Goal: Task Accomplishment & Management: Complete application form

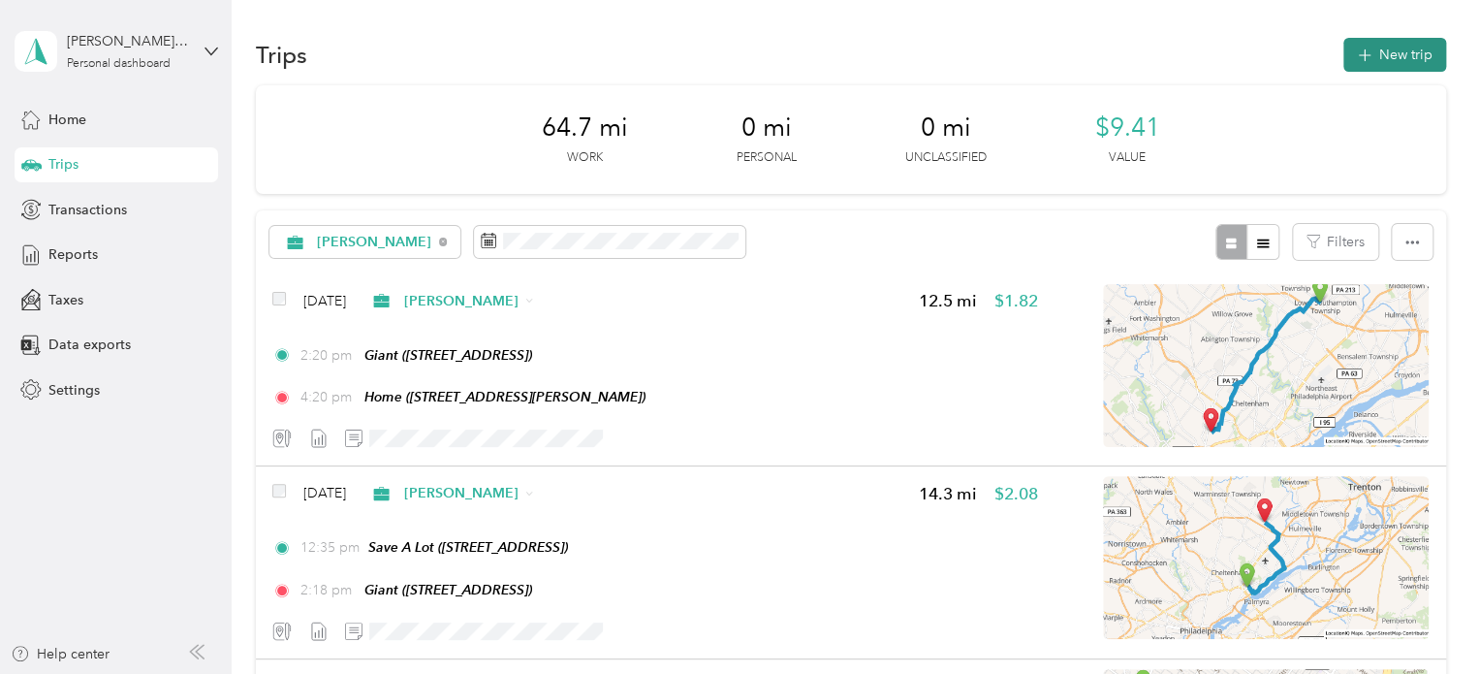
click at [1400, 47] on button "New trip" at bounding box center [1394, 55] width 103 height 34
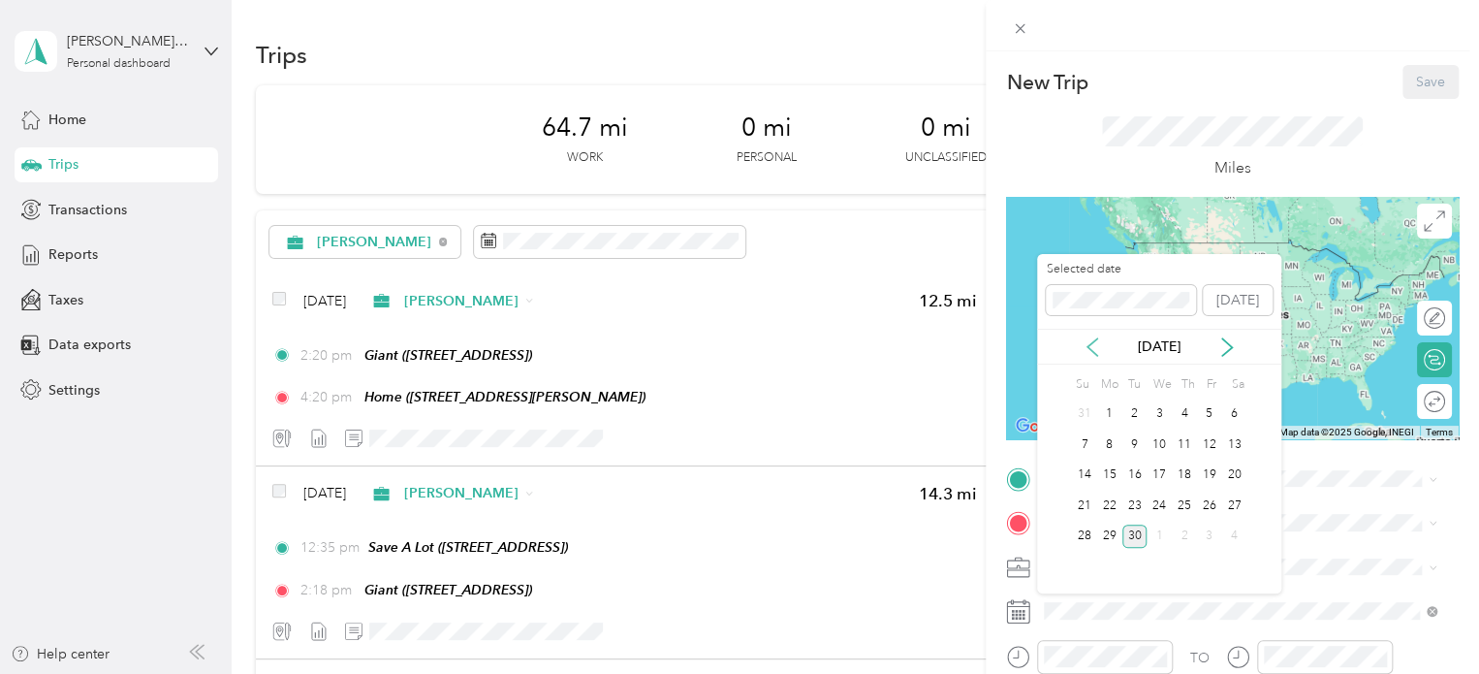
click at [1093, 337] on icon at bounding box center [1092, 346] width 19 height 19
click at [1138, 477] on div "17" at bounding box center [1134, 475] width 25 height 24
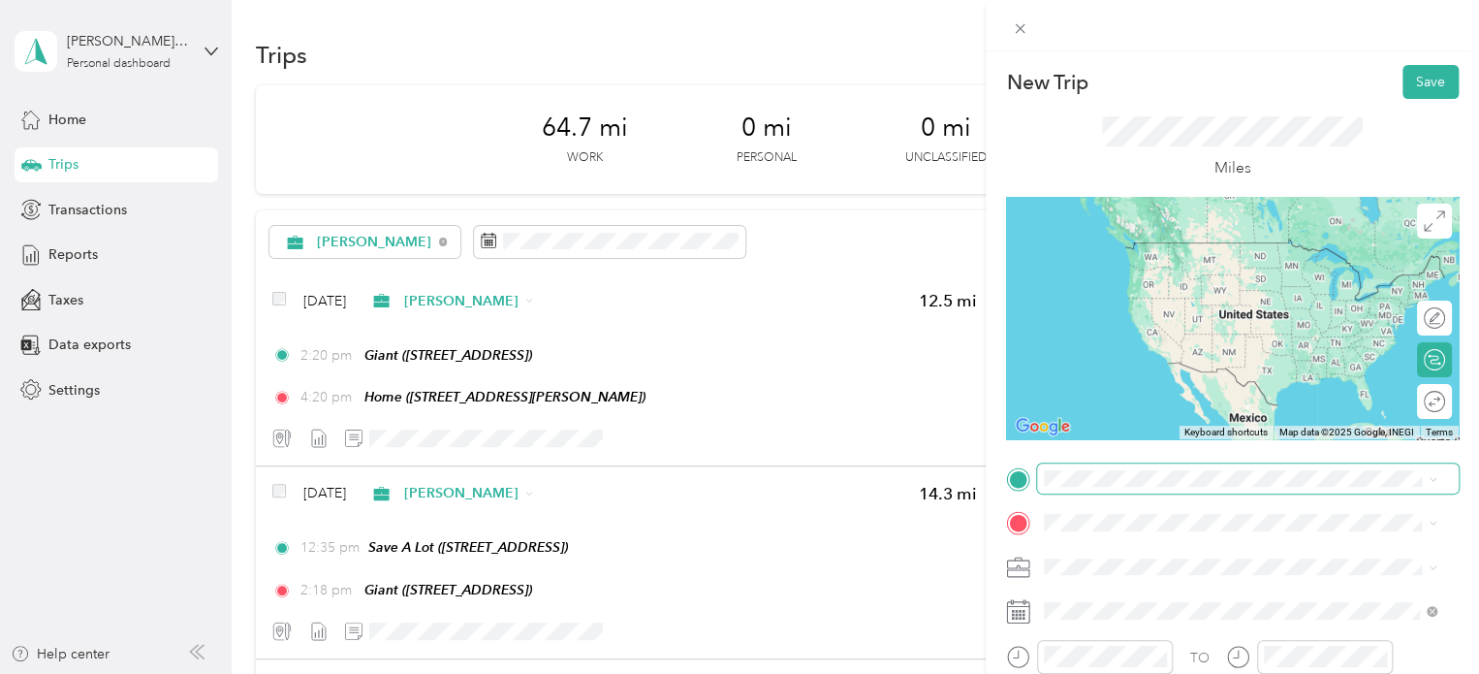
click at [1134, 468] on span at bounding box center [1248, 478] width 422 height 31
click at [1241, 259] on div "Home [STREET_ADDRESS][PERSON_NAME]" at bounding box center [1196, 260] width 231 height 41
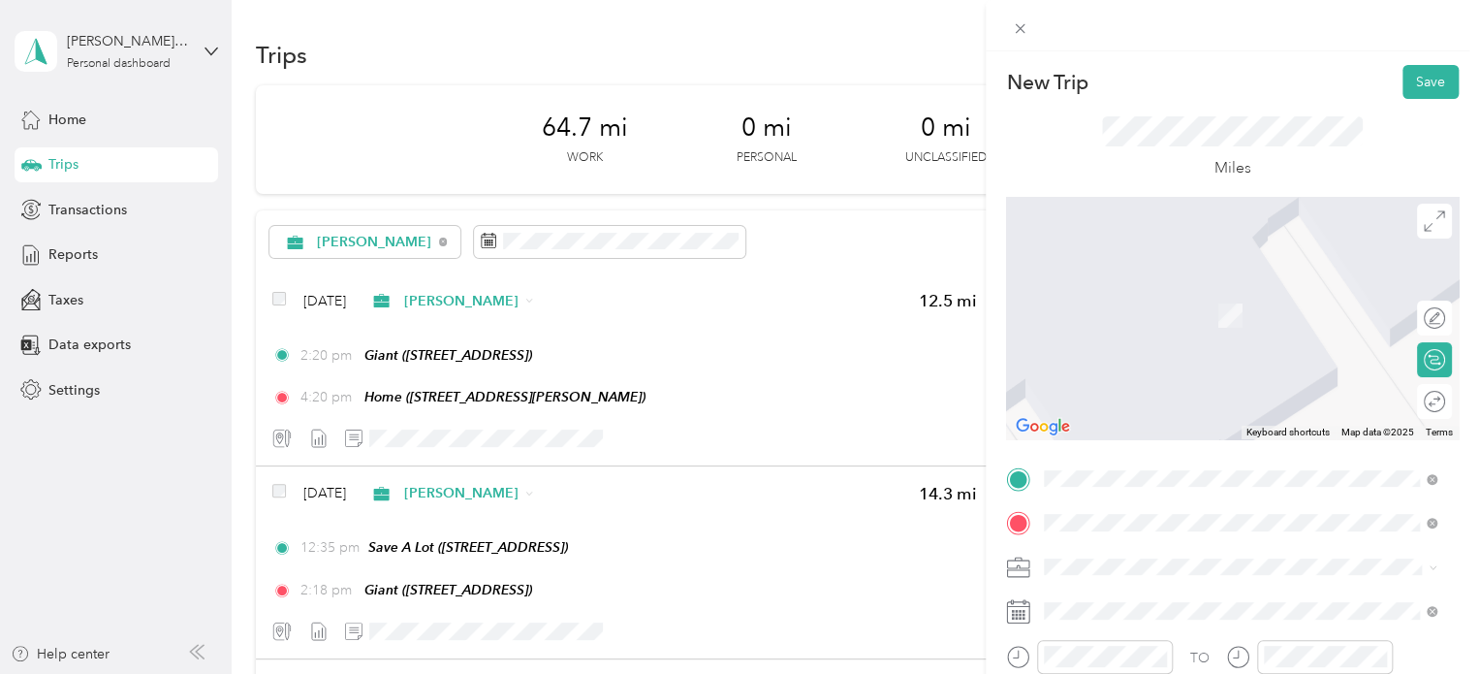
click at [1299, 295] on span "[STREET_ADDRESS][PERSON_NAME][US_STATE]" at bounding box center [1231, 286] width 301 height 17
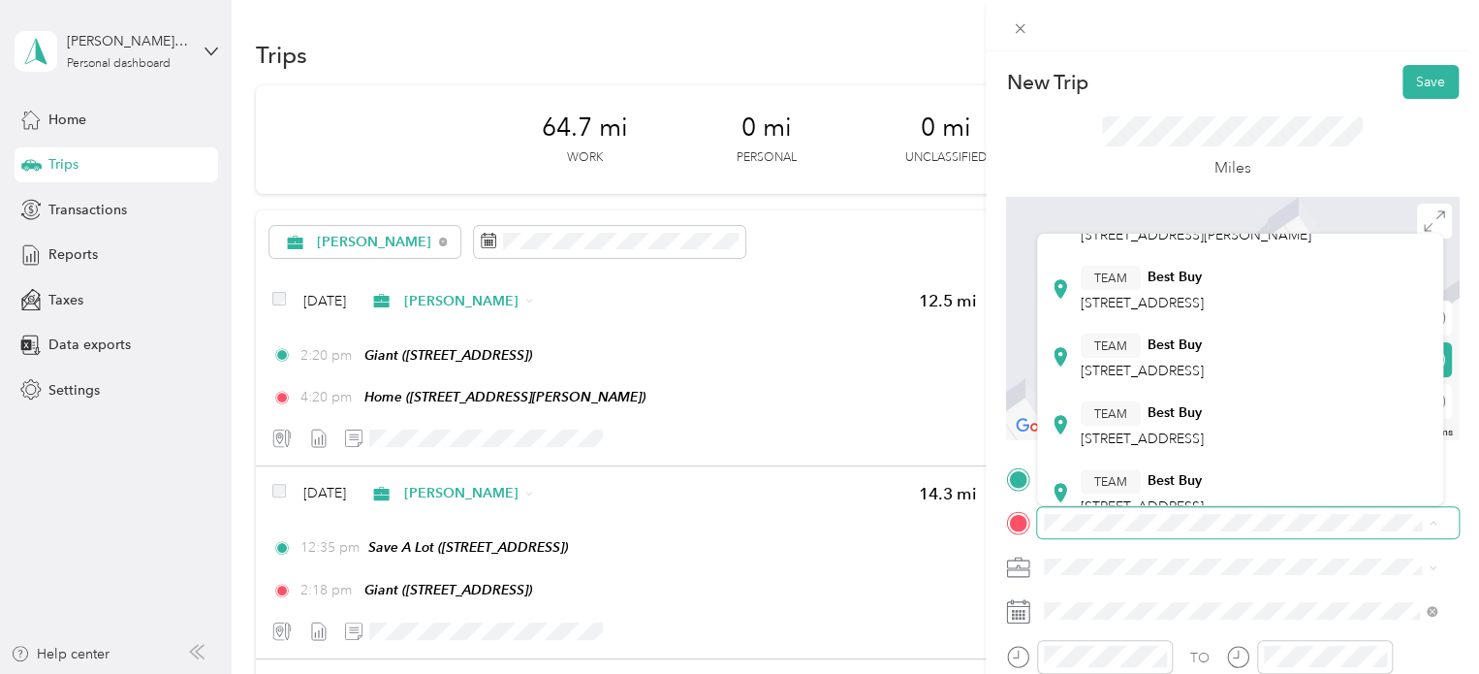
scroll to position [388, 0]
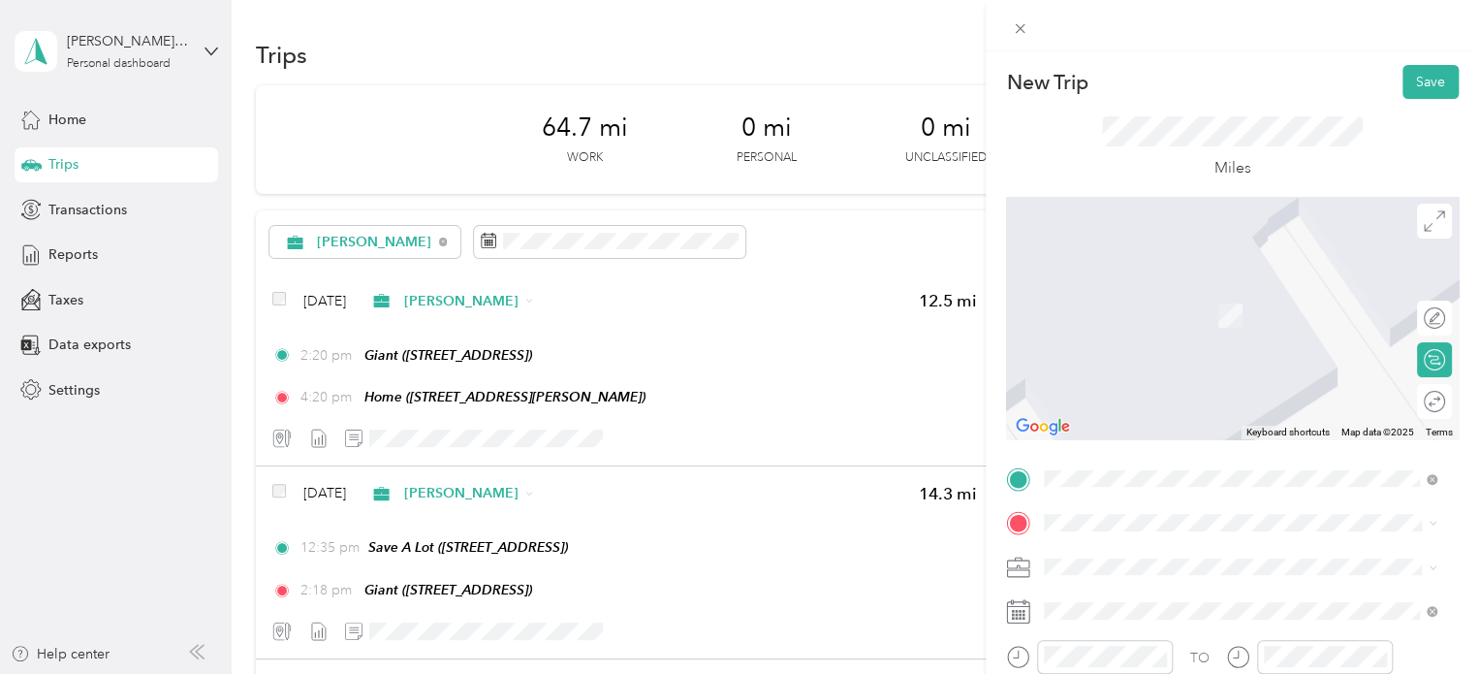
click at [1204, 410] on span "[STREET_ADDRESS]" at bounding box center [1142, 402] width 123 height 16
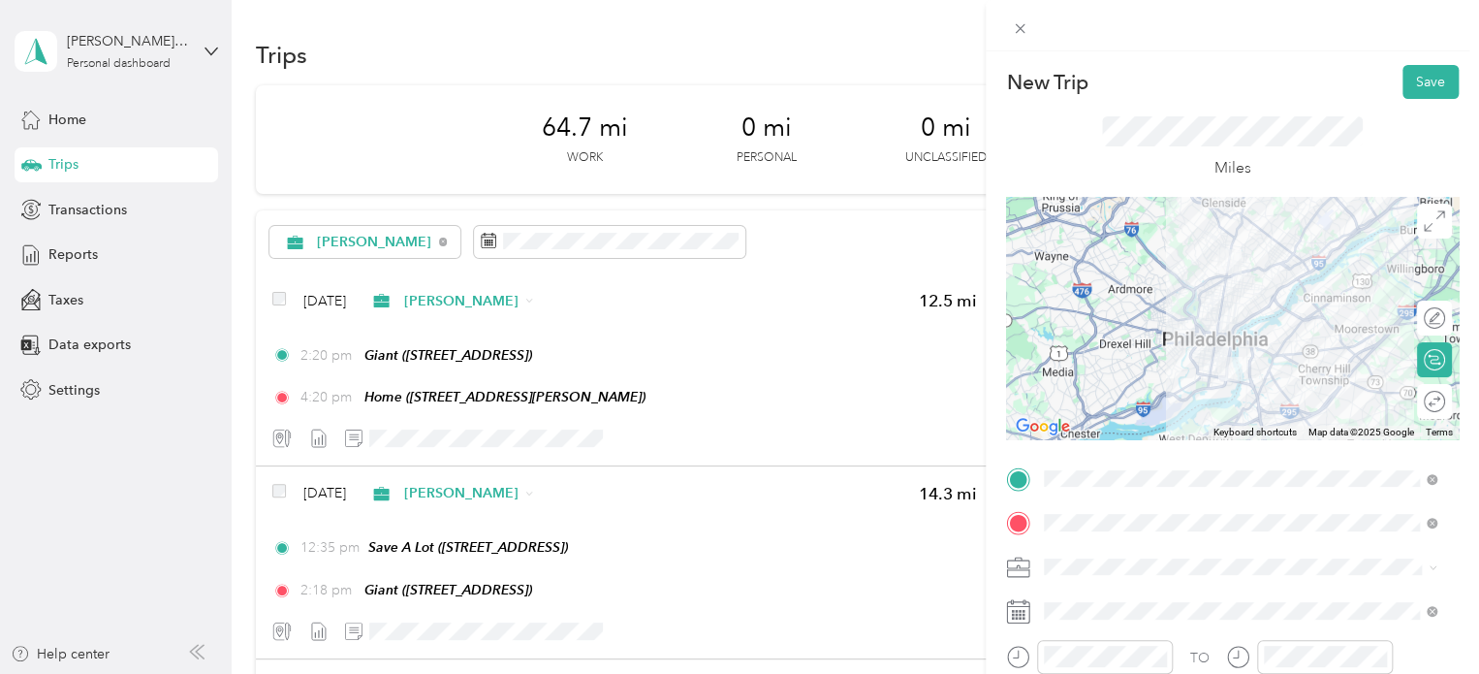
click at [1264, 301] on div at bounding box center [1232, 318] width 453 height 242
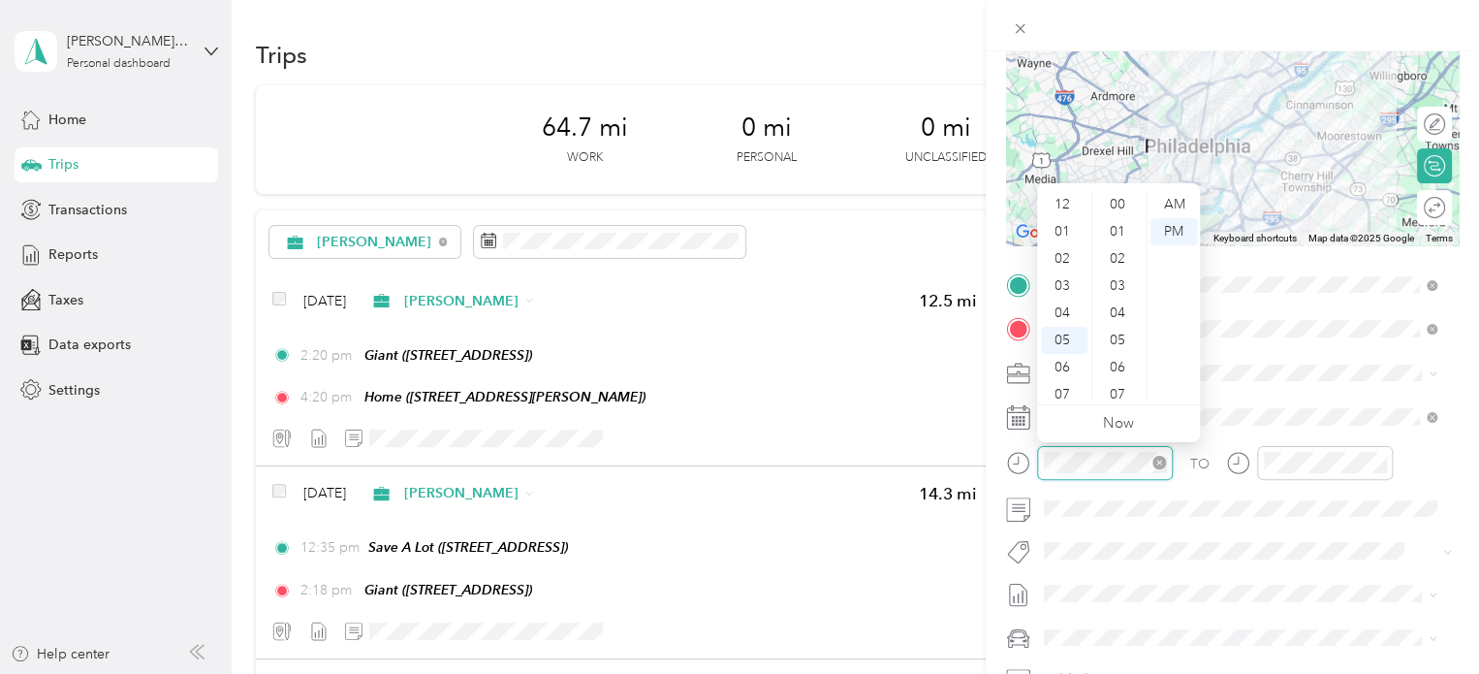
scroll to position [116, 0]
click at [1062, 301] on div "08" at bounding box center [1064, 305] width 47 height 27
click at [1163, 197] on div "AM" at bounding box center [1174, 204] width 47 height 27
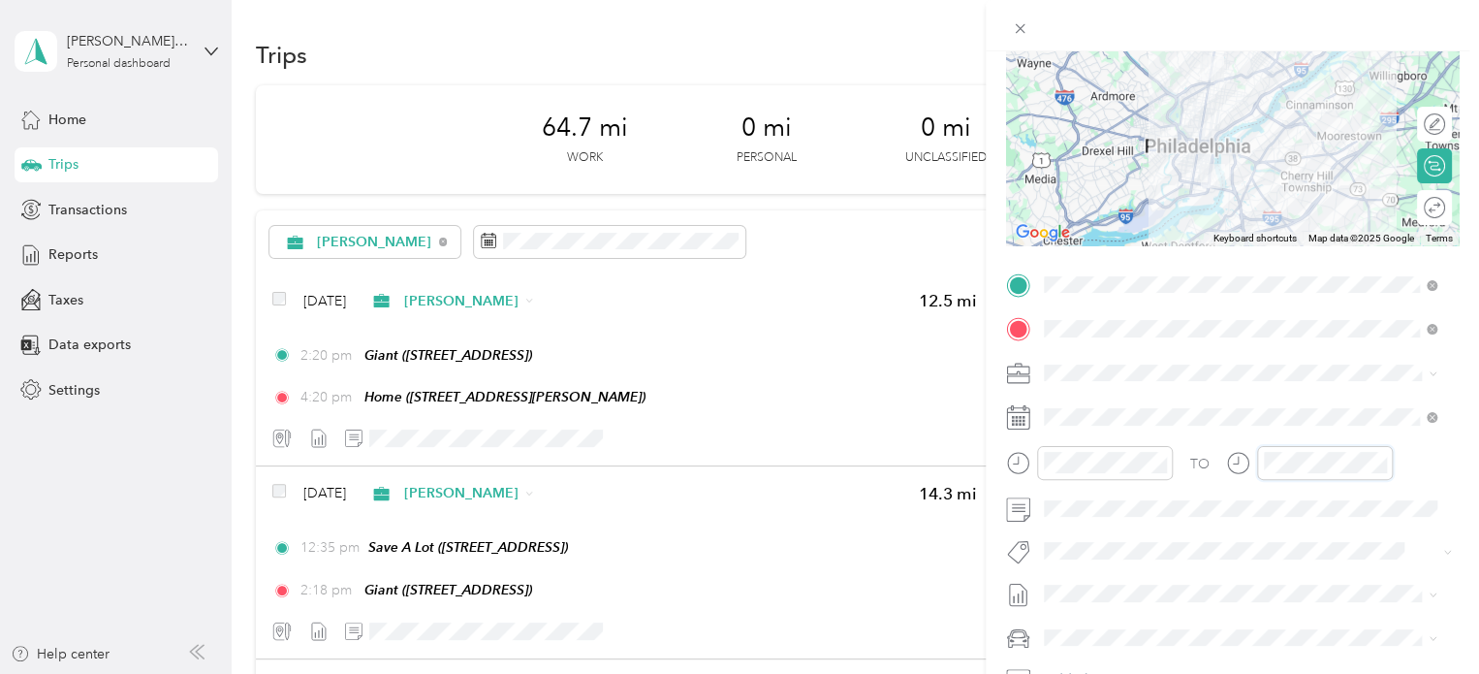
scroll to position [814, 0]
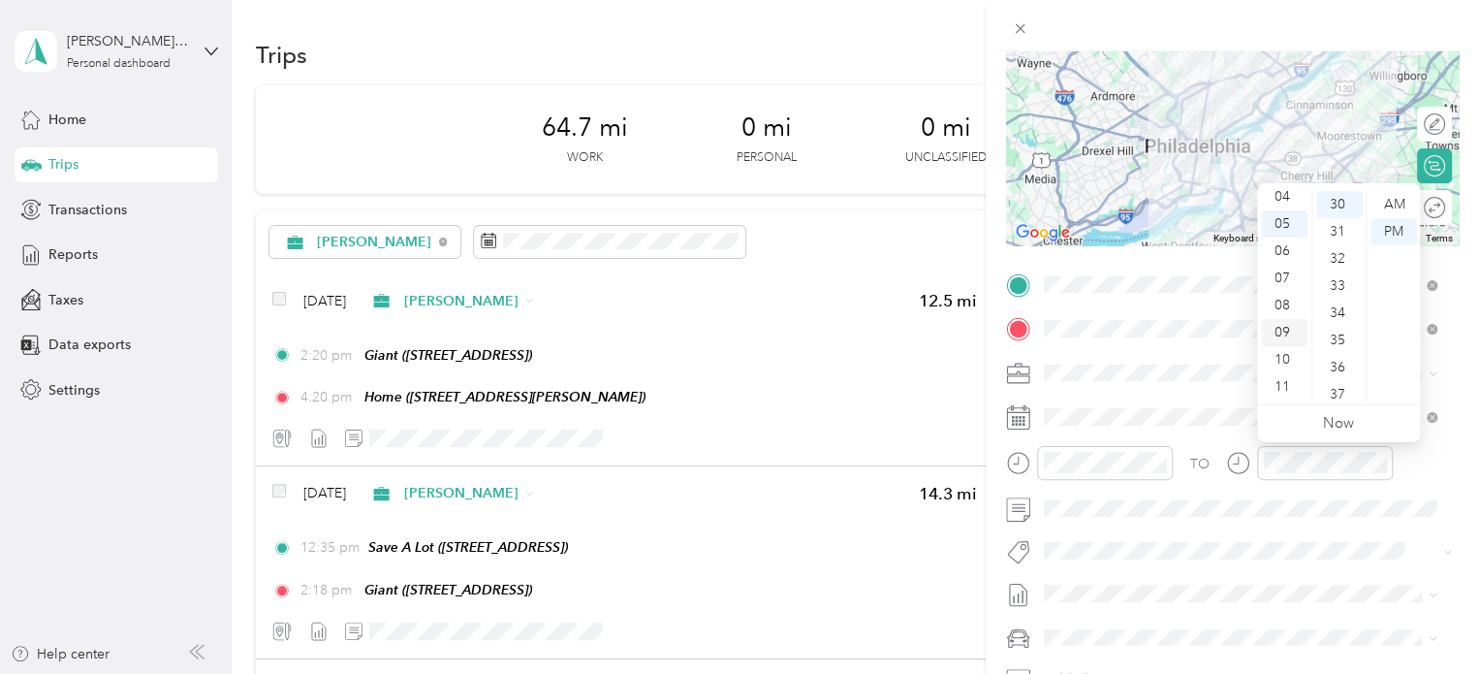
click at [1279, 335] on div "09" at bounding box center [1284, 332] width 47 height 27
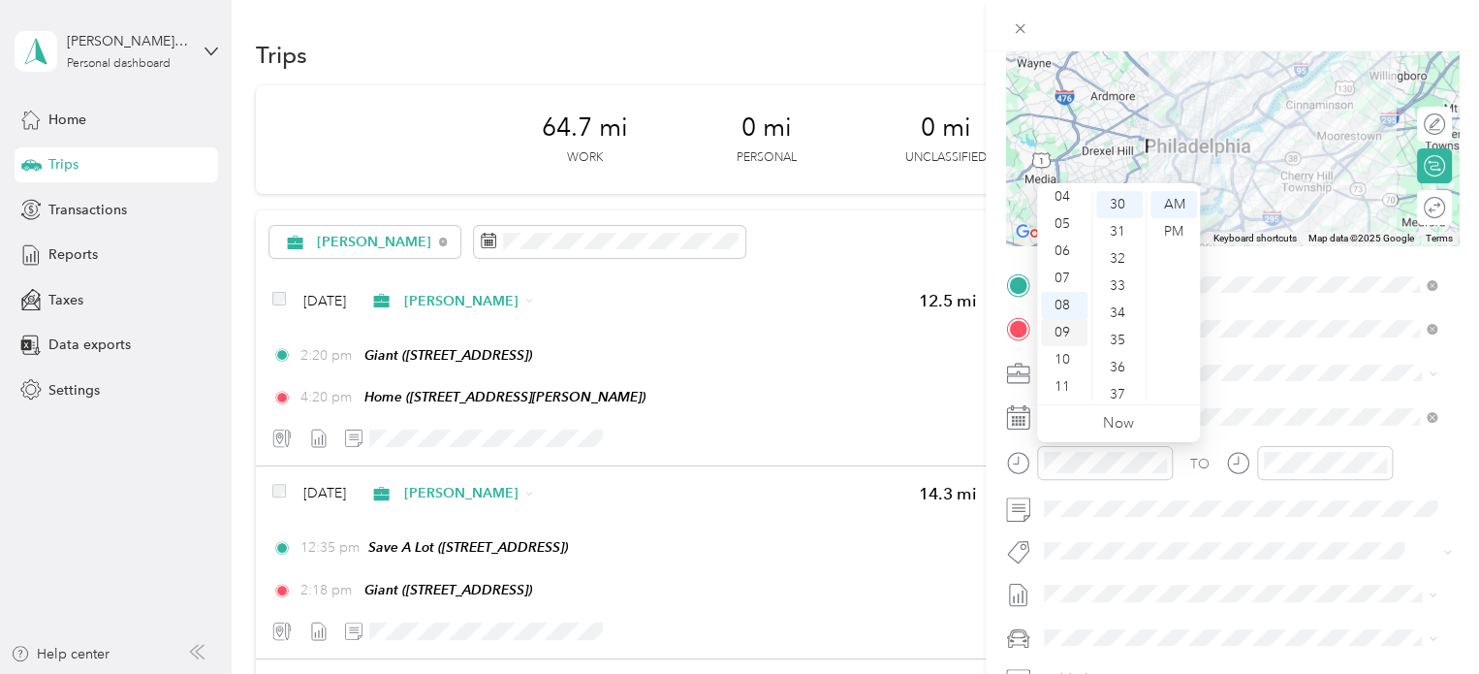
click at [1067, 332] on div "09" at bounding box center [1064, 332] width 47 height 27
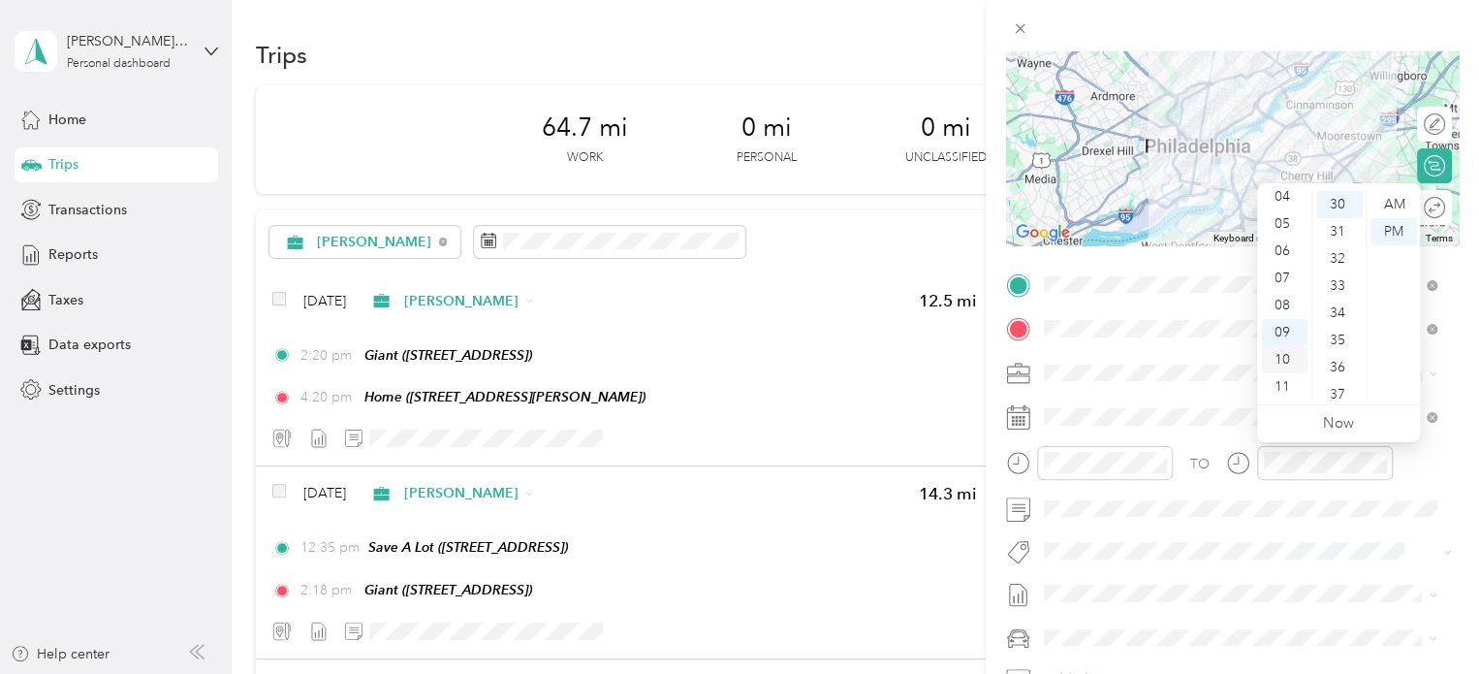
click at [1283, 360] on div "10" at bounding box center [1284, 359] width 47 height 27
click at [1388, 196] on div "AM" at bounding box center [1394, 204] width 47 height 27
click at [1286, 358] on div "10" at bounding box center [1284, 359] width 47 height 27
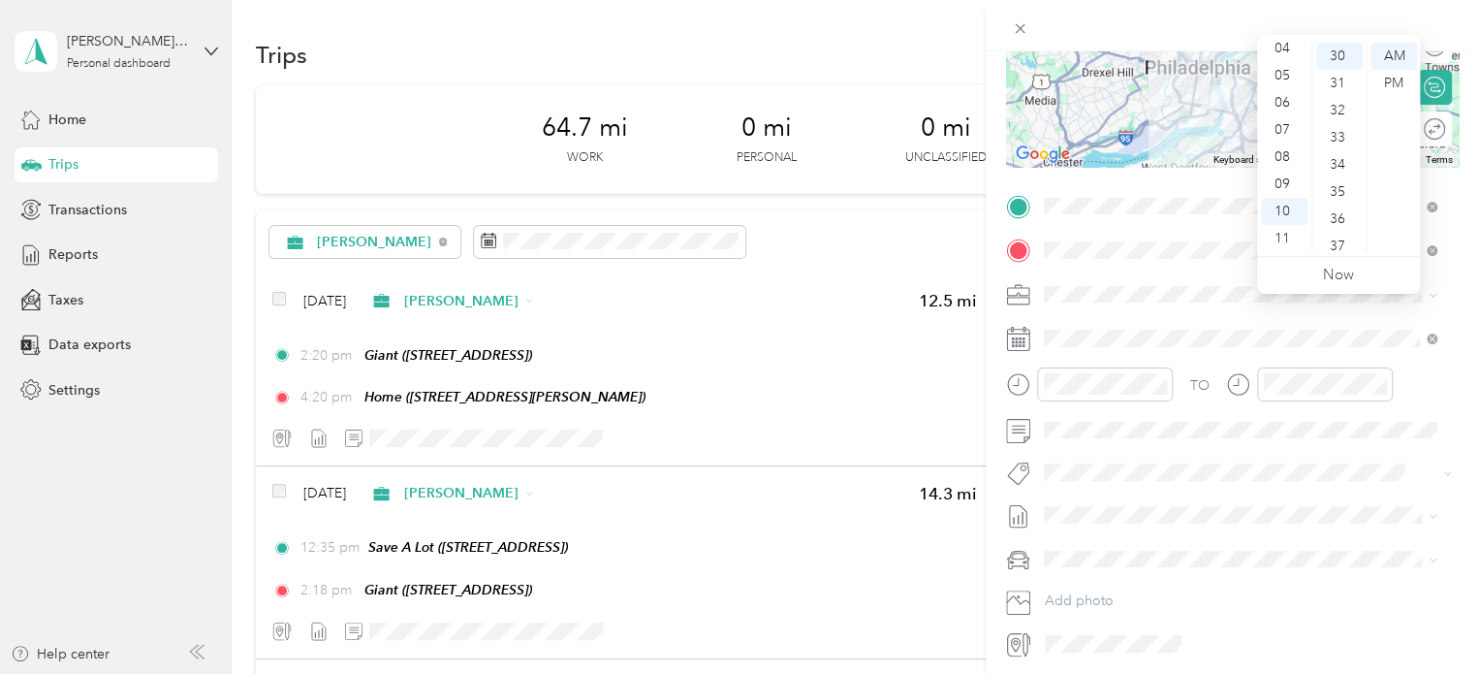
scroll to position [342, 0]
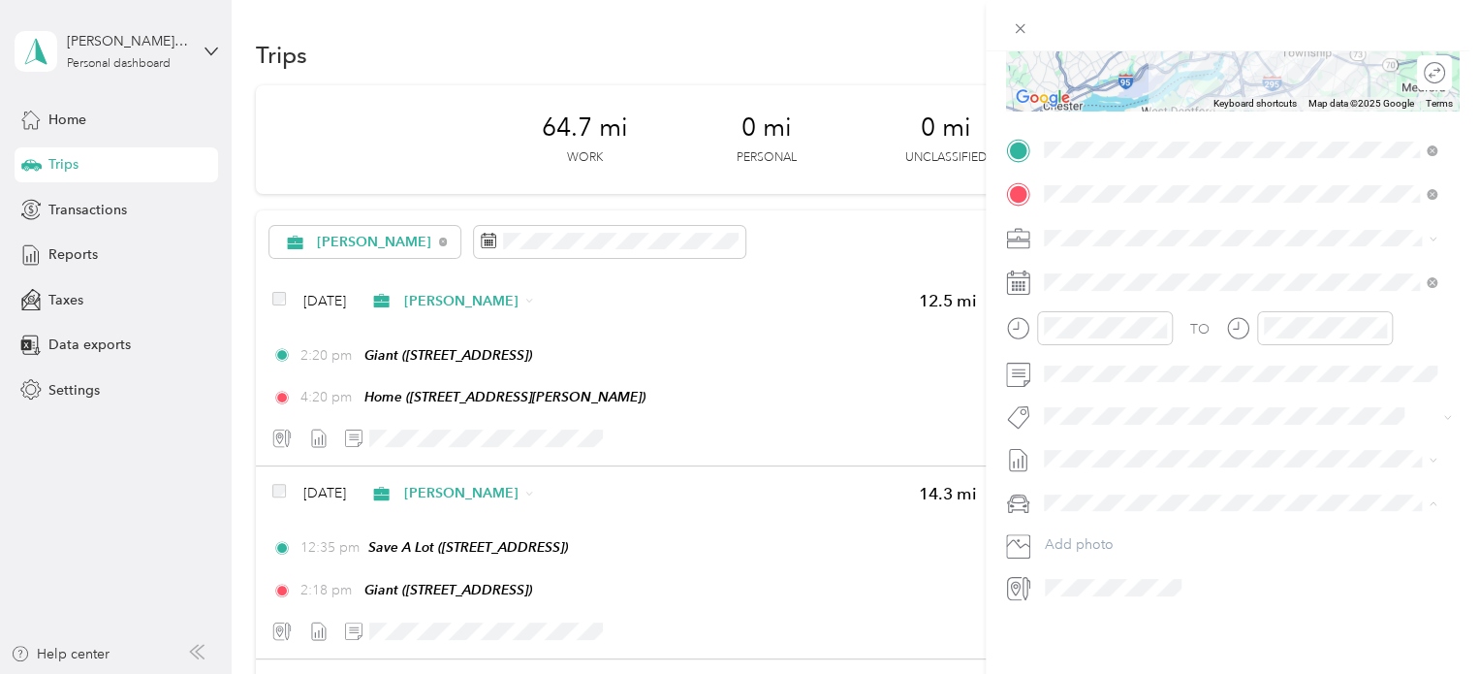
click at [1112, 516] on span "Nissan Xterra" at bounding box center [1091, 522] width 80 height 16
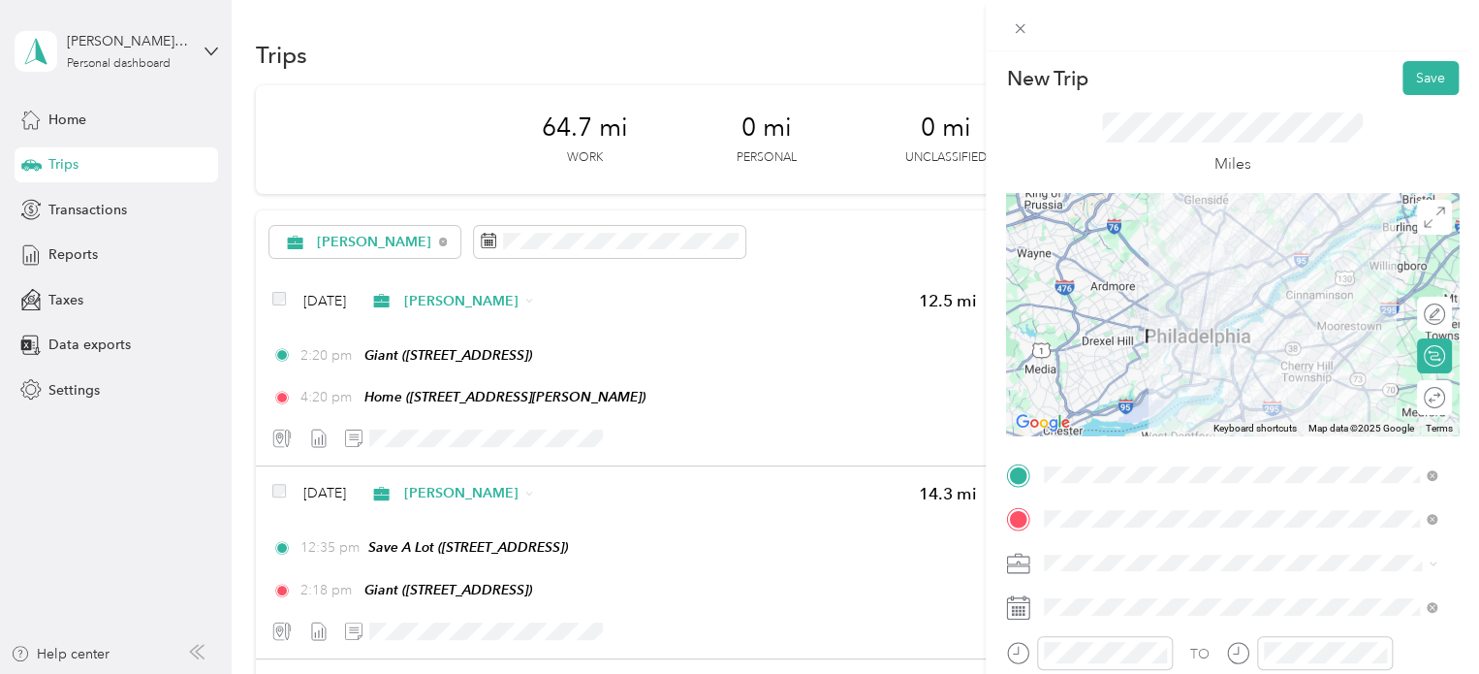
scroll to position [0, 0]
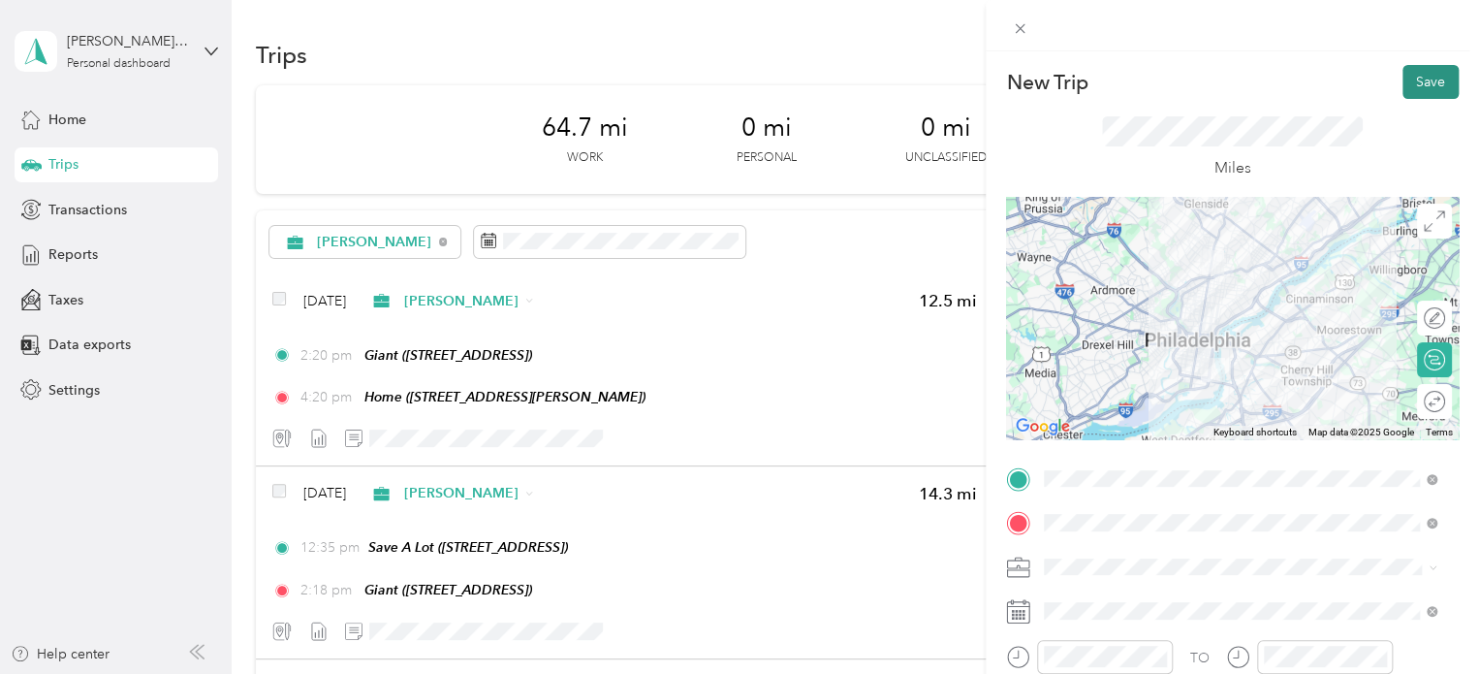
click at [1412, 85] on button "Save" at bounding box center [1431, 82] width 56 height 34
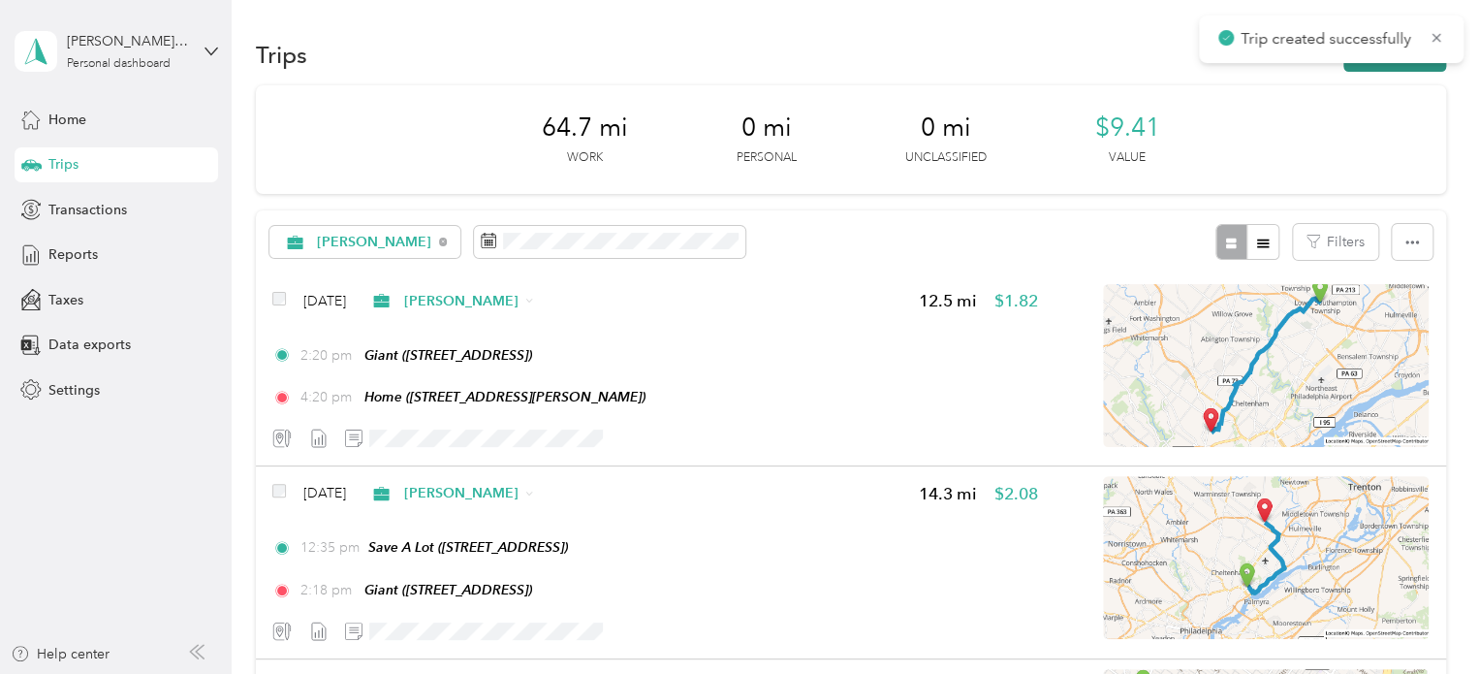
click at [1393, 63] on button "New trip" at bounding box center [1394, 55] width 103 height 34
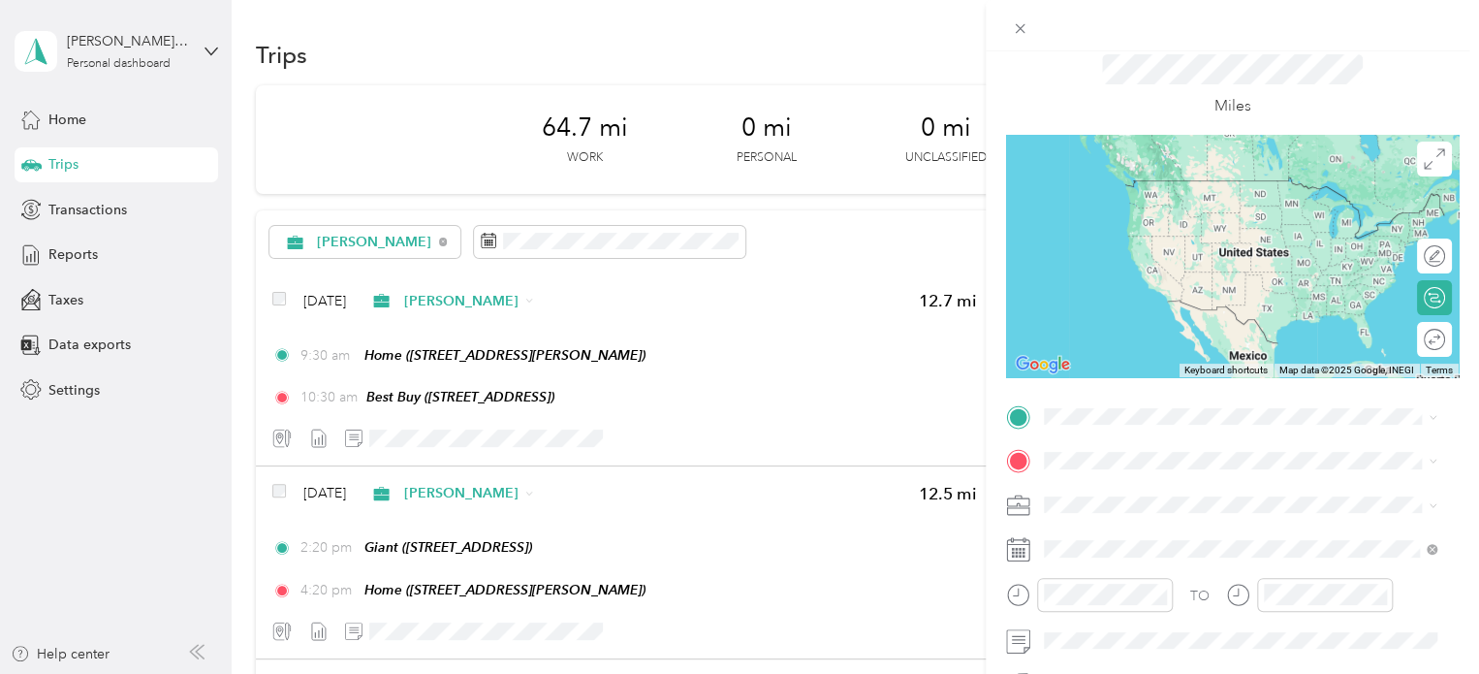
scroll to position [97, 0]
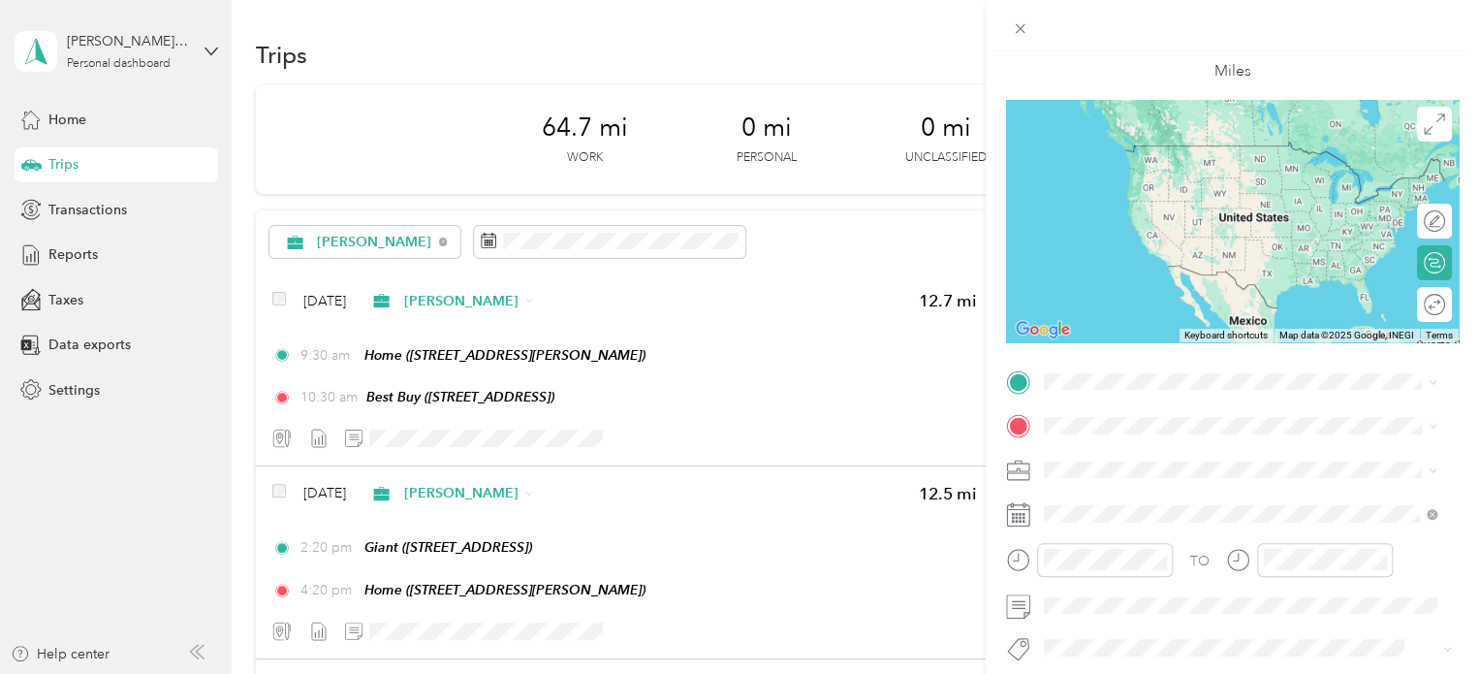
click at [1024, 515] on rect at bounding box center [1024, 514] width 3 height 3
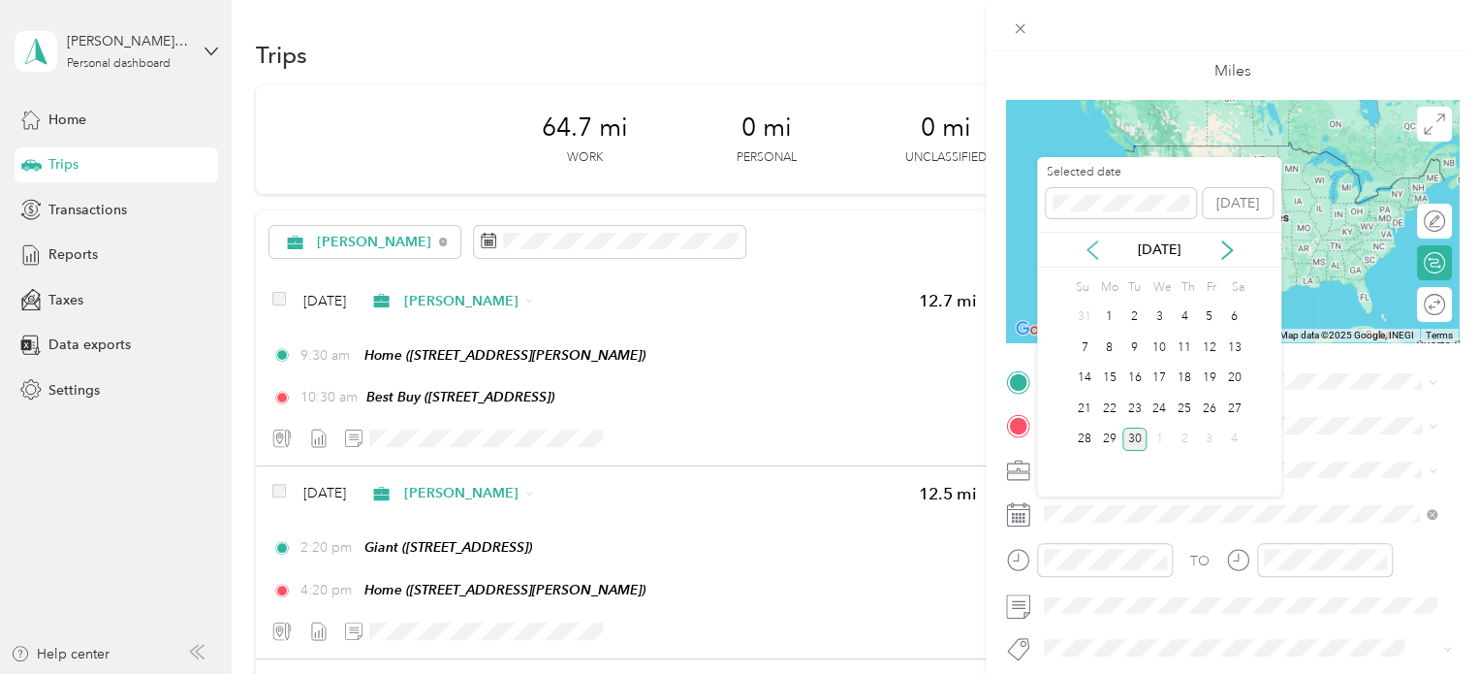
click at [1098, 253] on icon at bounding box center [1092, 249] width 19 height 19
click at [1136, 379] on div "17" at bounding box center [1134, 378] width 25 height 24
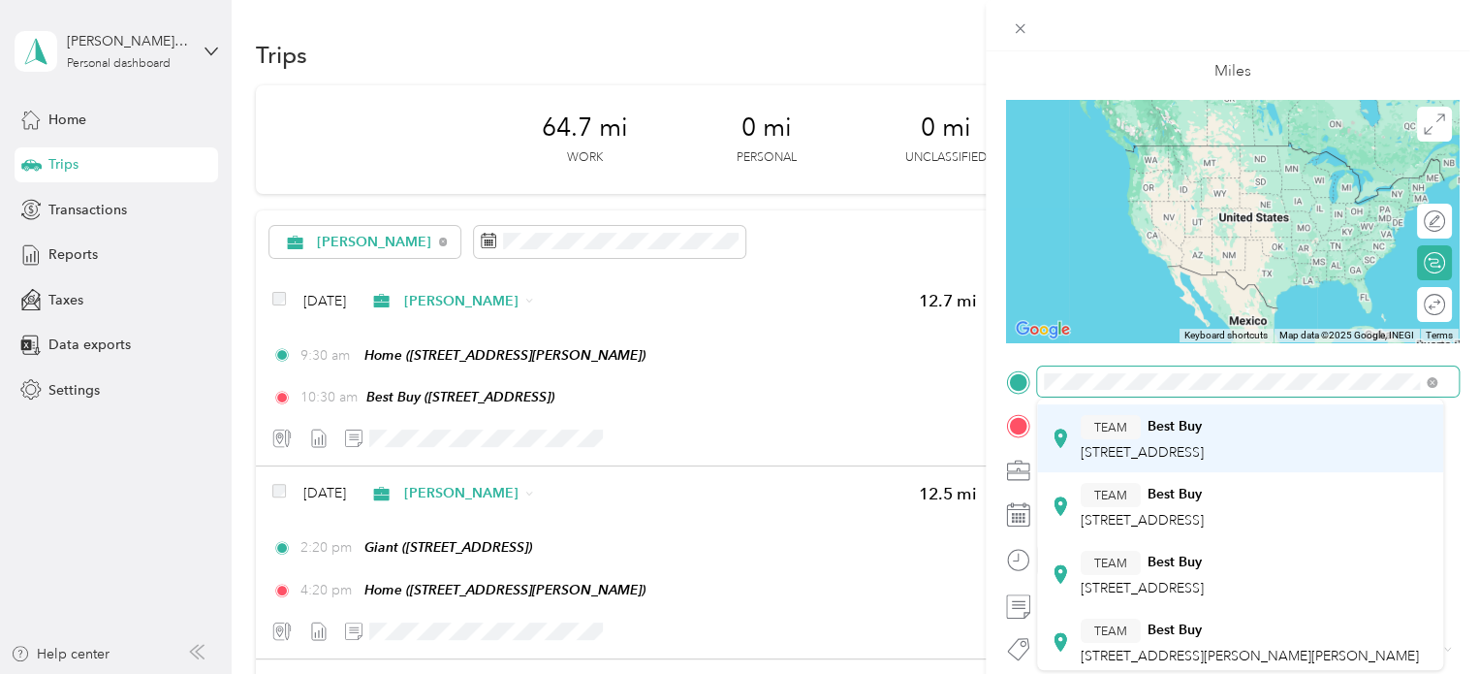
scroll to position [194, 0]
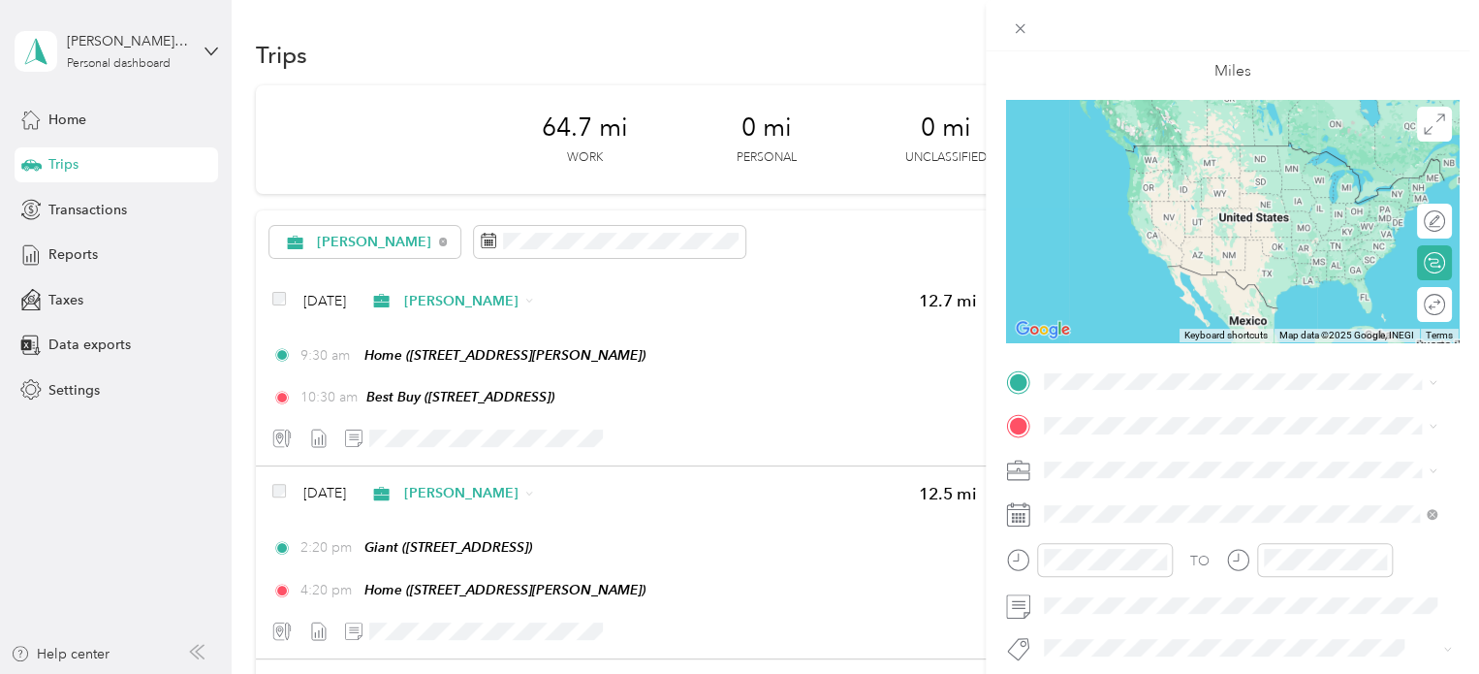
click at [1163, 501] on span "[STREET_ADDRESS]" at bounding box center [1142, 493] width 123 height 16
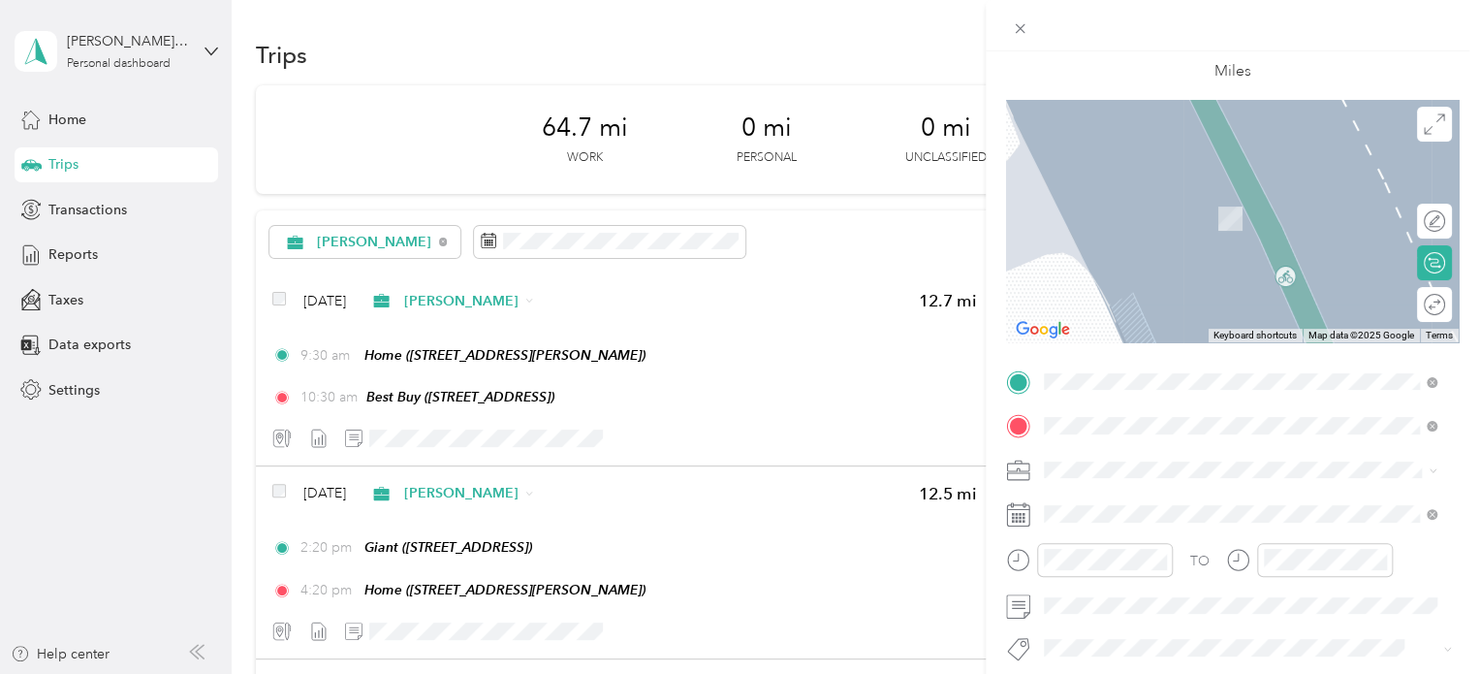
click at [1180, 293] on span "[STREET_ADDRESS]" at bounding box center [1142, 293] width 123 height 16
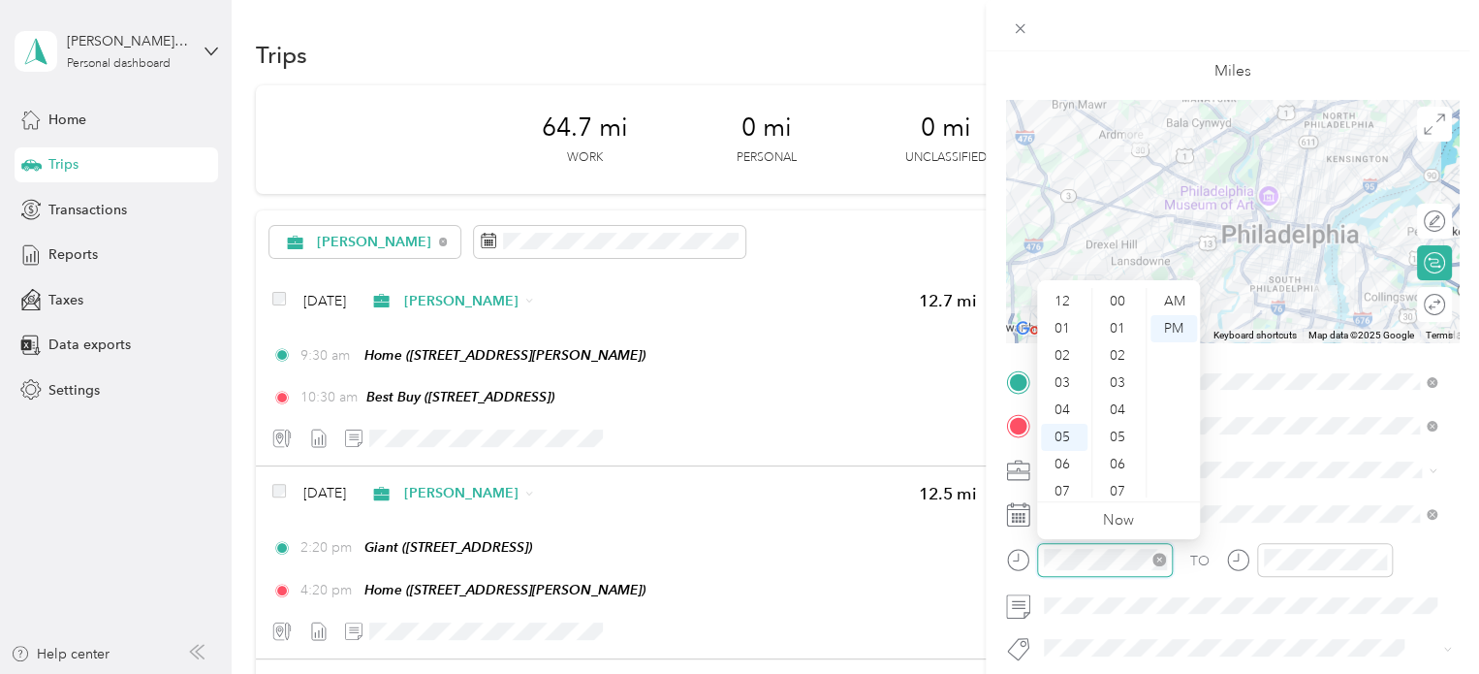
scroll to position [1419, 0]
click at [1069, 490] on div "11" at bounding box center [1064, 483] width 47 height 27
click at [1070, 481] on div "11" at bounding box center [1064, 483] width 47 height 27
click at [1127, 468] on div "30" at bounding box center [1119, 471] width 47 height 27
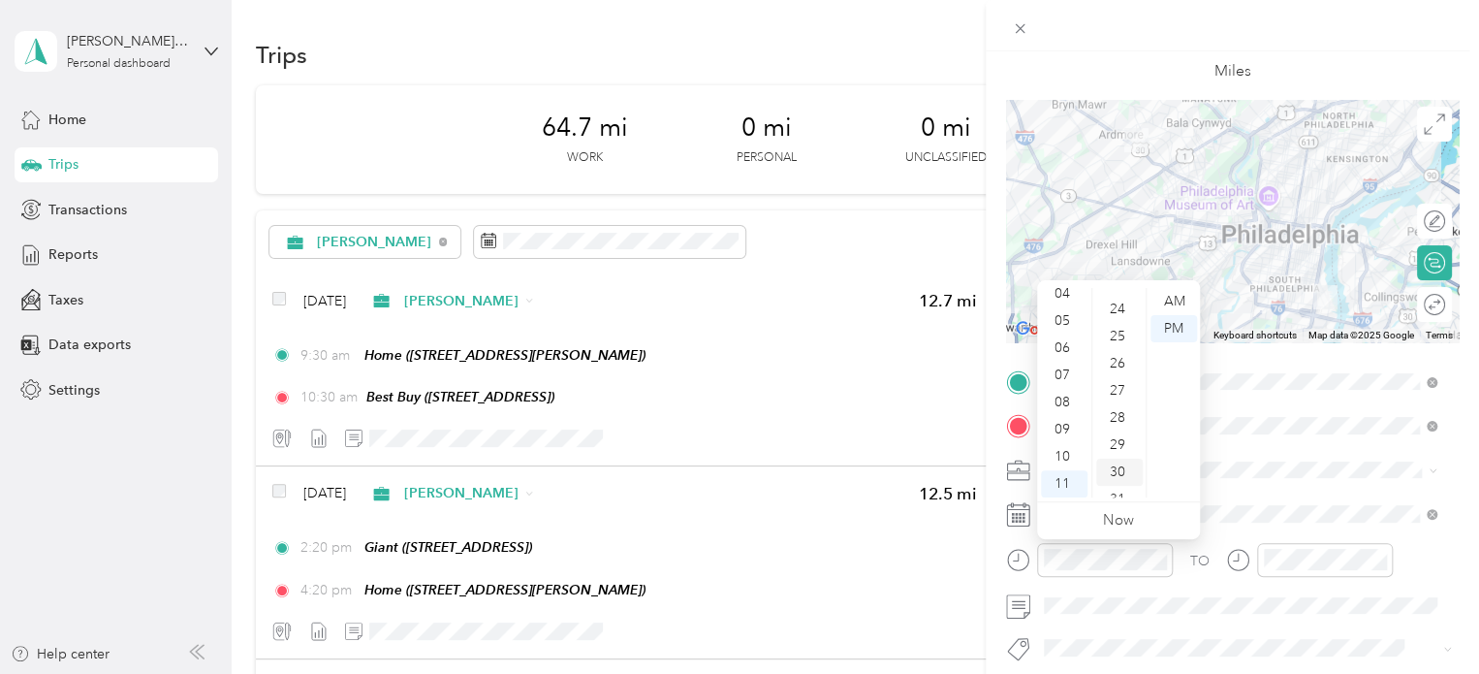
scroll to position [814, 0]
click at [1179, 303] on div "AM" at bounding box center [1174, 301] width 47 height 27
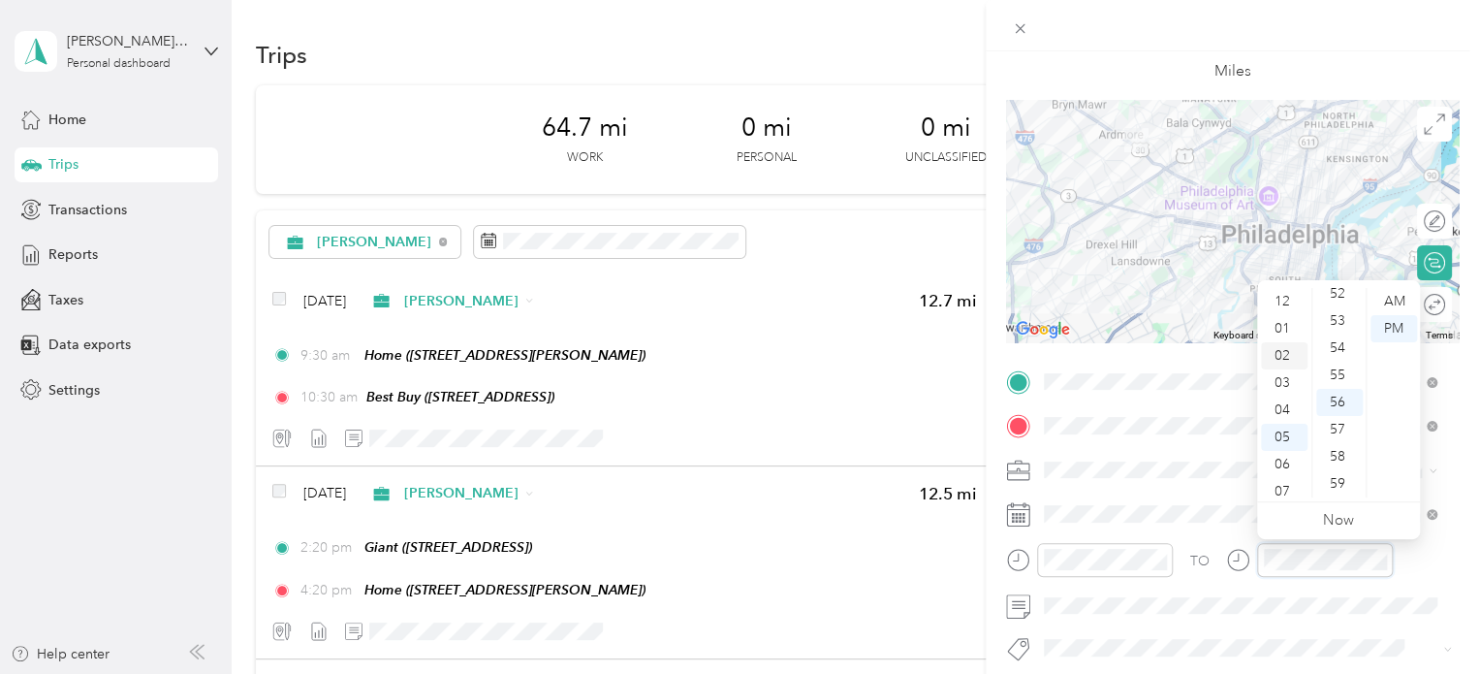
scroll to position [0, 0]
click at [1287, 305] on div "12" at bounding box center [1284, 301] width 47 height 27
click at [1344, 426] on div "57" at bounding box center [1339, 429] width 47 height 27
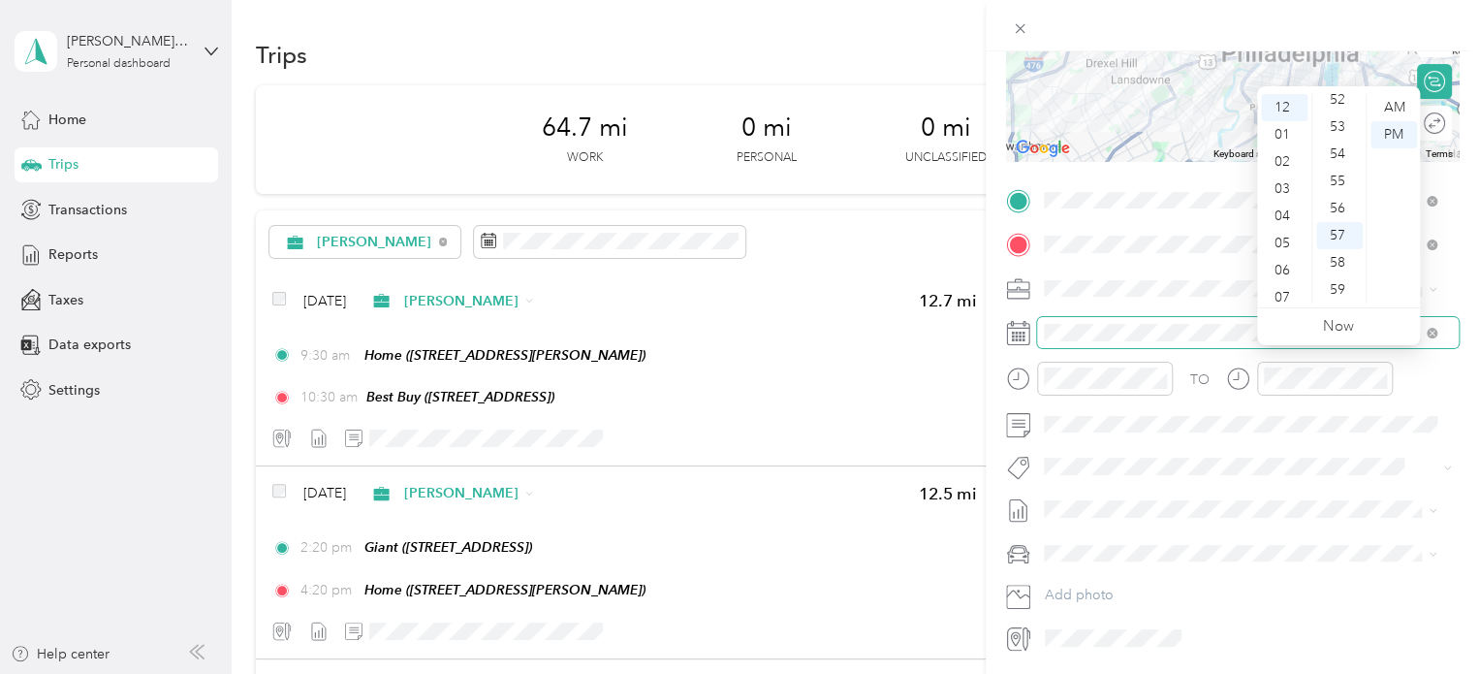
scroll to position [291, 0]
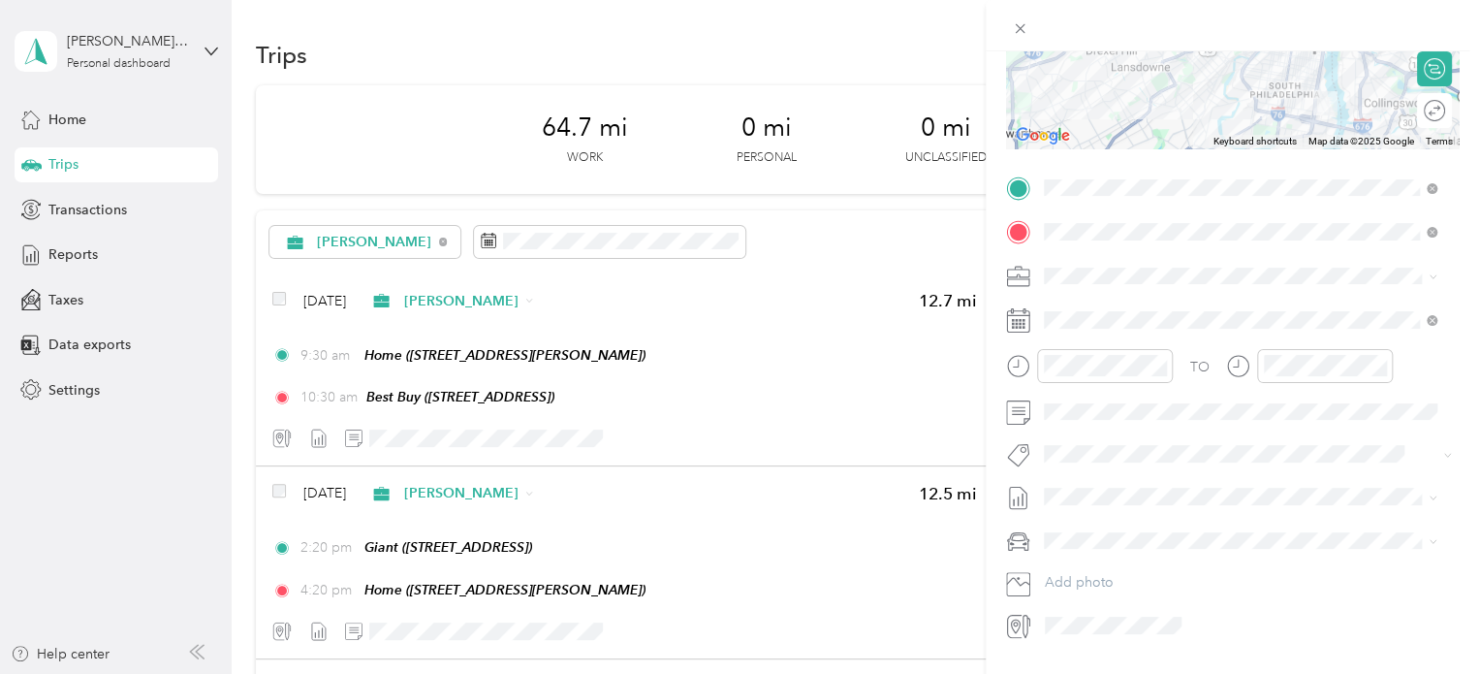
click at [1117, 567] on span "Nissan Xterra" at bounding box center [1091, 570] width 80 height 16
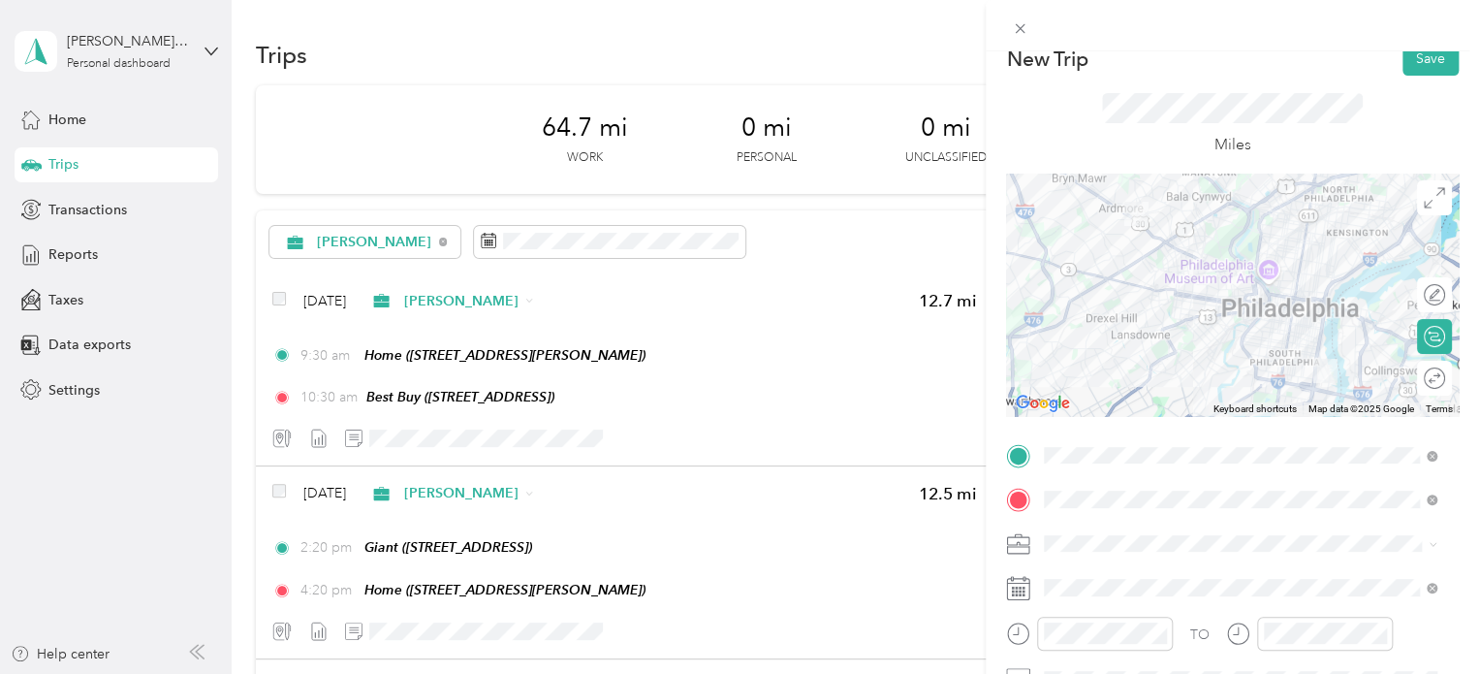
scroll to position [0, 0]
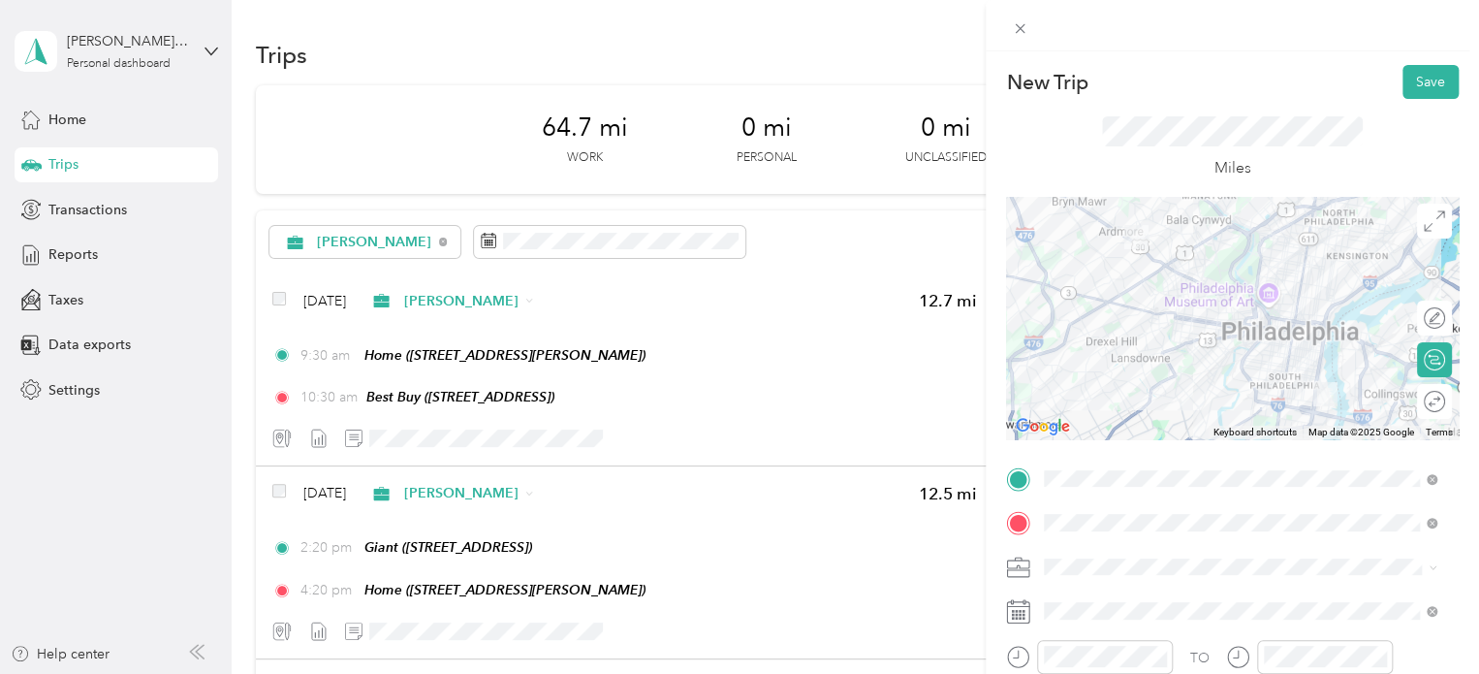
click at [1210, 294] on div at bounding box center [1232, 318] width 453 height 242
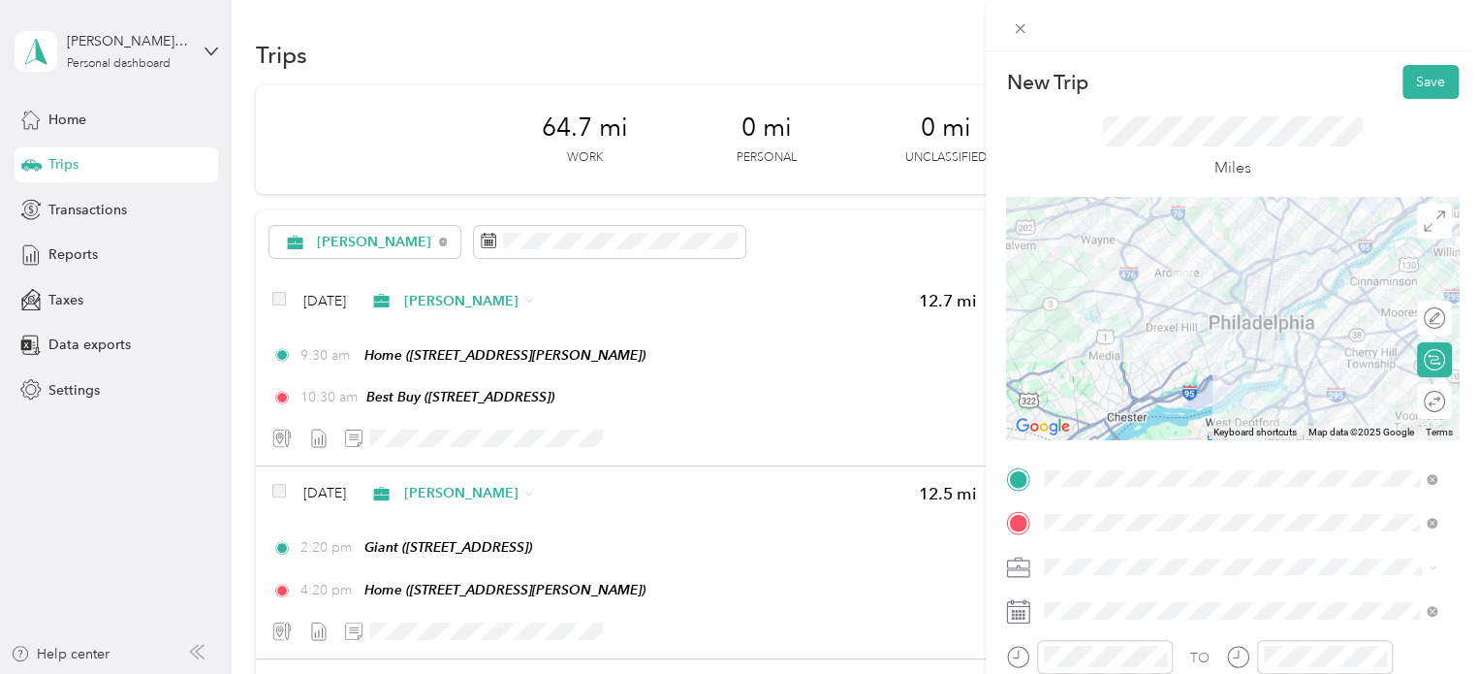
click at [1206, 279] on div at bounding box center [1232, 318] width 453 height 242
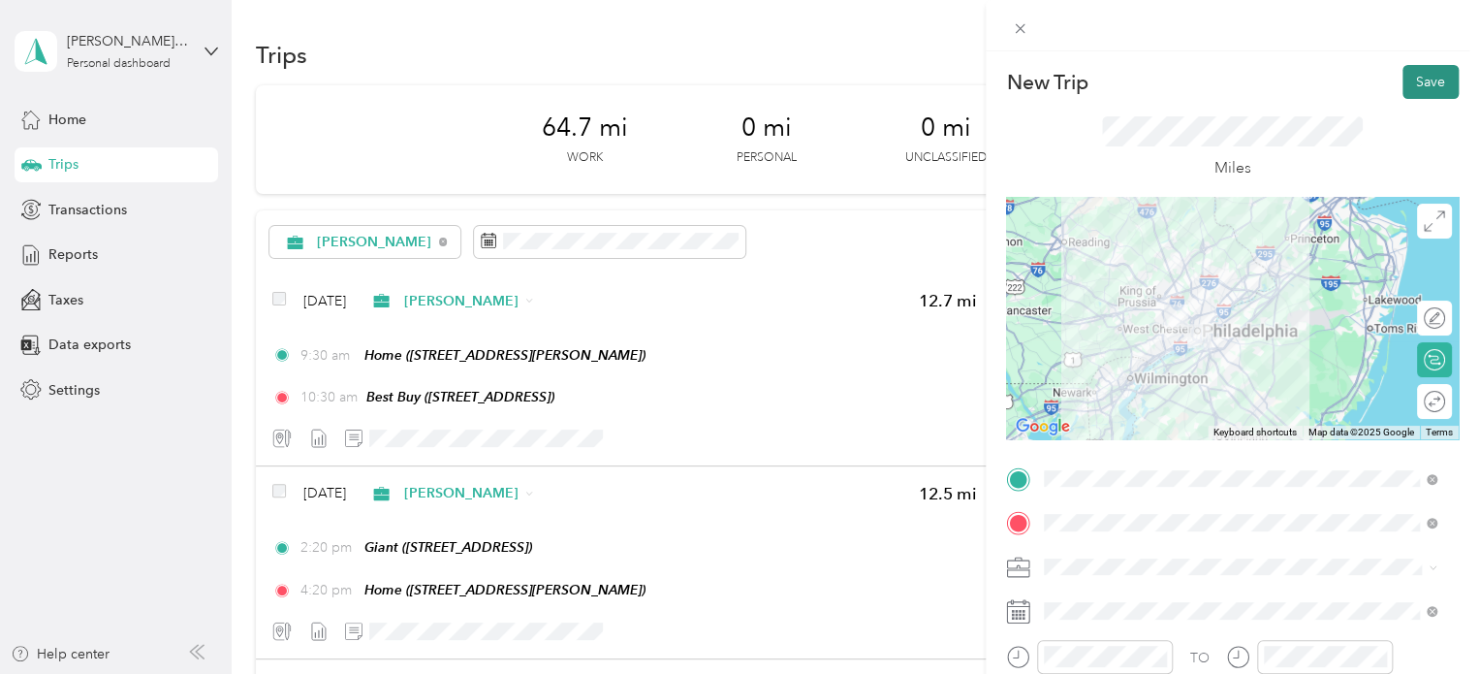
click at [1436, 75] on button "Save" at bounding box center [1431, 82] width 56 height 34
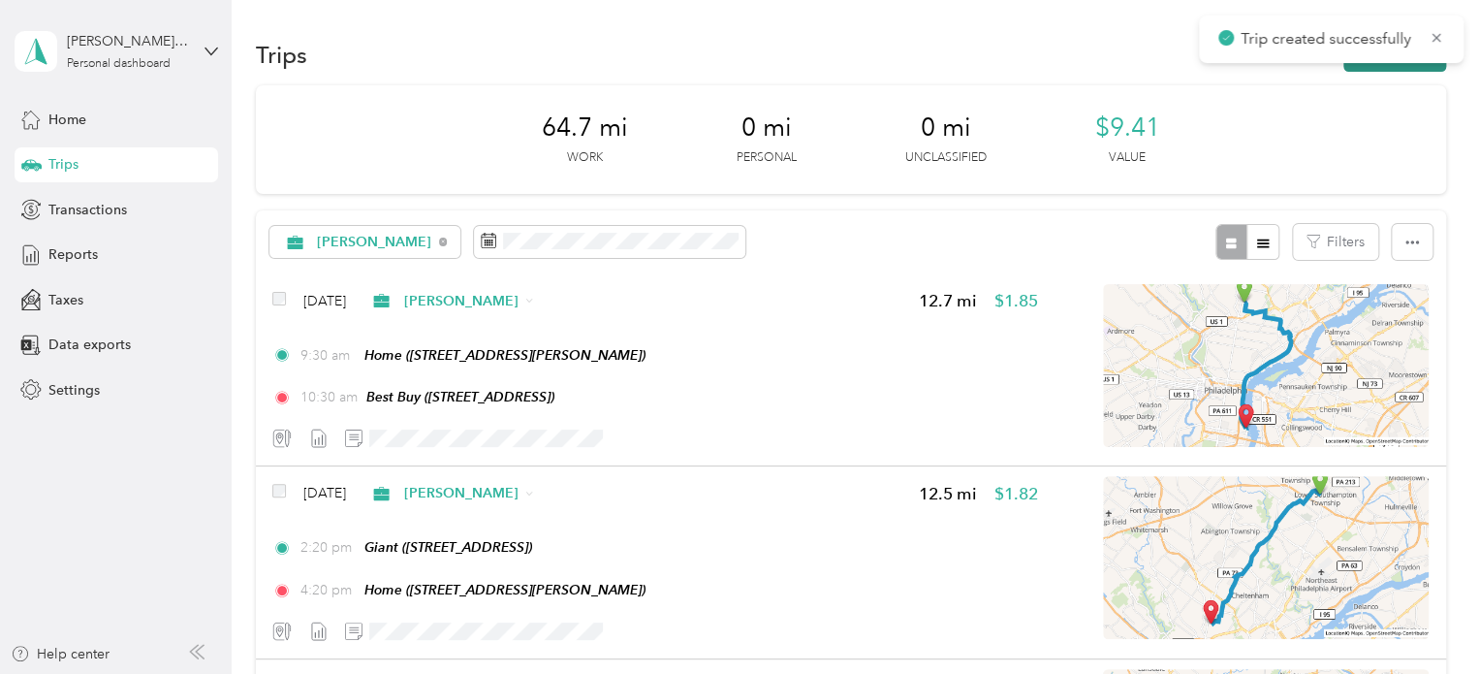
click at [1404, 64] on button "New trip" at bounding box center [1394, 55] width 103 height 34
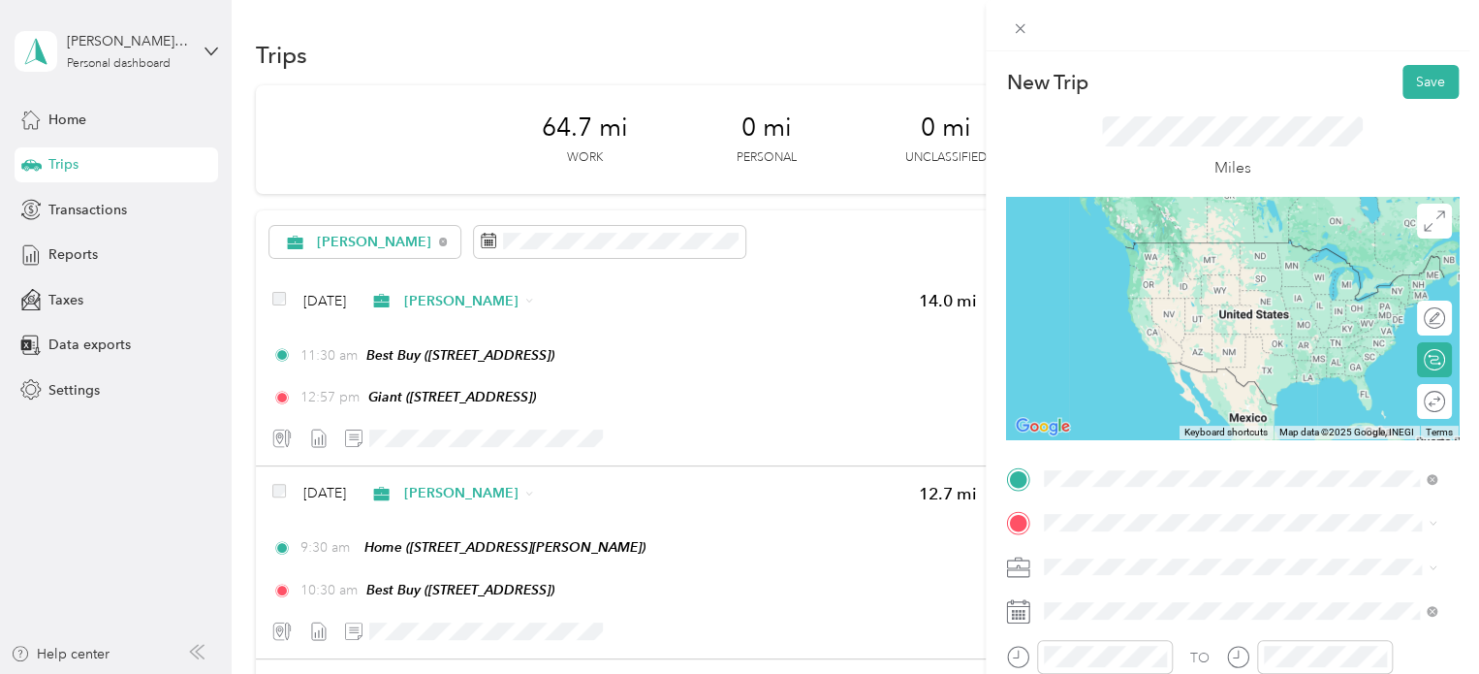
click at [1192, 356] on div "TEAM Giant [STREET_ADDRESS]" at bounding box center [1142, 331] width 123 height 47
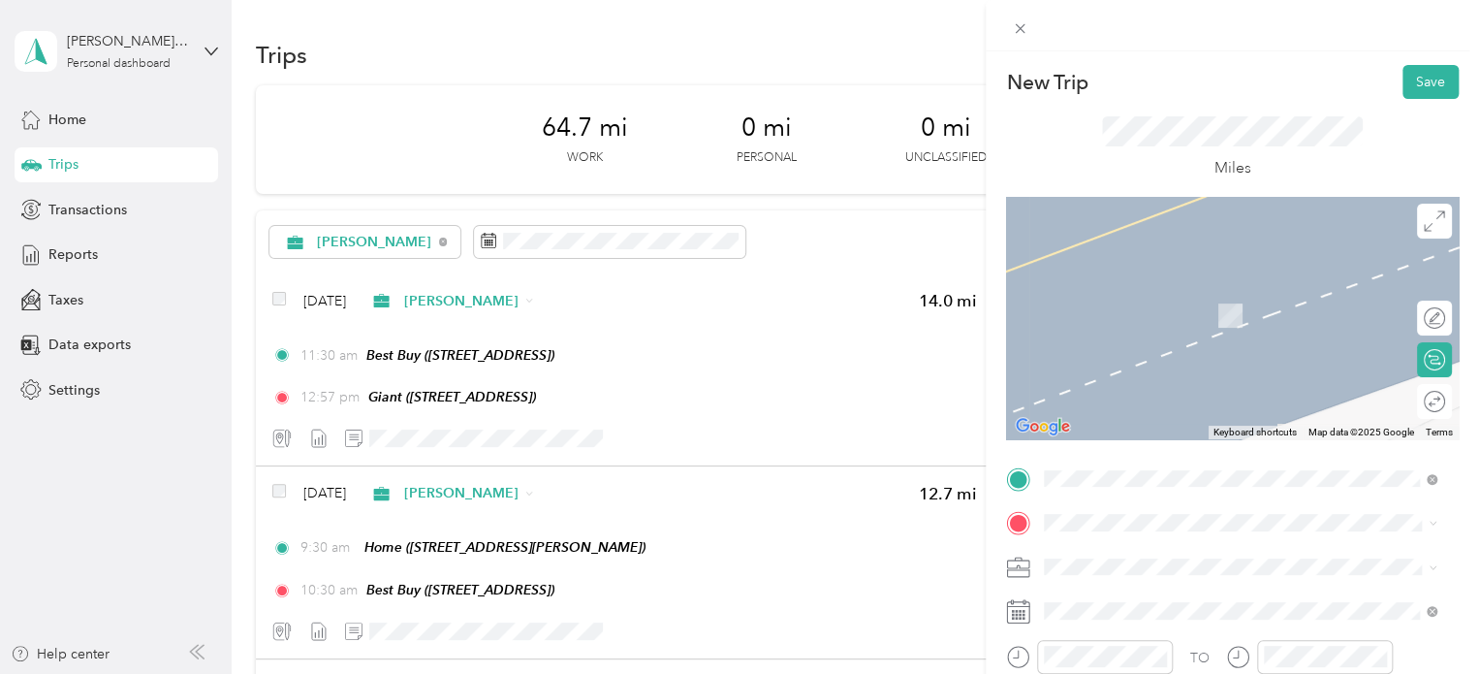
click at [1231, 300] on div "TEAM Acme Market" at bounding box center [1157, 295] width 152 height 24
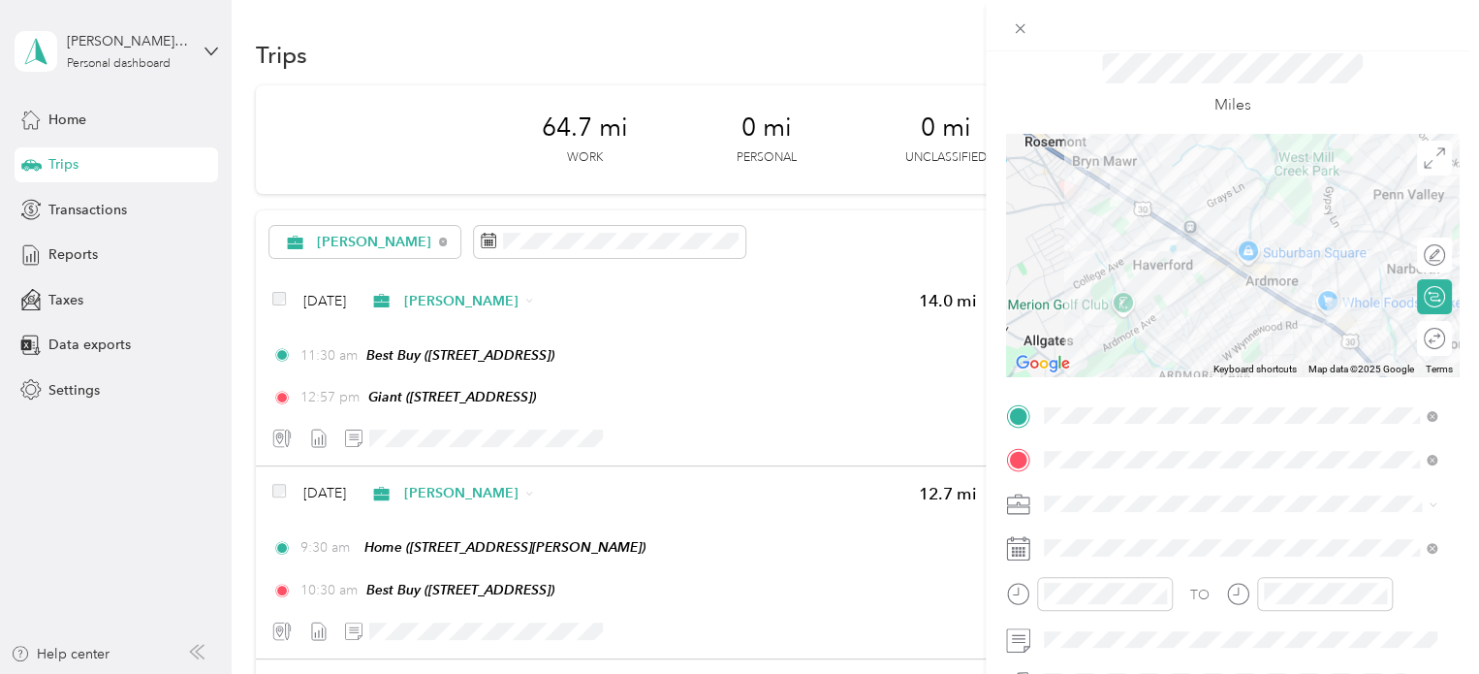
scroll to position [97, 0]
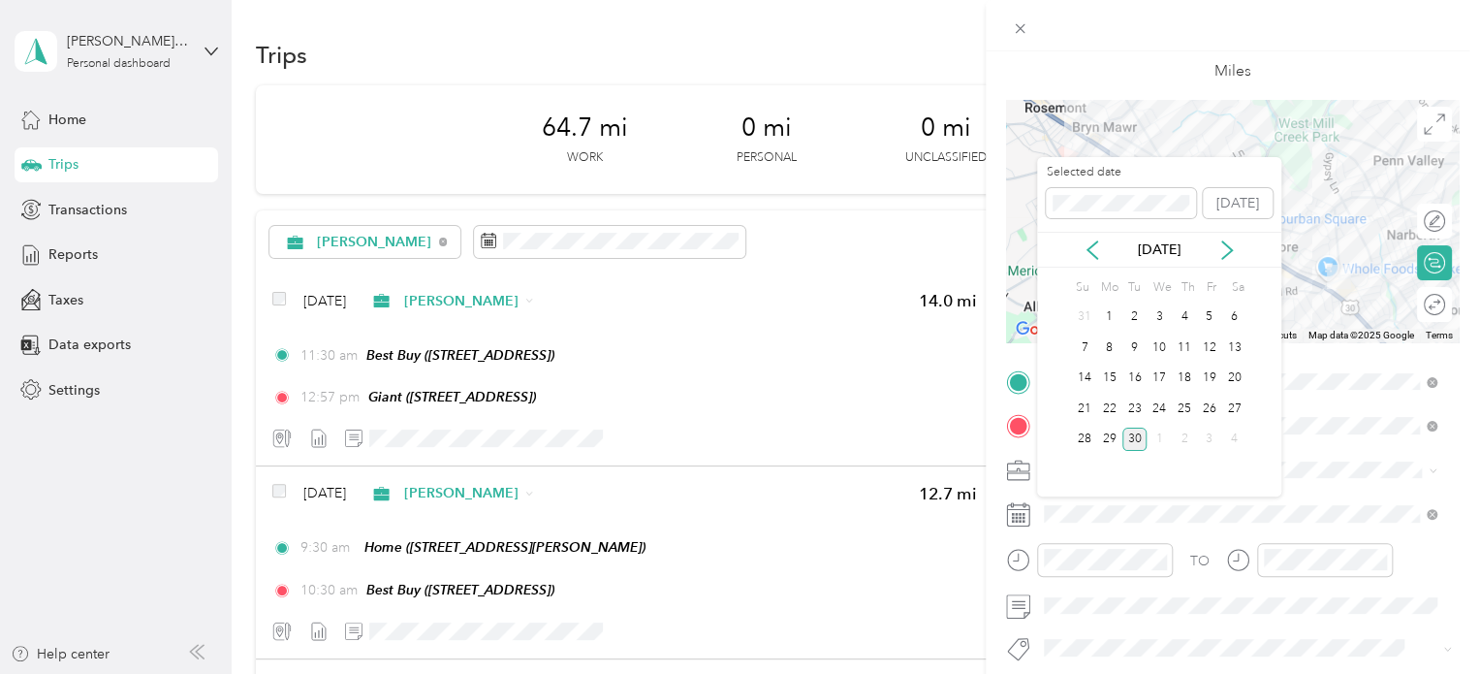
click at [1105, 243] on div "[DATE]" at bounding box center [1159, 249] width 244 height 20
click at [1099, 248] on icon at bounding box center [1092, 249] width 19 height 19
click at [1088, 251] on icon at bounding box center [1093, 249] width 10 height 17
click at [1136, 377] on div "17" at bounding box center [1134, 378] width 25 height 24
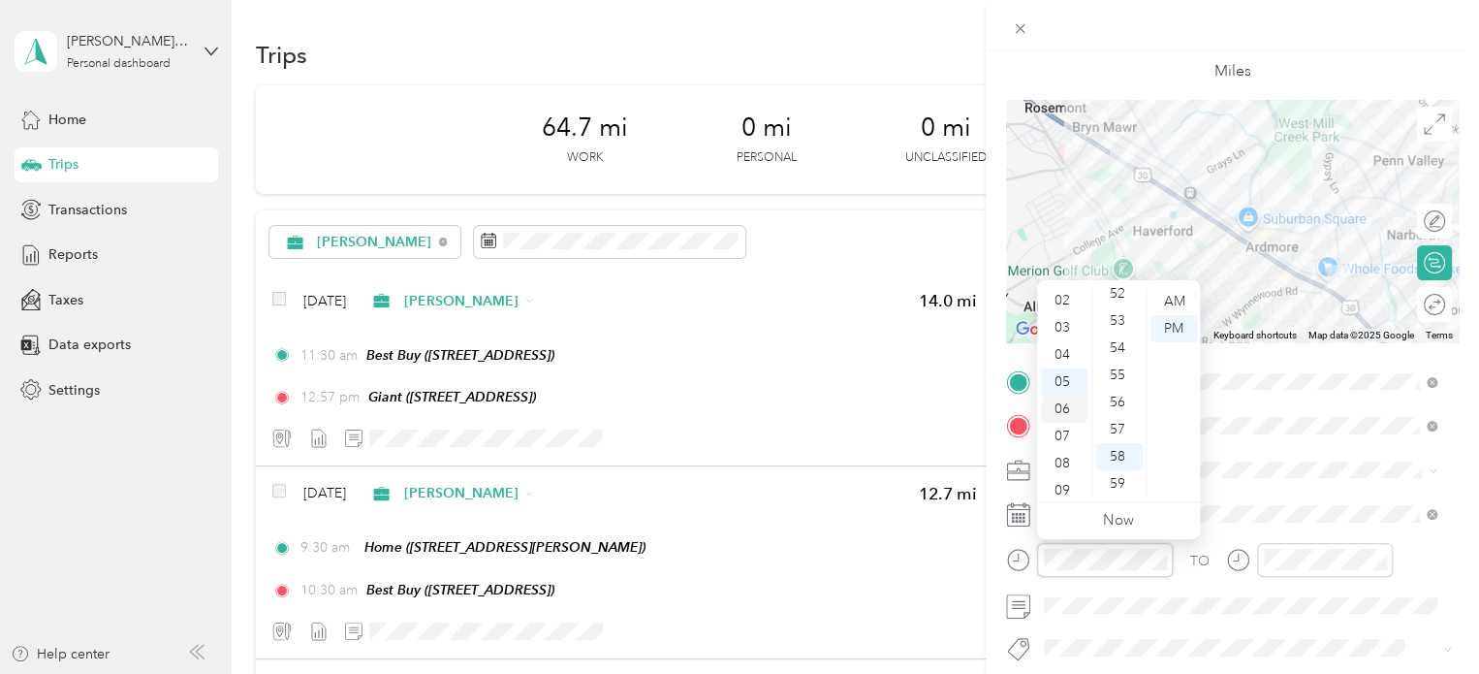
scroll to position [0, 0]
click at [1070, 299] on div "12" at bounding box center [1064, 301] width 47 height 27
click at [1120, 461] on div "58" at bounding box center [1119, 456] width 47 height 27
click at [1174, 331] on div "PM" at bounding box center [1174, 328] width 47 height 27
click at [1296, 483] on span at bounding box center [1248, 470] width 422 height 31
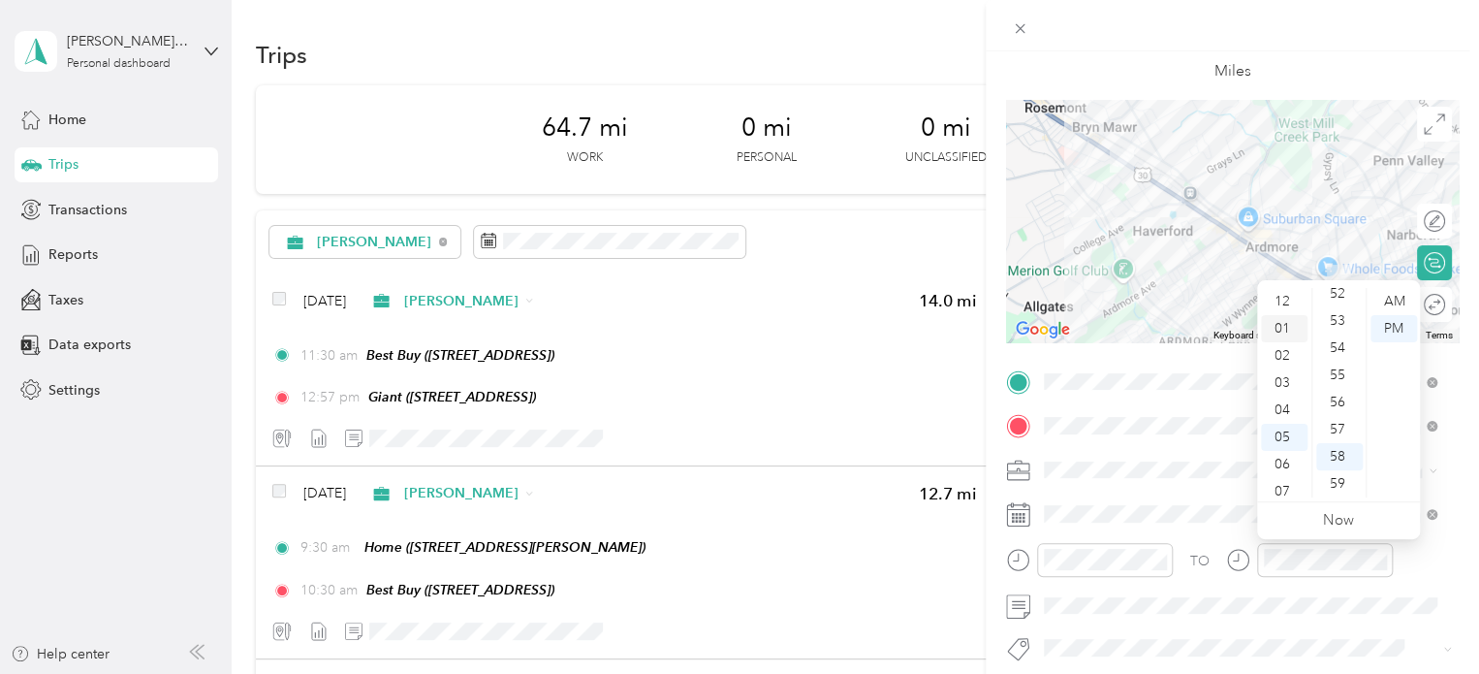
click at [1287, 326] on div "01" at bounding box center [1284, 328] width 47 height 27
click at [1286, 326] on div "02" at bounding box center [1284, 328] width 47 height 27
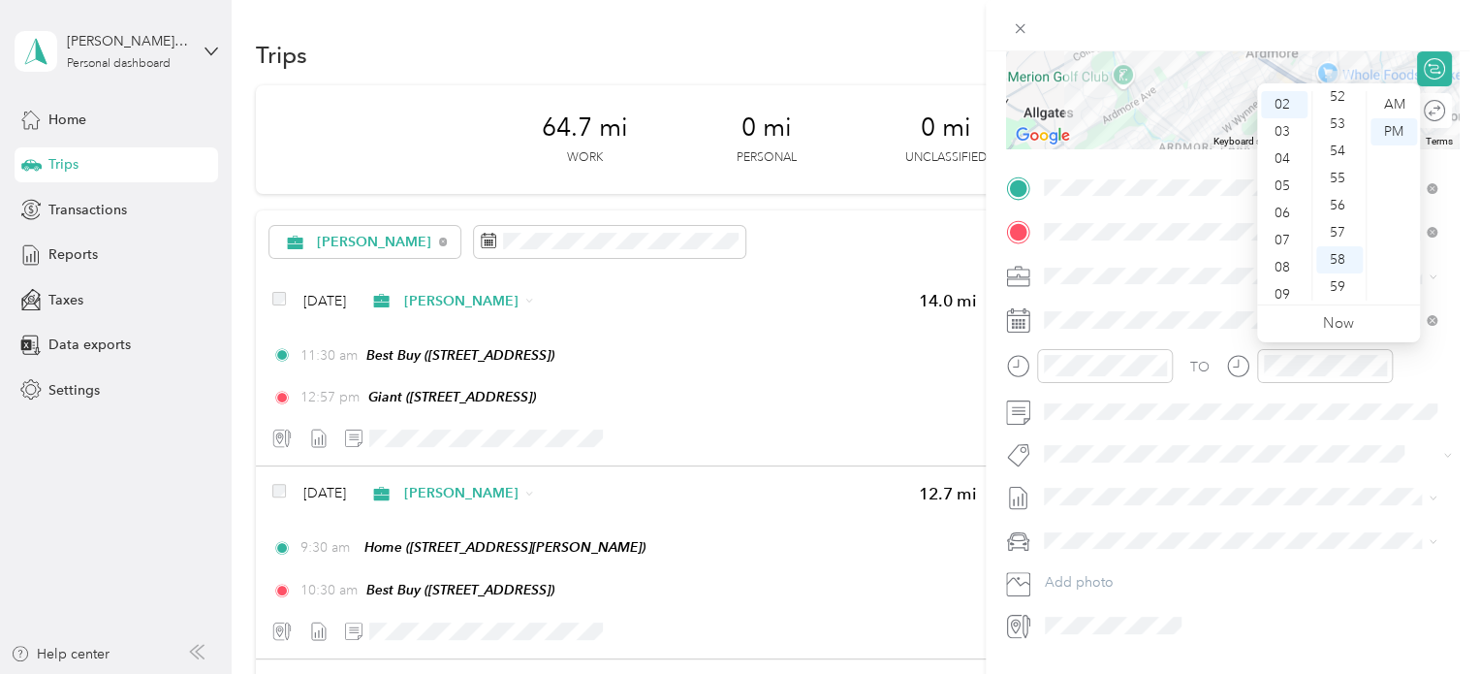
scroll to position [342, 0]
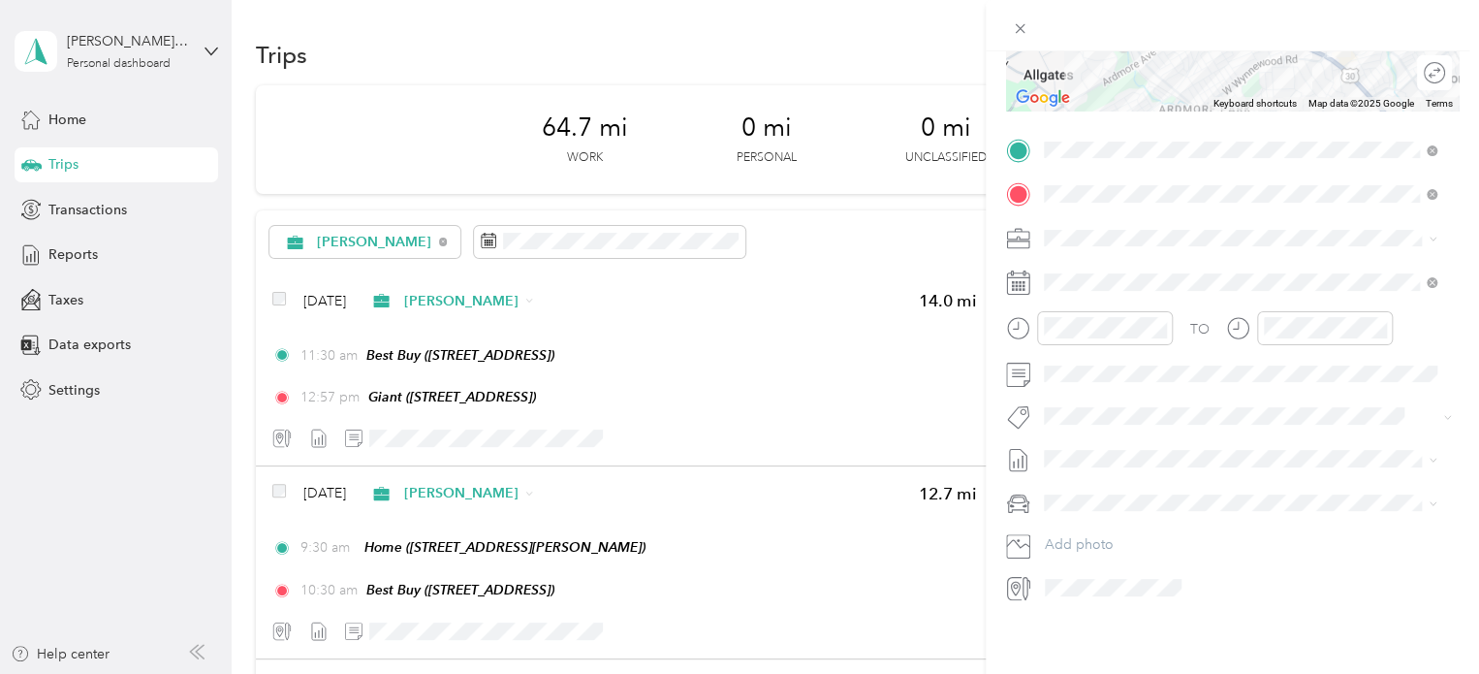
click at [1105, 524] on li "Nissan Xterra" at bounding box center [1240, 522] width 406 height 34
click at [1279, 375] on div "01" at bounding box center [1284, 382] width 47 height 27
click at [1064, 379] on div "01" at bounding box center [1064, 382] width 47 height 27
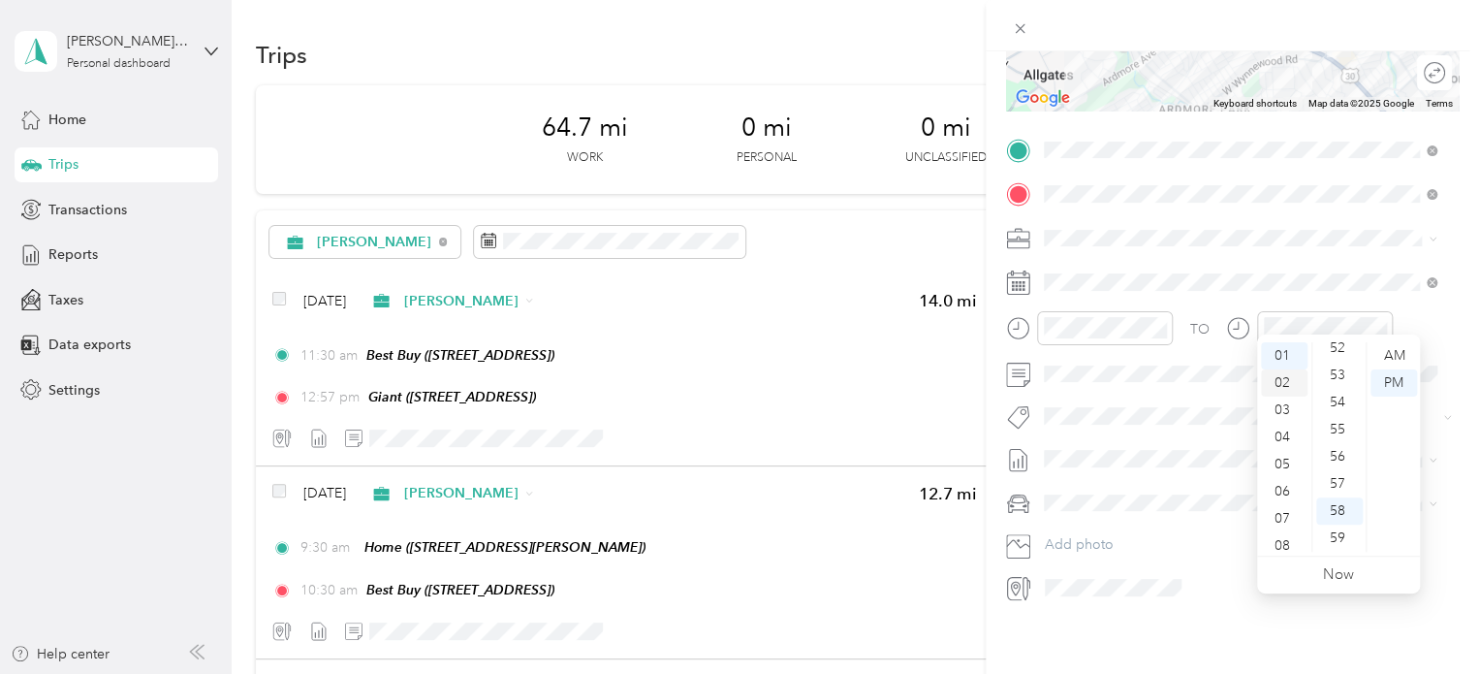
click at [1290, 375] on div "02" at bounding box center [1284, 382] width 47 height 27
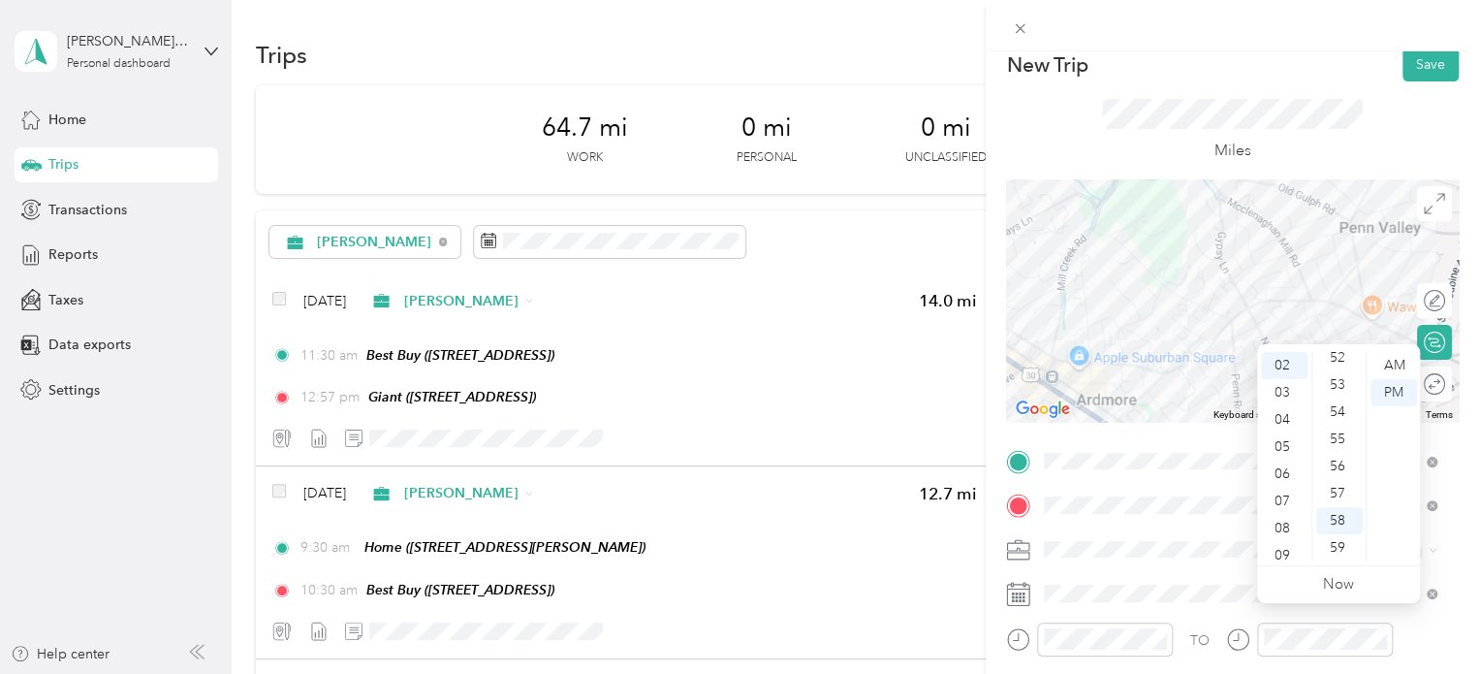
scroll to position [0, 0]
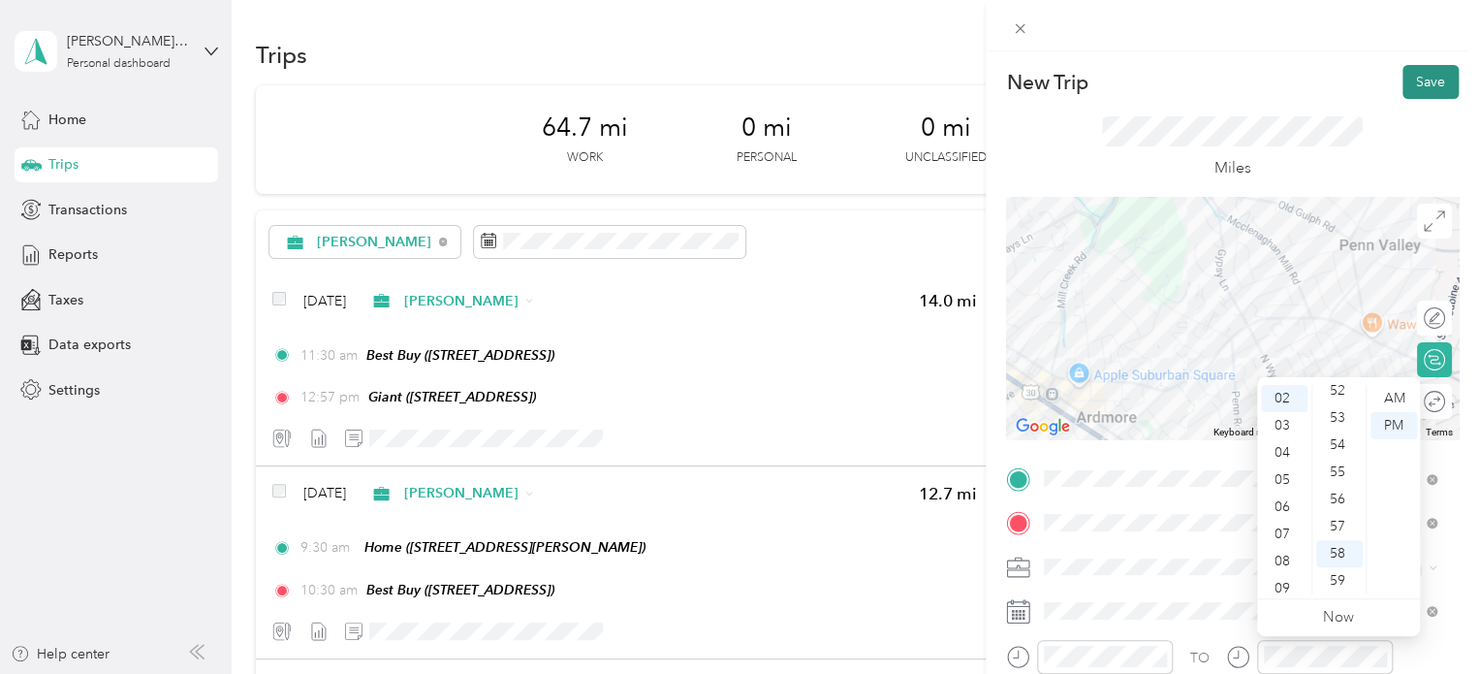
click at [1414, 92] on button "Save" at bounding box center [1431, 82] width 56 height 34
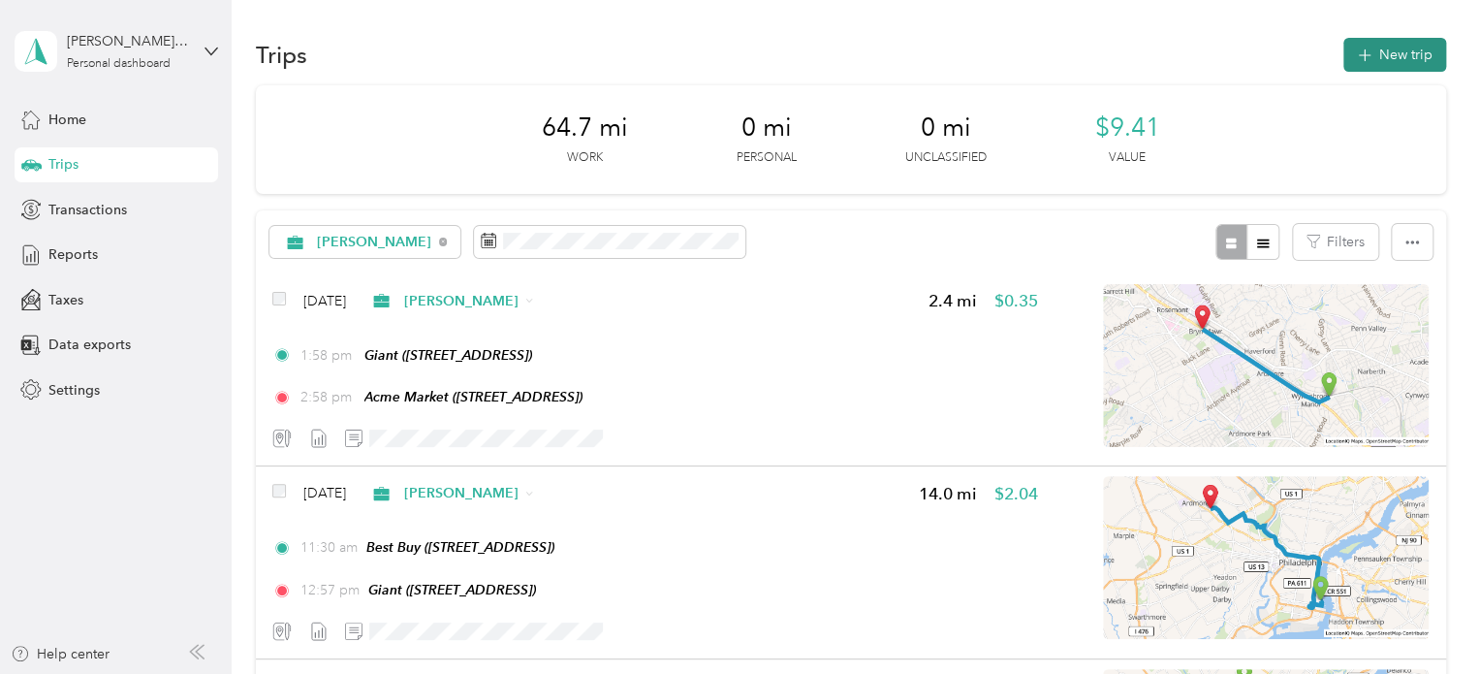
click at [1410, 63] on button "New trip" at bounding box center [1394, 55] width 103 height 34
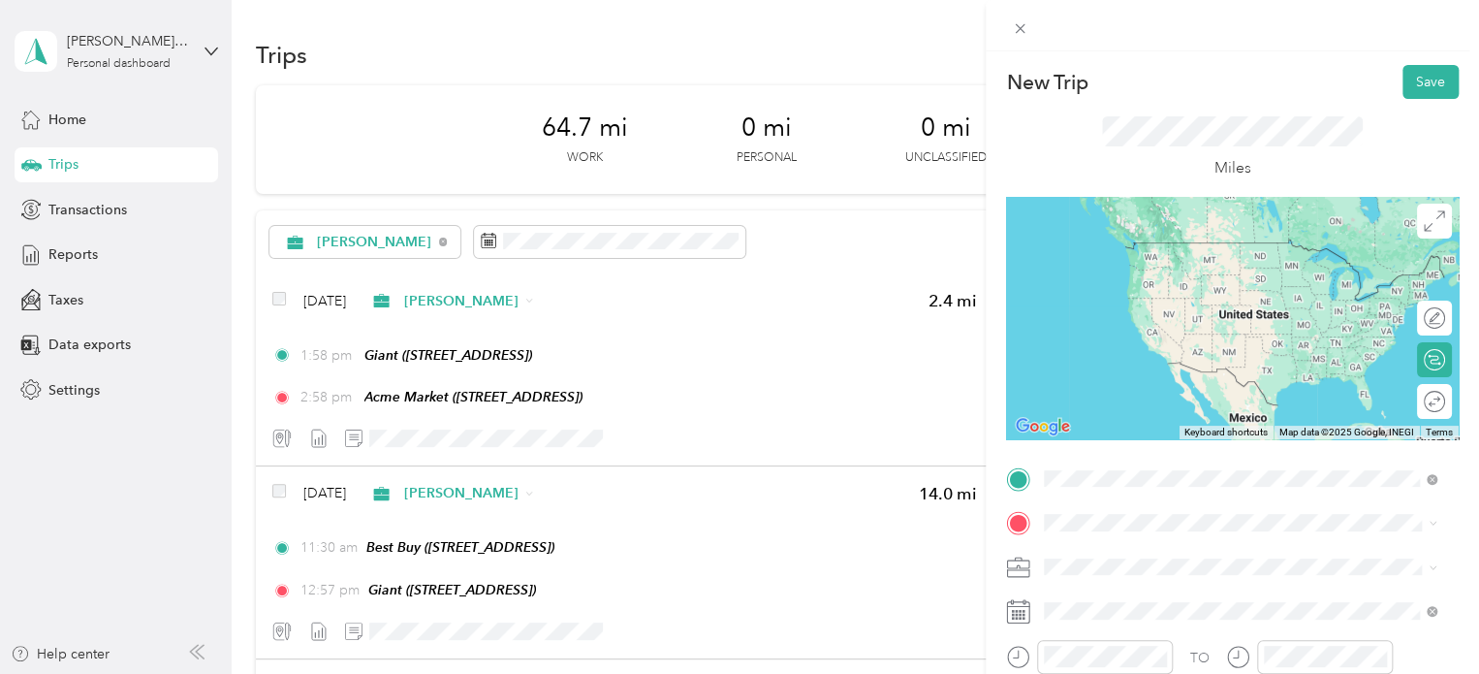
click at [1239, 286] on div "TEAM Acme Market [STREET_ADDRESS]" at bounding box center [1240, 264] width 379 height 54
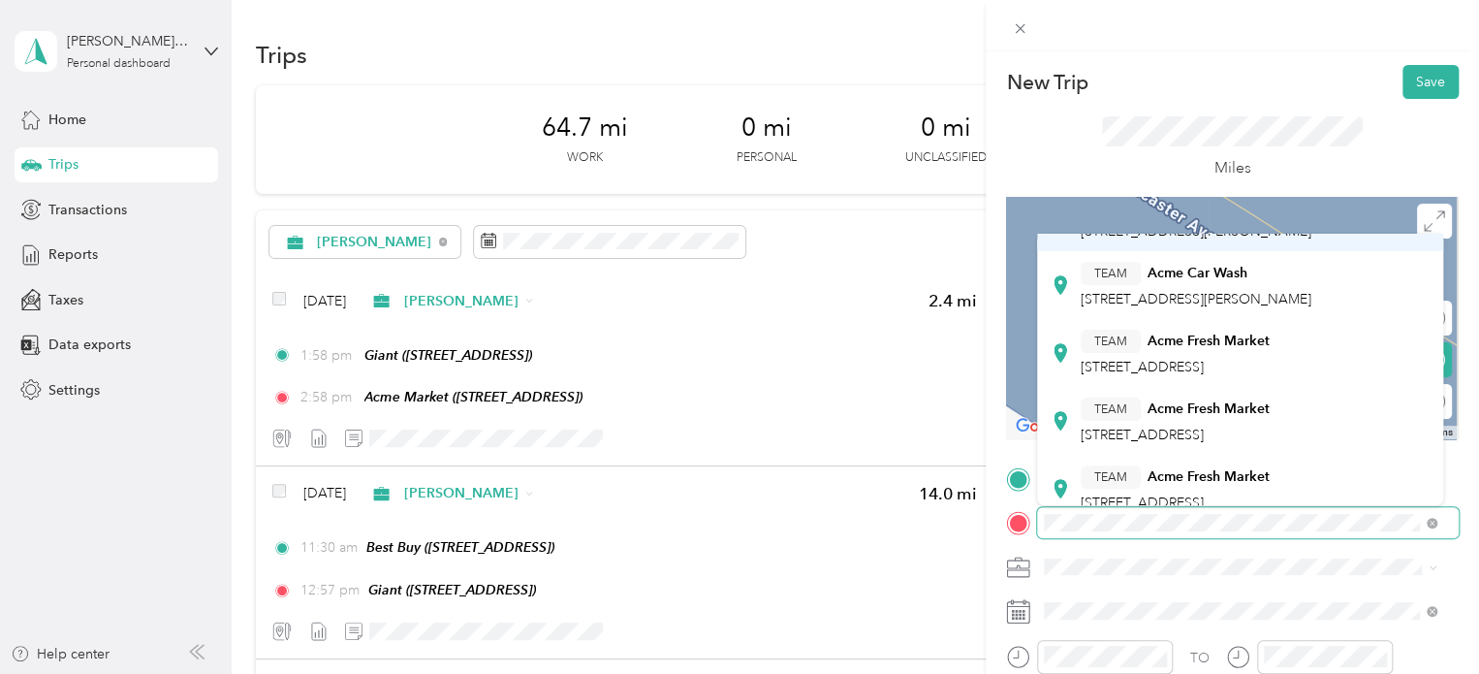
scroll to position [194, 0]
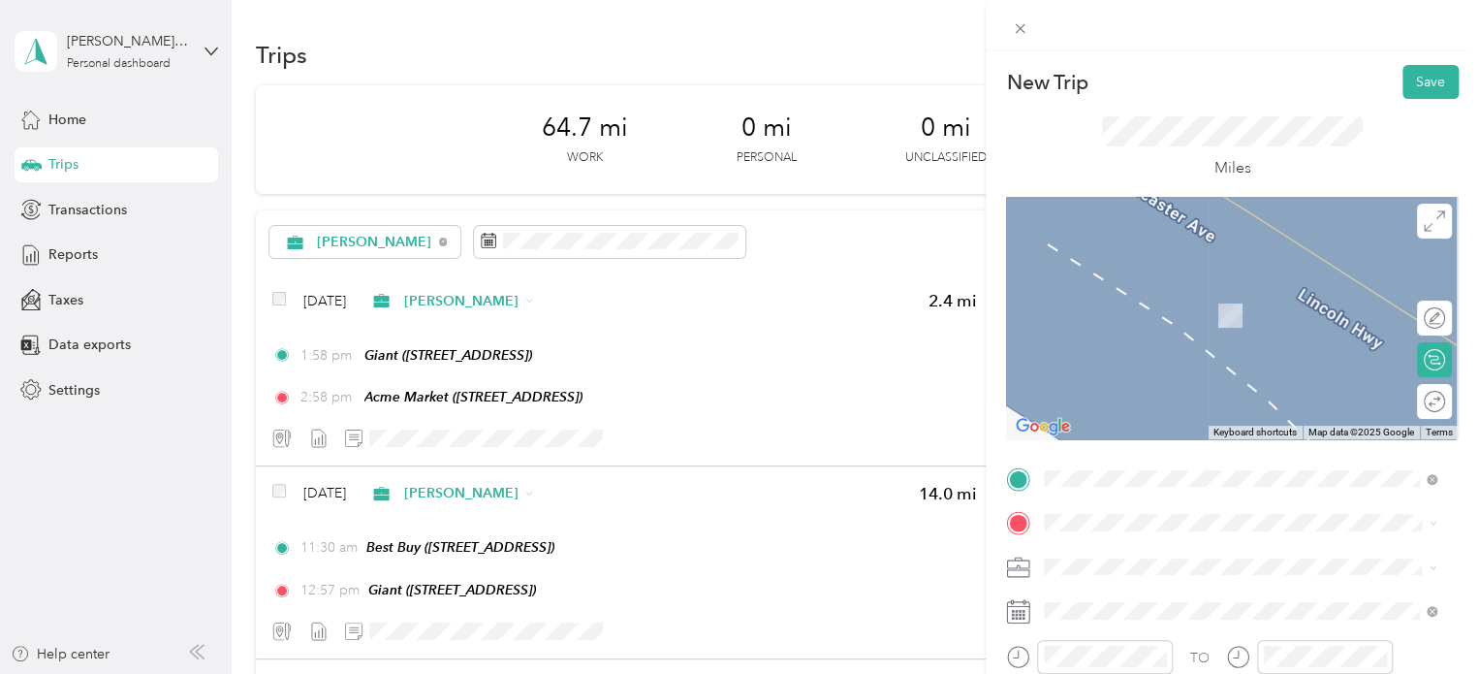
click at [1207, 451] on span "[STREET_ADDRESS][PERSON_NAME]" at bounding box center [1196, 449] width 231 height 16
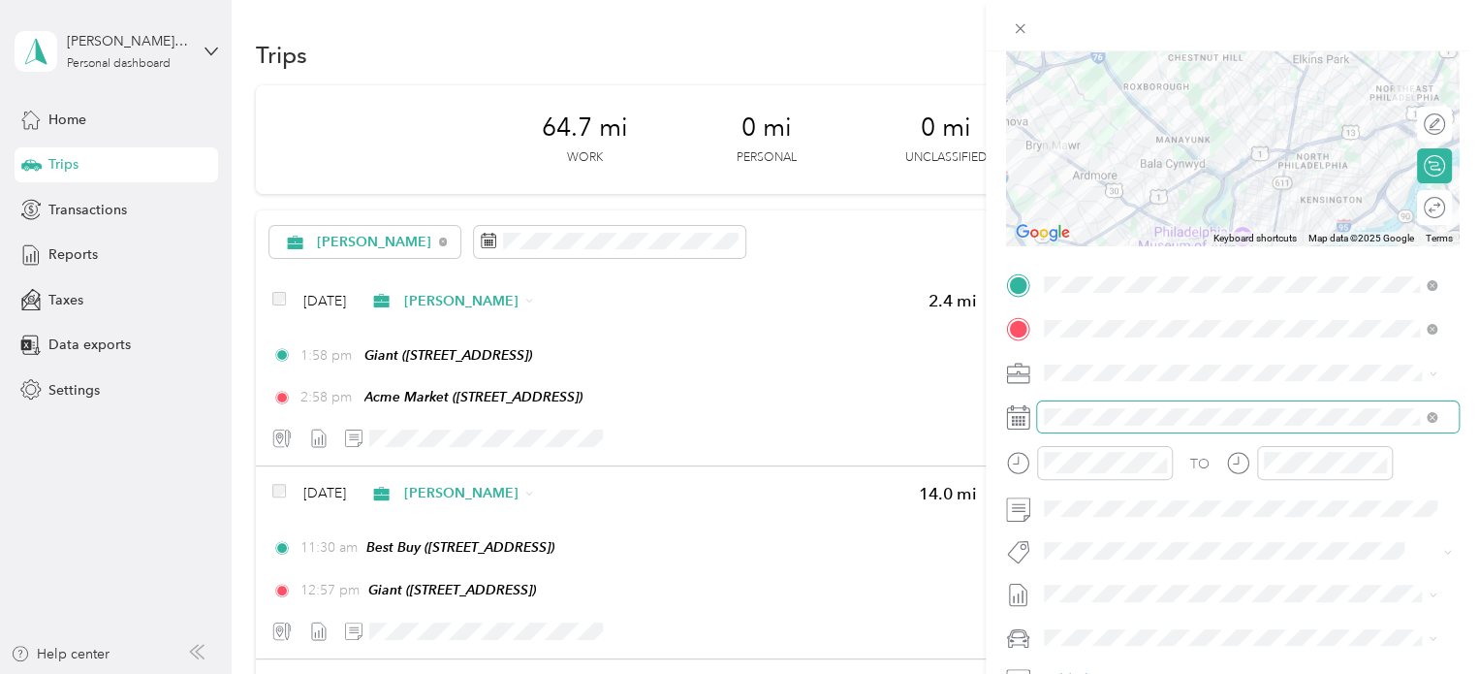
click at [1102, 406] on span at bounding box center [1248, 416] width 422 height 31
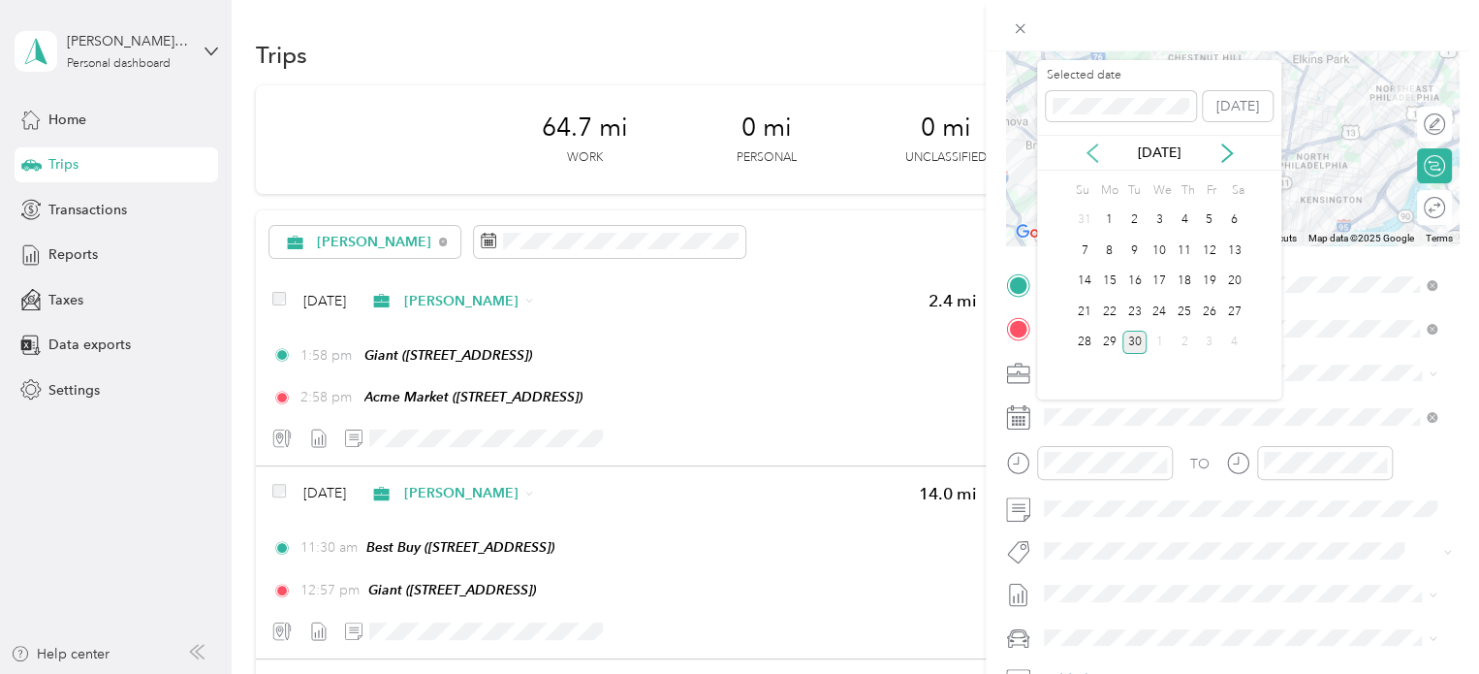
click at [1097, 150] on icon at bounding box center [1092, 152] width 19 height 19
click at [1137, 283] on div "17" at bounding box center [1134, 281] width 25 height 24
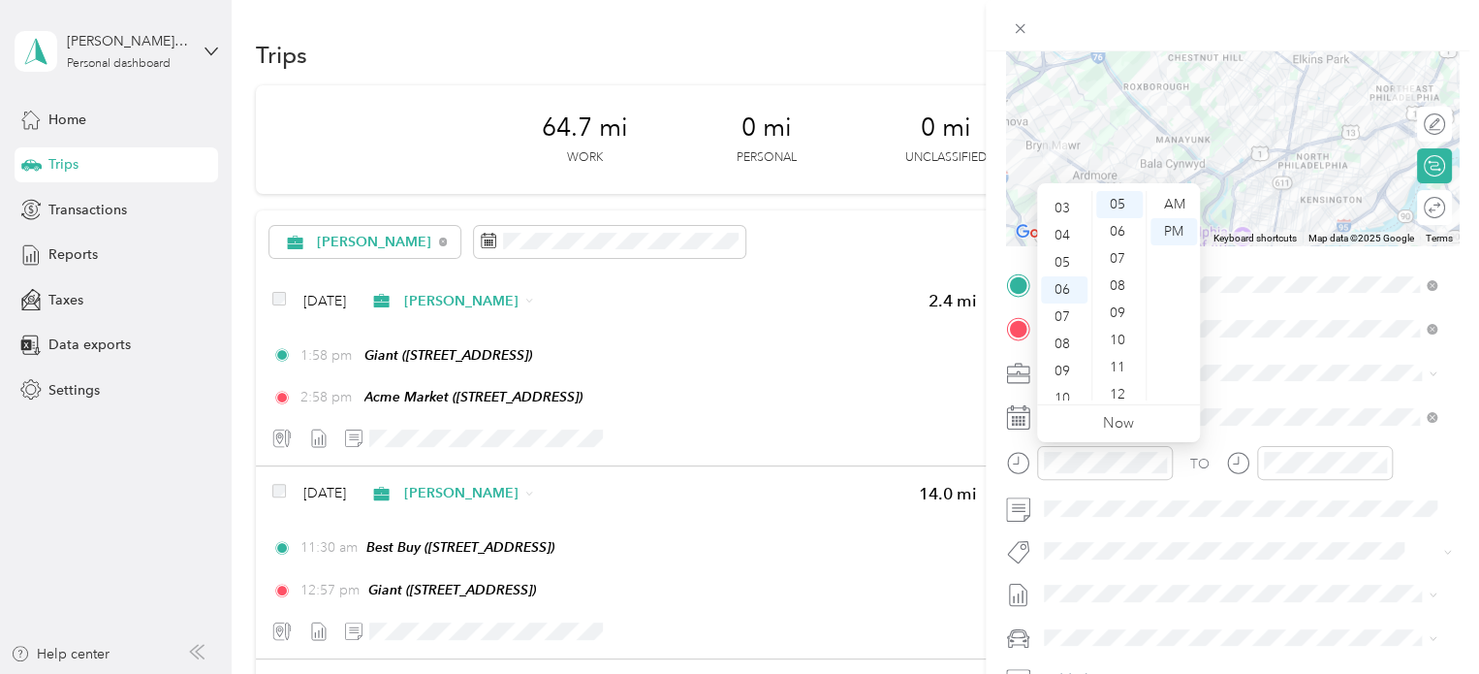
scroll to position [39, 0]
click at [1066, 242] on div "03" at bounding box center [1064, 247] width 47 height 27
click at [1117, 343] on div "53" at bounding box center [1119, 344] width 47 height 27
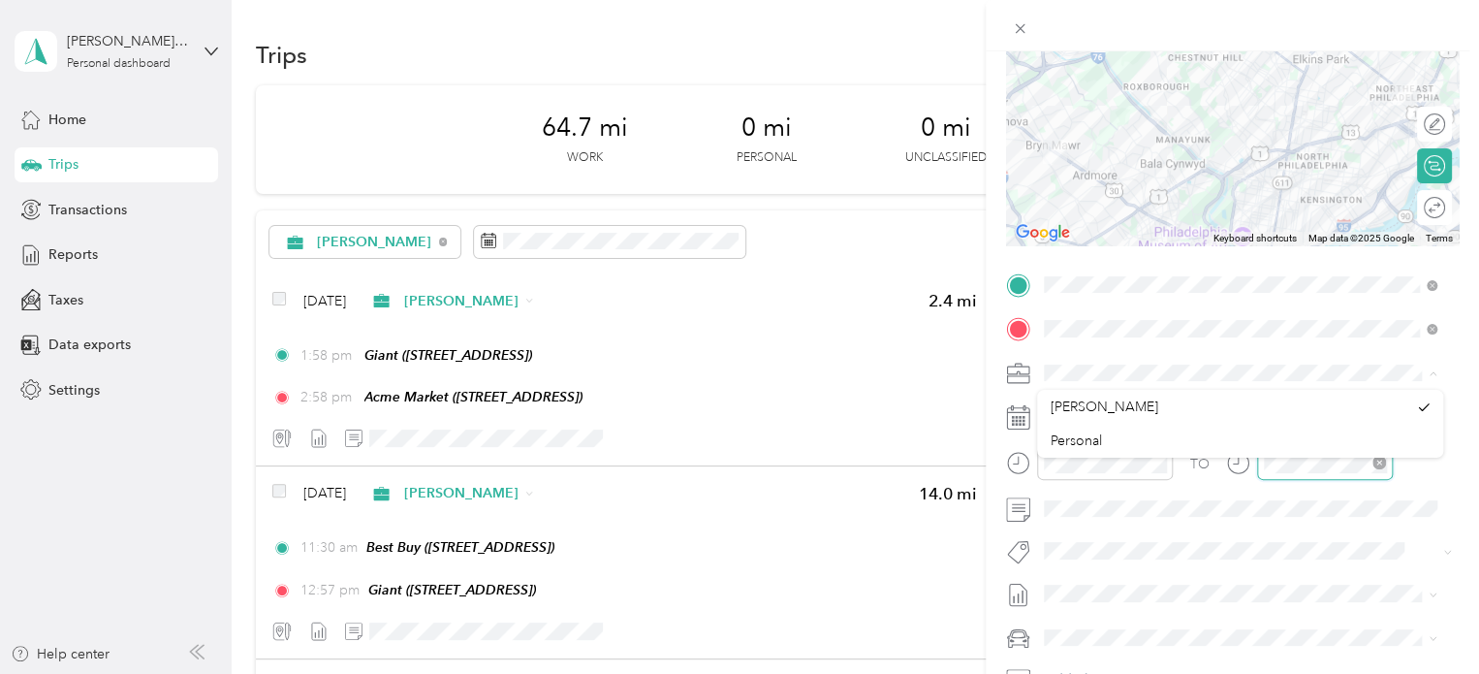
scroll to position [136, 0]
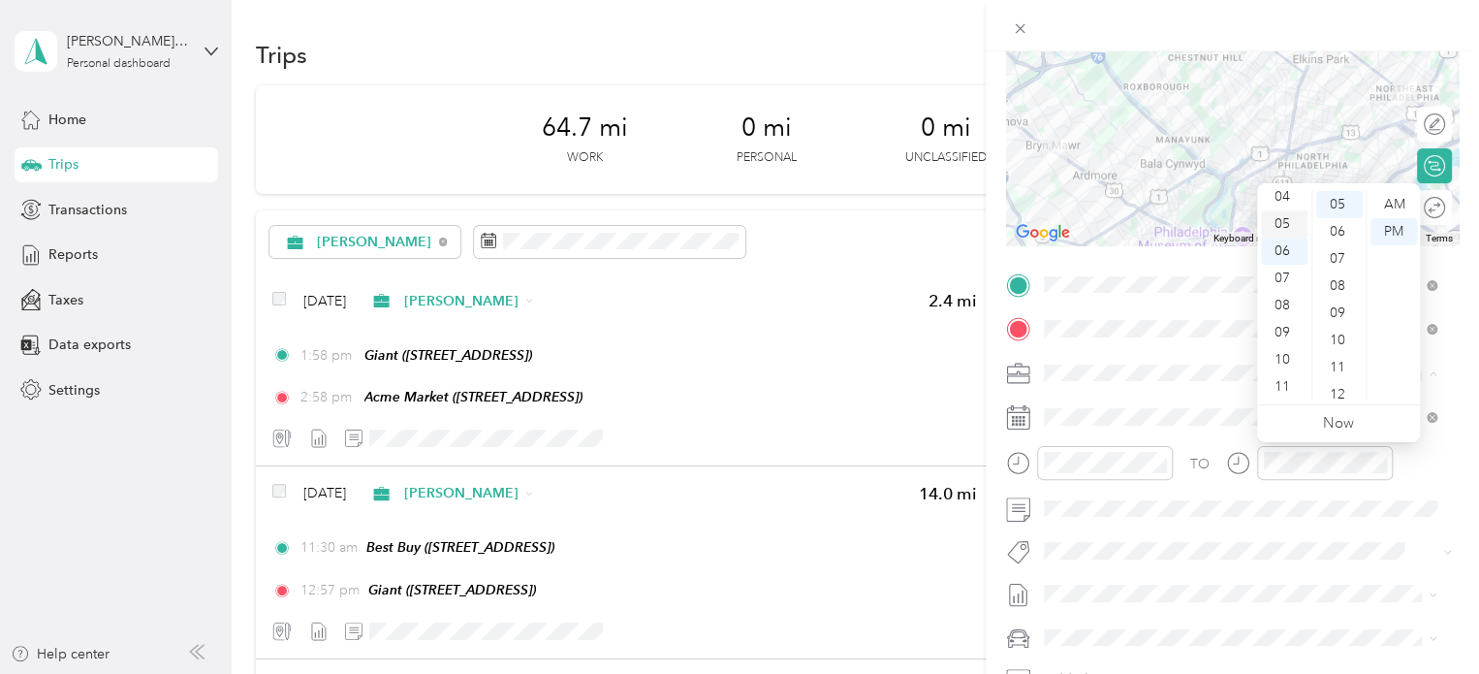
click at [1280, 228] on div "05" at bounding box center [1284, 223] width 47 height 27
click at [1339, 365] on div "18" at bounding box center [1339, 363] width 47 height 27
click at [1090, 625] on span at bounding box center [1248, 637] width 422 height 31
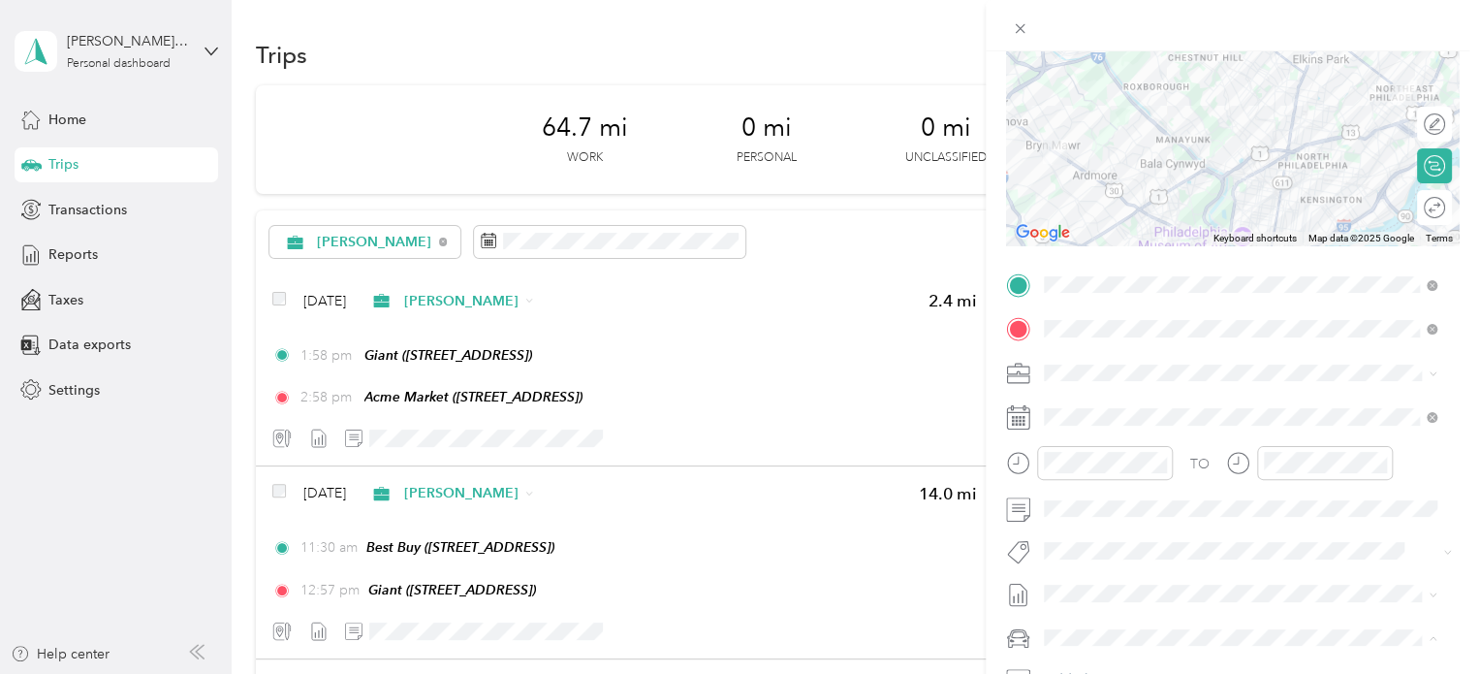
click at [1093, 601] on span "Nissan Xterra" at bounding box center [1091, 603] width 80 height 16
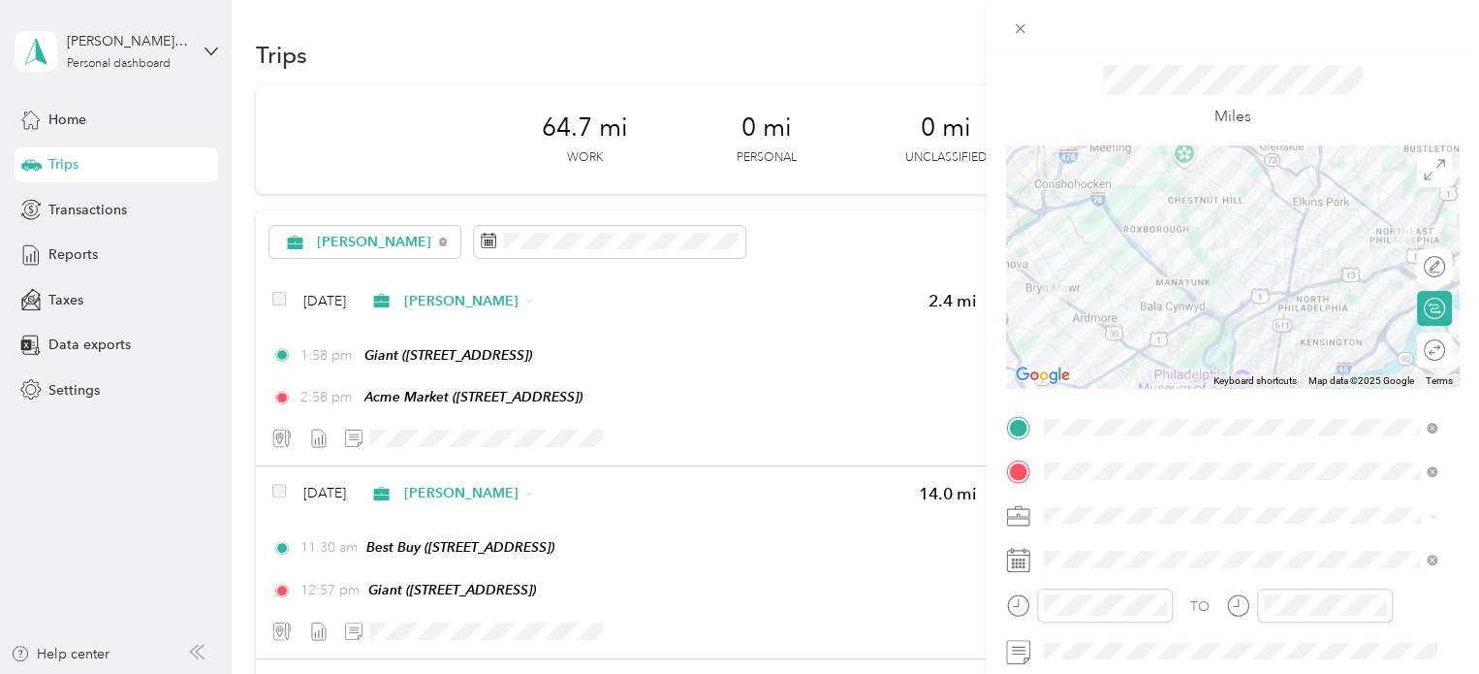
scroll to position [0, 0]
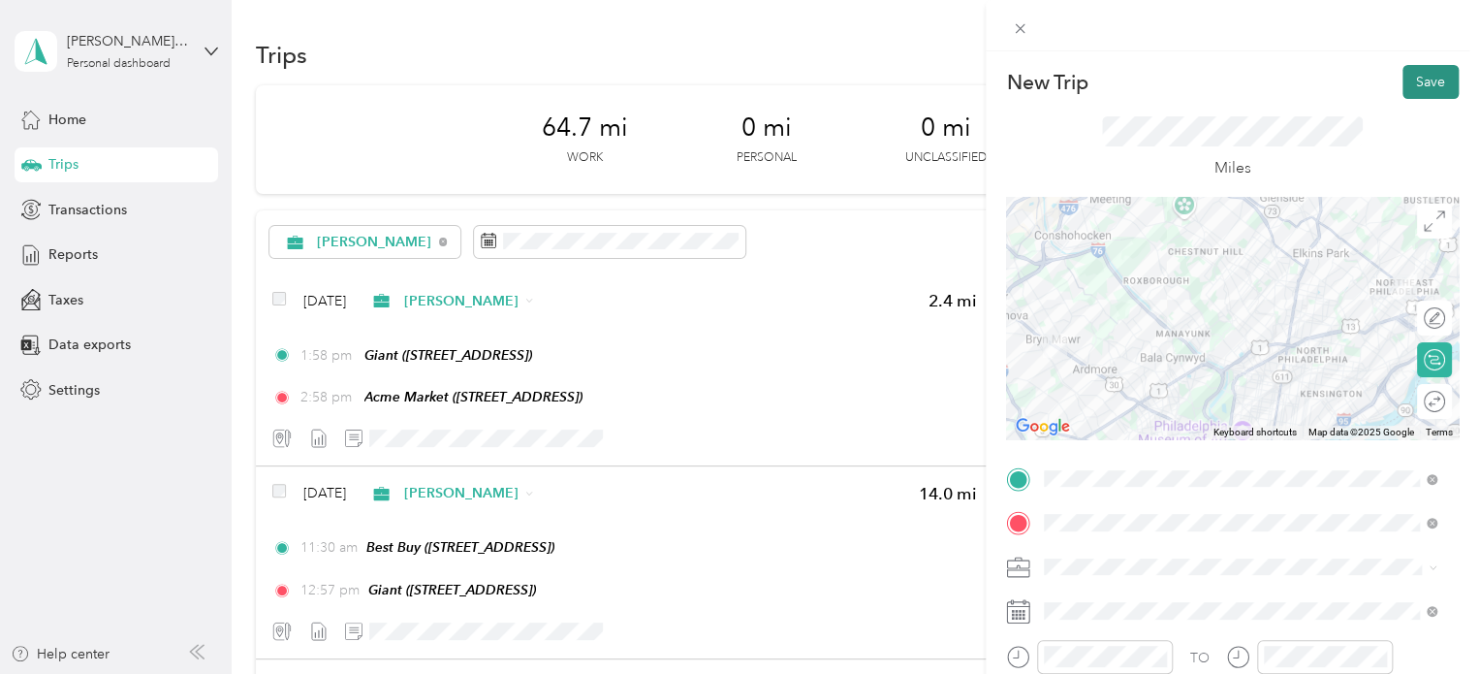
click at [1415, 92] on button "Save" at bounding box center [1431, 82] width 56 height 34
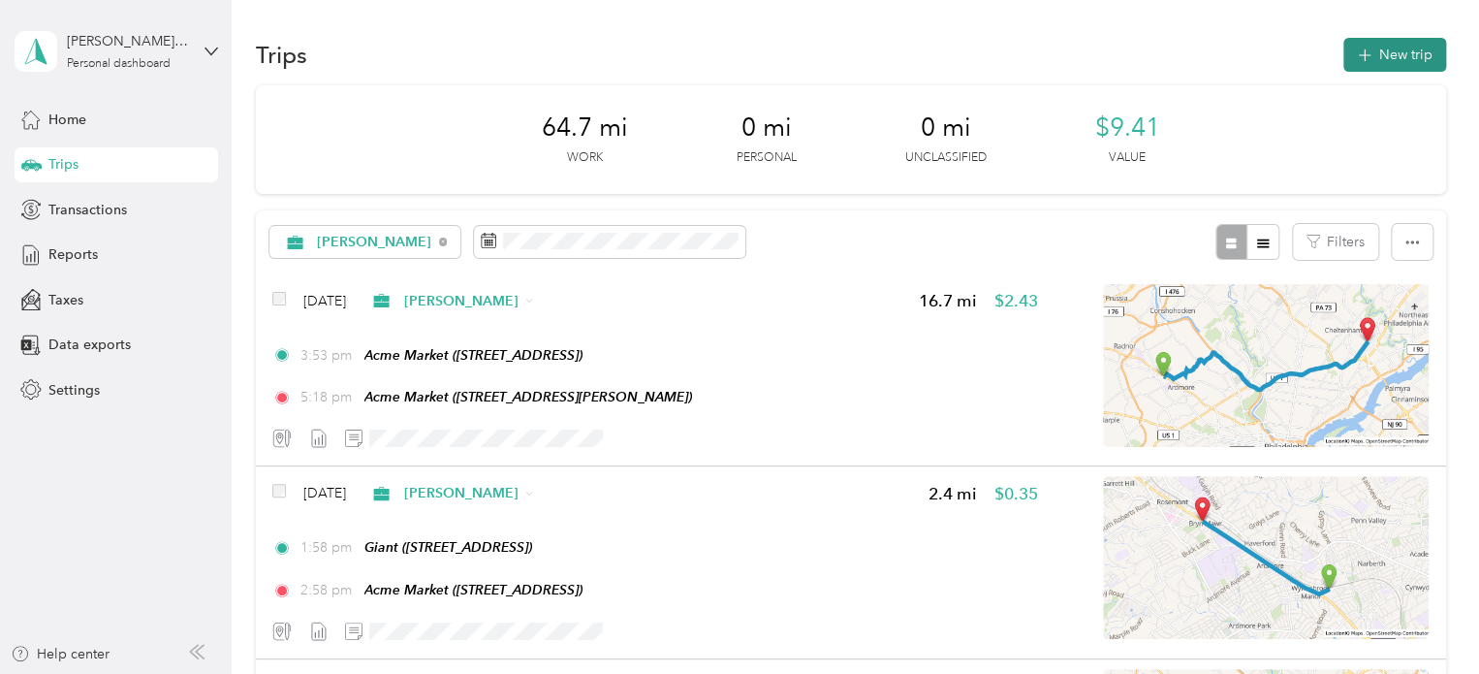
click at [1374, 60] on button "New trip" at bounding box center [1394, 55] width 103 height 34
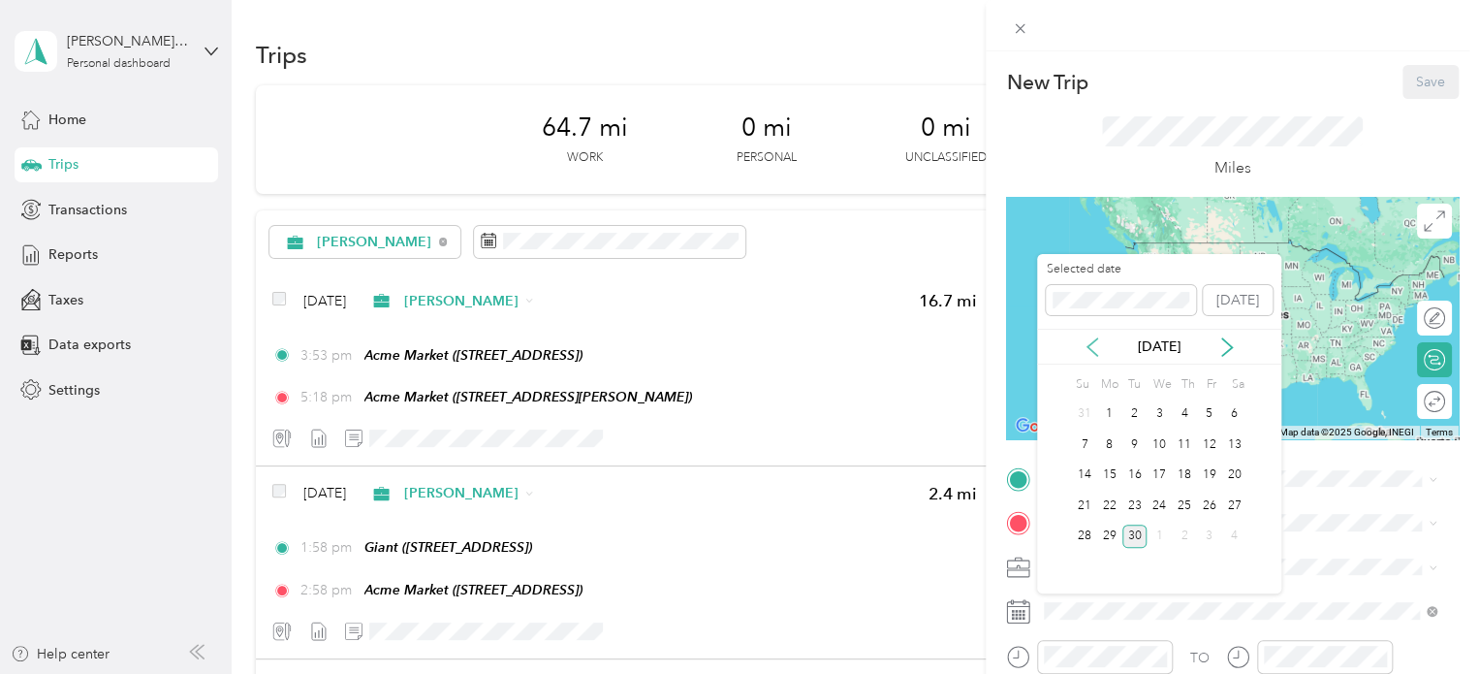
click at [1094, 343] on icon at bounding box center [1092, 346] width 19 height 19
click at [1137, 478] on div "17" at bounding box center [1134, 475] width 25 height 24
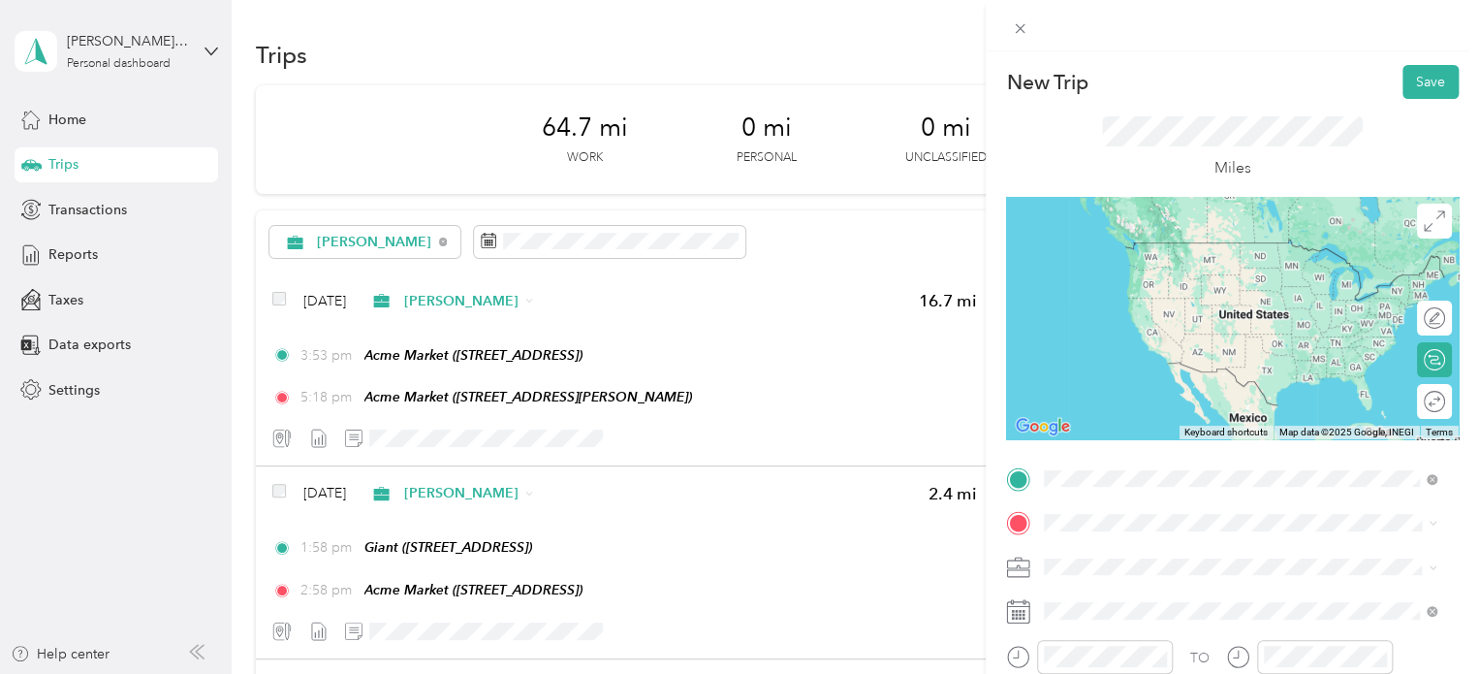
click at [1261, 269] on span "[STREET_ADDRESS][PERSON_NAME]" at bounding box center [1196, 277] width 231 height 16
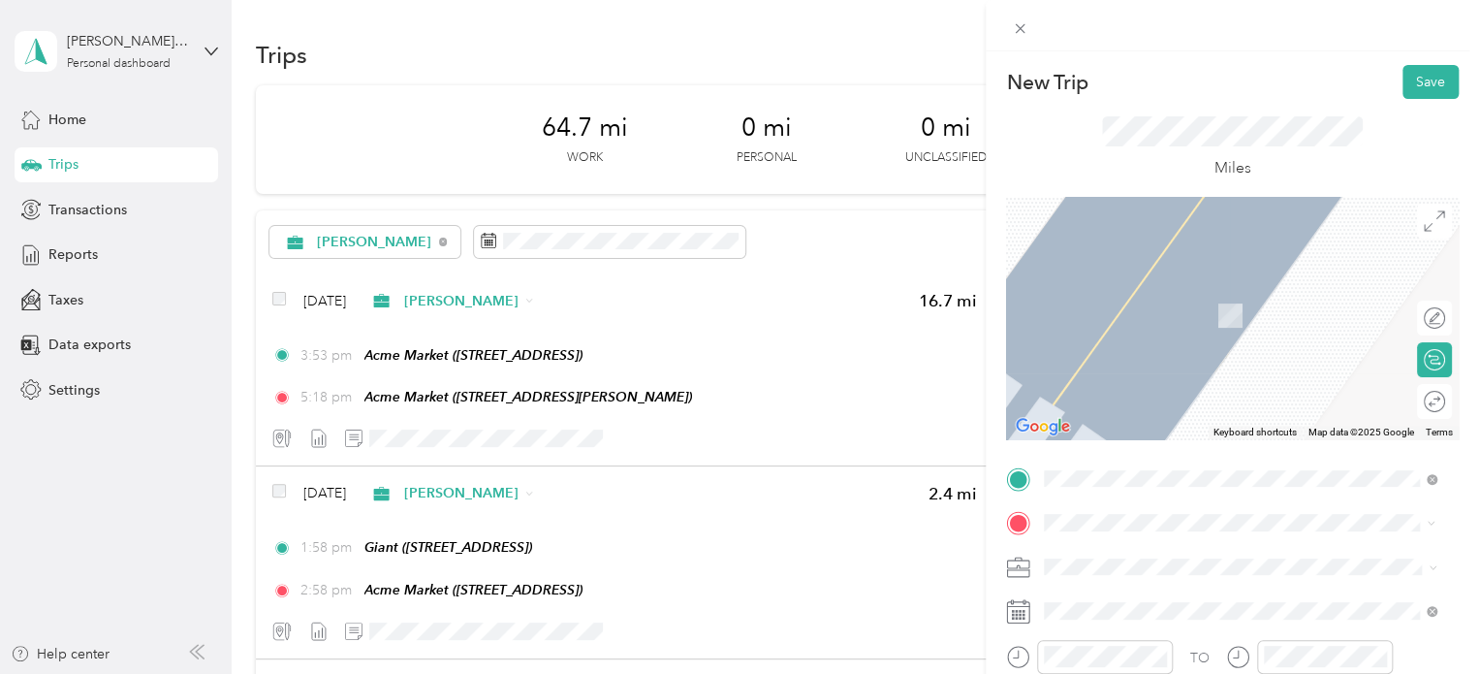
click at [1204, 323] on span "[STREET_ADDRESS]" at bounding box center [1142, 329] width 123 height 16
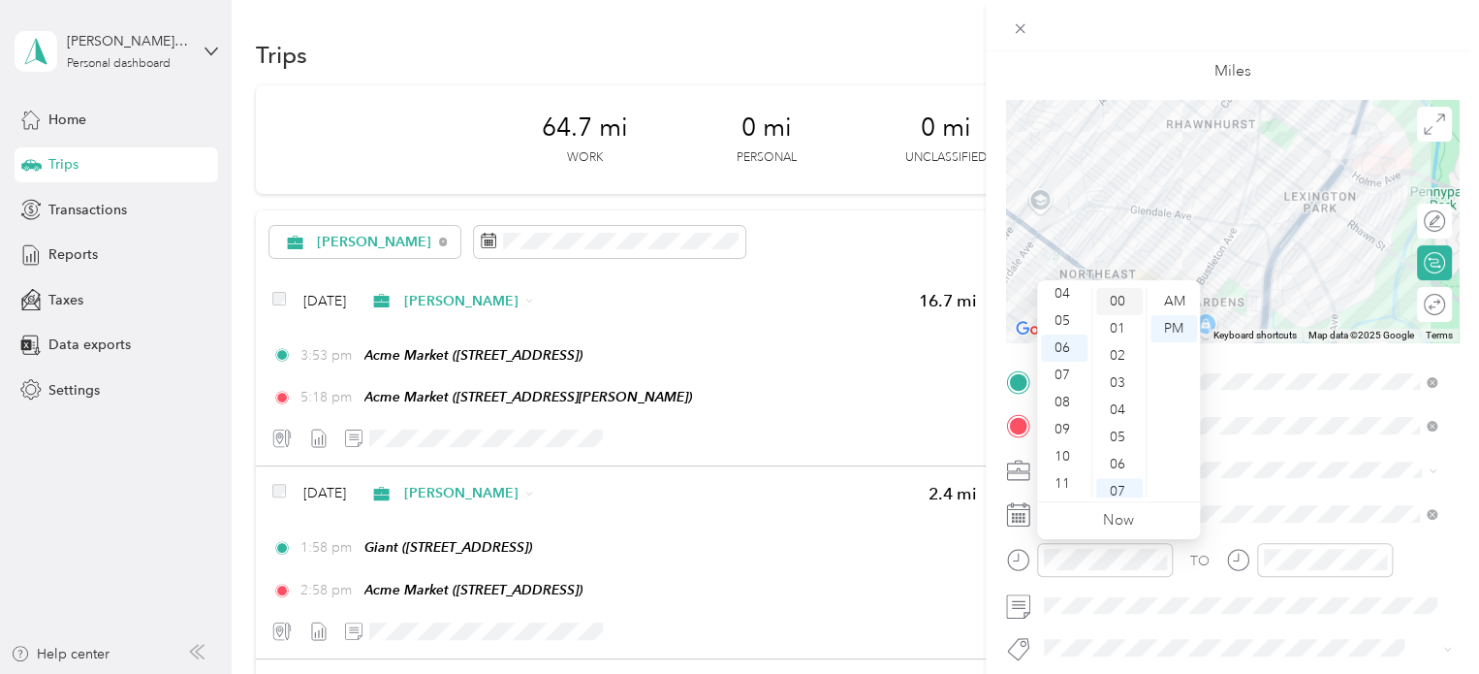
click at [1117, 299] on div "00" at bounding box center [1119, 301] width 47 height 27
click at [1299, 451] on div "TO Add photo" at bounding box center [1232, 600] width 453 height 468
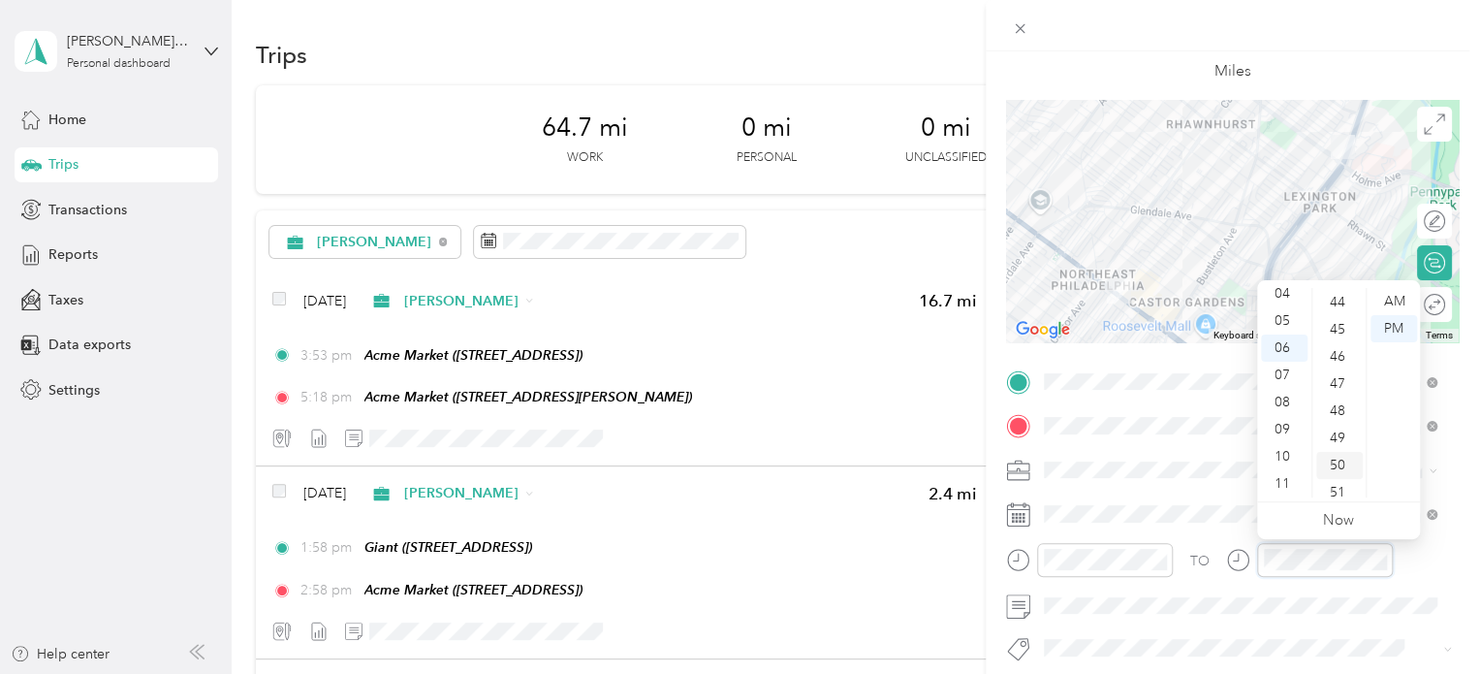
scroll to position [1159, 0]
click at [1340, 364] on div "45" at bounding box center [1339, 363] width 47 height 27
click at [1450, 524] on form "New Trip Save This trip cannot be edited because it is either under review, app…" at bounding box center [1232, 401] width 493 height 867
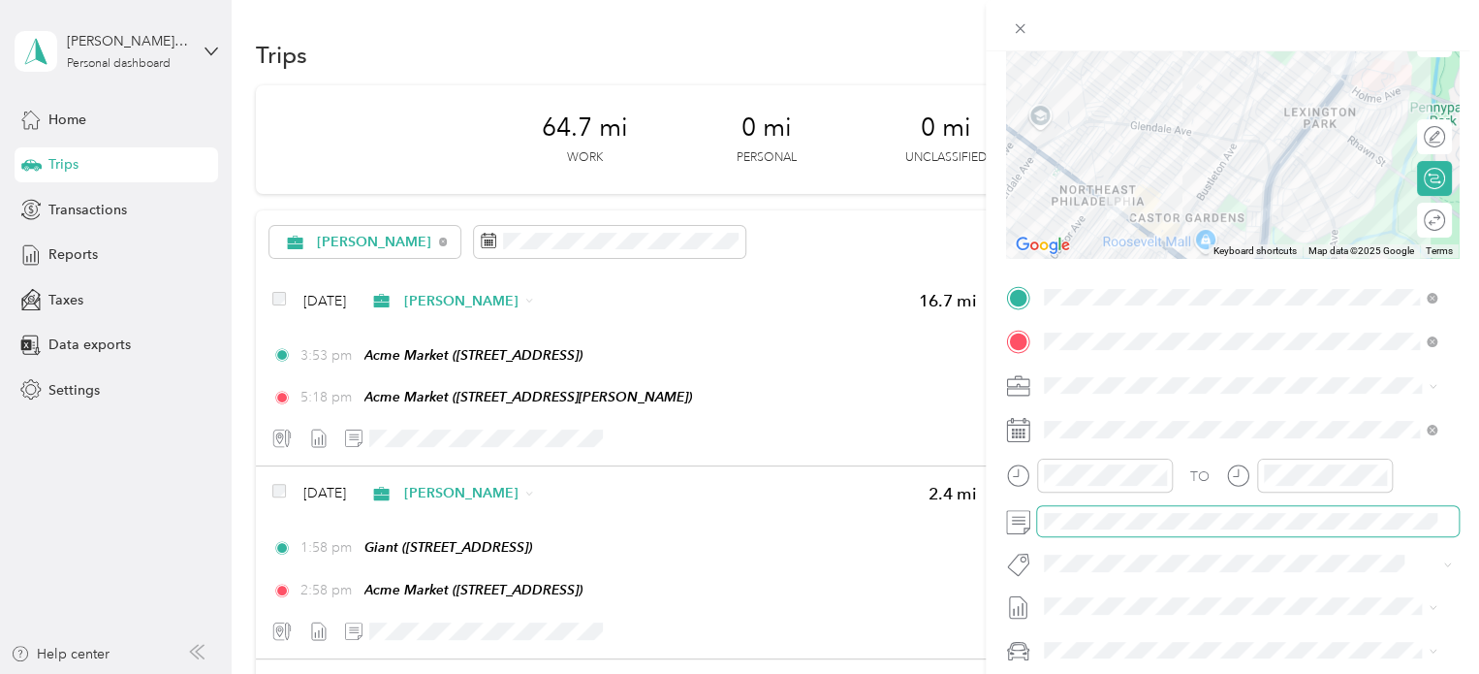
scroll to position [291, 0]
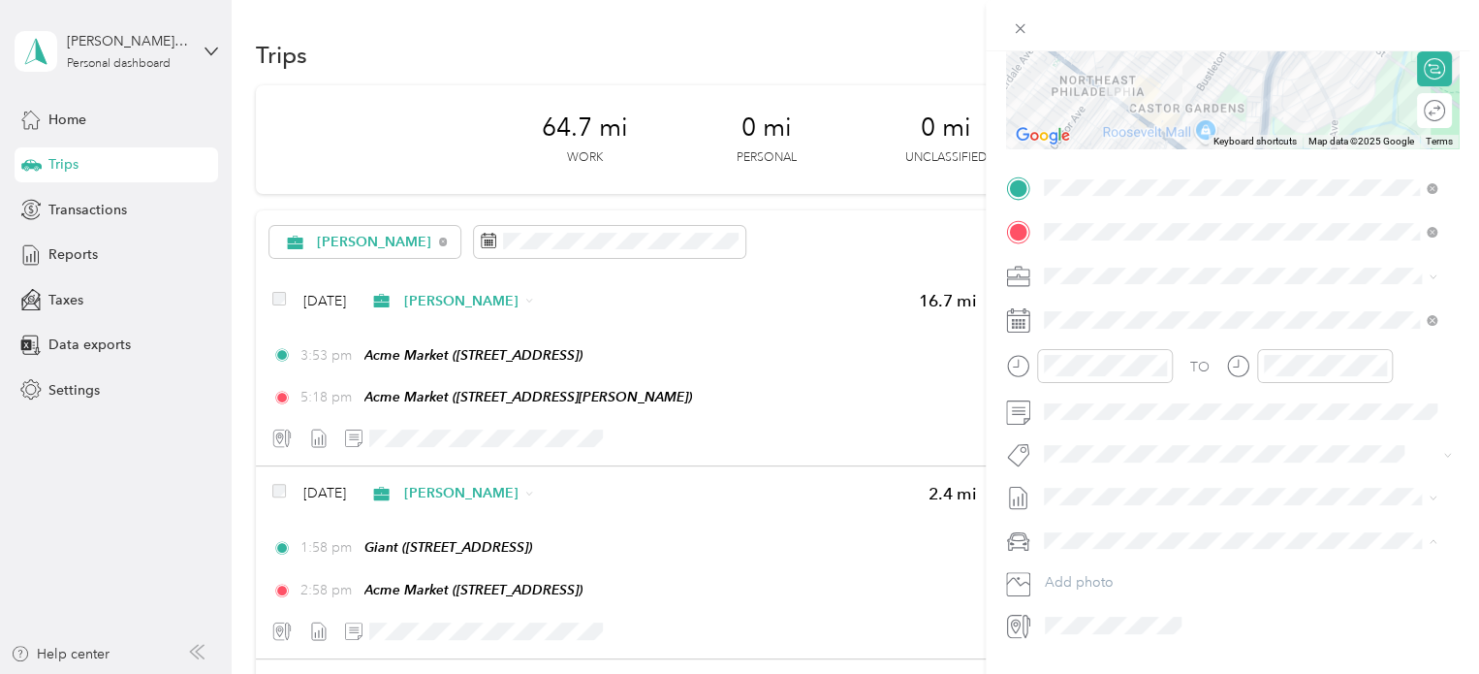
click at [1125, 570] on span "Nissan Xterra" at bounding box center [1091, 574] width 80 height 16
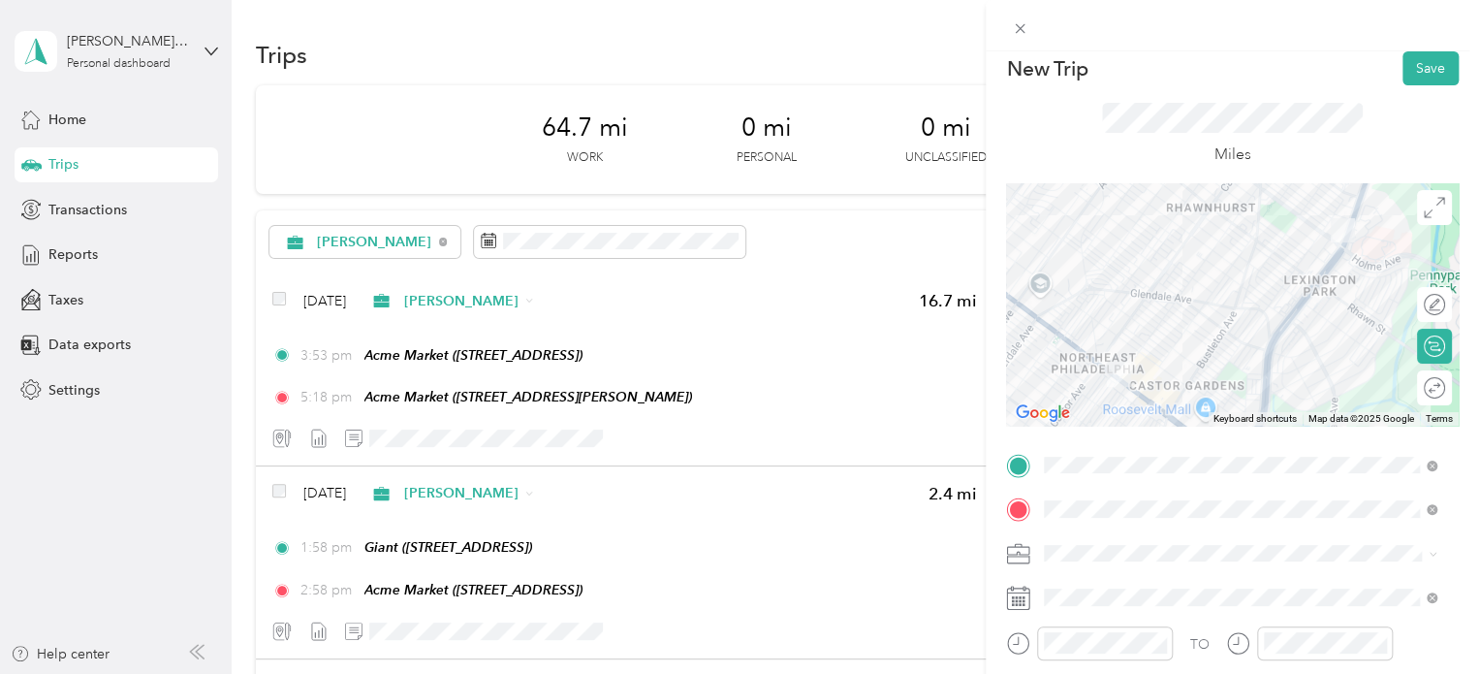
scroll to position [0, 0]
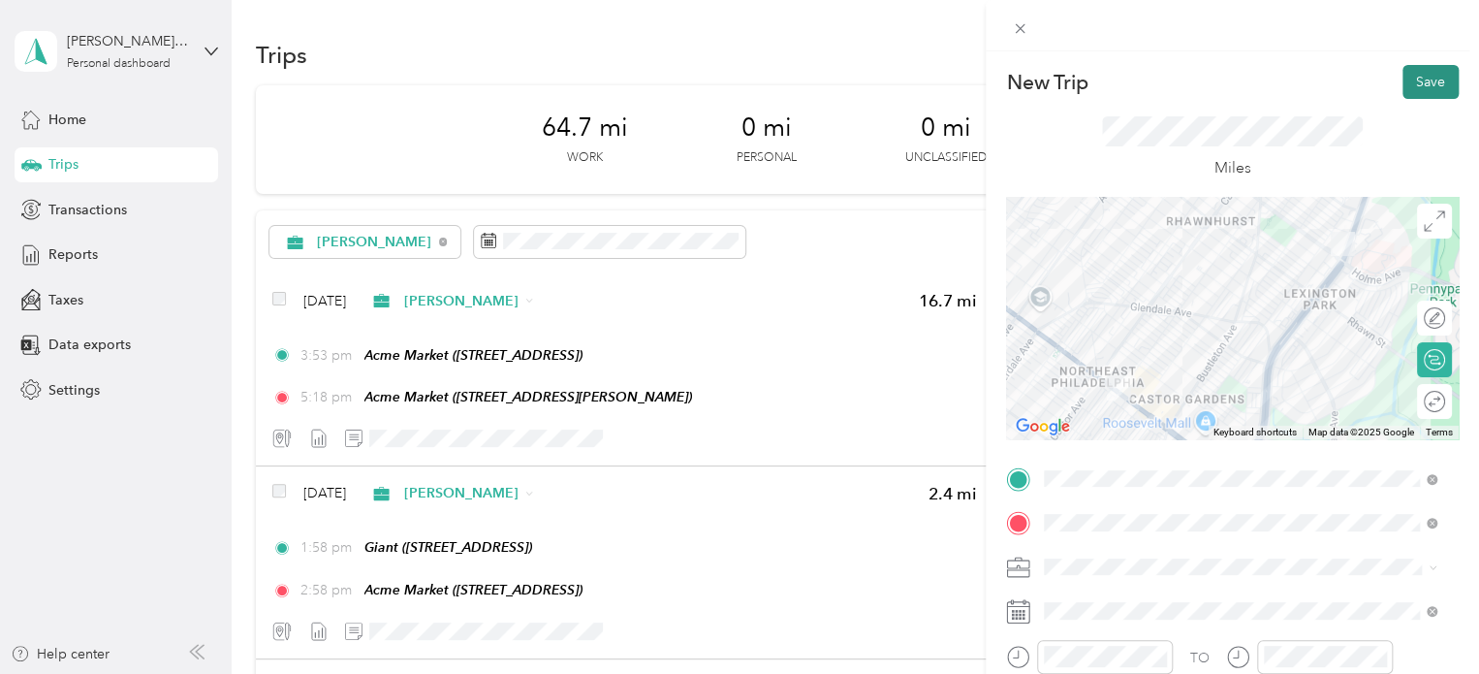
click at [1410, 73] on button "Save" at bounding box center [1431, 82] width 56 height 34
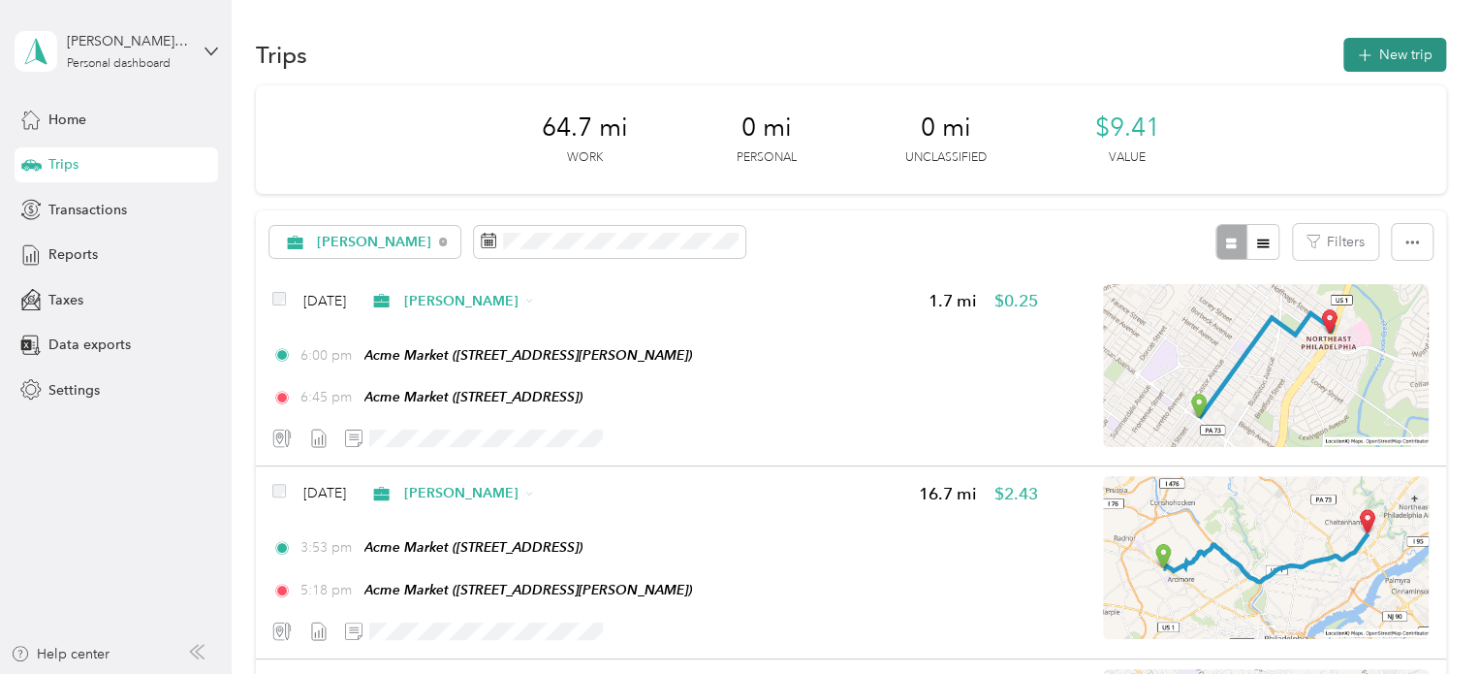
click at [1398, 66] on button "New trip" at bounding box center [1394, 55] width 103 height 34
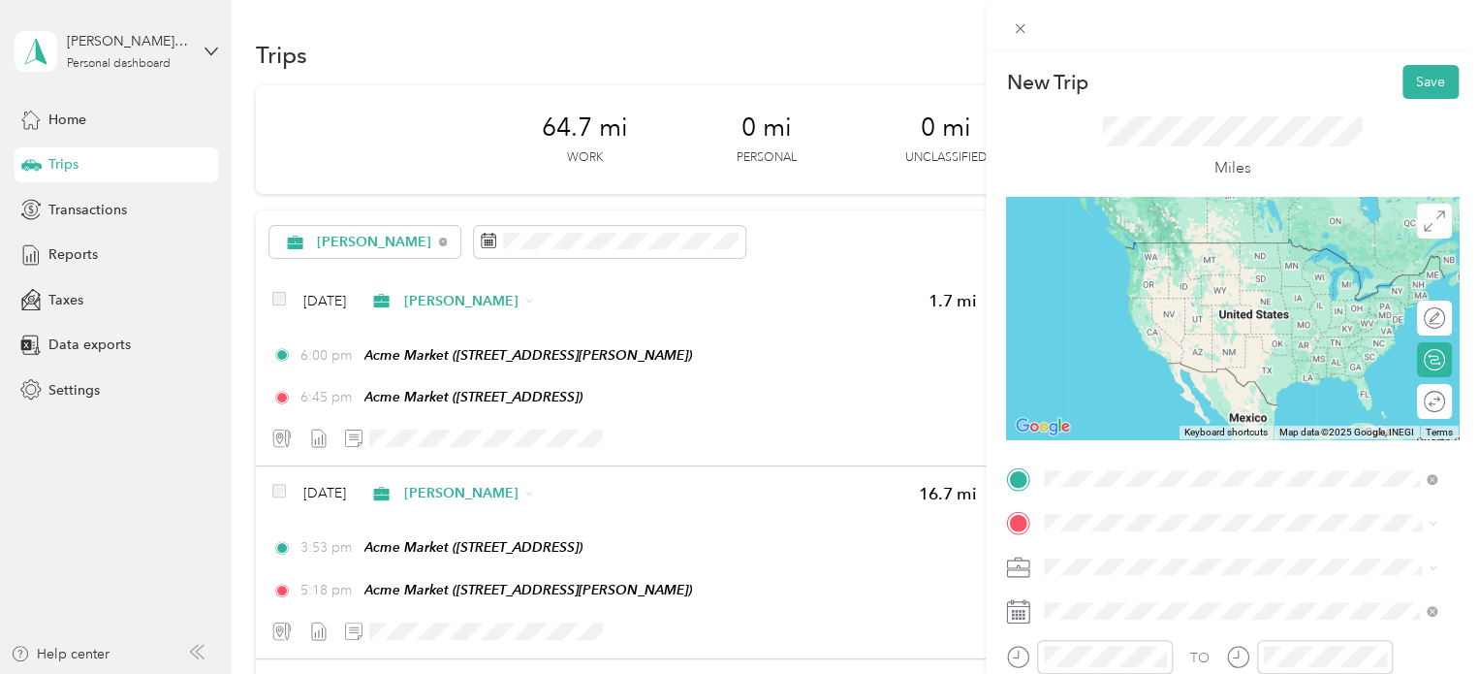
click at [1233, 268] on div "TEAM Acme Market [STREET_ADDRESS]" at bounding box center [1157, 270] width 152 height 47
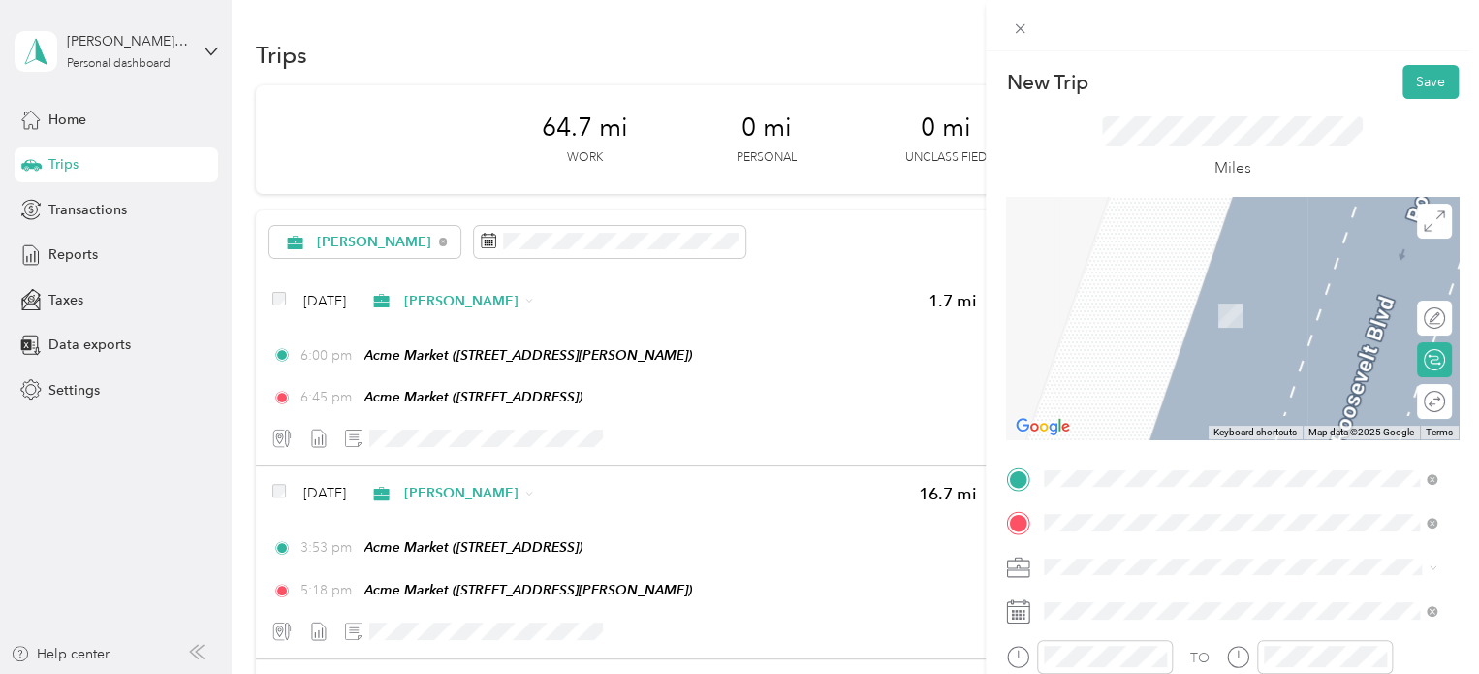
click at [1191, 374] on div "TEAM Giant [STREET_ADDRESS]" at bounding box center [1142, 376] width 123 height 47
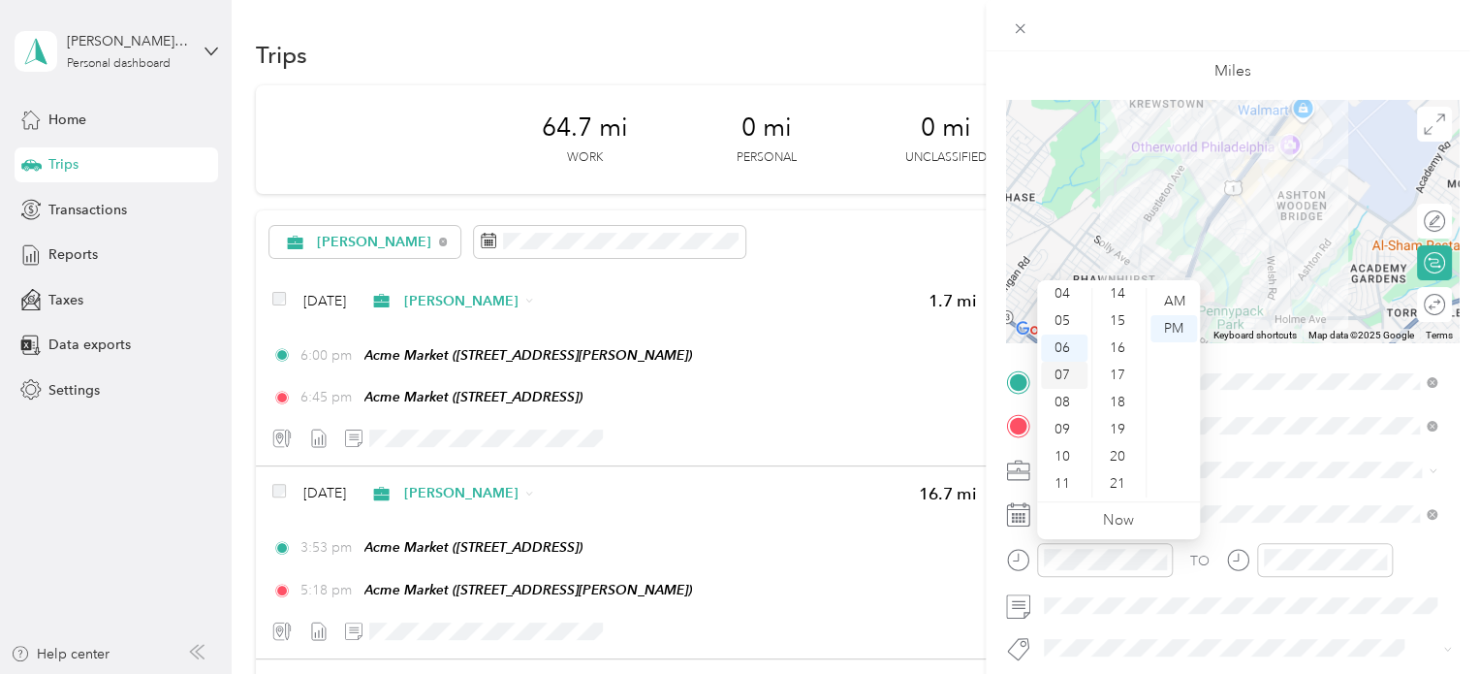
click at [1073, 366] on div "07" at bounding box center [1064, 375] width 47 height 27
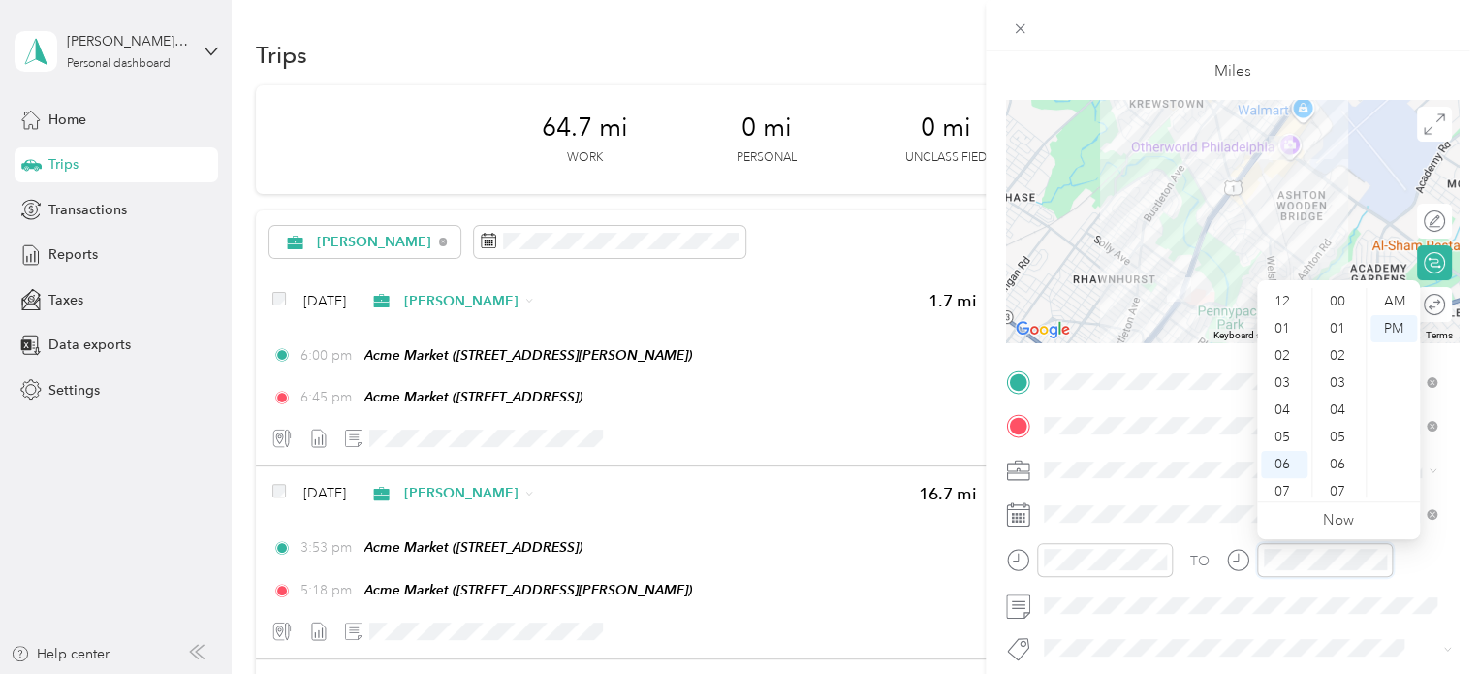
scroll to position [116, 0]
click at [1287, 372] on div "07" at bounding box center [1284, 375] width 47 height 27
click at [1341, 474] on div "35" at bounding box center [1339, 475] width 47 height 27
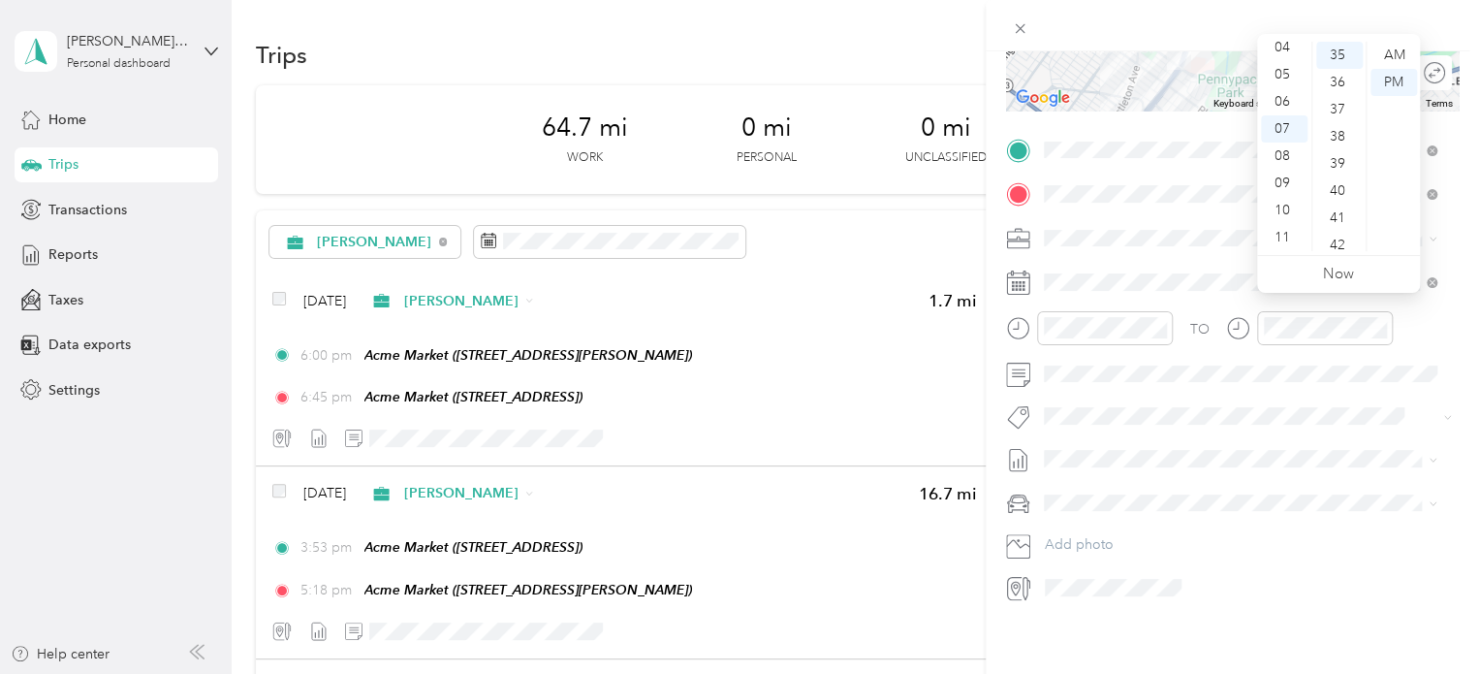
scroll to position [342, 0]
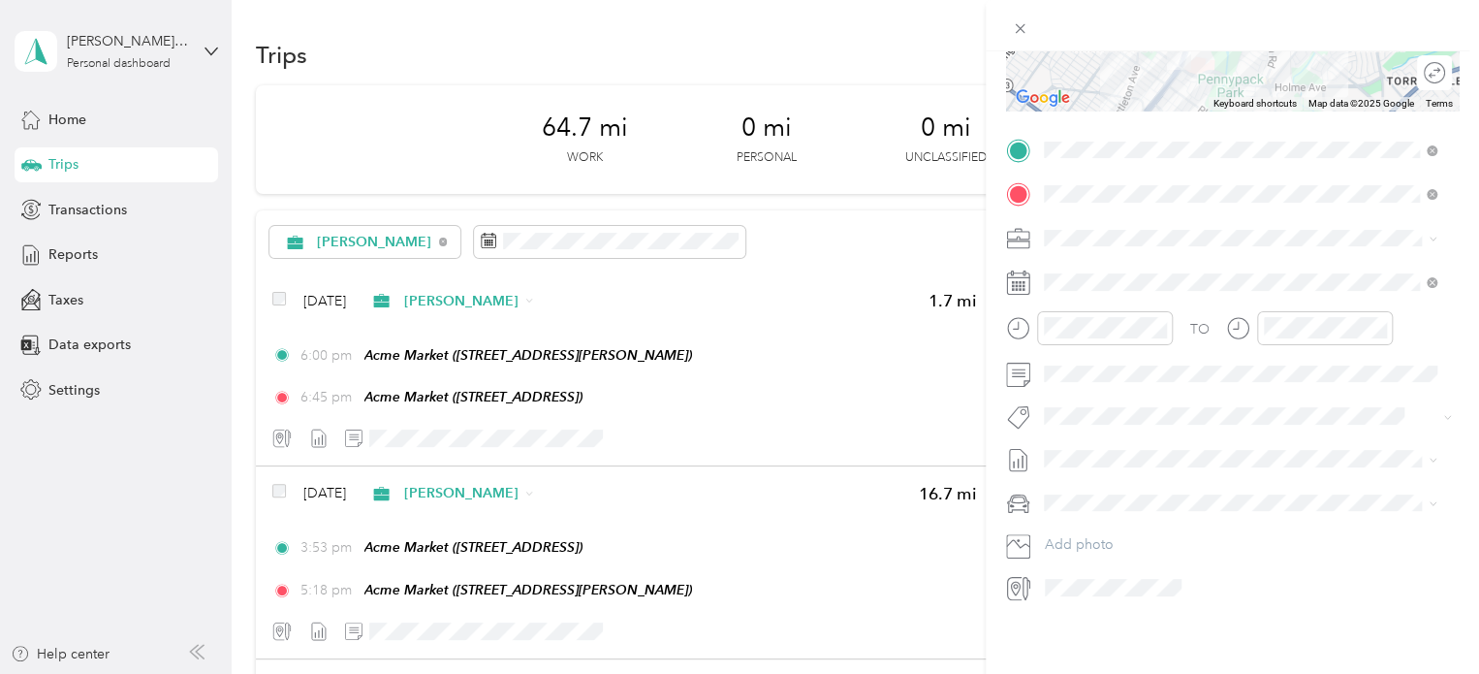
click at [1128, 510] on li "Nissan Xterra" at bounding box center [1240, 517] width 406 height 34
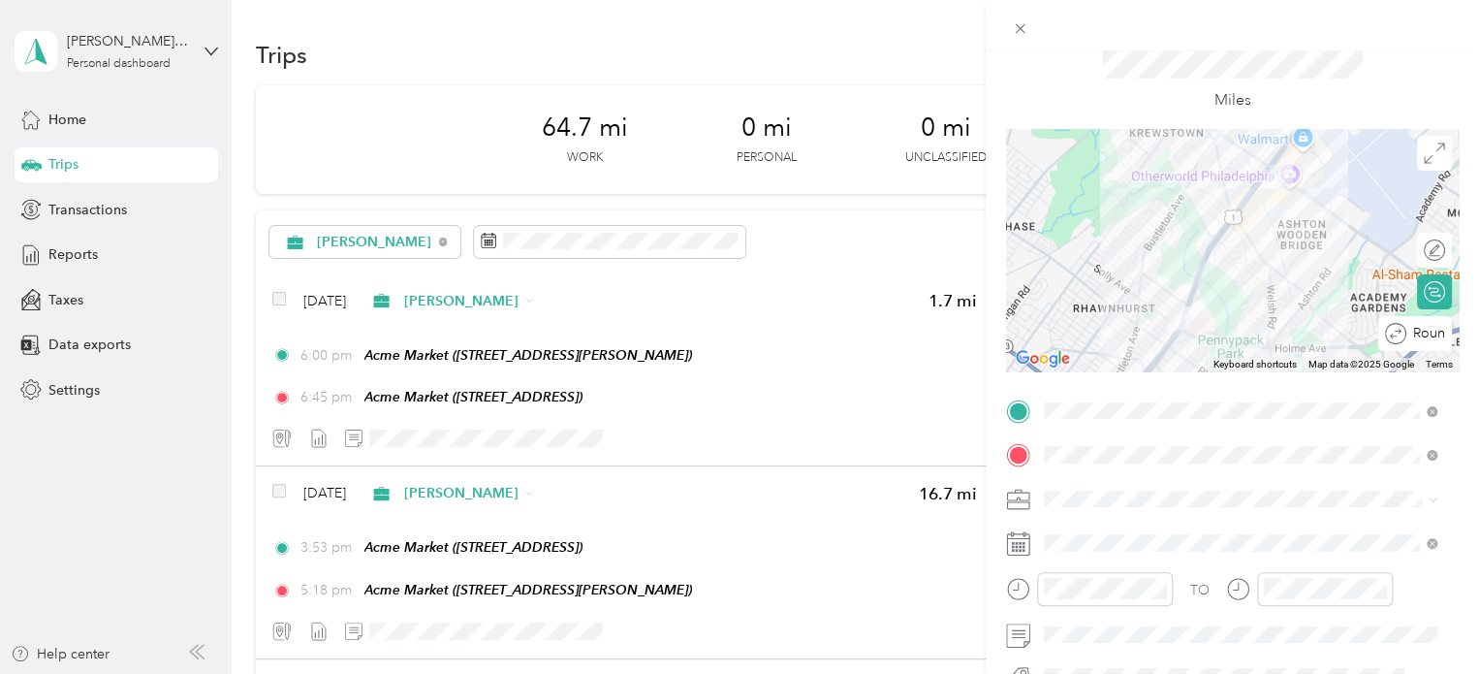
scroll to position [97, 0]
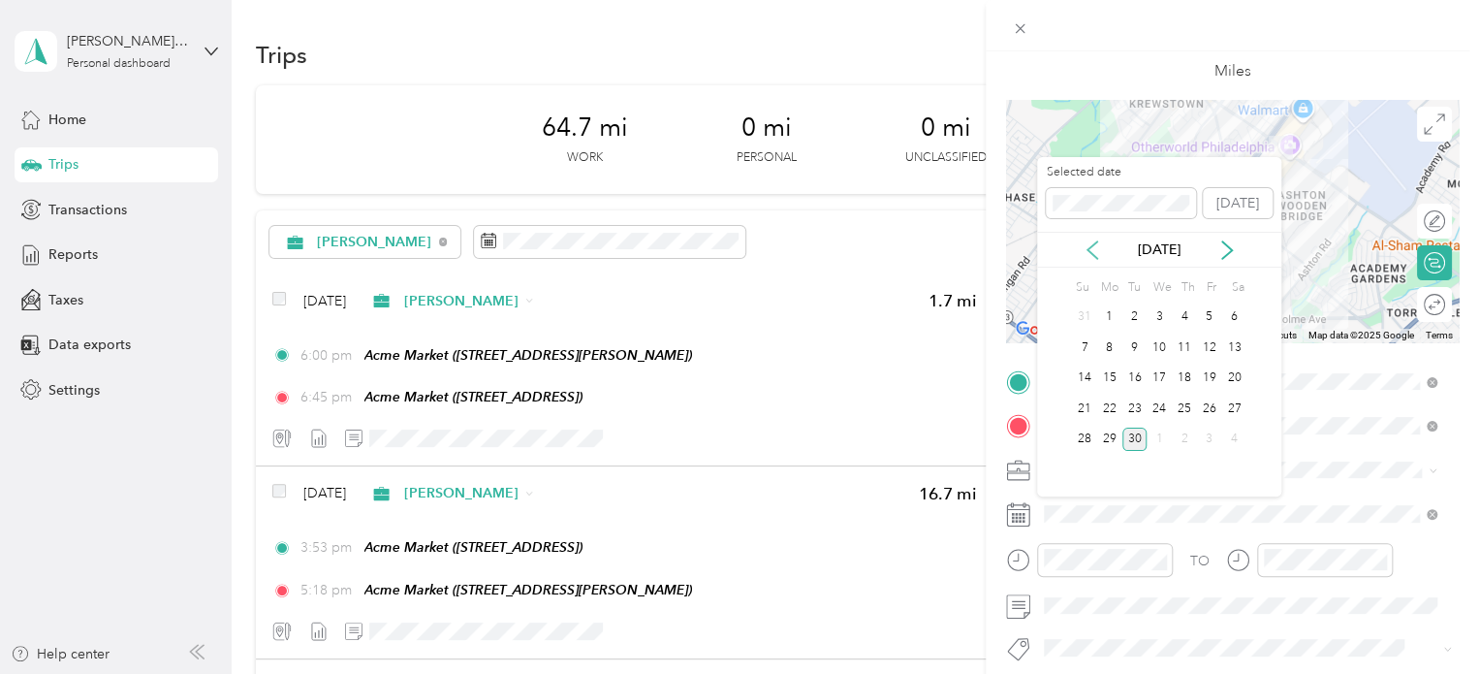
click at [1091, 252] on icon at bounding box center [1093, 249] width 10 height 17
click at [1134, 380] on div "17" at bounding box center [1134, 378] width 25 height 24
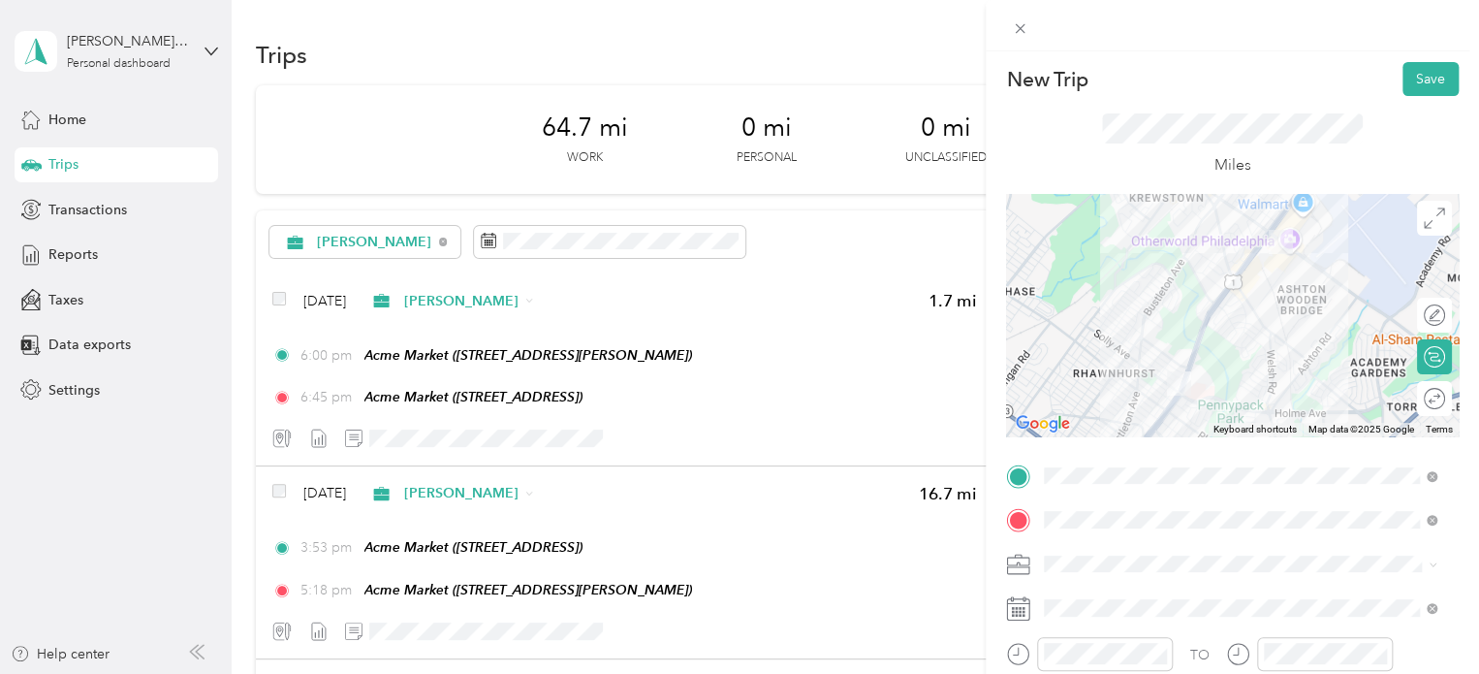
scroll to position [0, 0]
click at [1424, 87] on button "Save" at bounding box center [1431, 82] width 56 height 34
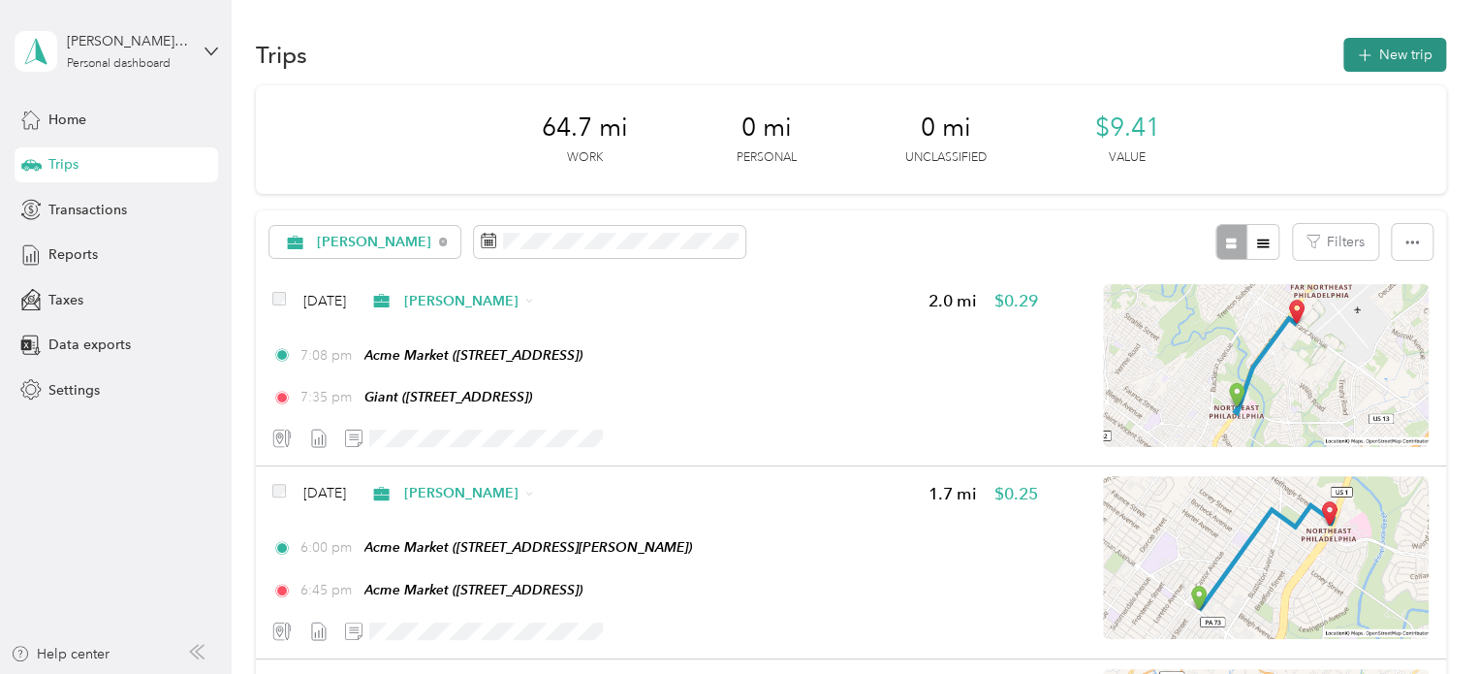
click at [1383, 50] on button "New trip" at bounding box center [1394, 55] width 103 height 34
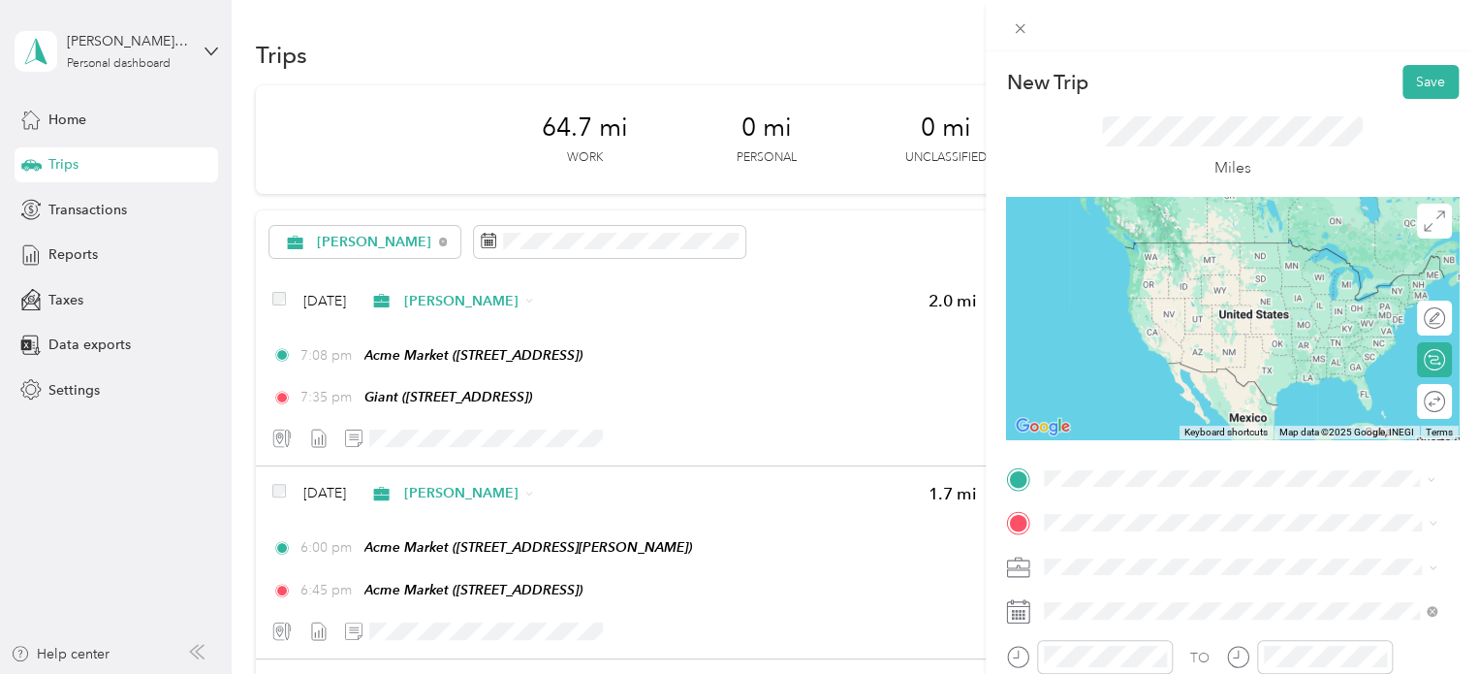
click at [1204, 332] on div "TEAM Giant [STREET_ADDRESS]" at bounding box center [1142, 331] width 123 height 47
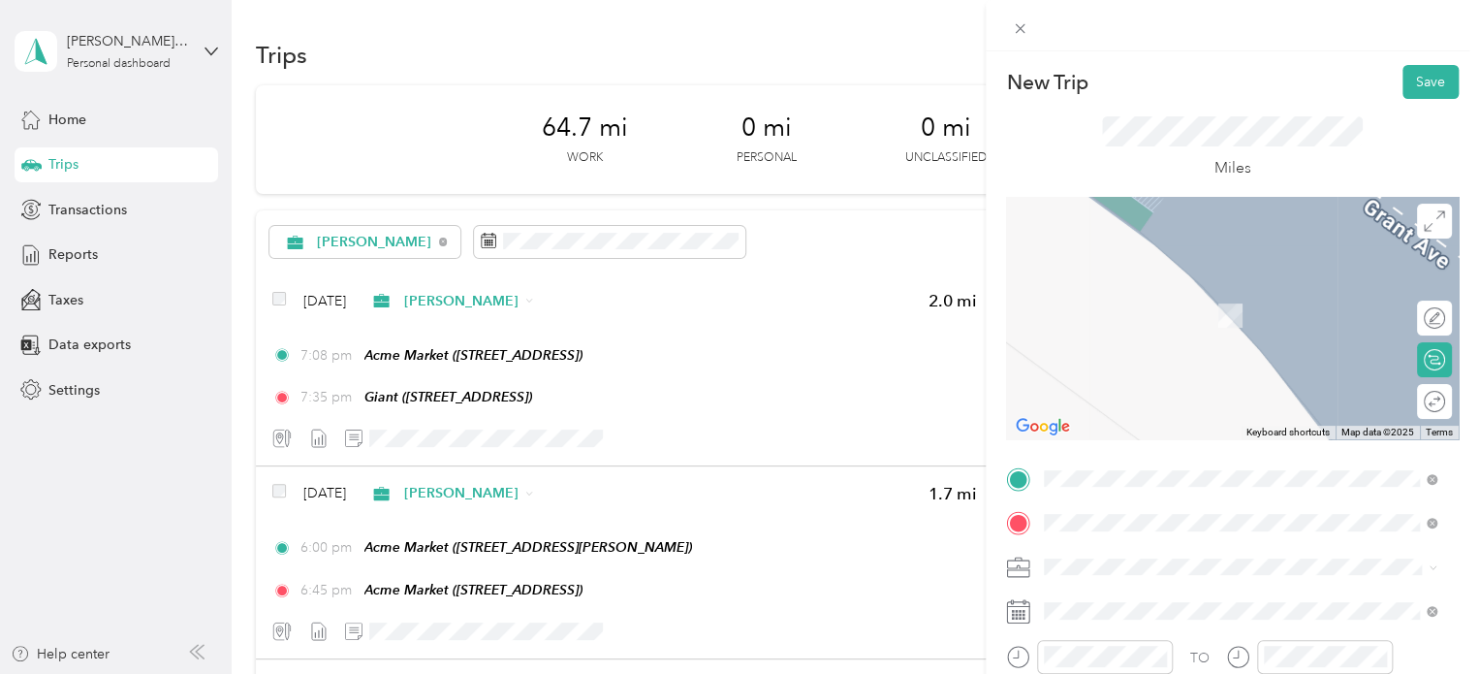
click at [1259, 323] on div "Home [STREET_ADDRESS][PERSON_NAME]" at bounding box center [1196, 305] width 231 height 41
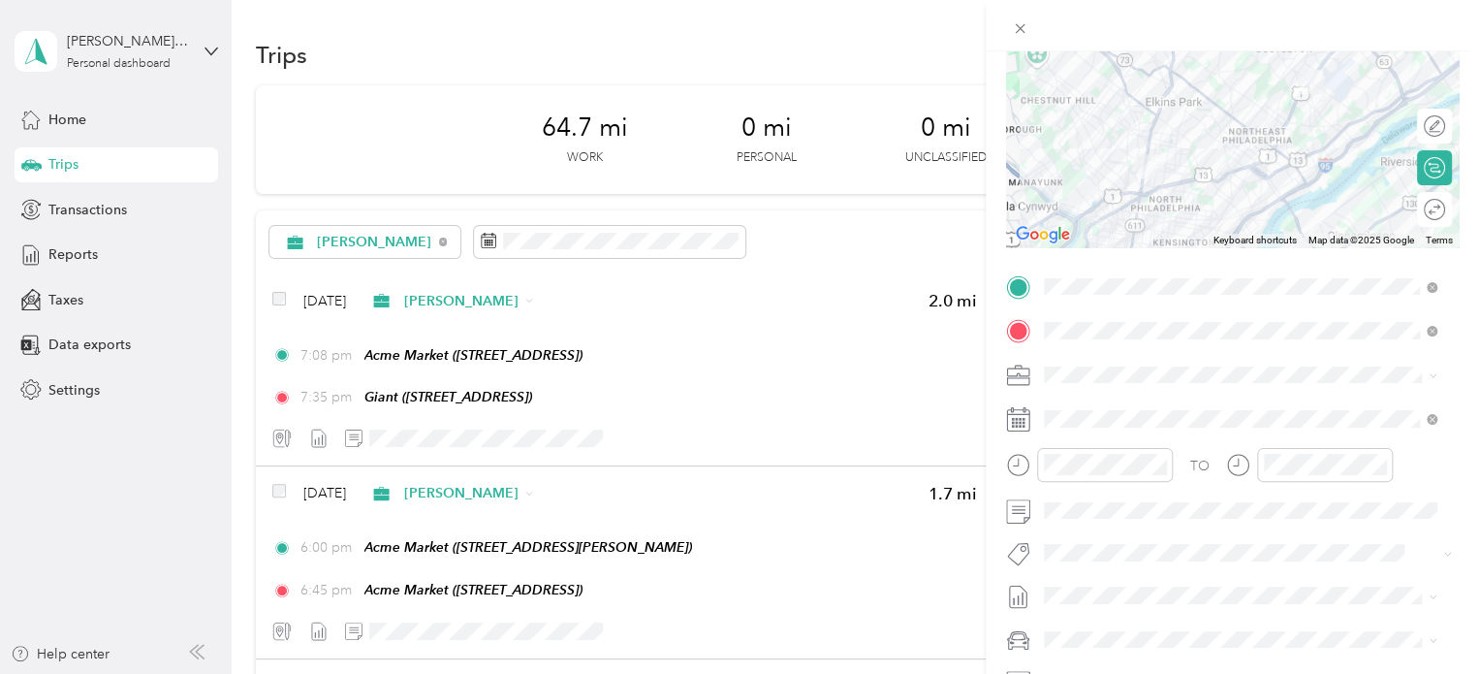
scroll to position [194, 0]
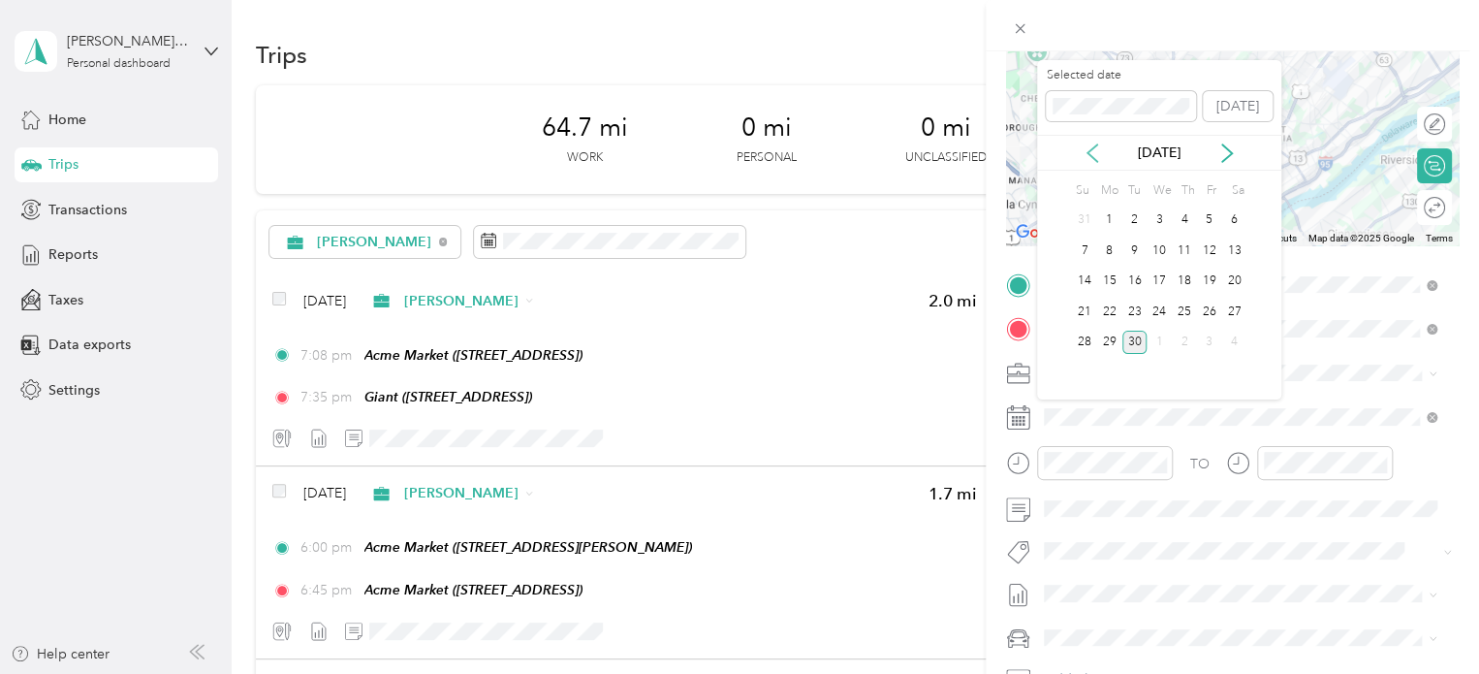
click at [1099, 154] on icon at bounding box center [1092, 152] width 19 height 19
click at [1140, 272] on div "17" at bounding box center [1134, 281] width 25 height 24
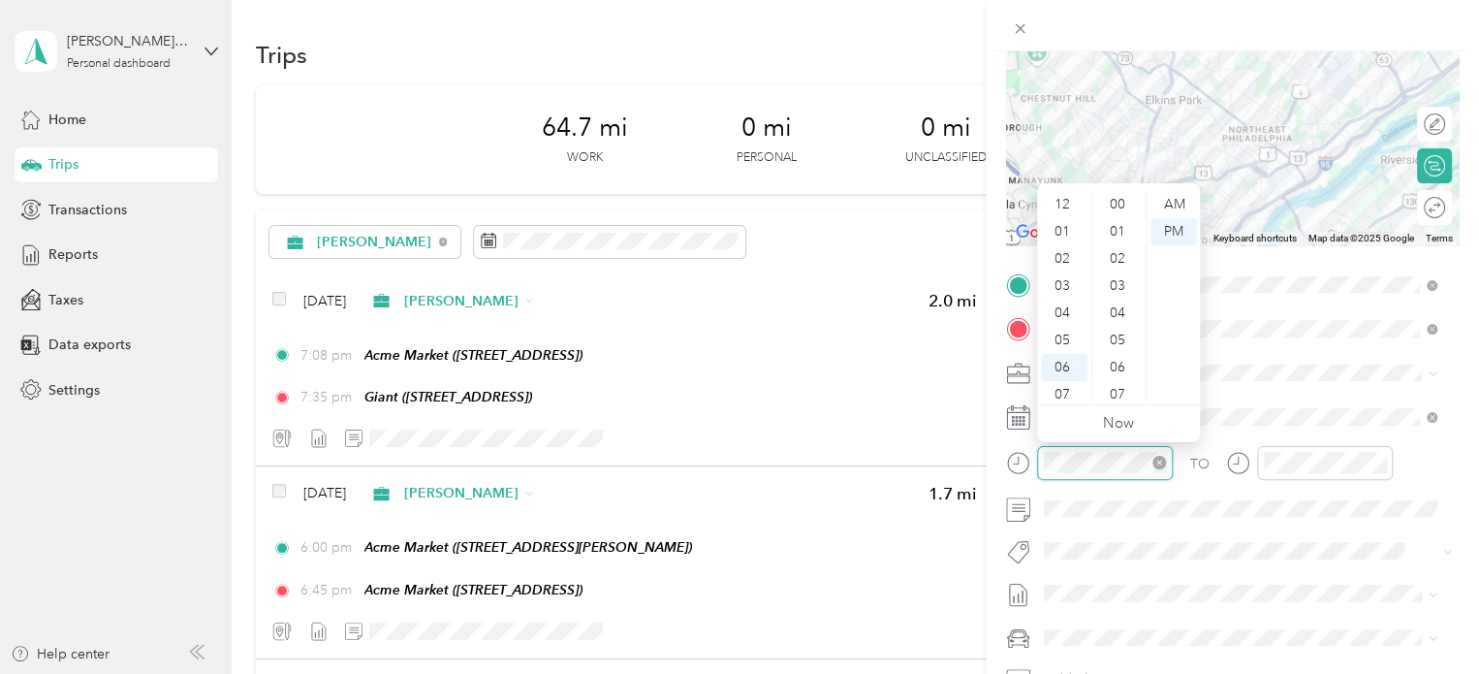
scroll to position [116, 0]
click at [1069, 300] on div "08" at bounding box center [1064, 305] width 47 height 27
click at [1117, 352] on div "36" at bounding box center [1119, 355] width 47 height 27
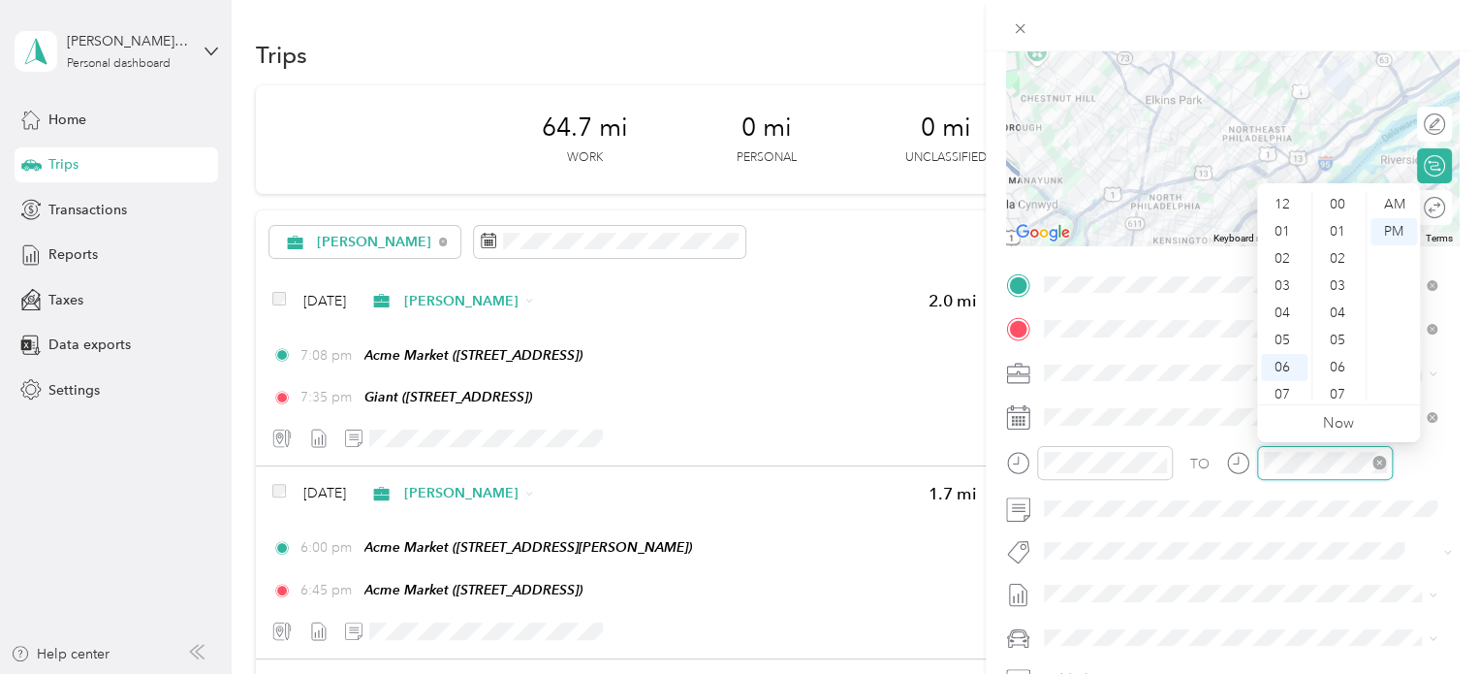
scroll to position [116, 0]
click at [1283, 327] on div "09" at bounding box center [1284, 332] width 47 height 27
click at [1182, 143] on div at bounding box center [1232, 124] width 453 height 242
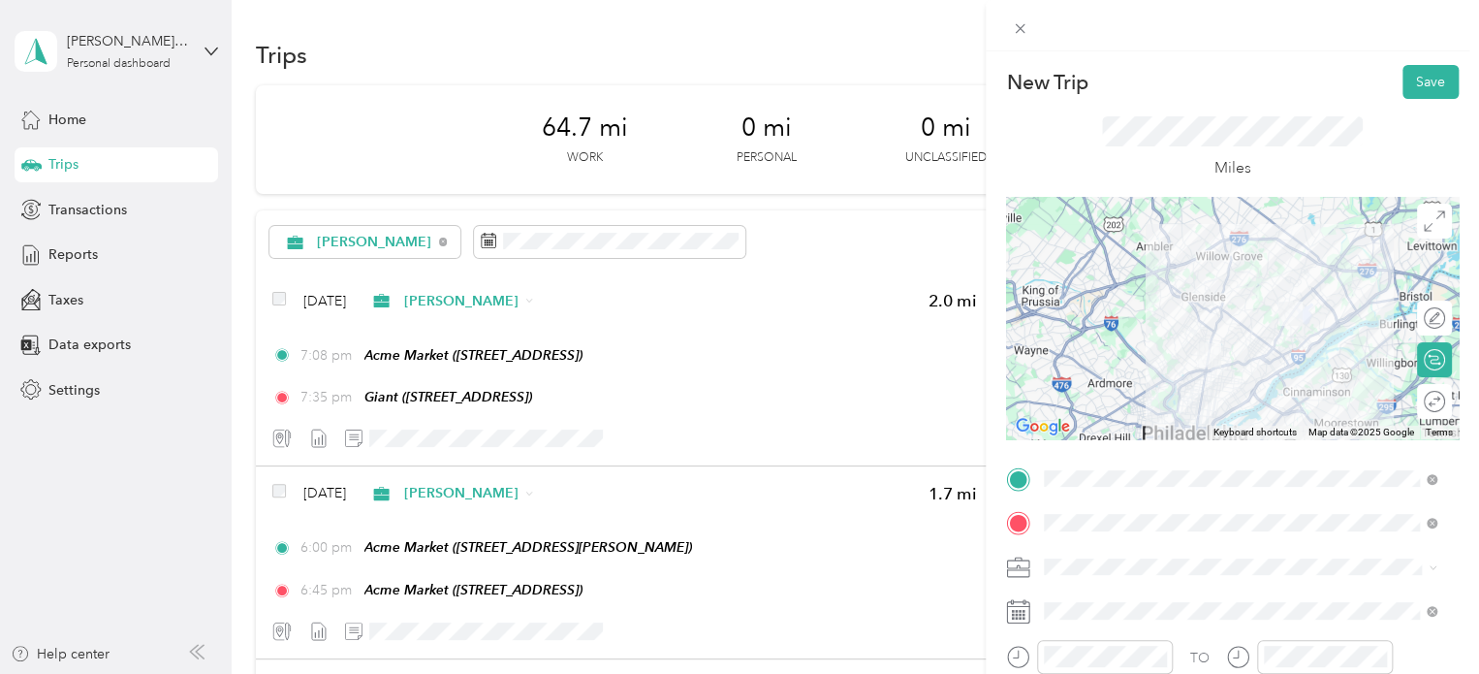
scroll to position [194, 0]
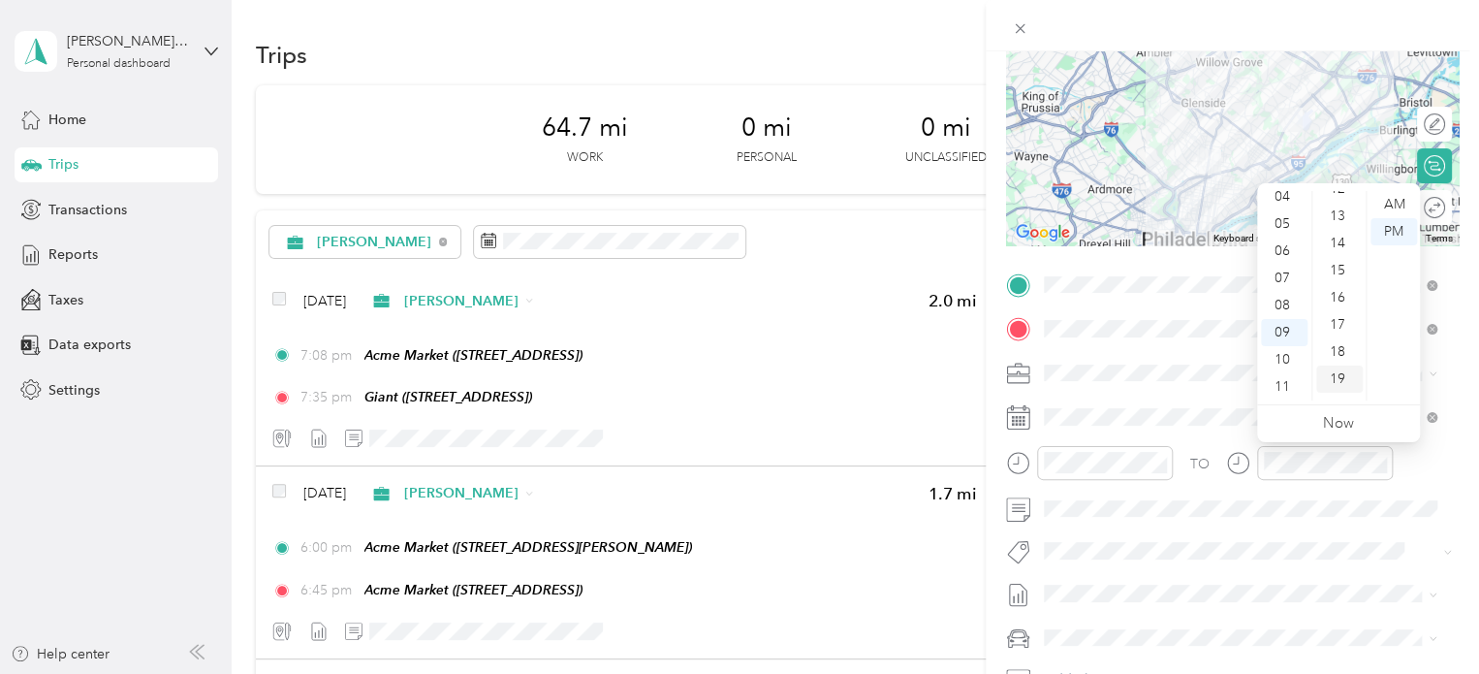
click at [1342, 369] on div "19" at bounding box center [1339, 378] width 47 height 27
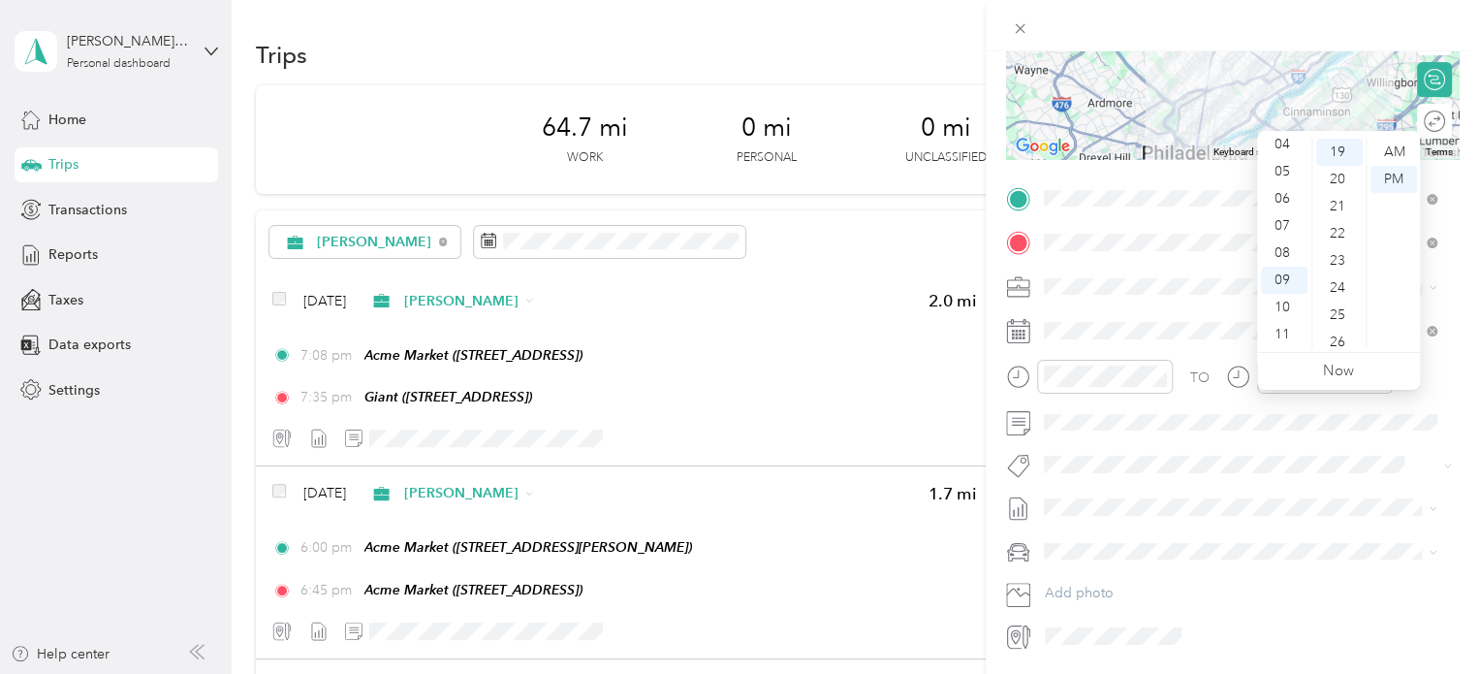
scroll to position [246, 0]
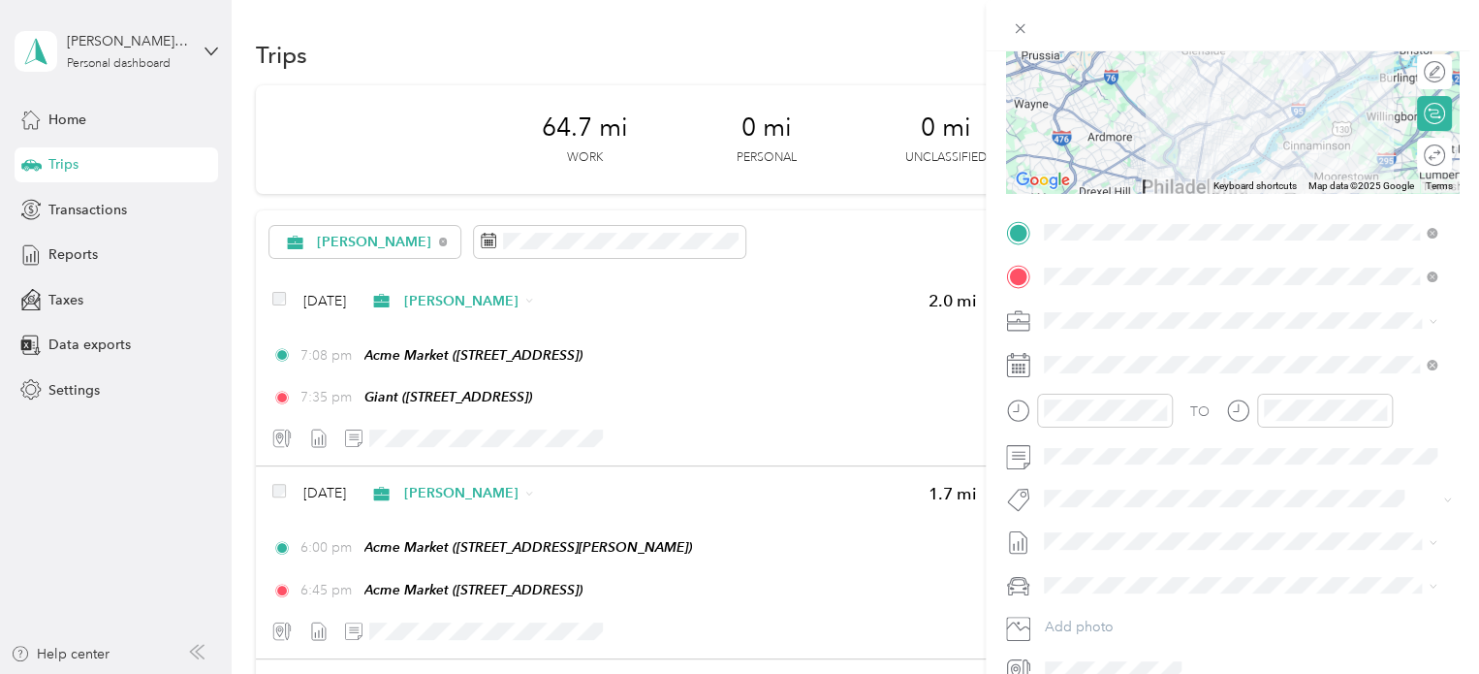
click at [1102, 610] on span "Nissan Xterra" at bounding box center [1091, 618] width 80 height 16
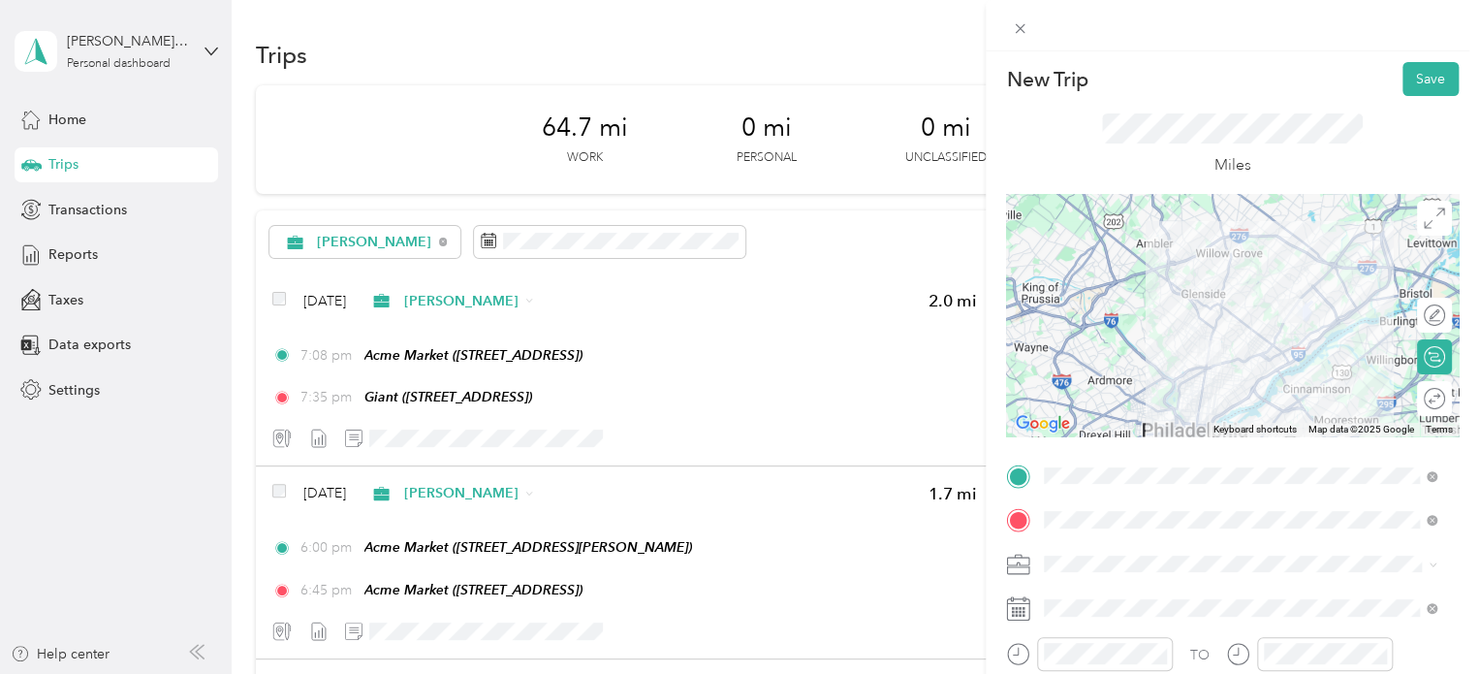
scroll to position [0, 0]
click at [1429, 80] on button "Save" at bounding box center [1431, 82] width 56 height 34
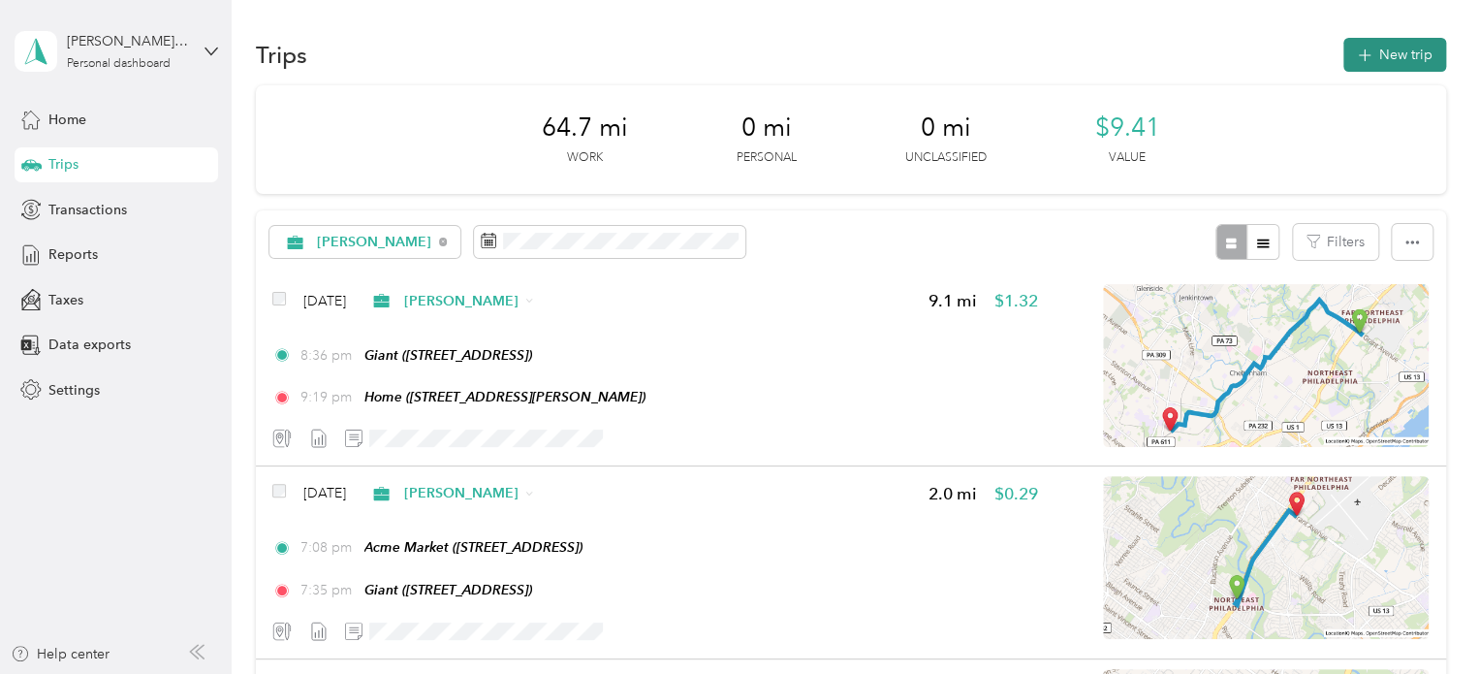
click at [1378, 56] on button "New trip" at bounding box center [1394, 55] width 103 height 34
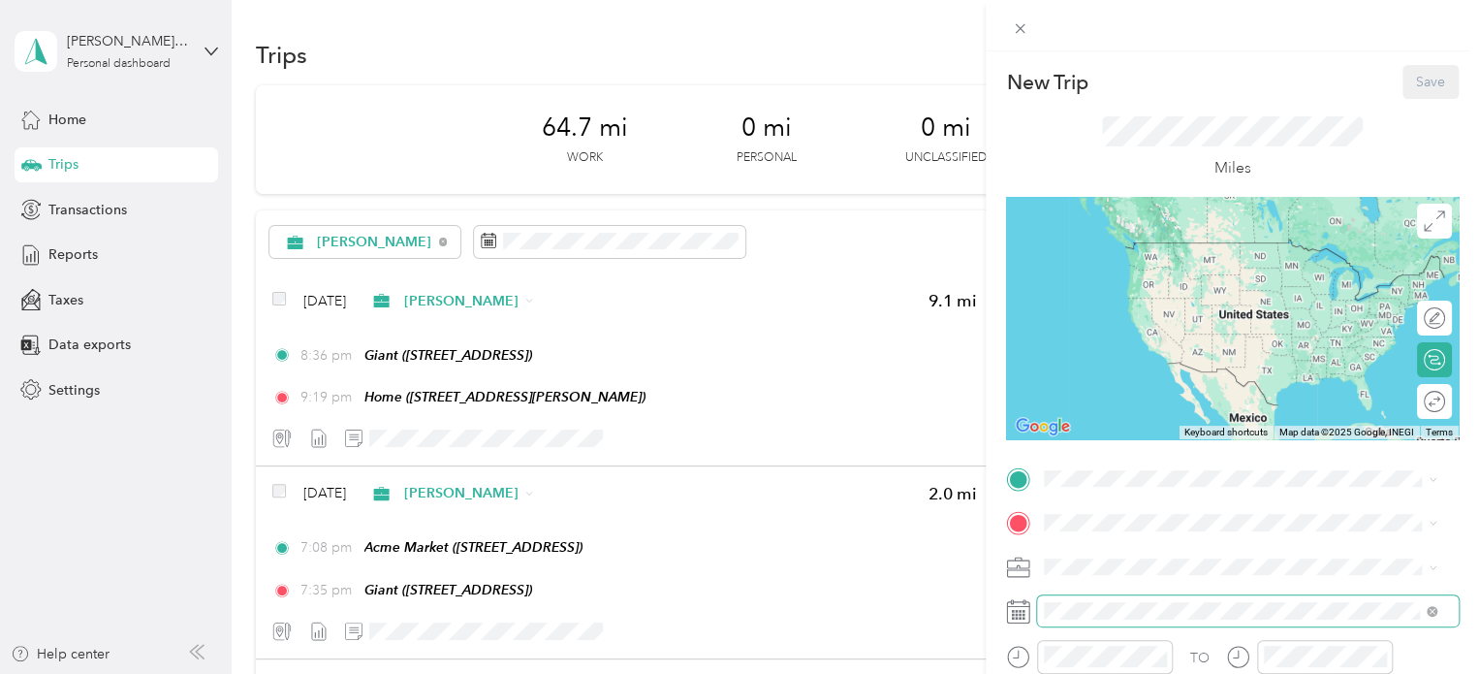
click at [1109, 624] on span at bounding box center [1248, 610] width 422 height 31
click at [1022, 612] on icon at bounding box center [1018, 611] width 24 height 24
click at [1086, 600] on span at bounding box center [1248, 610] width 422 height 31
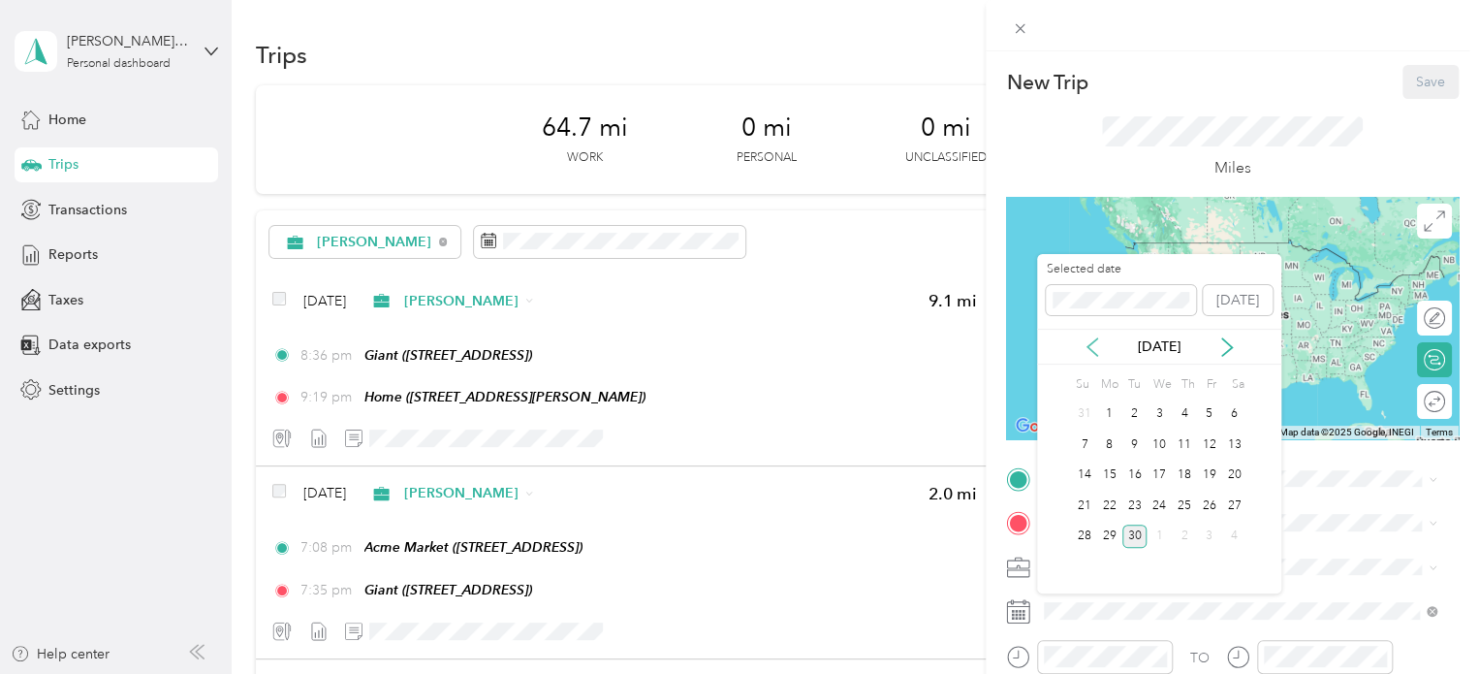
click at [1099, 340] on icon at bounding box center [1092, 346] width 19 height 19
click at [1163, 472] on div "18" at bounding box center [1159, 475] width 25 height 24
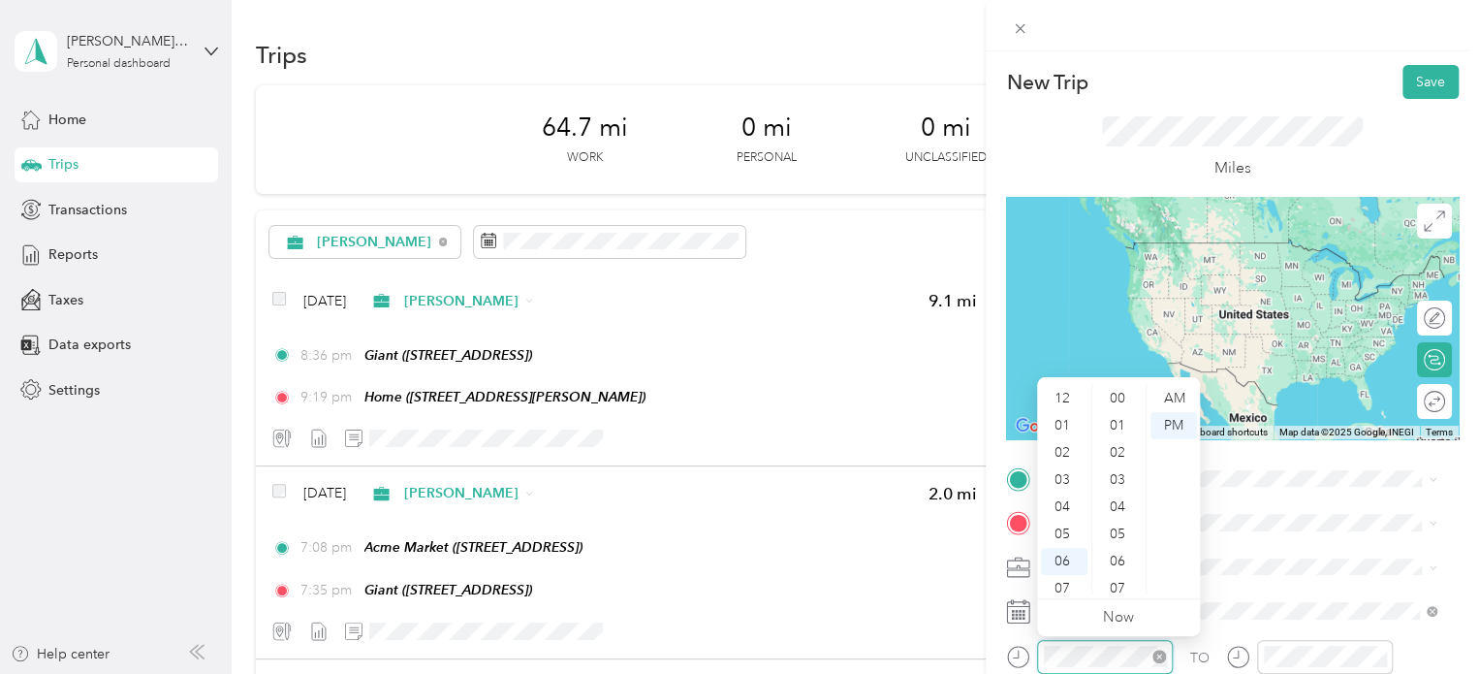
scroll to position [116, 0]
click at [1064, 495] on div "08" at bounding box center [1064, 499] width 47 height 27
click at [1158, 397] on div "AM" at bounding box center [1174, 398] width 47 height 27
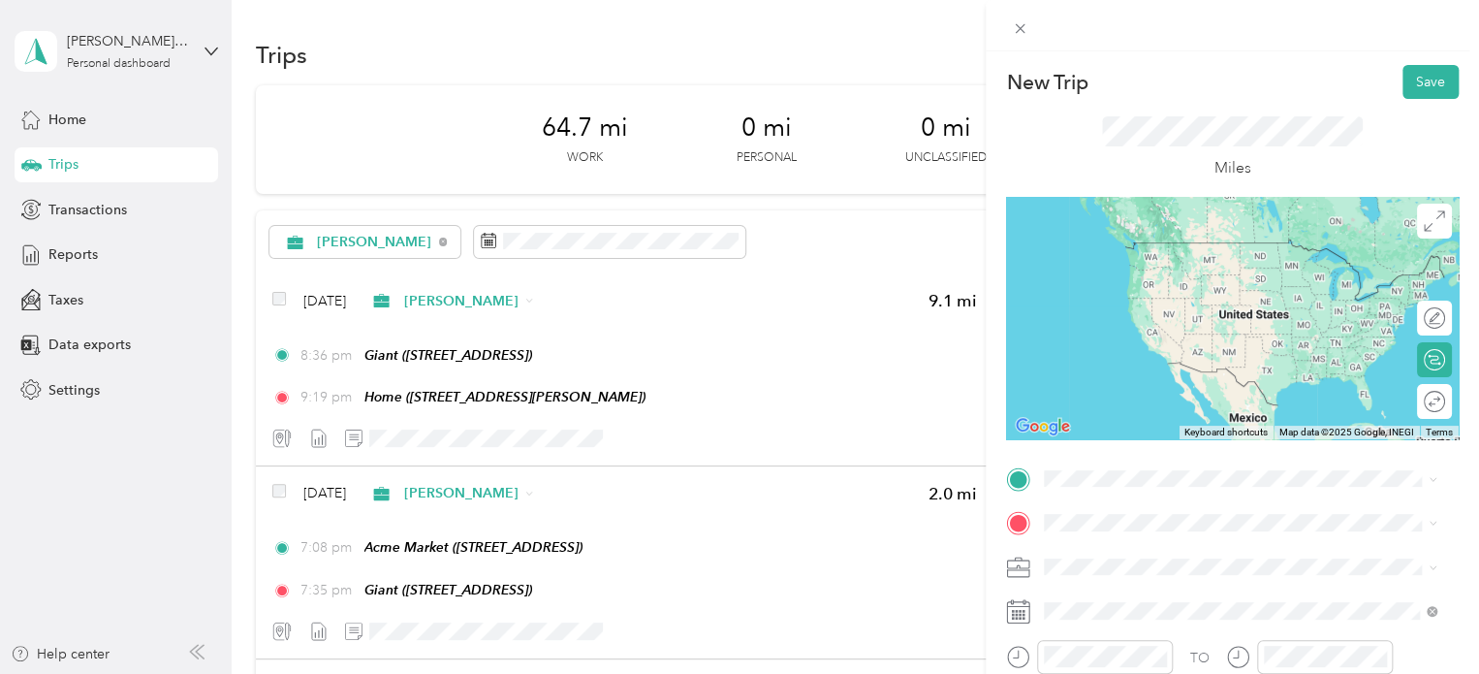
click at [1408, 461] on div "New Trip Save This trip cannot be edited because it is either under review, app…" at bounding box center [1232, 498] width 453 height 867
click at [1218, 267] on span "[STREET_ADDRESS][PERSON_NAME]" at bounding box center [1196, 271] width 231 height 16
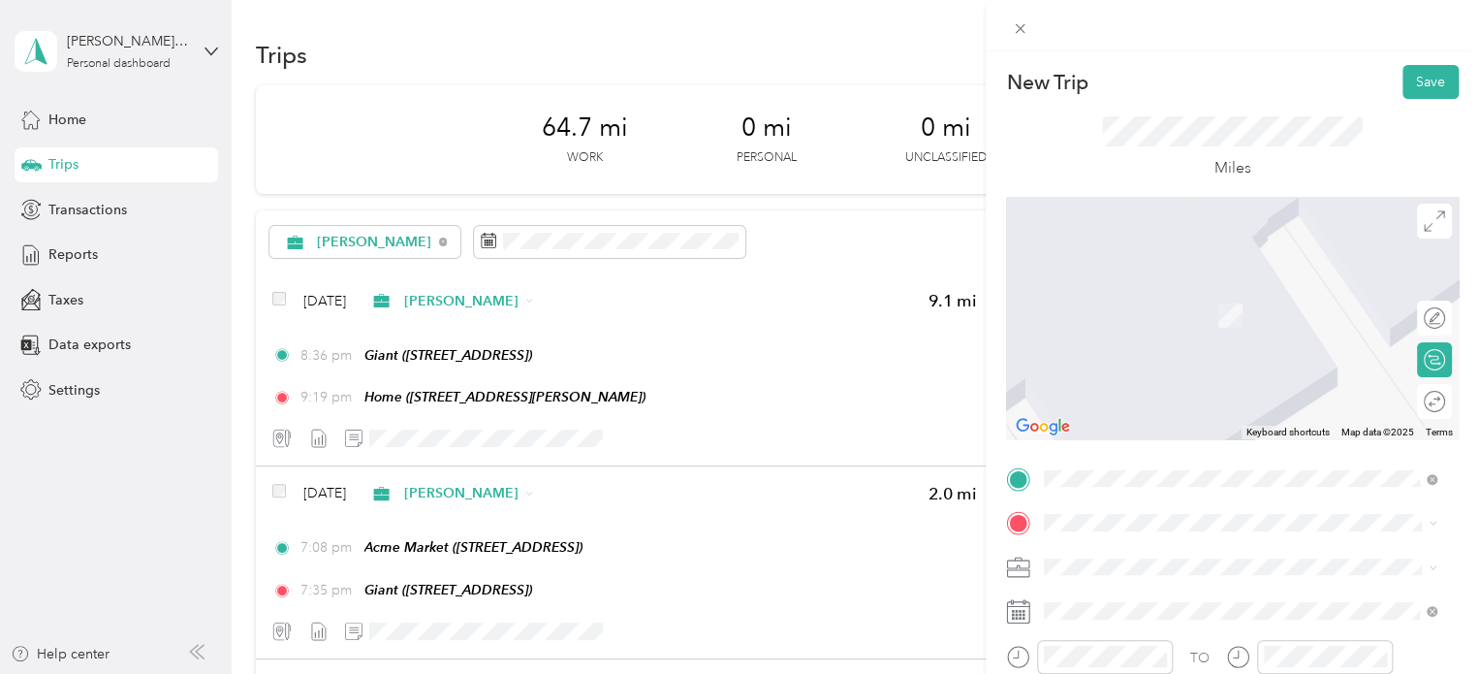
click at [1206, 301] on div "TEAM ShopRite" at bounding box center [1143, 295] width 125 height 24
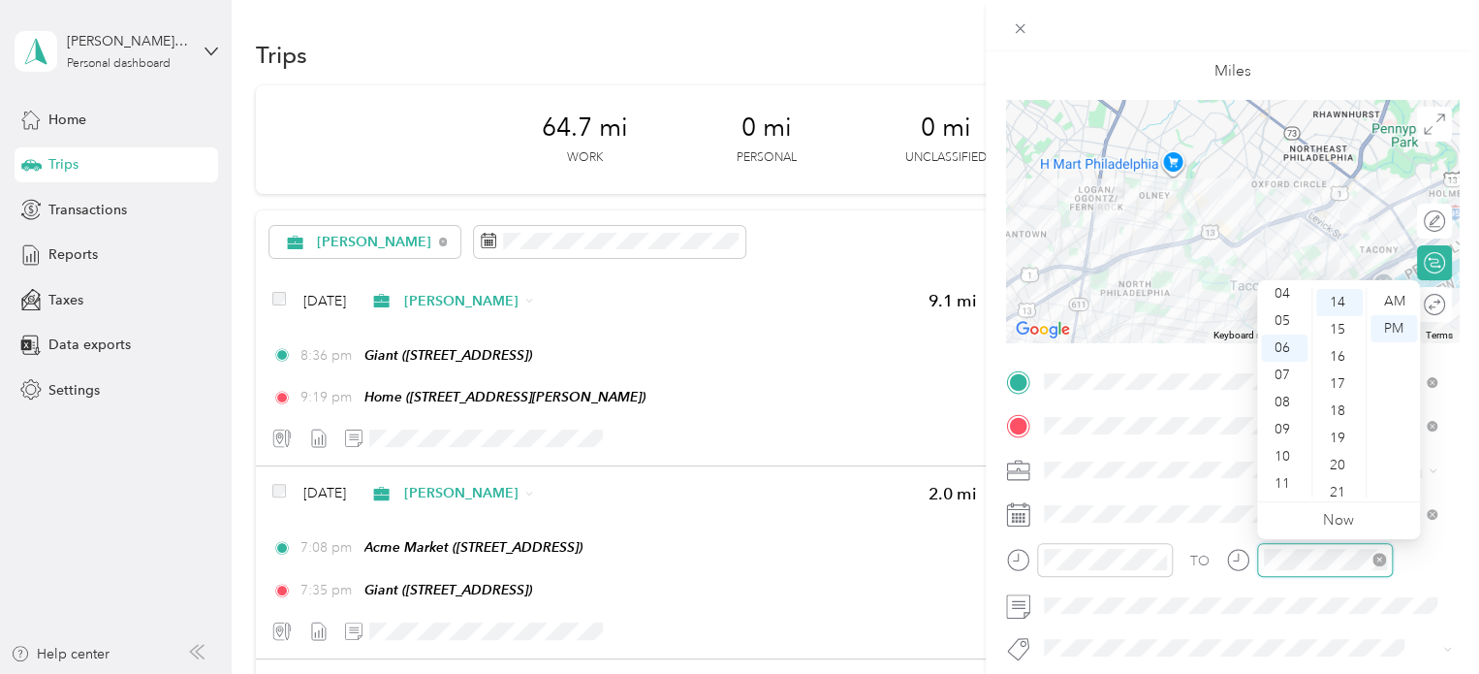
scroll to position [380, 0]
click at [1289, 437] on div "09" at bounding box center [1284, 429] width 47 height 27
click at [1284, 426] on div "09" at bounding box center [1284, 429] width 47 height 27
click at [1337, 440] on div "30" at bounding box center [1339, 444] width 47 height 27
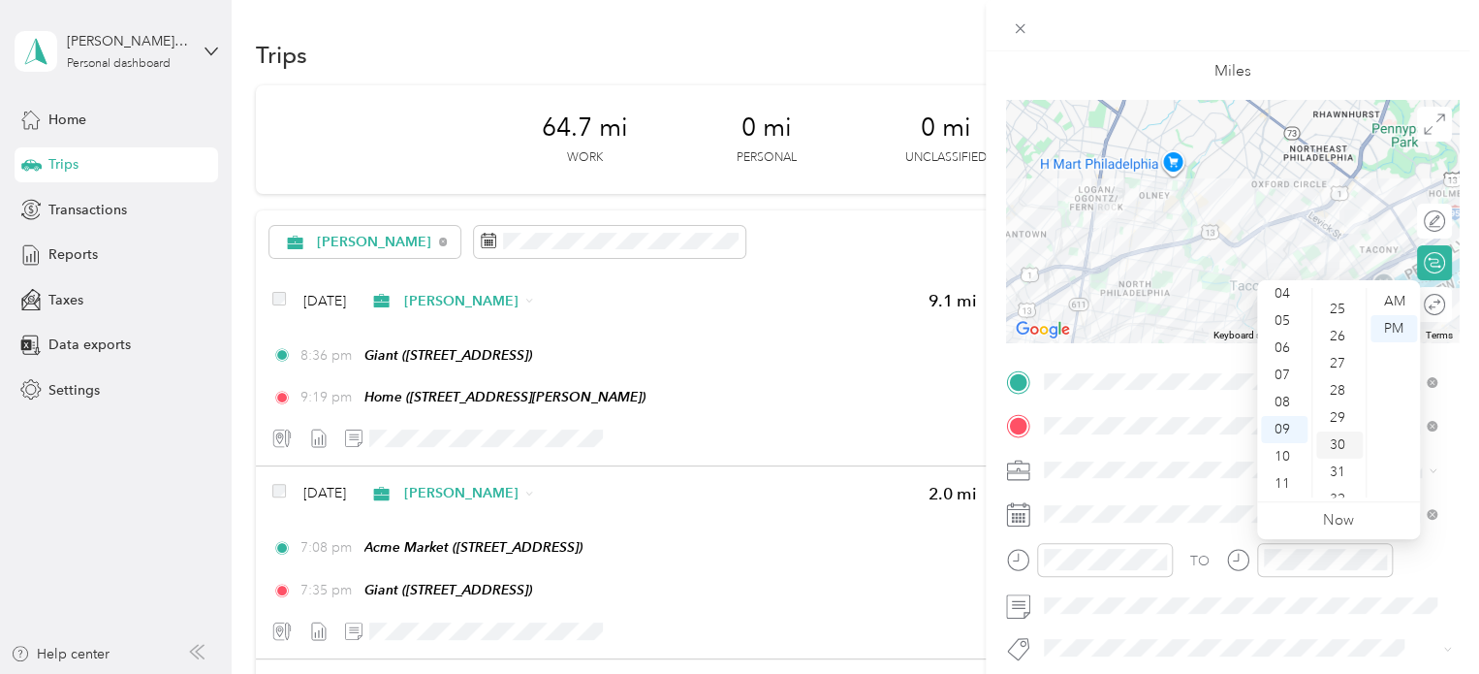
scroll to position [814, 0]
click at [1404, 291] on div "AM" at bounding box center [1394, 301] width 47 height 27
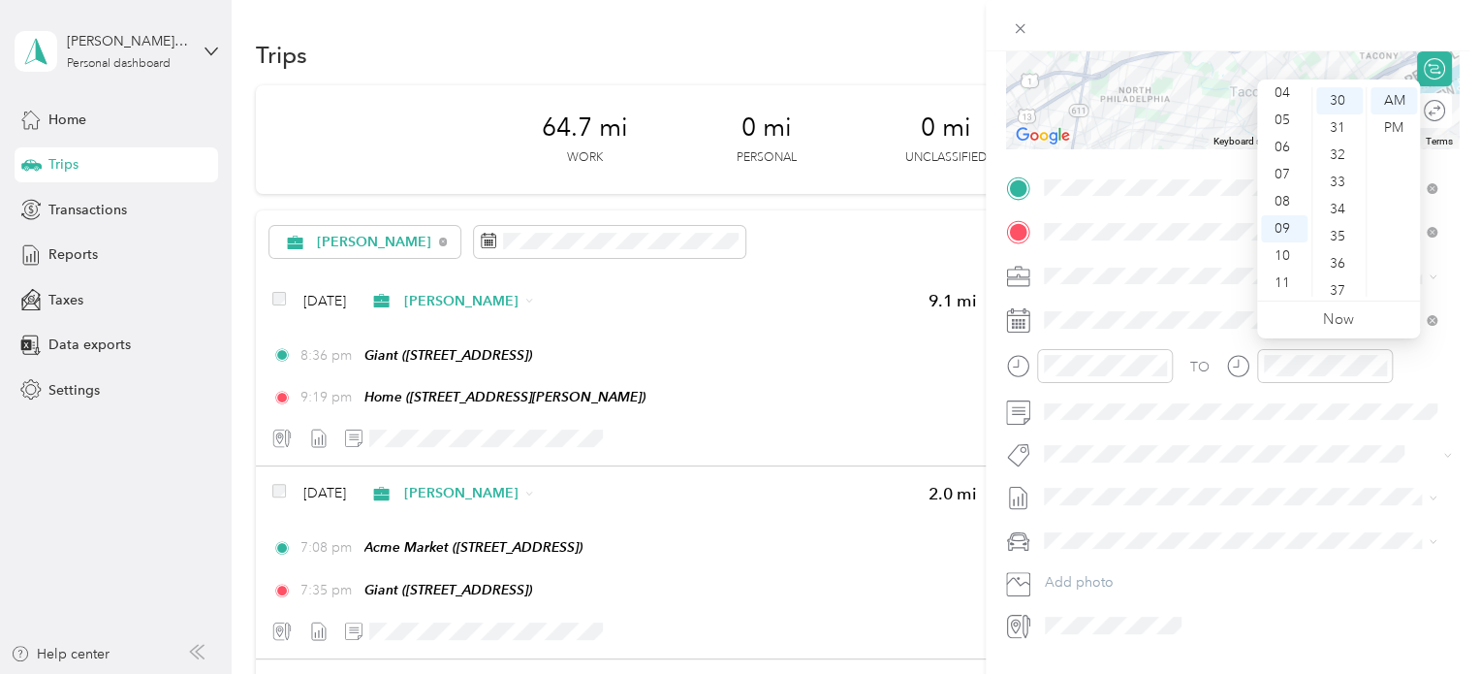
scroll to position [342, 0]
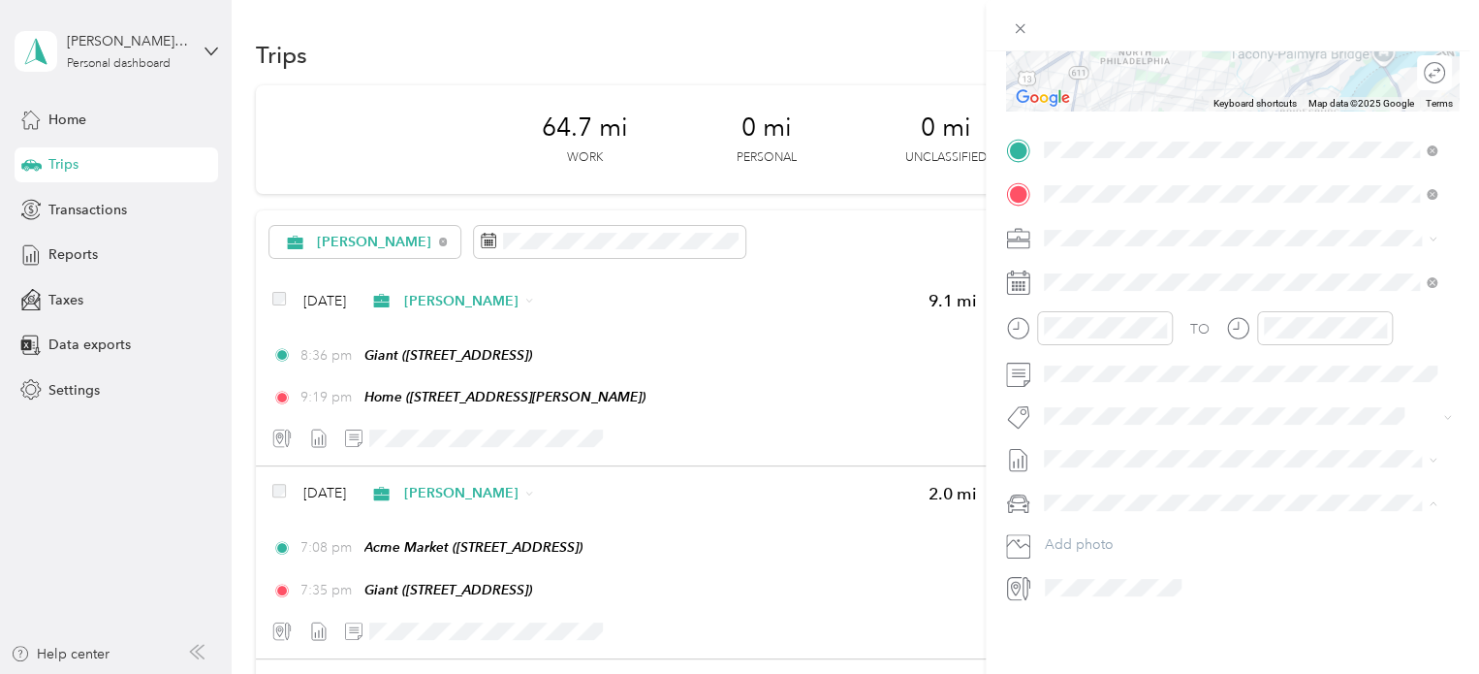
click at [1113, 515] on span "Nissan Xterra" at bounding box center [1091, 522] width 80 height 16
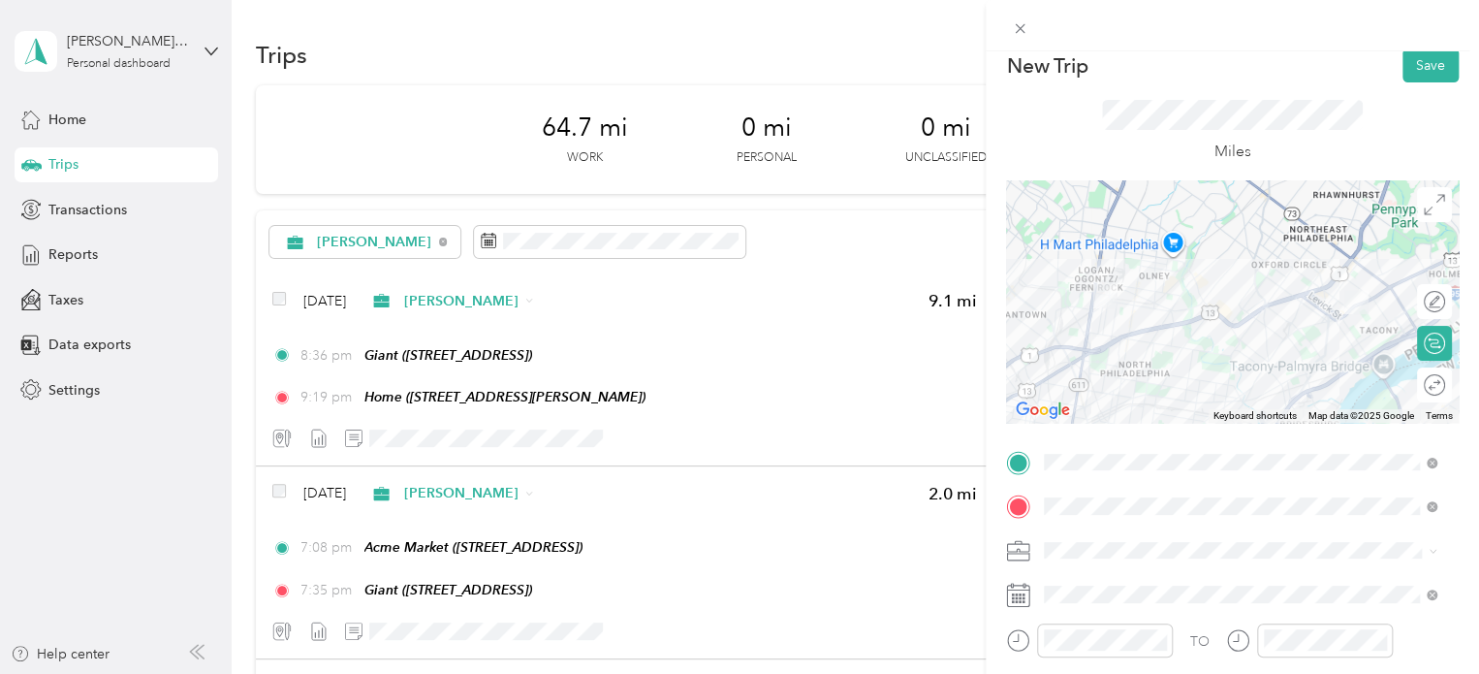
scroll to position [0, 0]
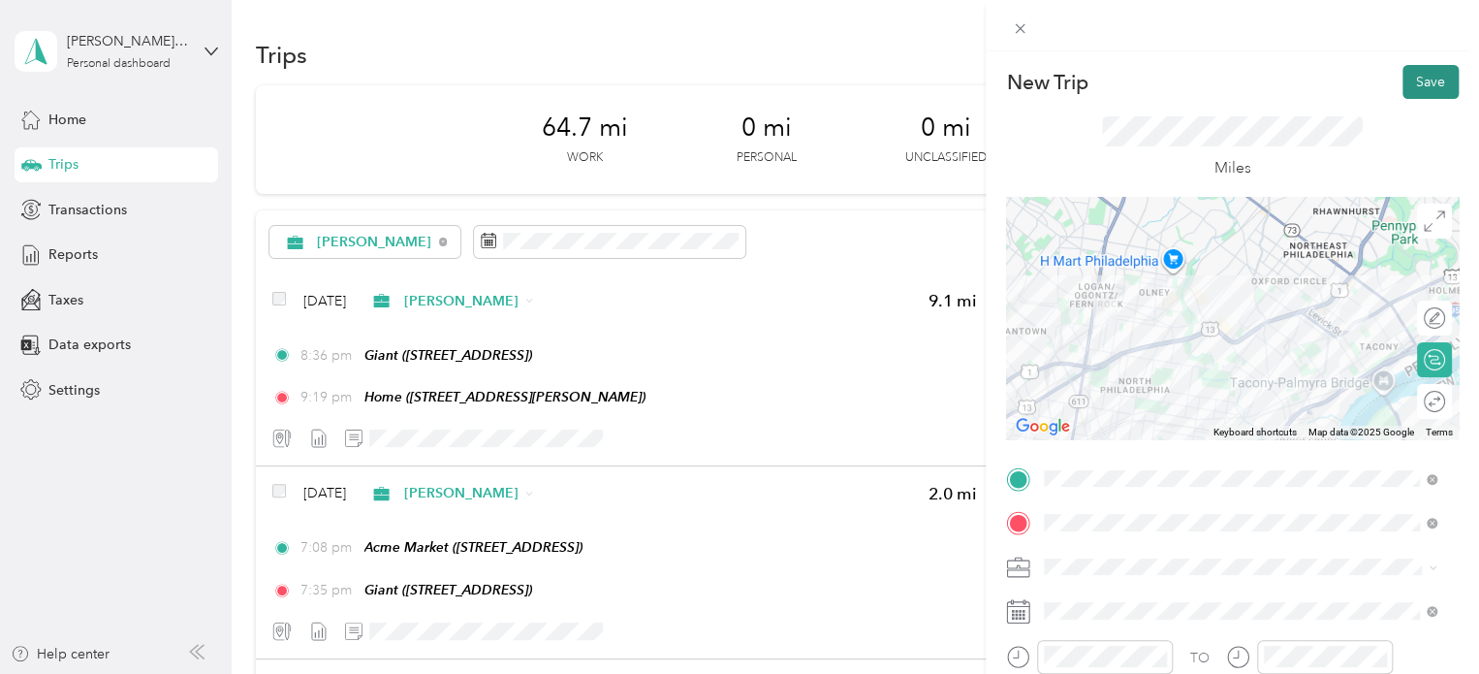
click at [1420, 82] on button "Save" at bounding box center [1431, 82] width 56 height 34
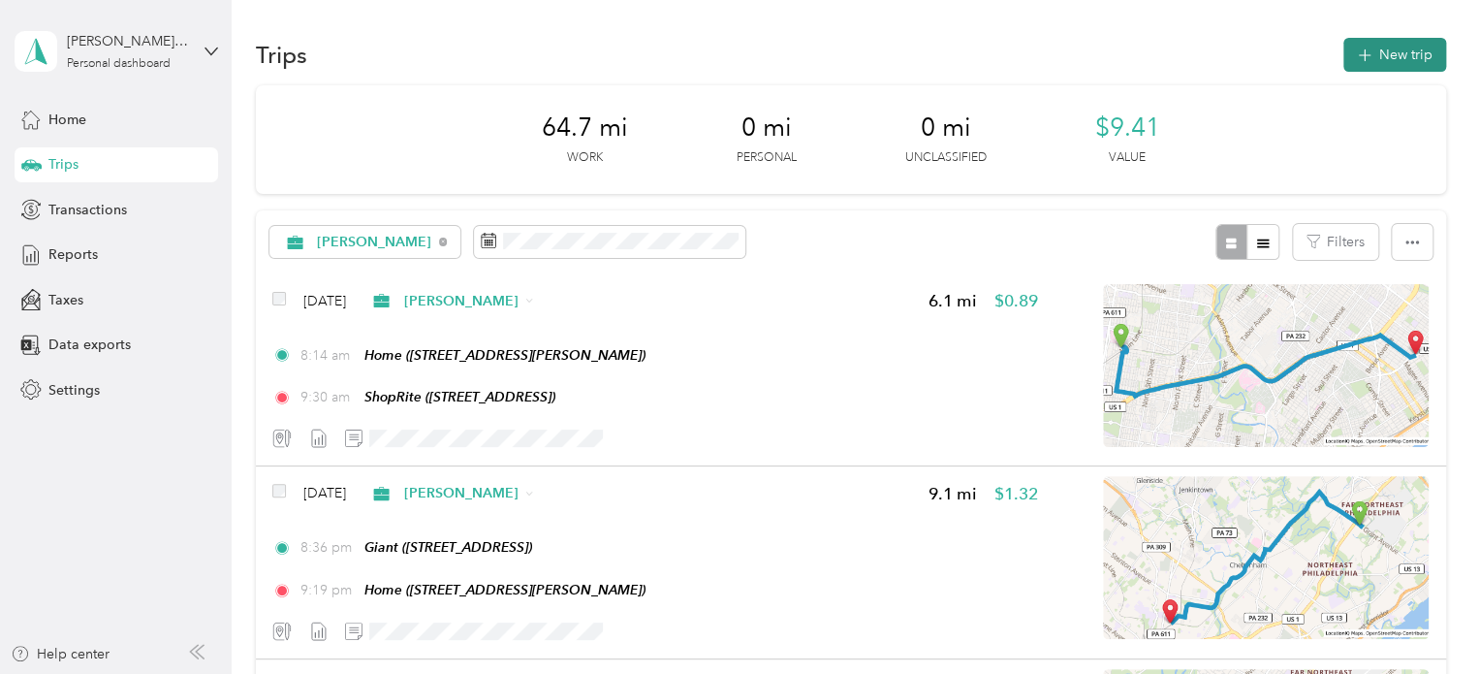
click at [1398, 58] on button "New trip" at bounding box center [1394, 55] width 103 height 34
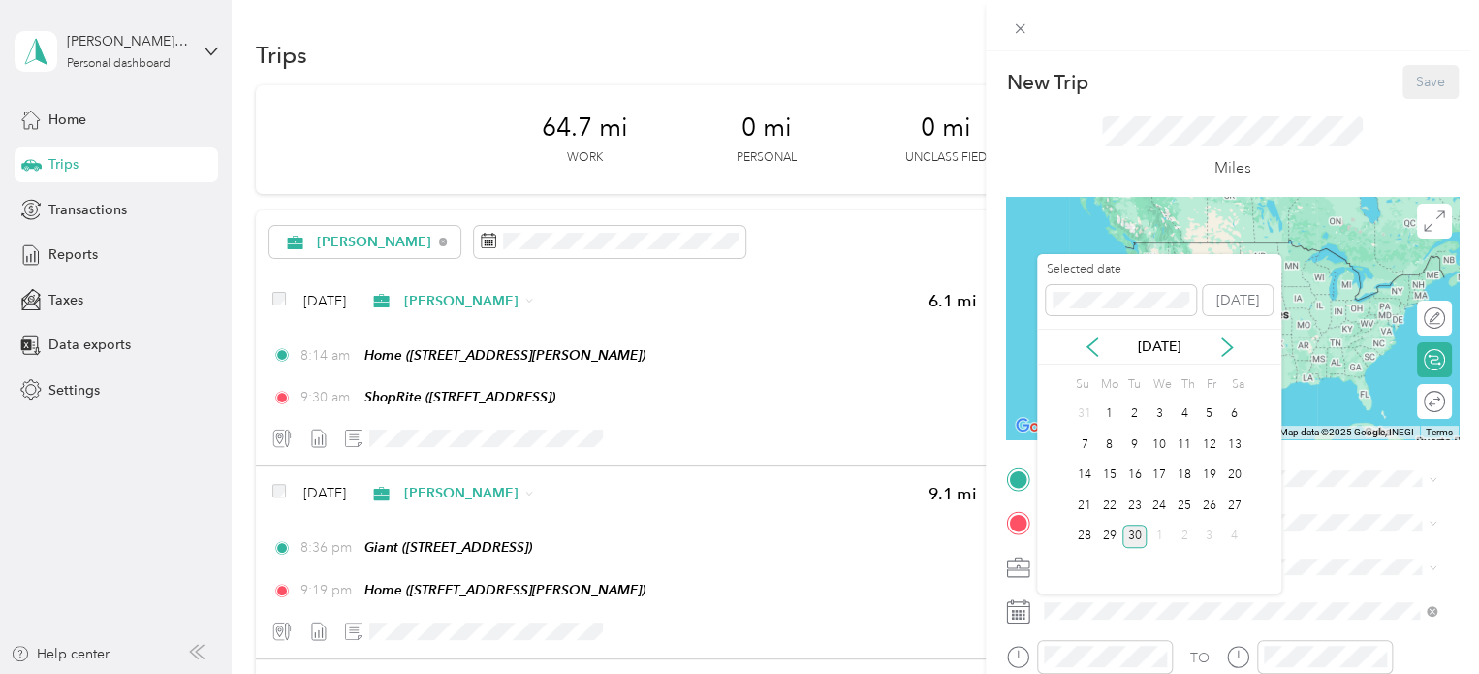
click at [1090, 331] on div "[DATE]" at bounding box center [1159, 347] width 244 height 36
click at [1086, 345] on icon at bounding box center [1092, 346] width 19 height 19
click at [1160, 476] on div "18" at bounding box center [1159, 475] width 25 height 24
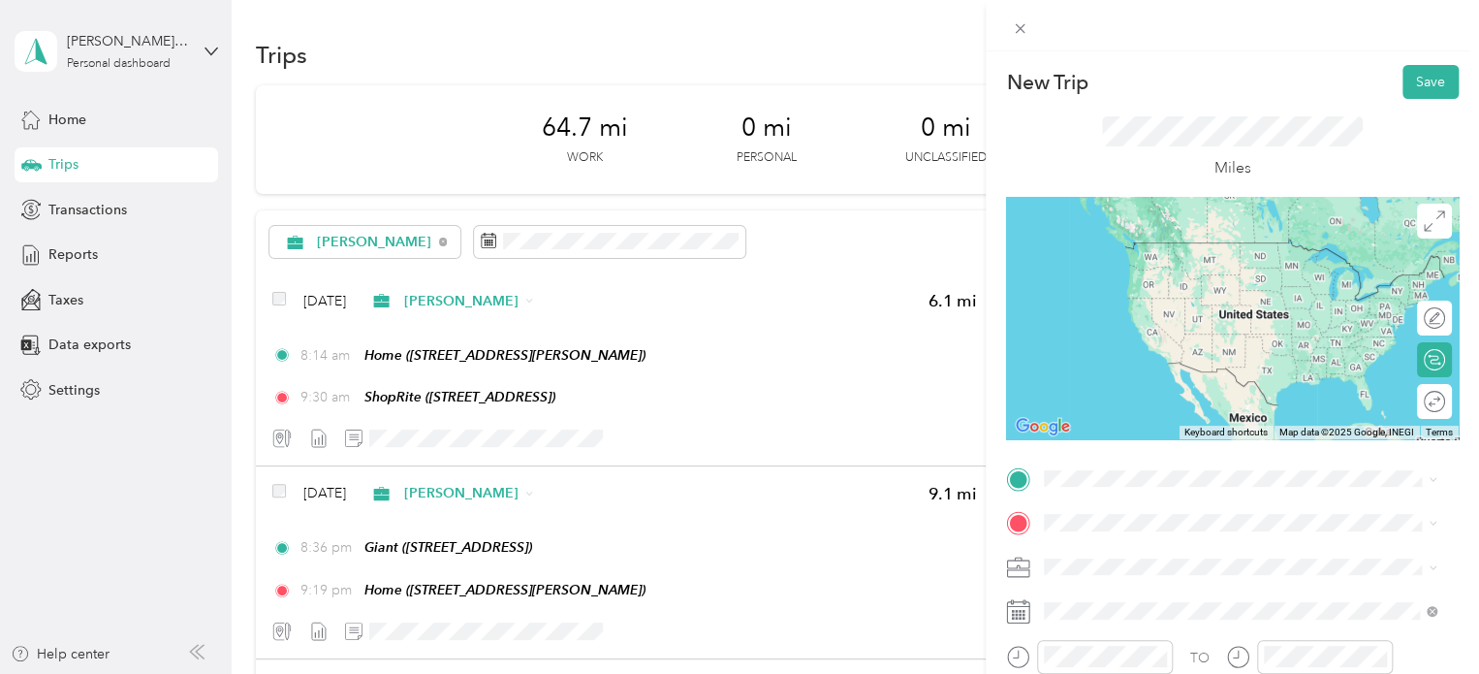
click at [1197, 271] on span "[STREET_ADDRESS]" at bounding box center [1142, 276] width 123 height 16
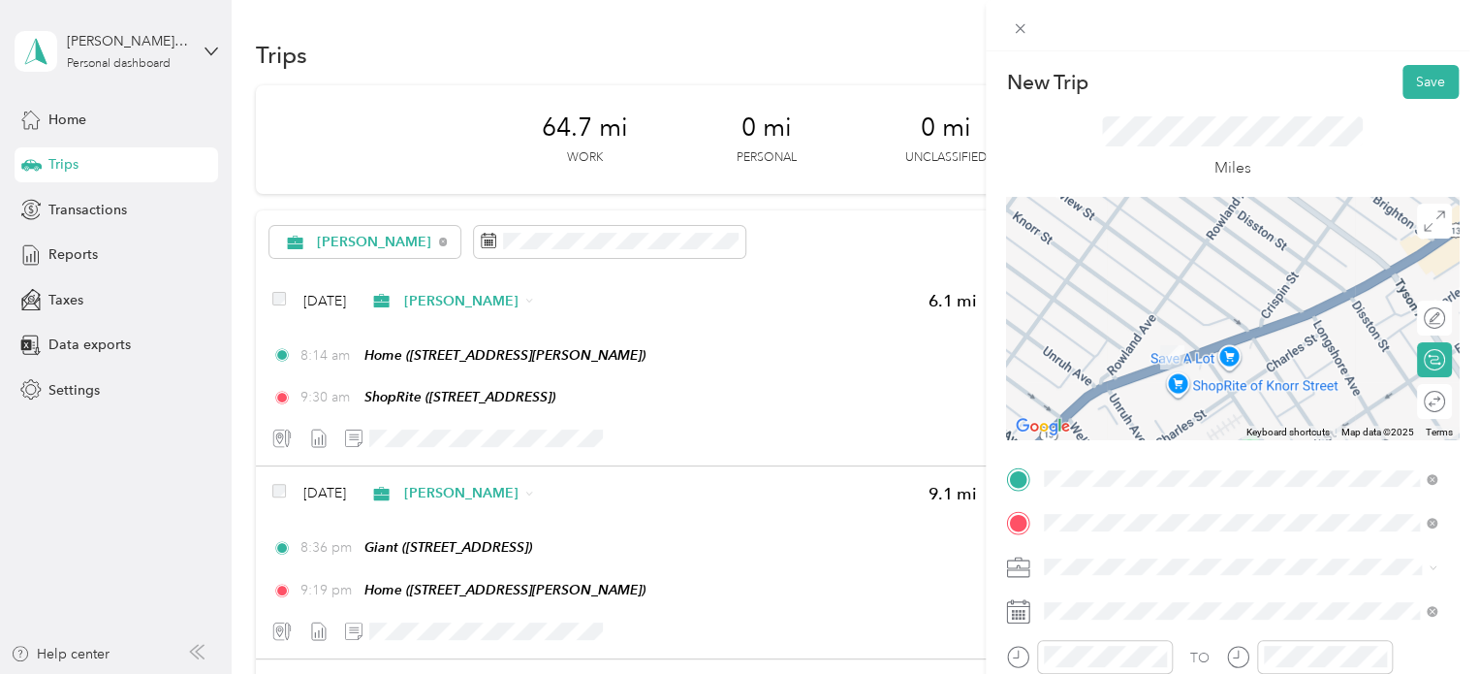
click at [1214, 377] on div "TEAM Walgreens [STREET_ADDRESS]" at bounding box center [1148, 376] width 134 height 47
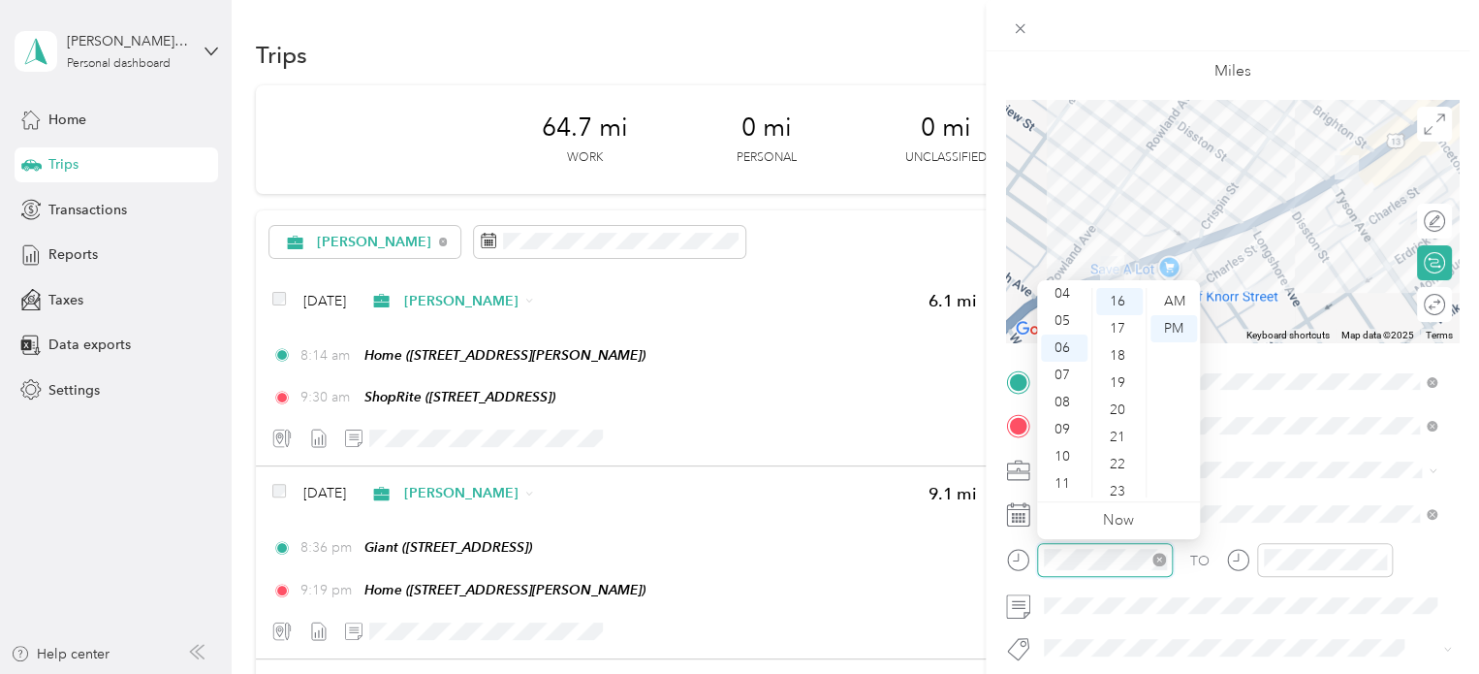
scroll to position [434, 0]
click at [1069, 454] on div "10" at bounding box center [1064, 456] width 47 height 27
click at [1107, 482] on div "30" at bounding box center [1119, 487] width 47 height 27
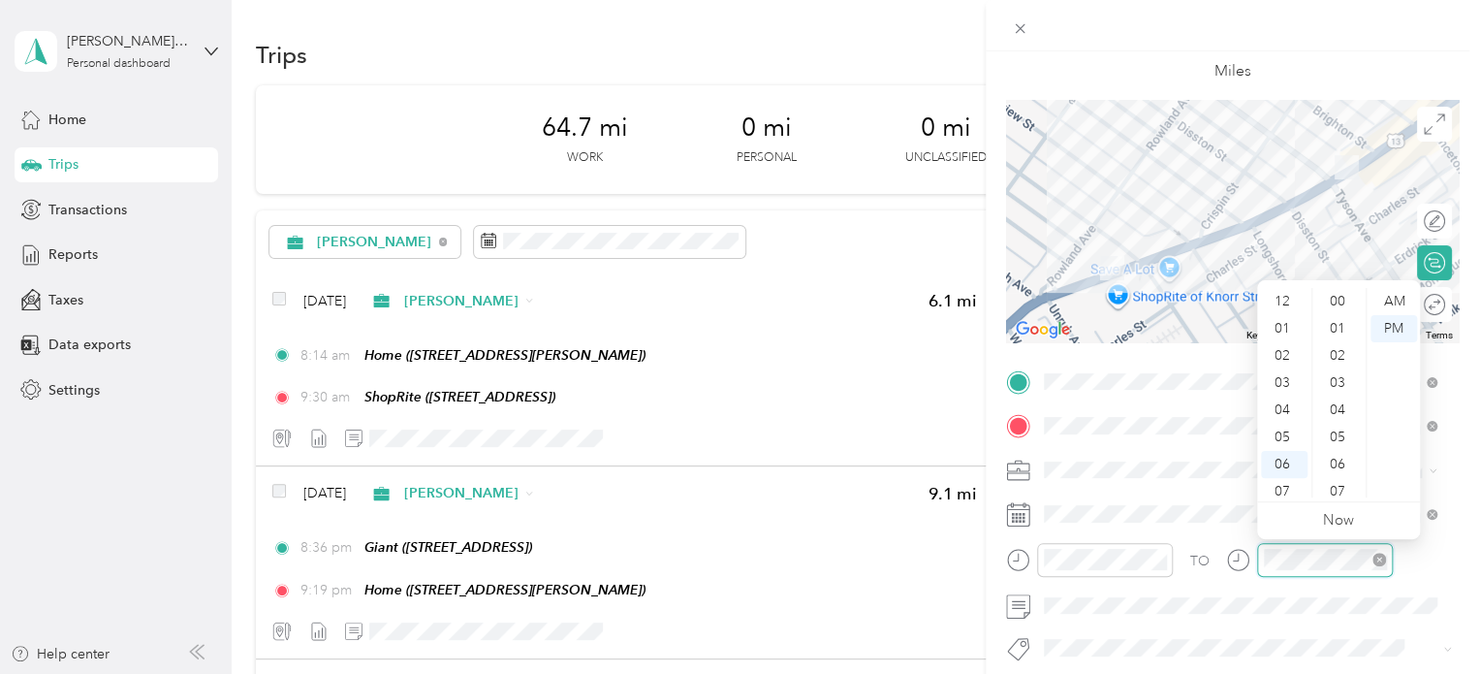
scroll to position [434, 0]
click at [1285, 446] on div "10" at bounding box center [1284, 456] width 47 height 27
click at [1340, 417] on div "45" at bounding box center [1339, 409] width 47 height 27
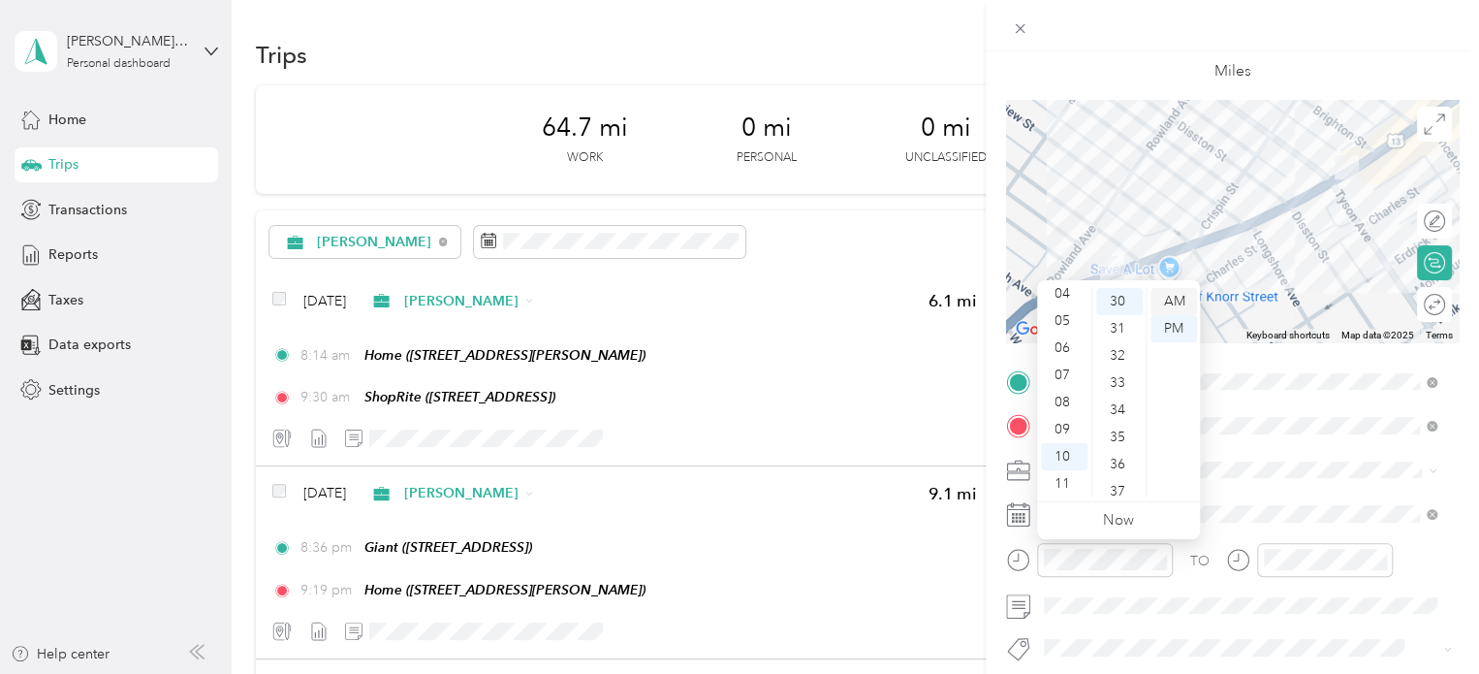
click at [1188, 301] on div "AM" at bounding box center [1174, 301] width 47 height 27
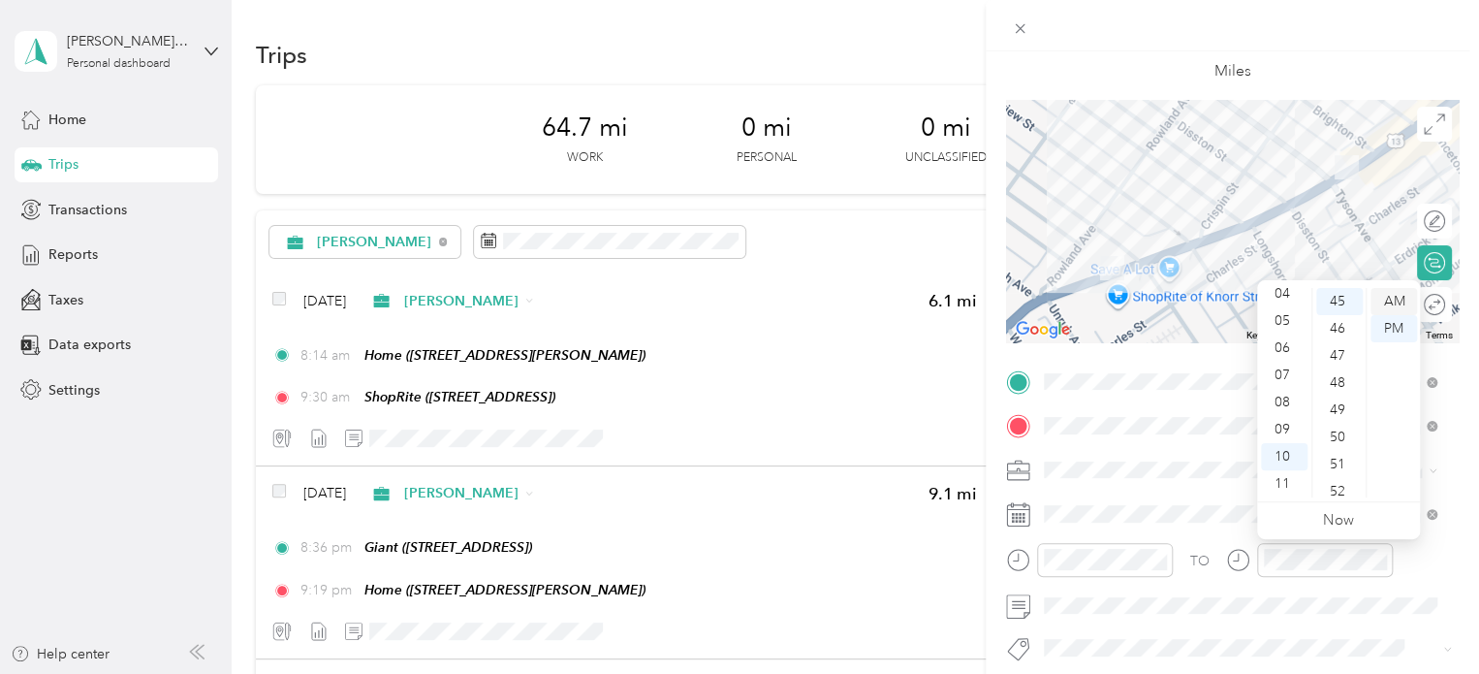
click at [1386, 301] on div "AM" at bounding box center [1394, 301] width 47 height 27
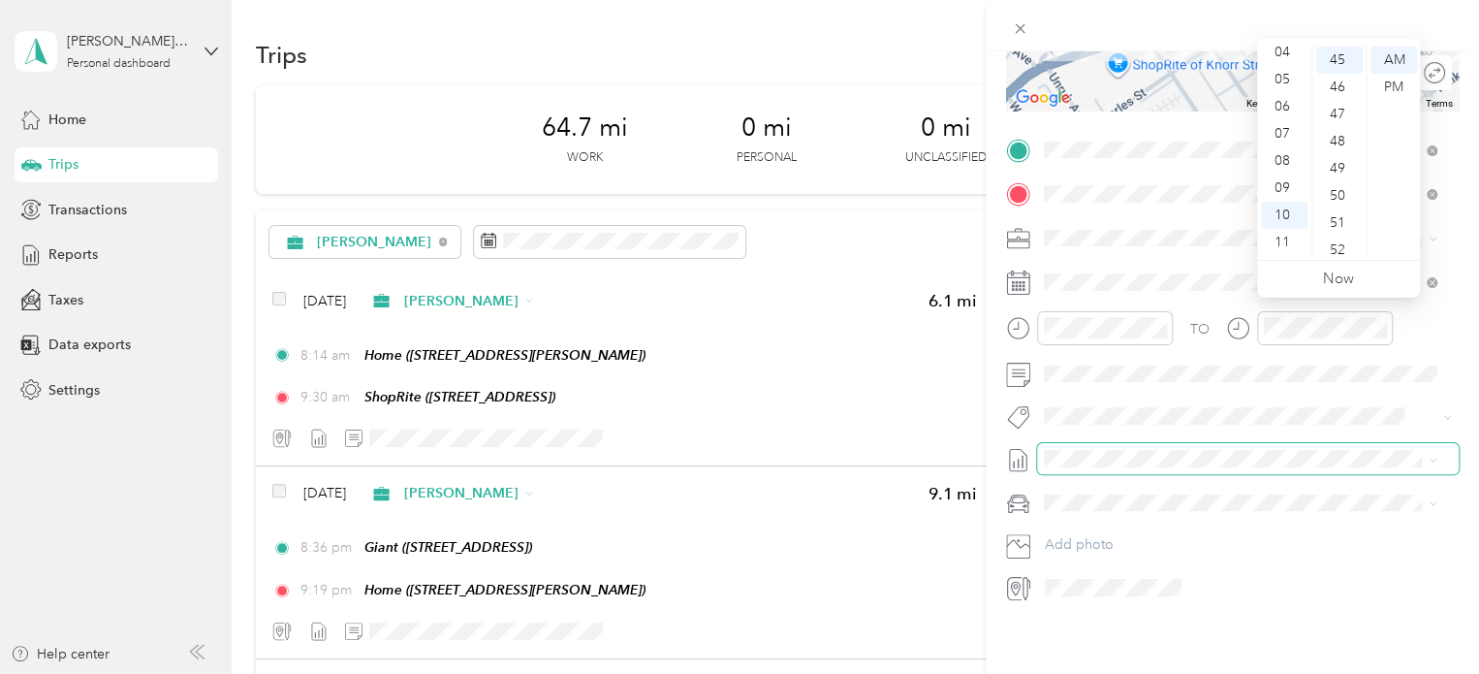
scroll to position [342, 0]
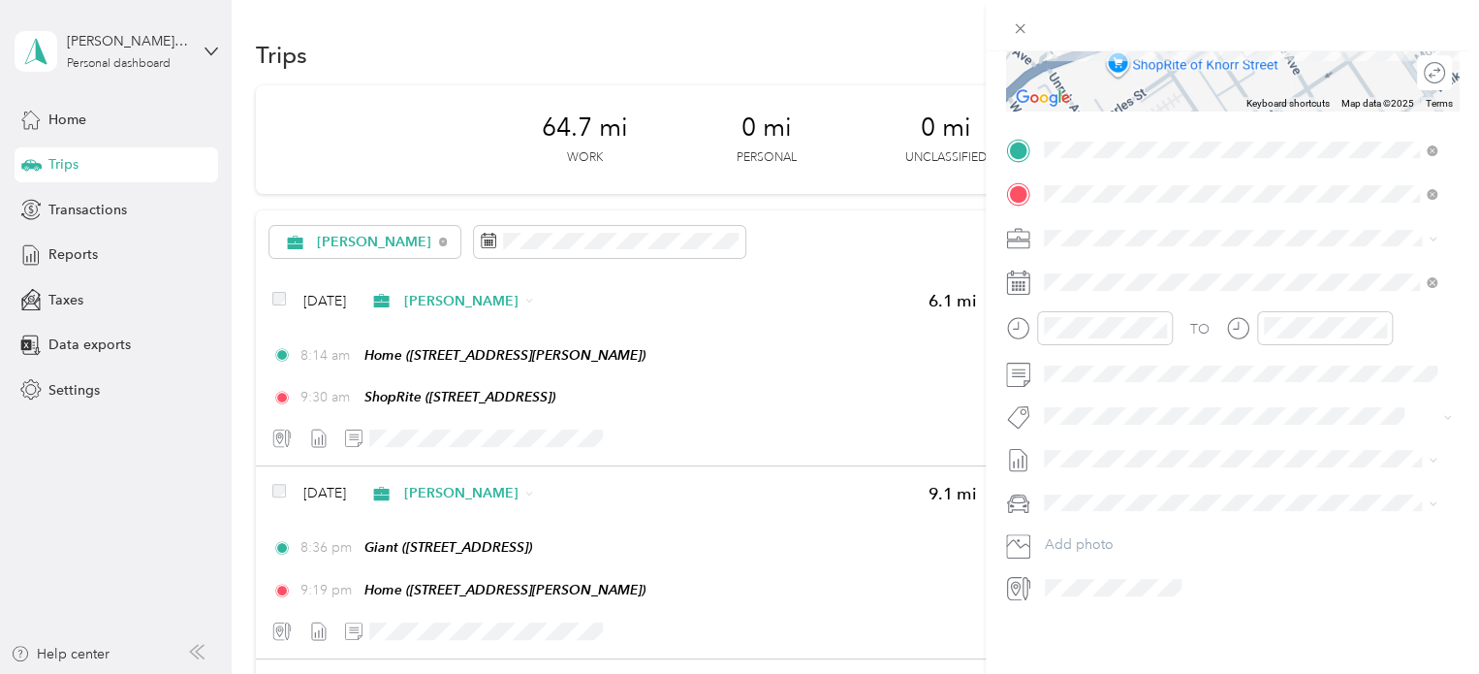
click at [1111, 519] on span "Nissan Xterra" at bounding box center [1091, 519] width 80 height 16
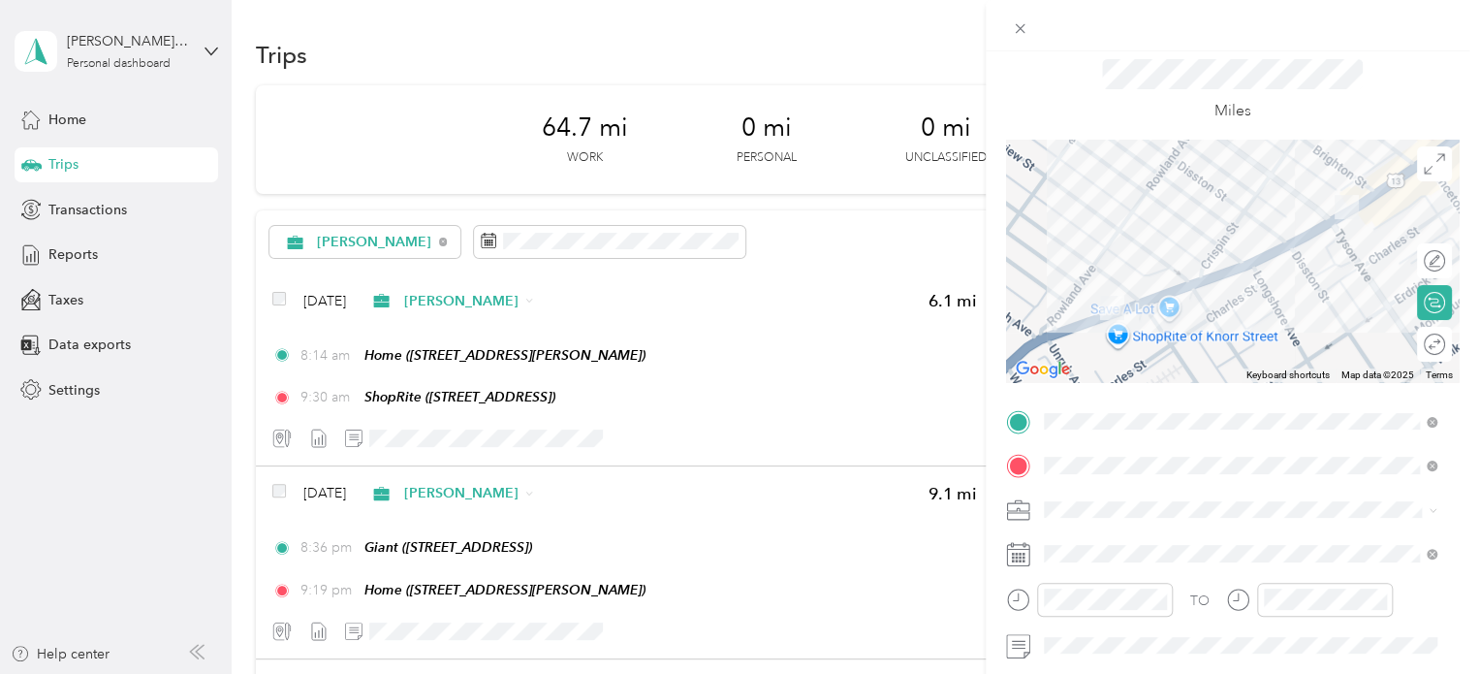
scroll to position [0, 0]
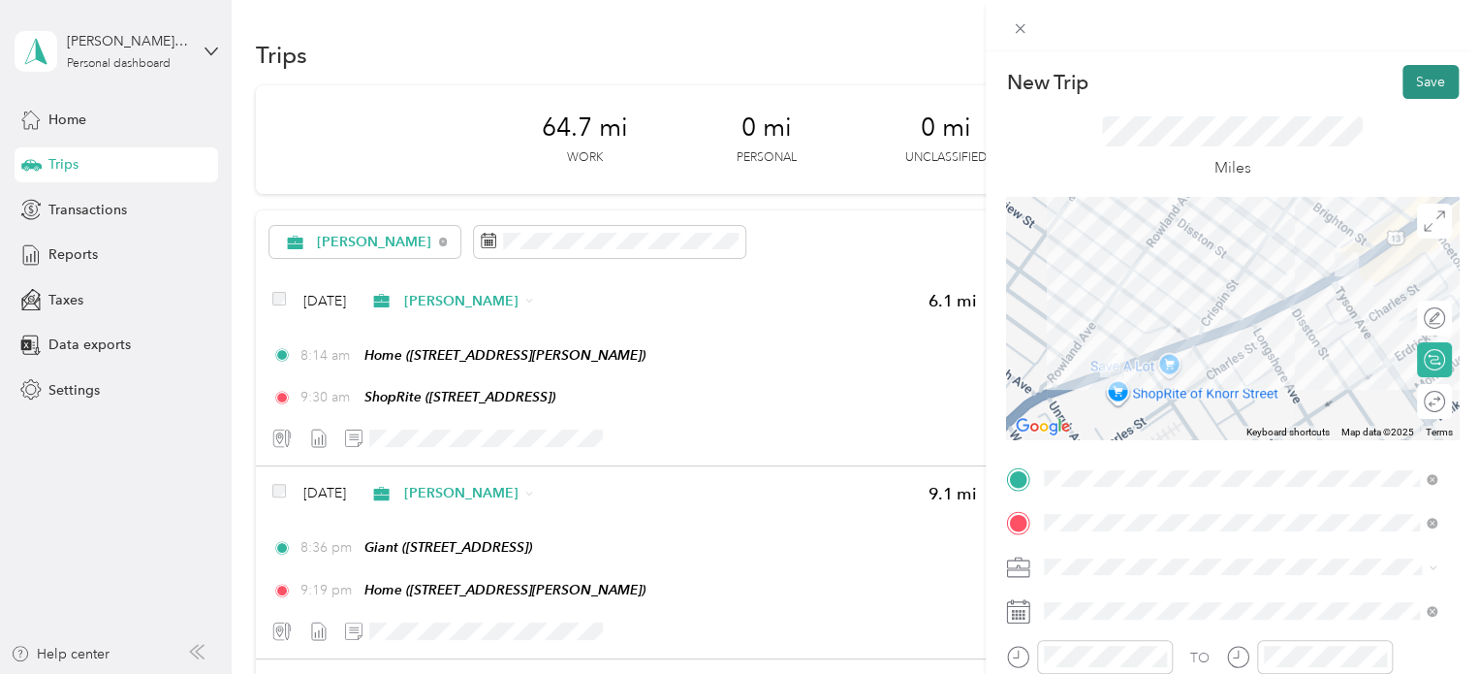
click at [1418, 80] on button "Save" at bounding box center [1431, 82] width 56 height 34
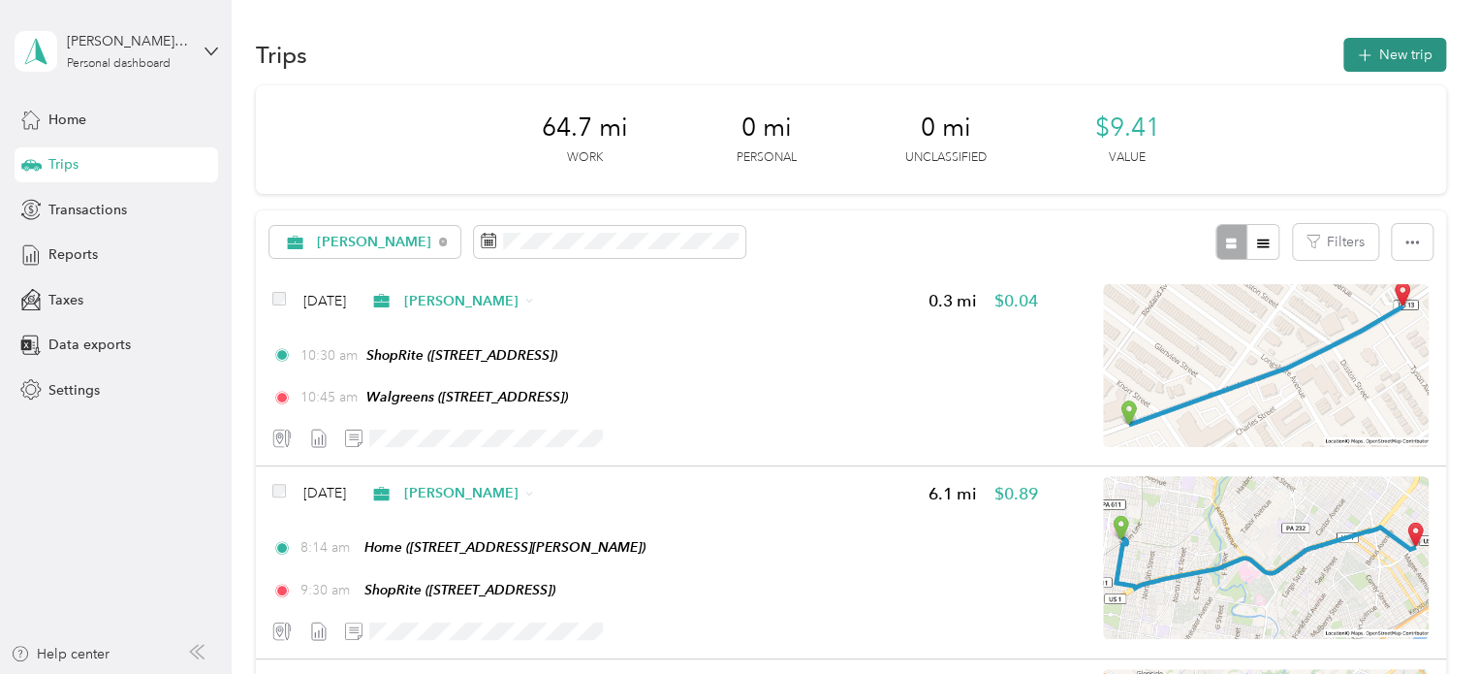
click at [1399, 61] on button "New trip" at bounding box center [1394, 55] width 103 height 34
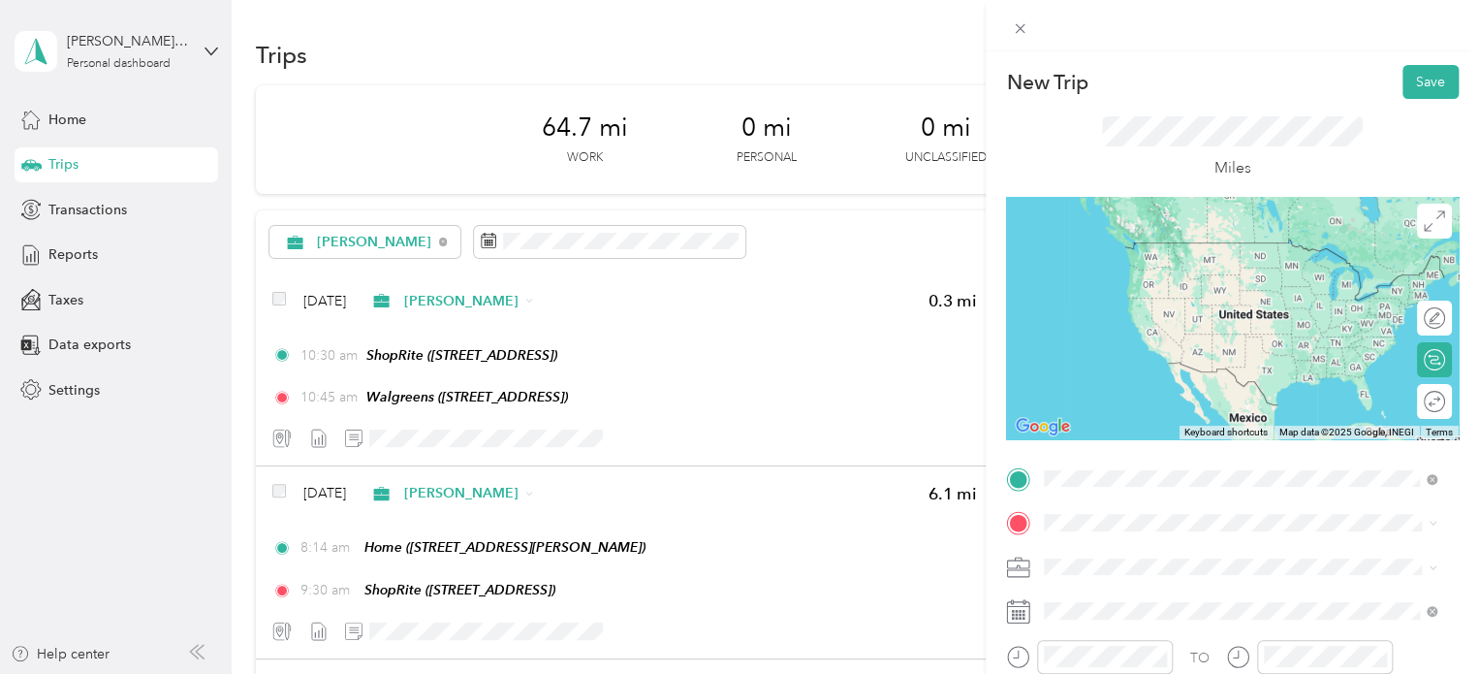
click at [1214, 331] on div "TEAM Walgreens [STREET_ADDRESS]" at bounding box center [1148, 331] width 134 height 47
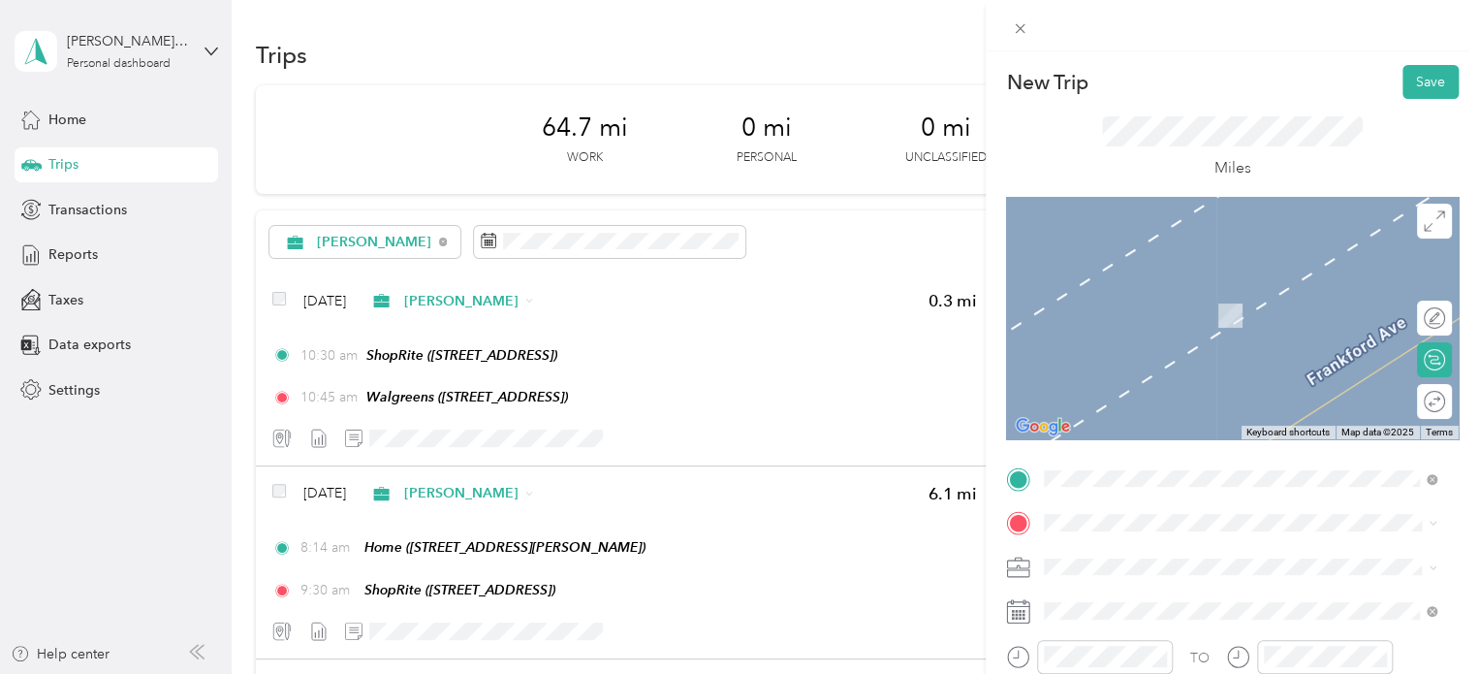
click at [1204, 319] on span "[STREET_ADDRESS]" at bounding box center [1142, 318] width 123 height 16
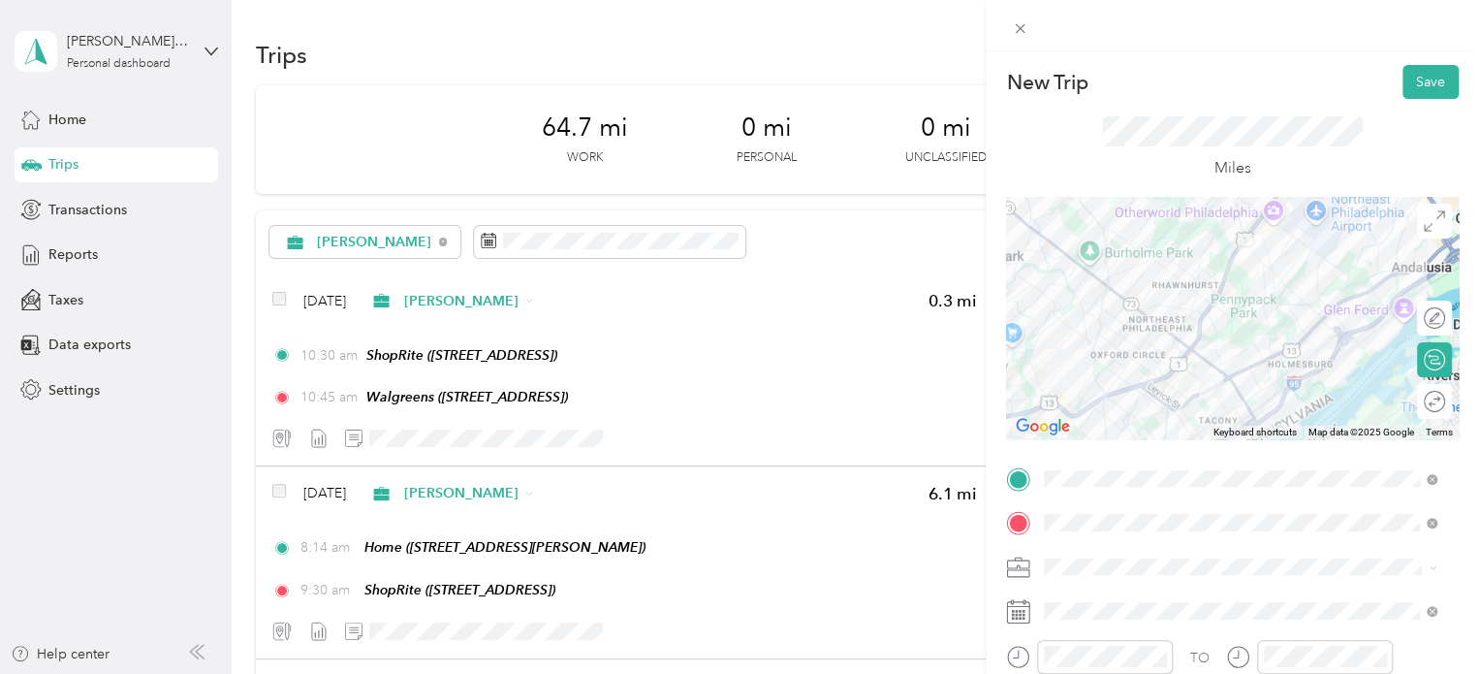
click at [1256, 364] on div at bounding box center [1232, 318] width 453 height 242
click at [1256, 311] on div at bounding box center [1232, 318] width 453 height 242
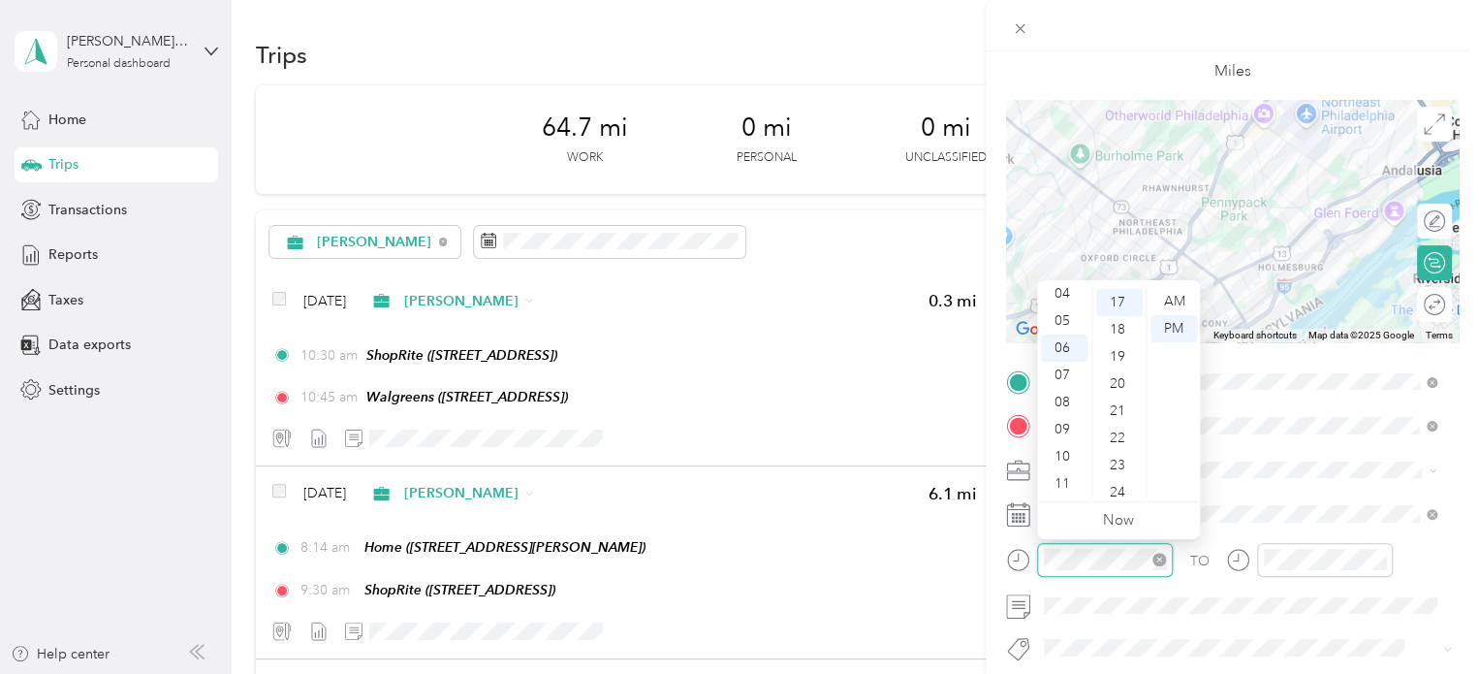
scroll to position [461, 0]
click at [1061, 457] on div "10" at bounding box center [1064, 456] width 47 height 27
click at [1070, 478] on div "11" at bounding box center [1064, 483] width 47 height 27
click at [1120, 398] on div "56" at bounding box center [1119, 402] width 47 height 27
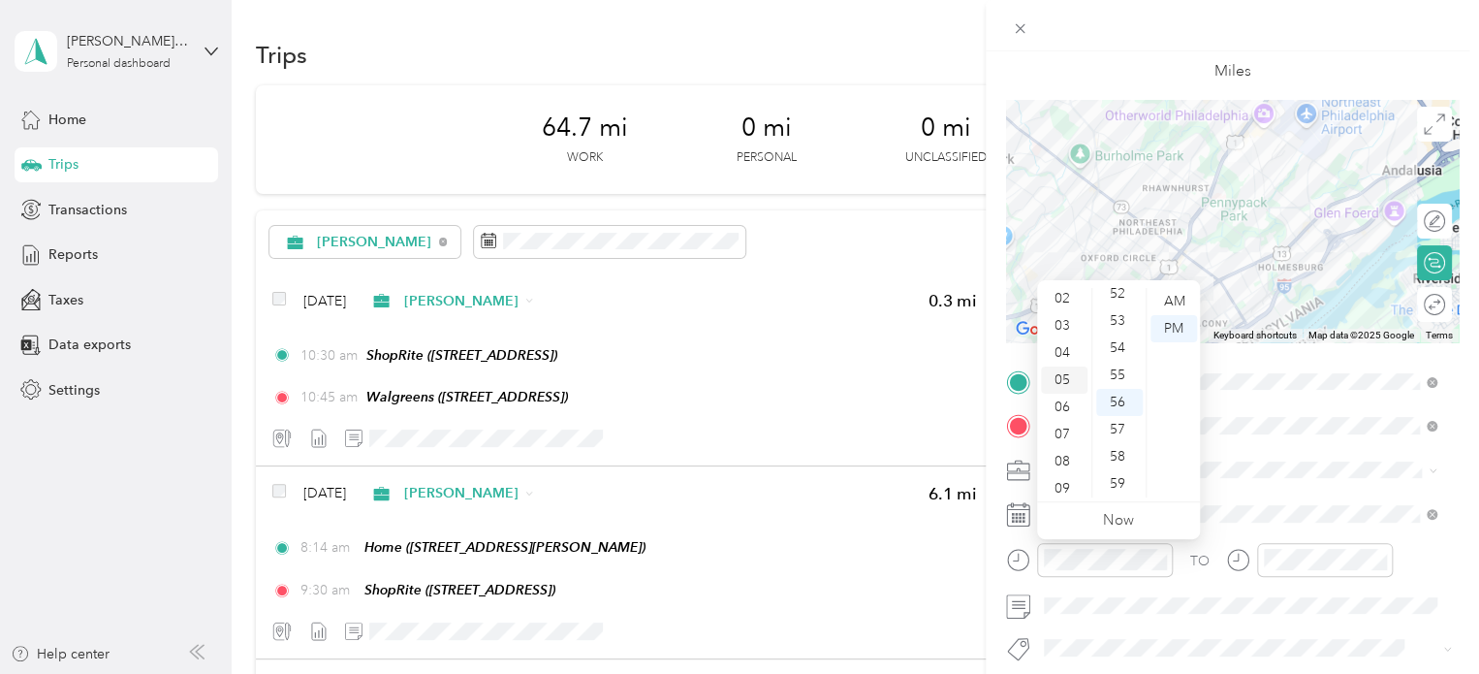
scroll to position [0, 0]
click at [1063, 294] on div "12" at bounding box center [1064, 301] width 47 height 27
click at [1125, 354] on div "15" at bounding box center [1119, 355] width 47 height 27
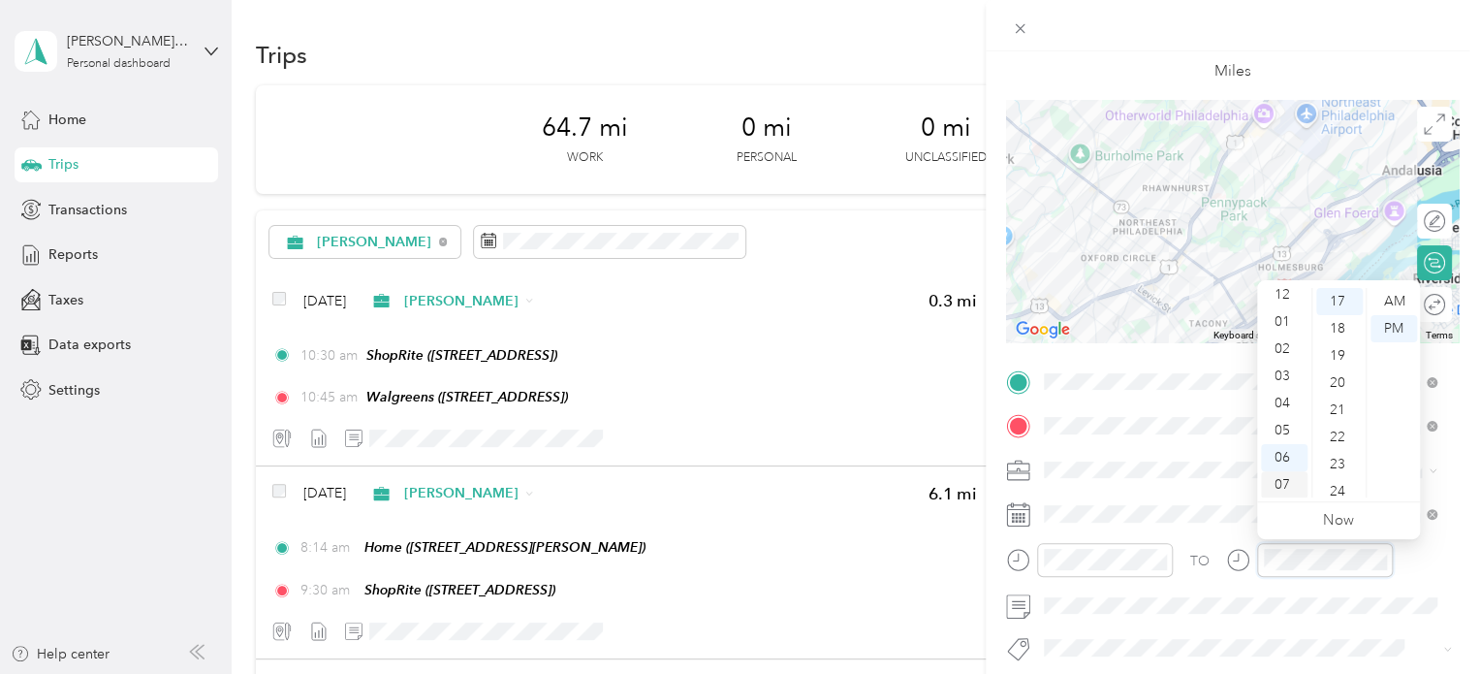
scroll to position [0, 0]
click at [1289, 331] on div "01" at bounding box center [1284, 328] width 47 height 27
click at [1338, 398] on div "10" at bounding box center [1339, 402] width 47 height 27
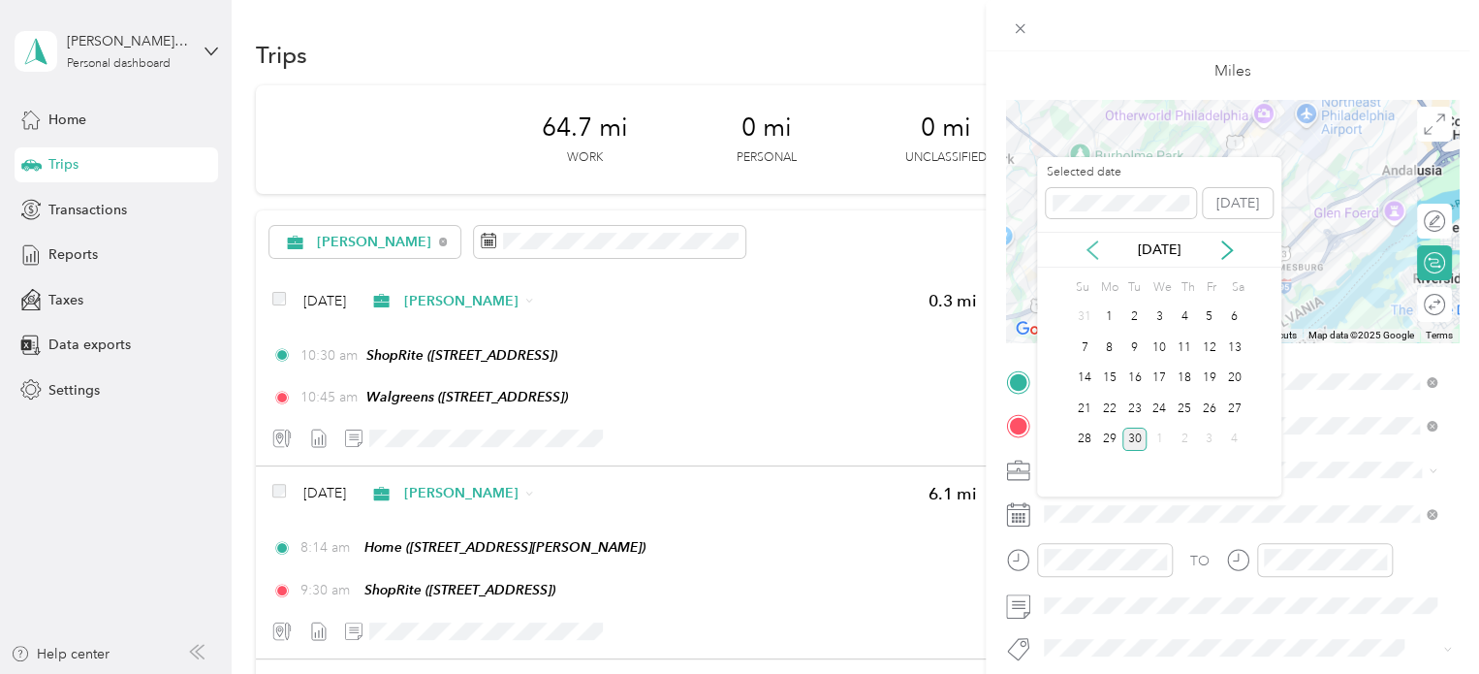
click at [1092, 252] on icon at bounding box center [1092, 249] width 19 height 19
click at [1163, 380] on div "18" at bounding box center [1159, 378] width 25 height 24
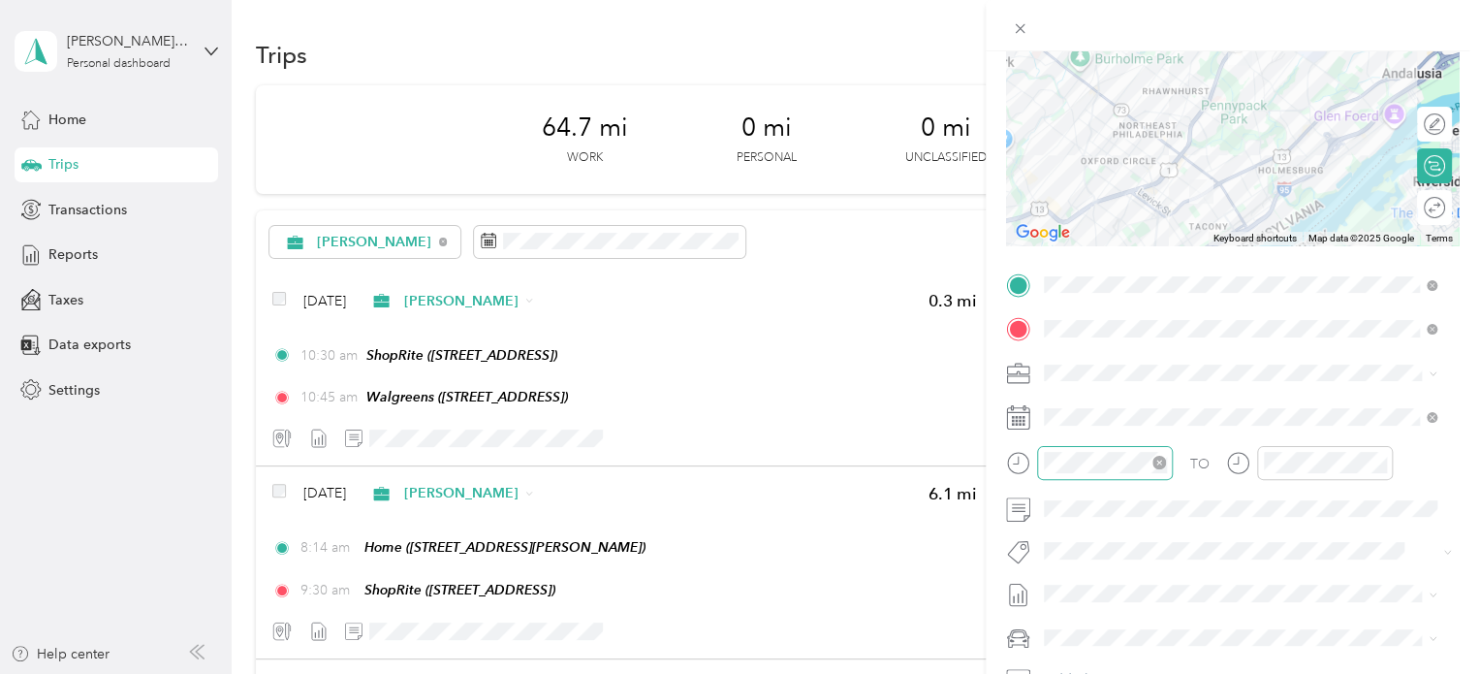
scroll to position [342, 0]
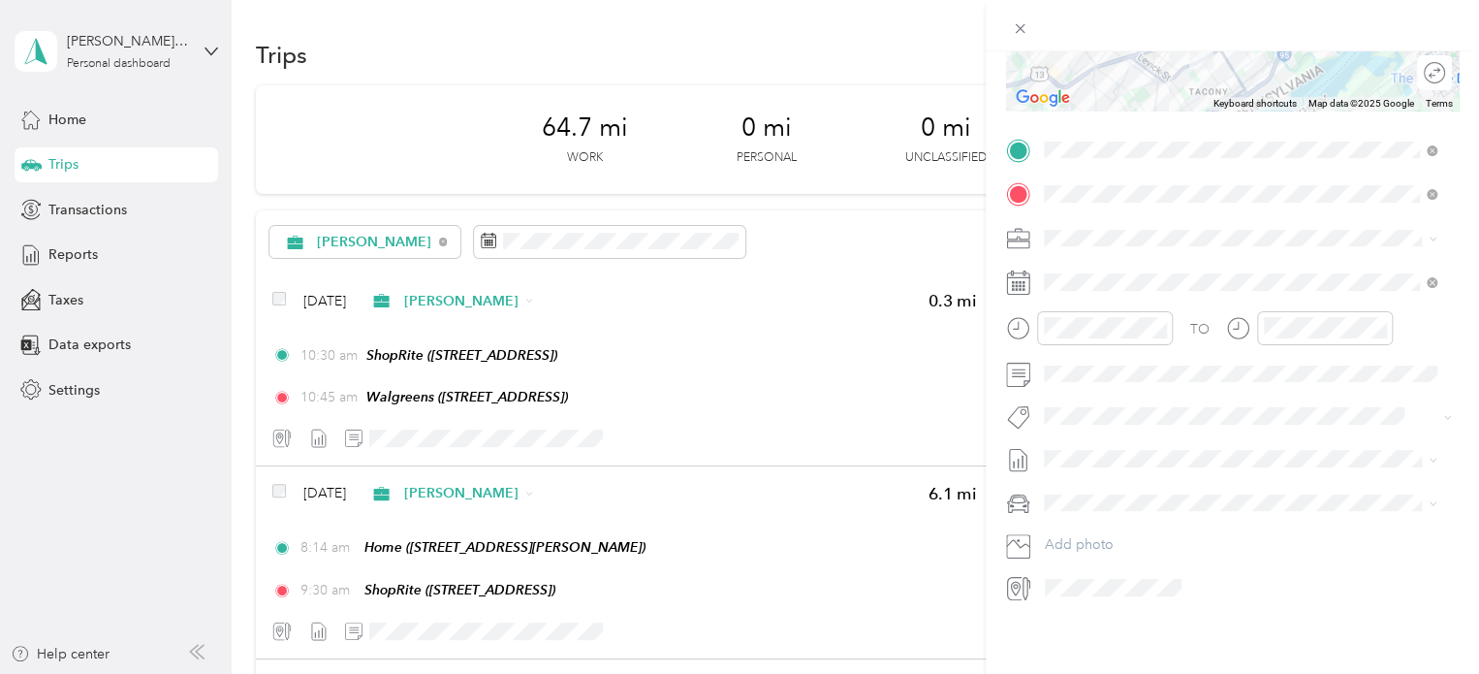
click at [1096, 522] on div "Nissan Xterra" at bounding box center [1240, 519] width 379 height 20
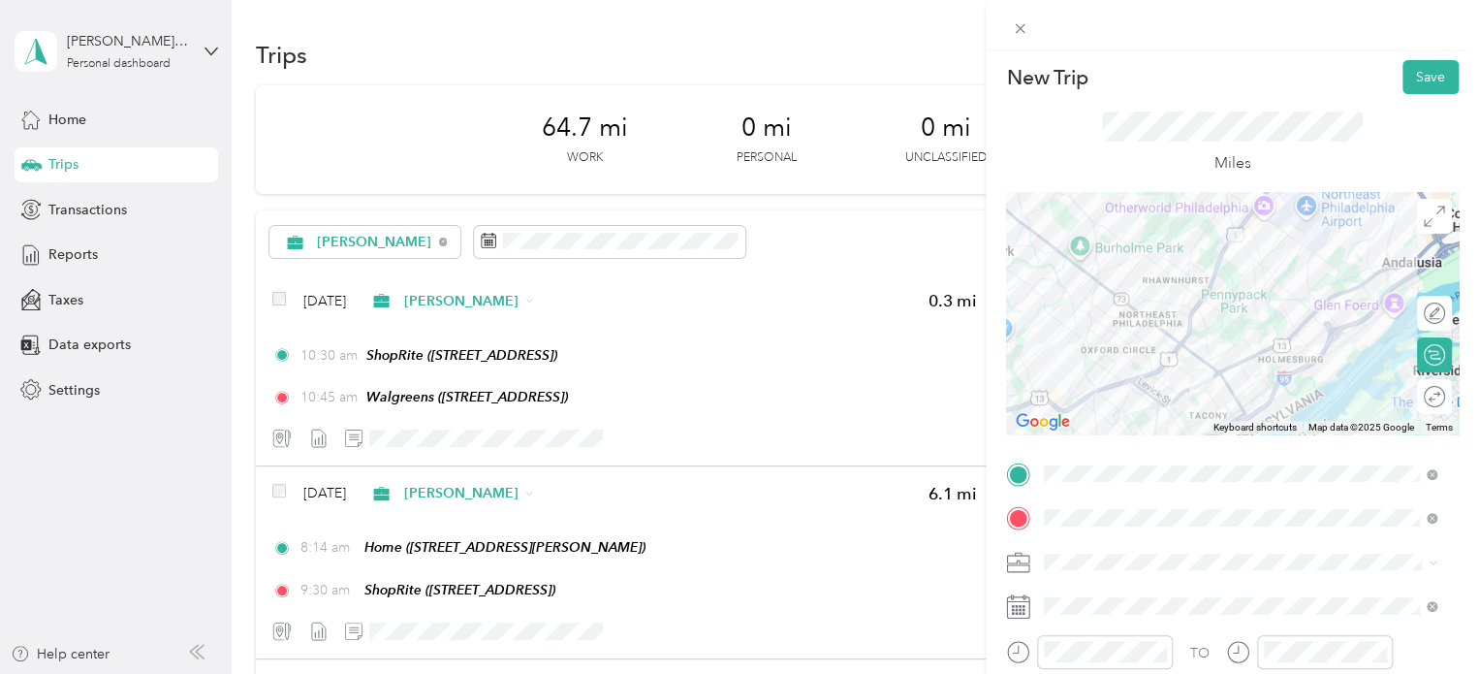
scroll to position [0, 0]
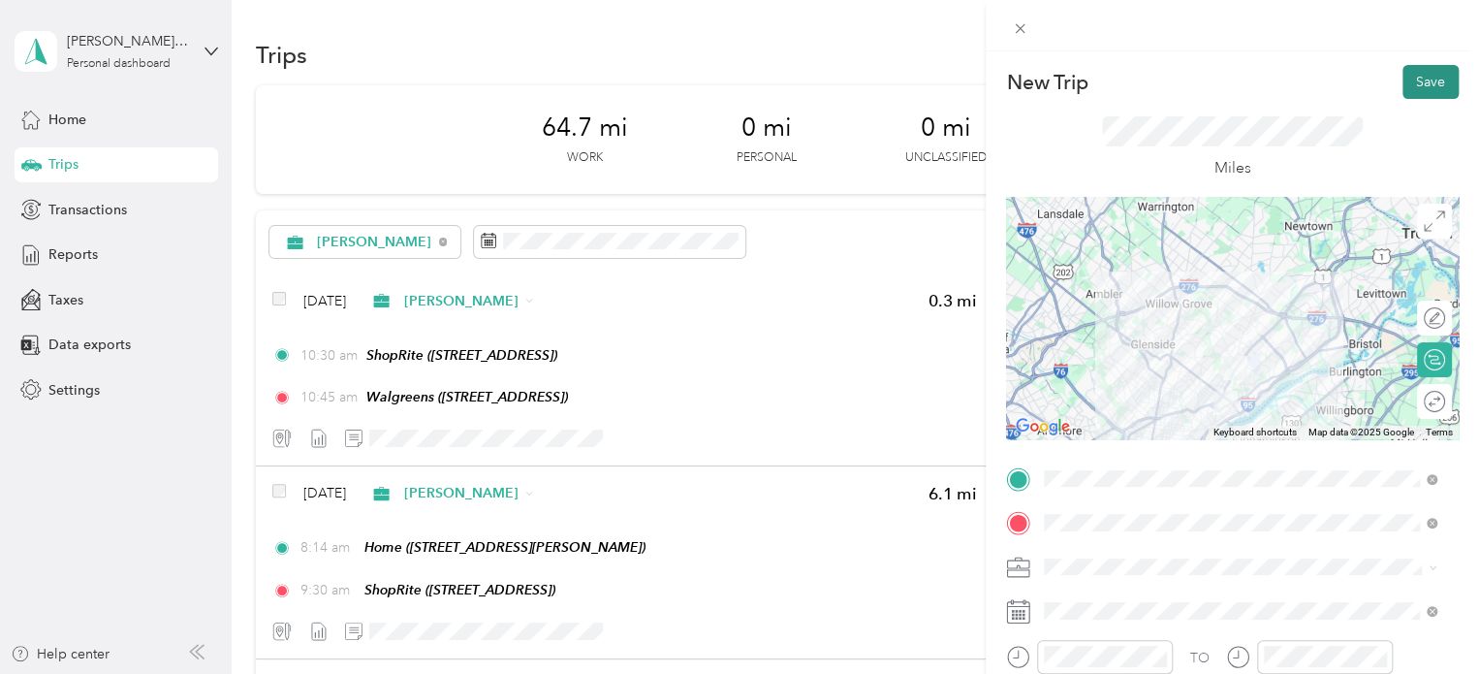
click at [1428, 81] on button "Save" at bounding box center [1431, 82] width 56 height 34
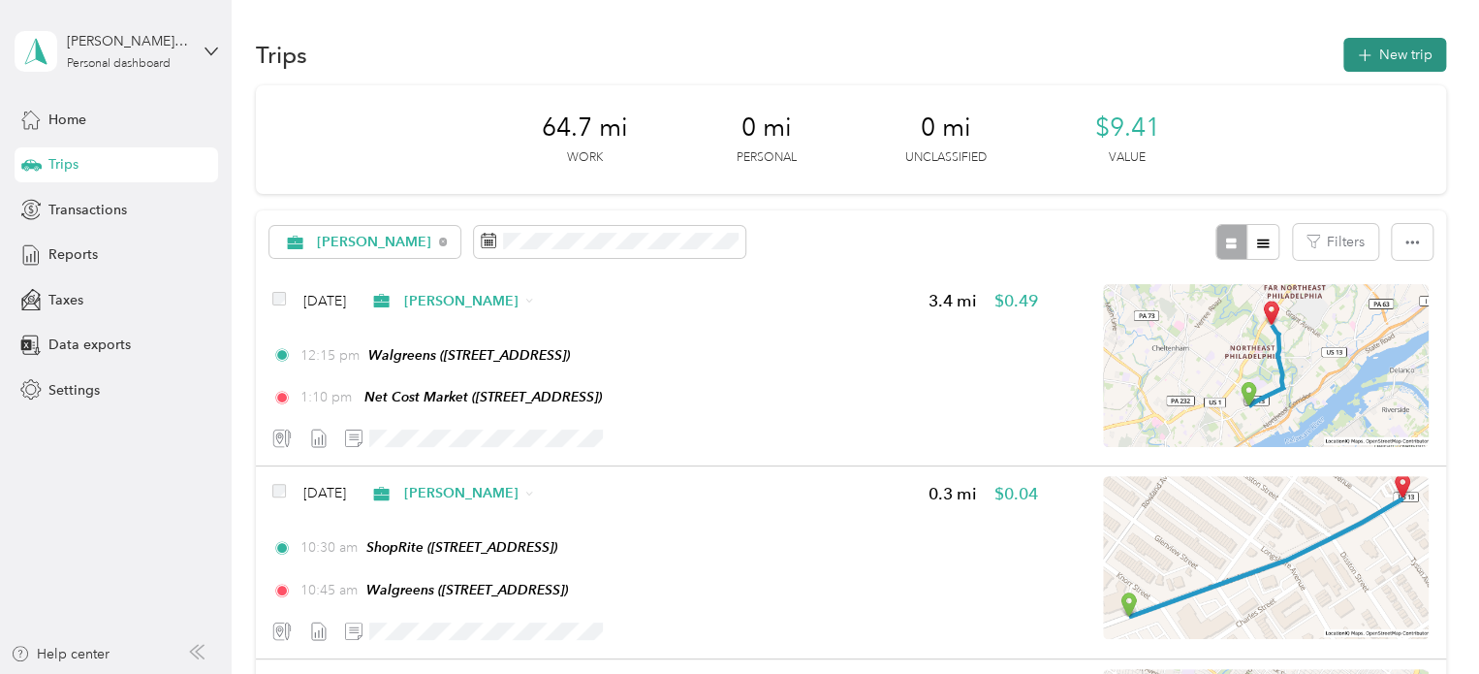
click at [1421, 46] on button "New trip" at bounding box center [1394, 55] width 103 height 34
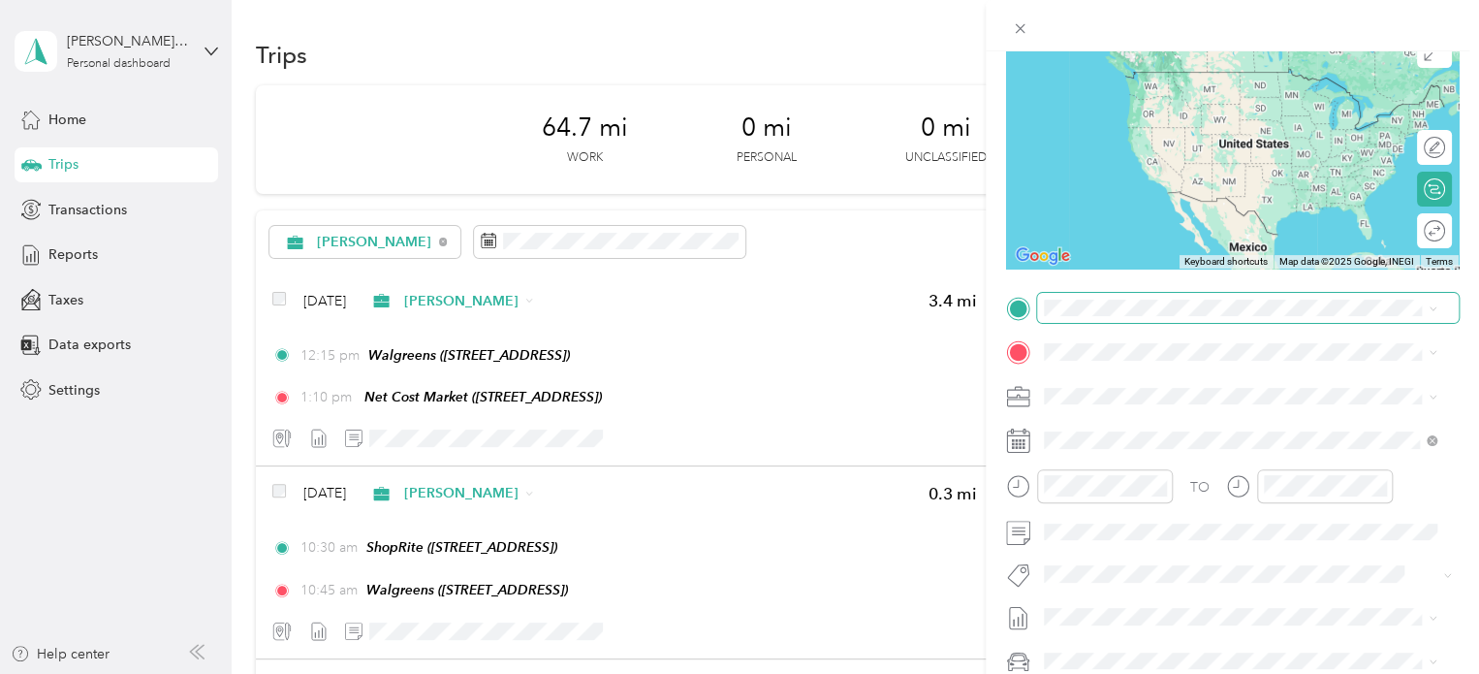
scroll to position [194, 0]
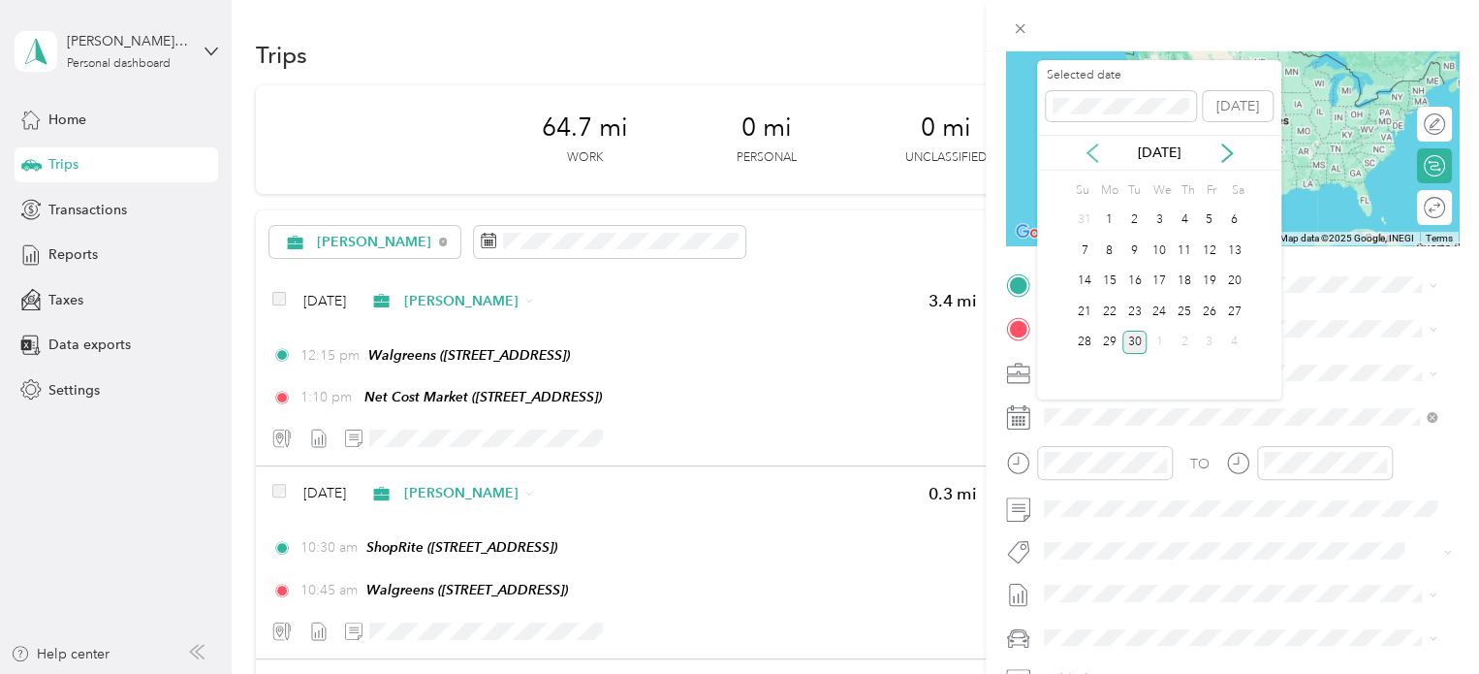
click at [1088, 158] on icon at bounding box center [1092, 152] width 19 height 19
click at [1220, 150] on icon at bounding box center [1226, 152] width 19 height 19
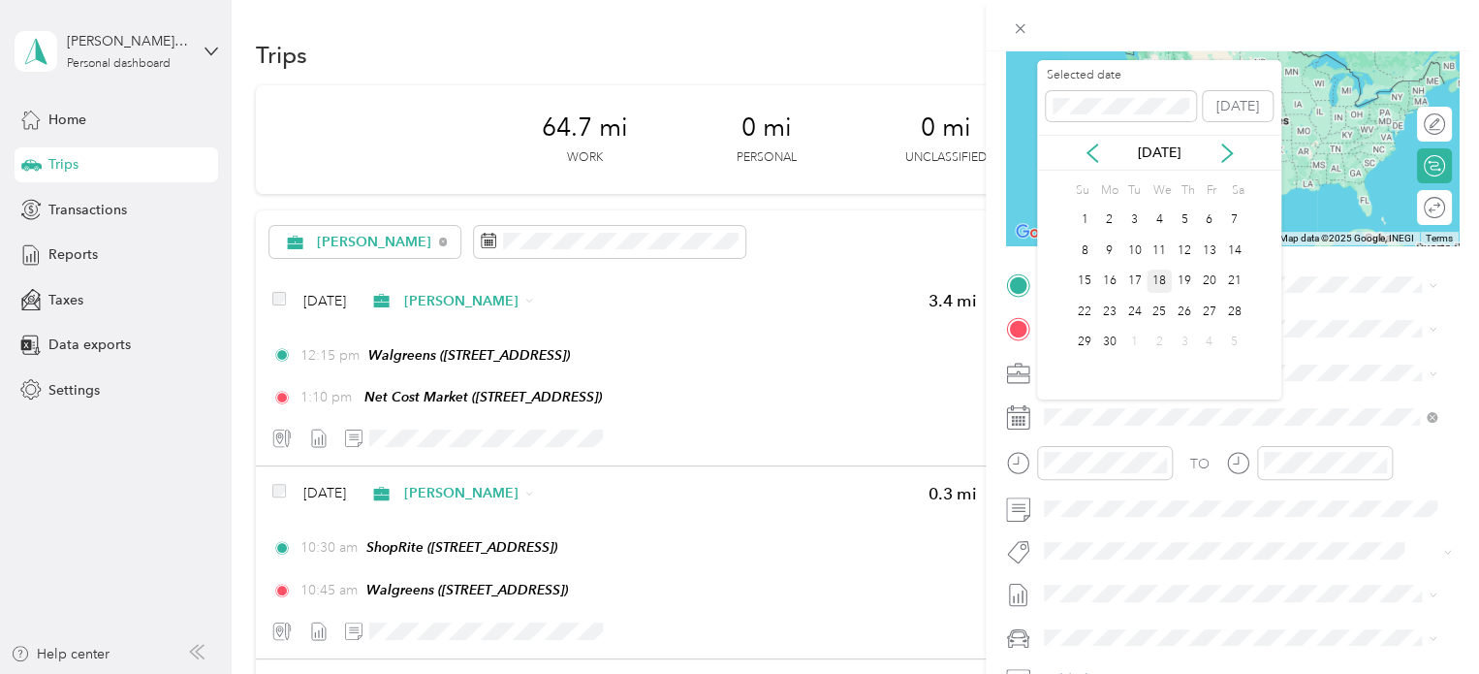
click at [1155, 278] on div "18" at bounding box center [1159, 281] width 25 height 24
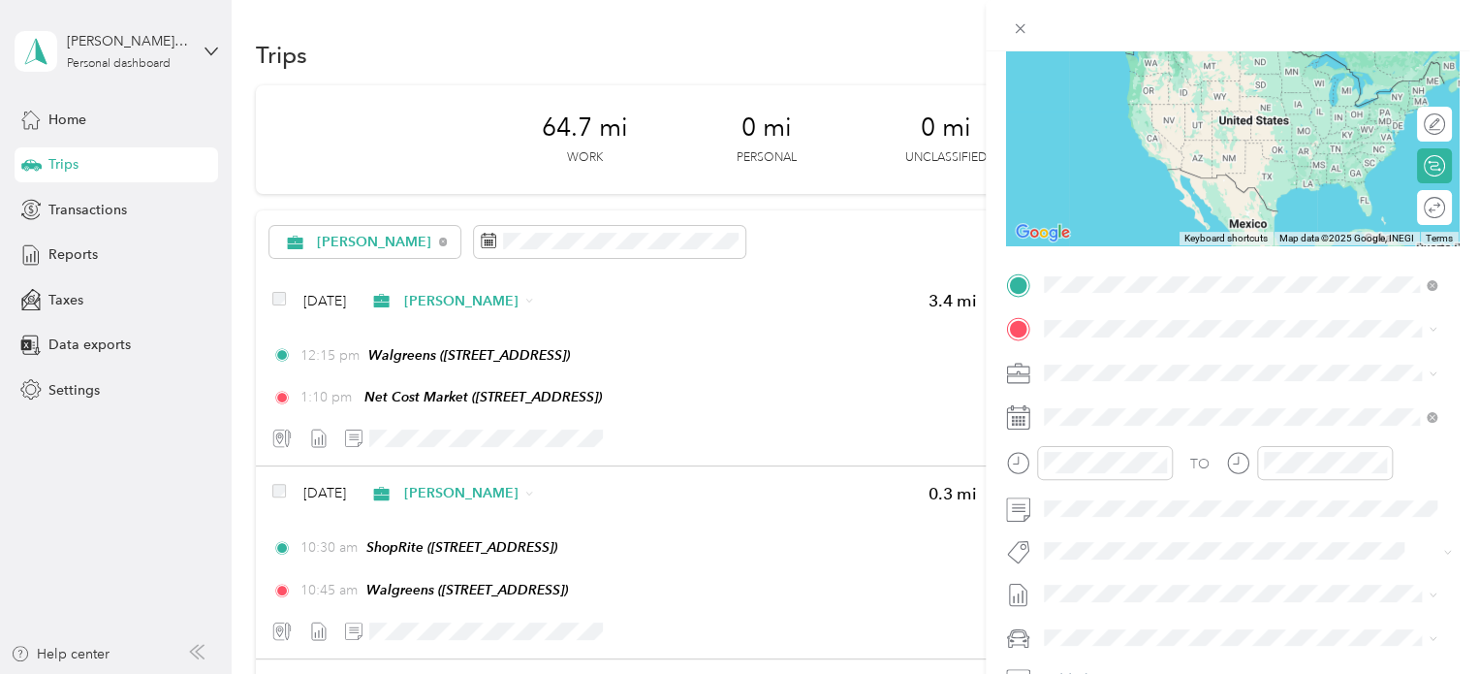
click at [1279, 398] on div "TEAM Net Cost Market [STREET_ADDRESS]" at bounding box center [1240, 376] width 379 height 54
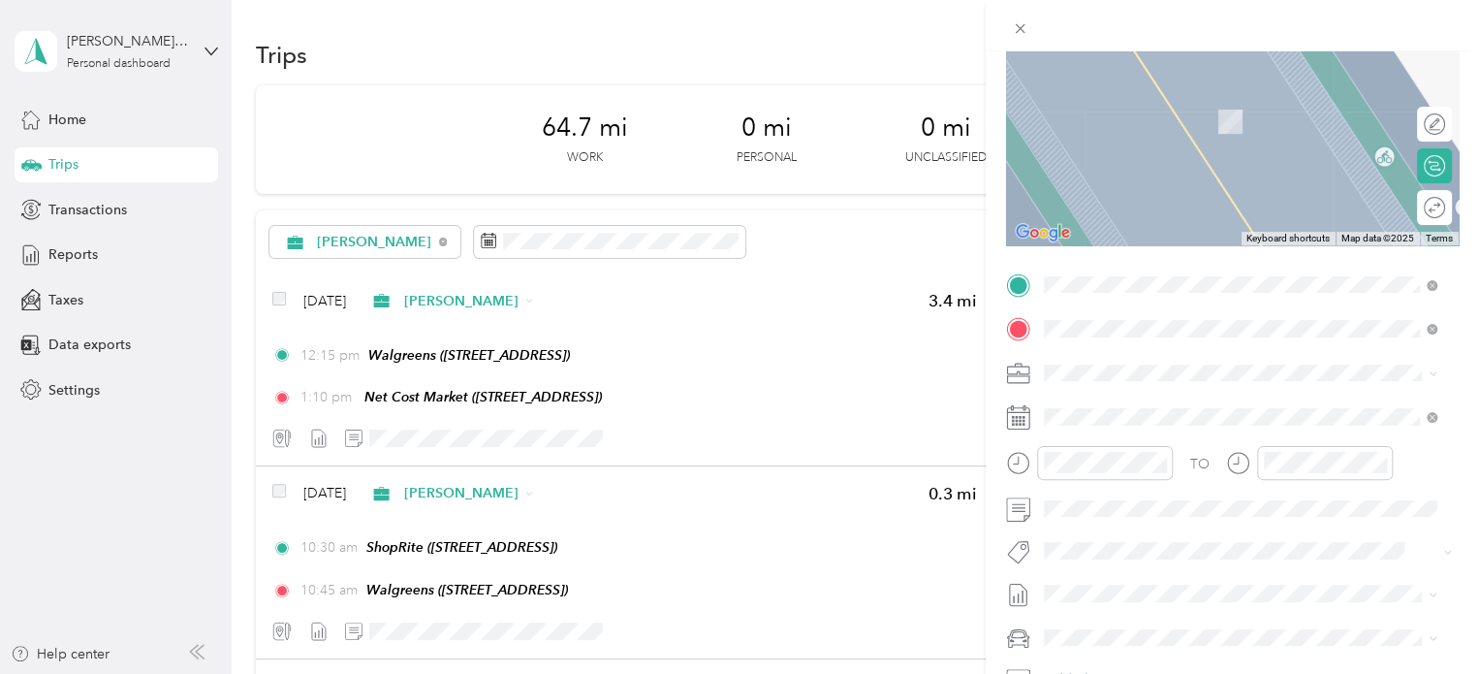
click at [1137, 512] on div "TEAM Best Buy [STREET_ADDRESS]" at bounding box center [1142, 487] width 123 height 47
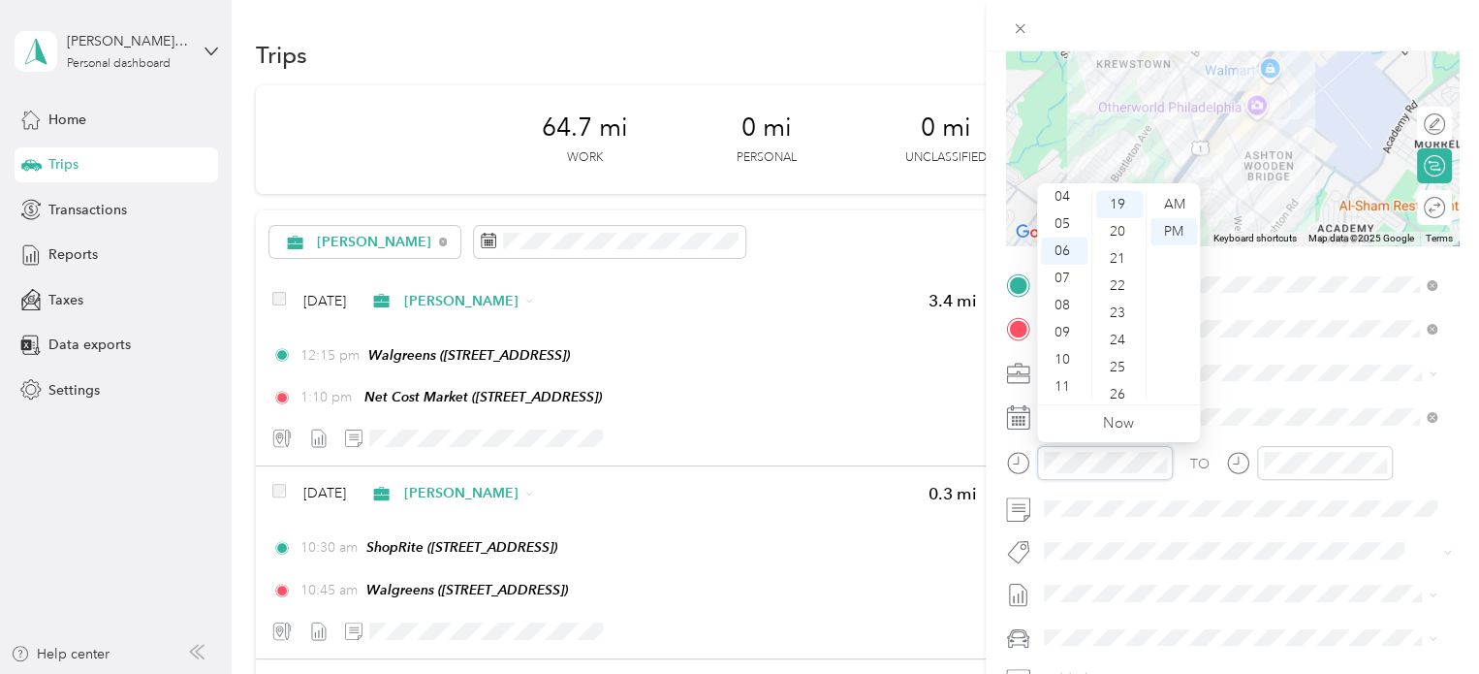
scroll to position [0, 0]
click at [1060, 260] on div "02" at bounding box center [1064, 258] width 47 height 27
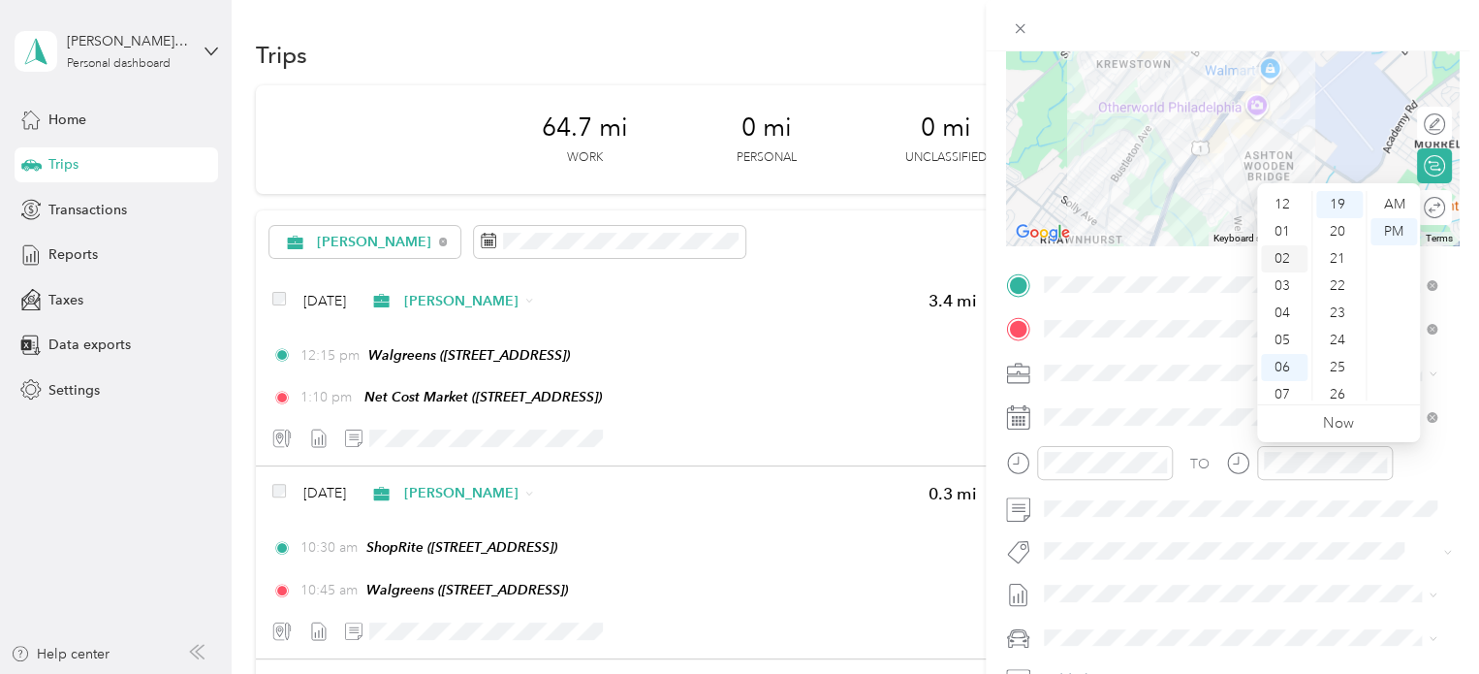
click at [1288, 265] on div "02" at bounding box center [1284, 258] width 47 height 27
click at [1341, 363] on div "50" at bounding box center [1339, 367] width 47 height 27
click at [1214, 352] on div "TO Add photo" at bounding box center [1232, 503] width 453 height 468
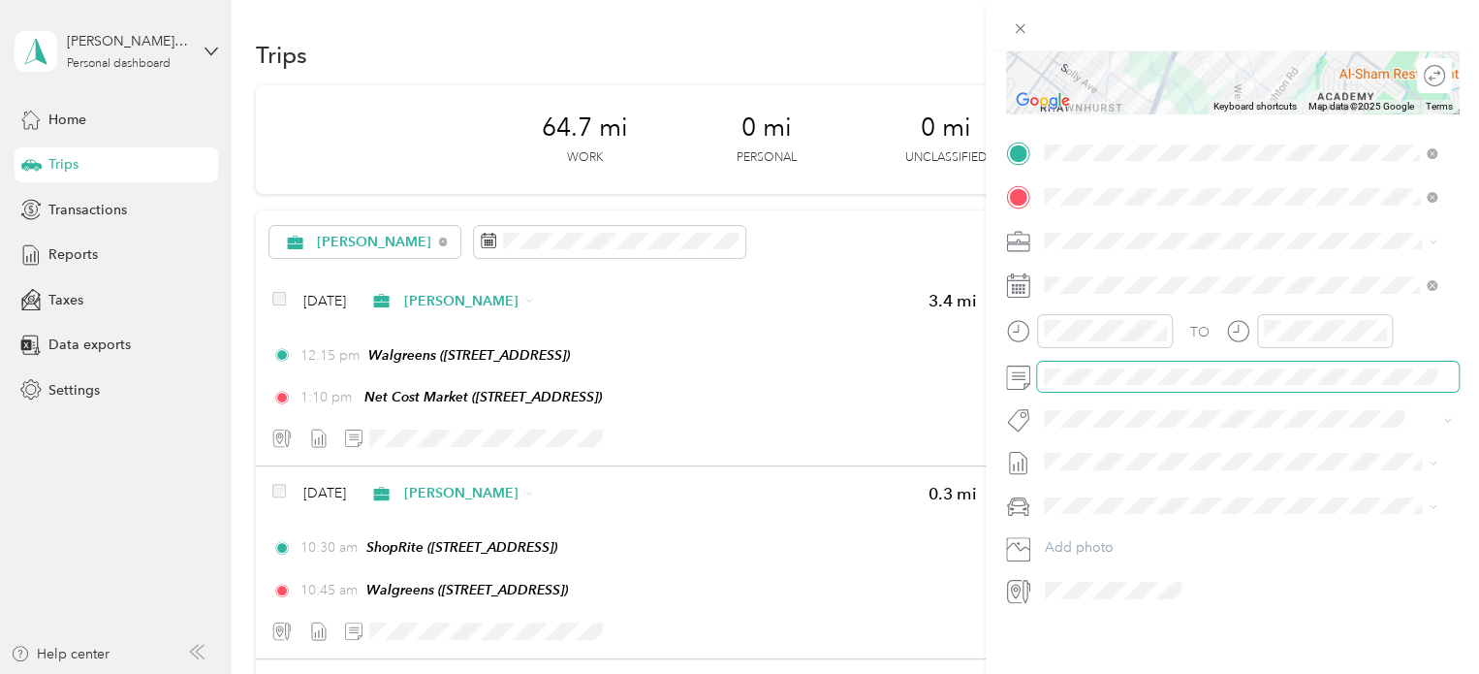
scroll to position [342, 0]
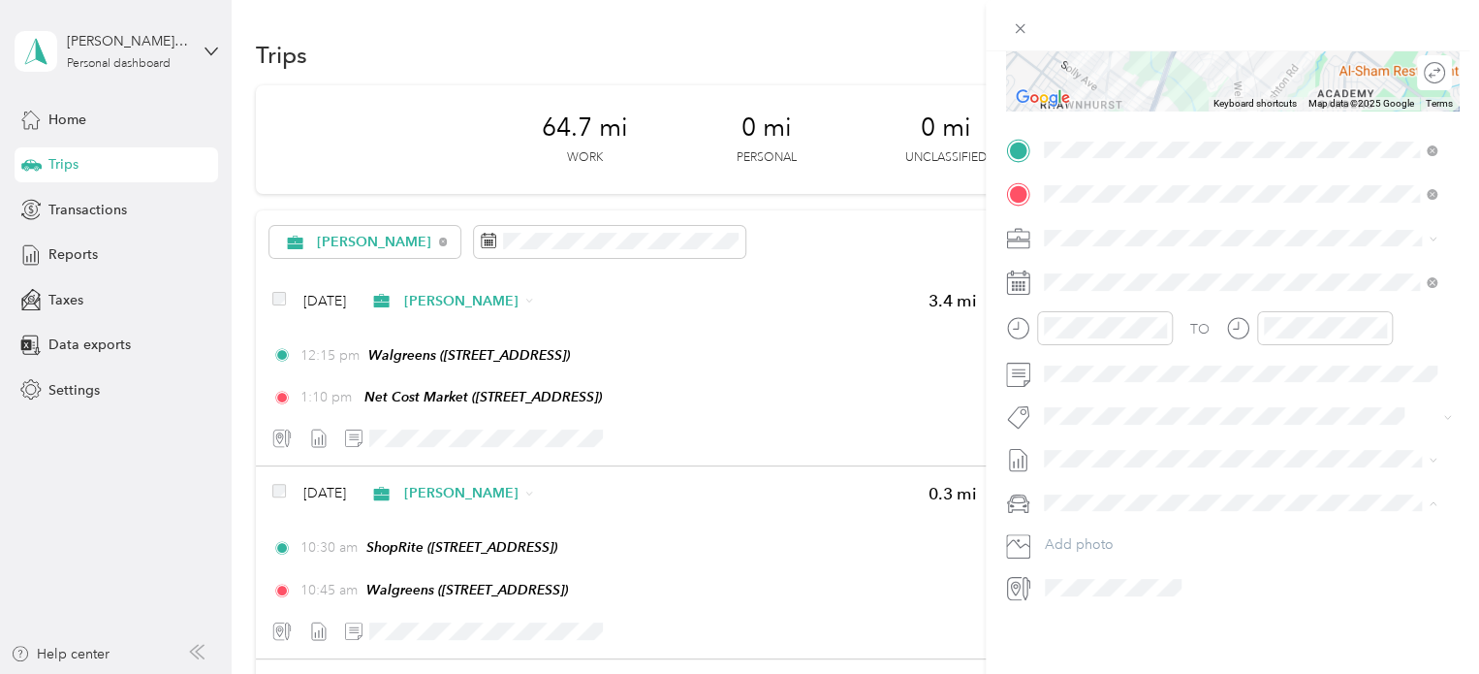
click at [1125, 519] on span "Nissan Xterra" at bounding box center [1091, 522] width 80 height 16
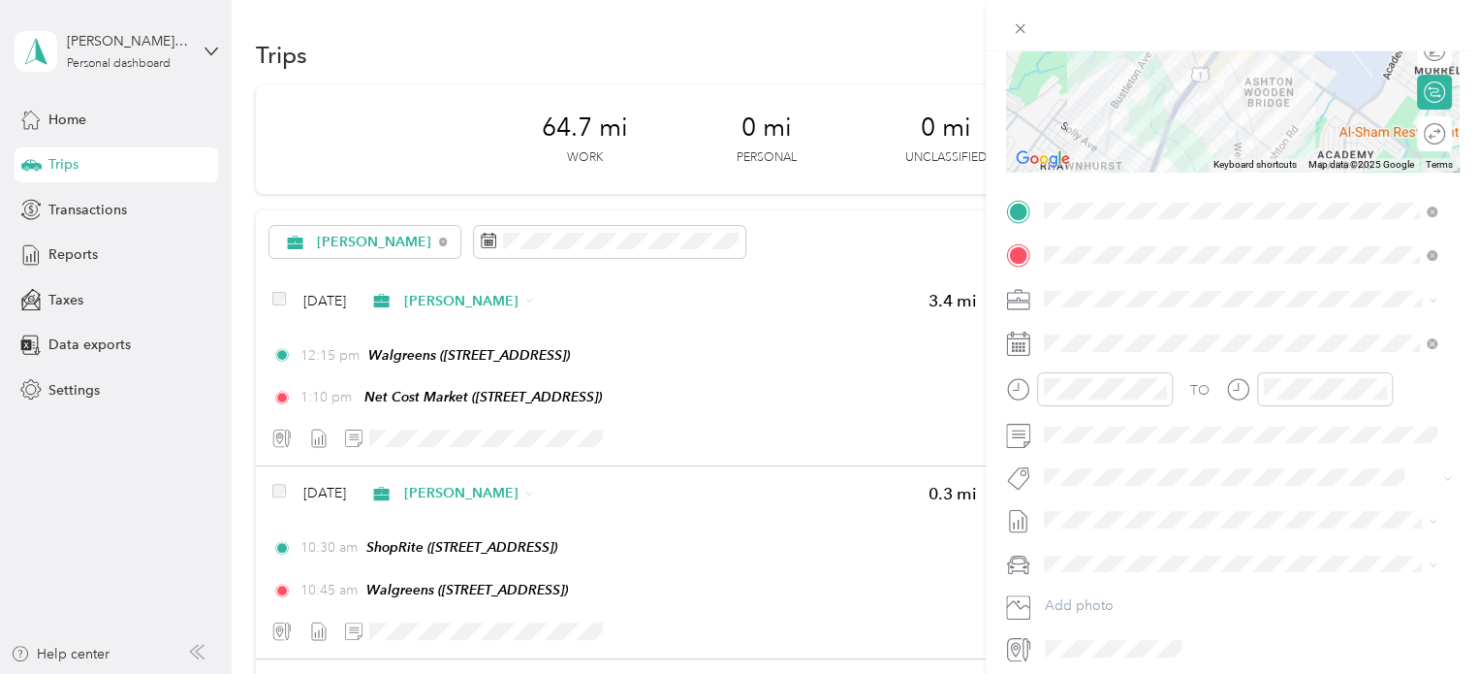
scroll to position [0, 0]
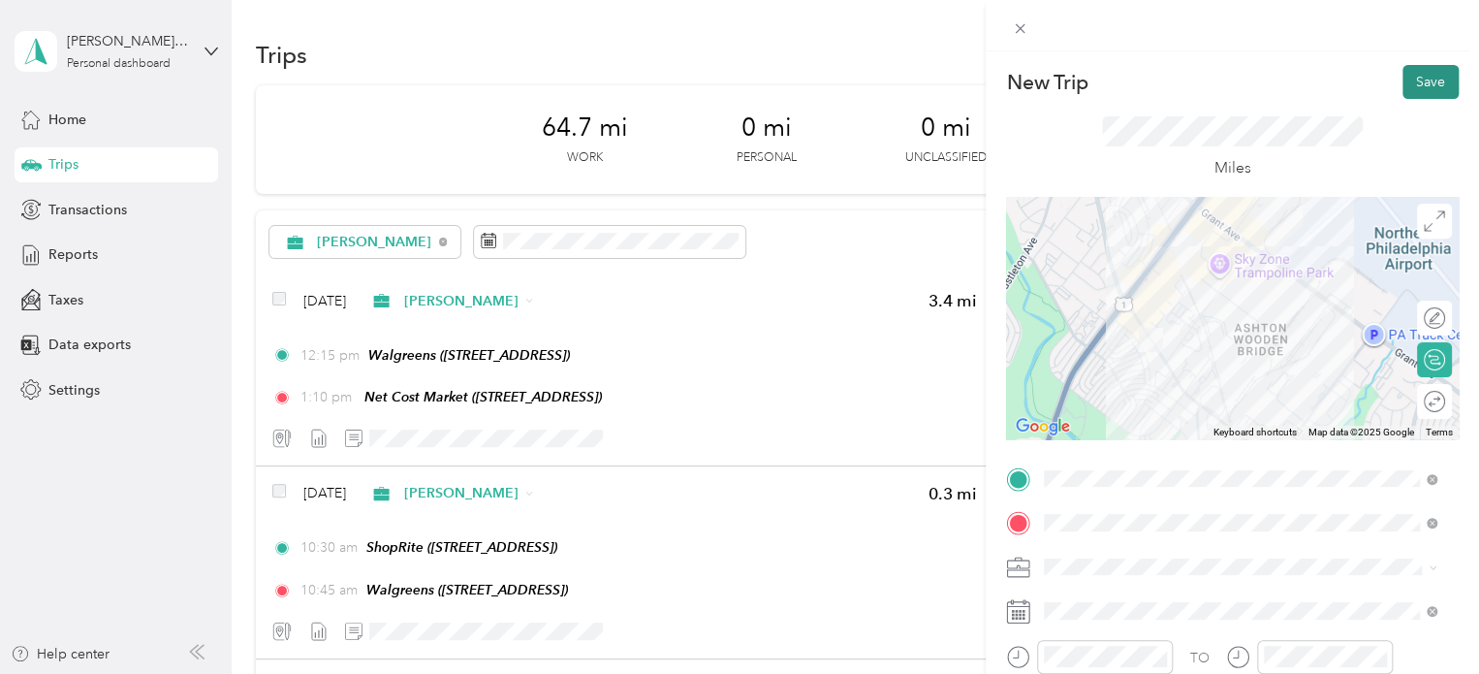
click at [1409, 90] on button "Save" at bounding box center [1431, 82] width 56 height 34
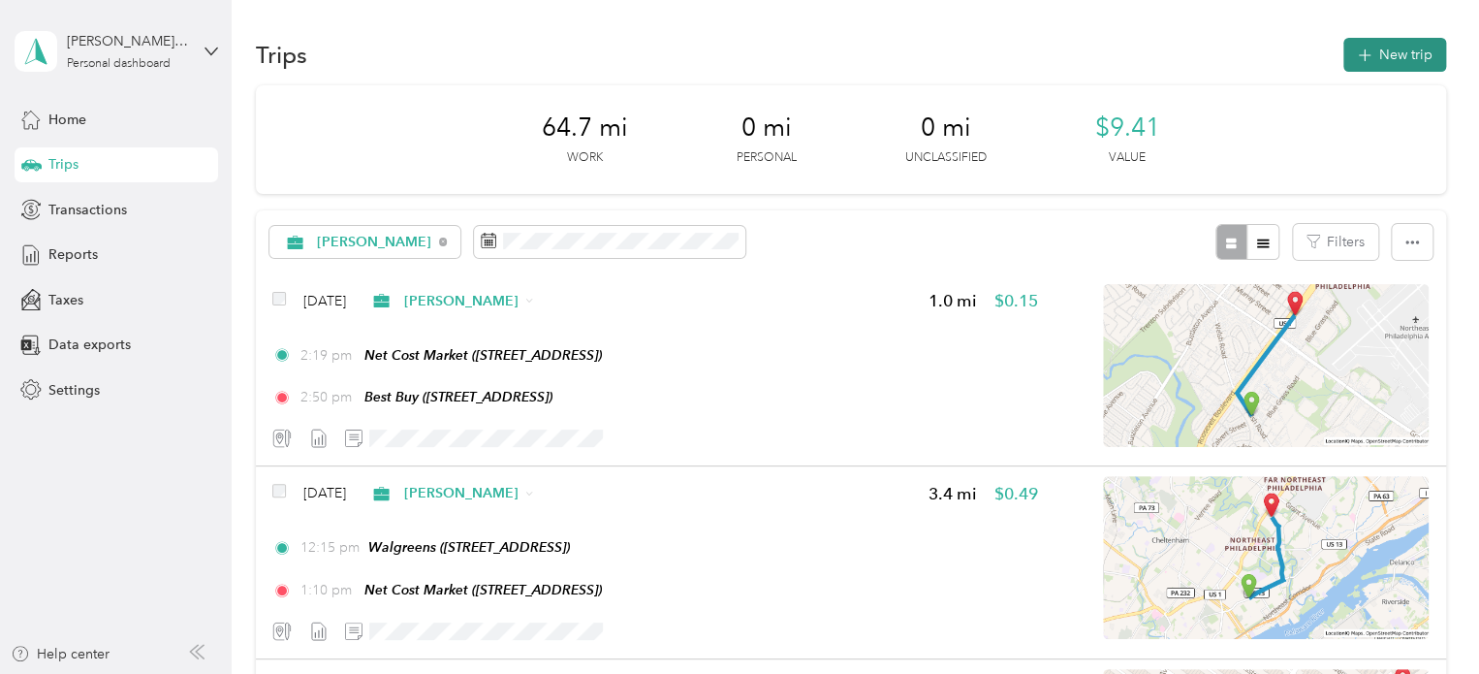
click at [1394, 59] on button "New trip" at bounding box center [1394, 55] width 103 height 34
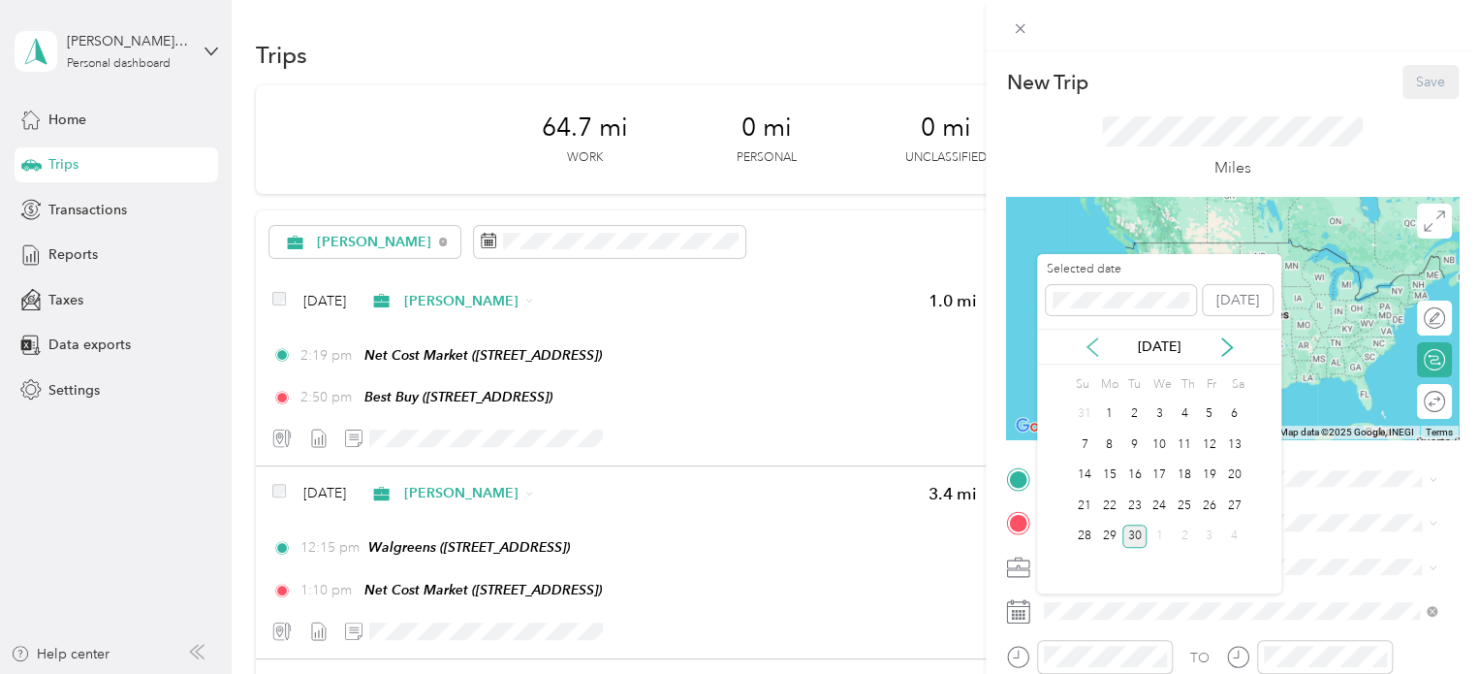
click at [1083, 337] on icon at bounding box center [1092, 346] width 19 height 19
click at [1163, 472] on div "18" at bounding box center [1159, 475] width 25 height 24
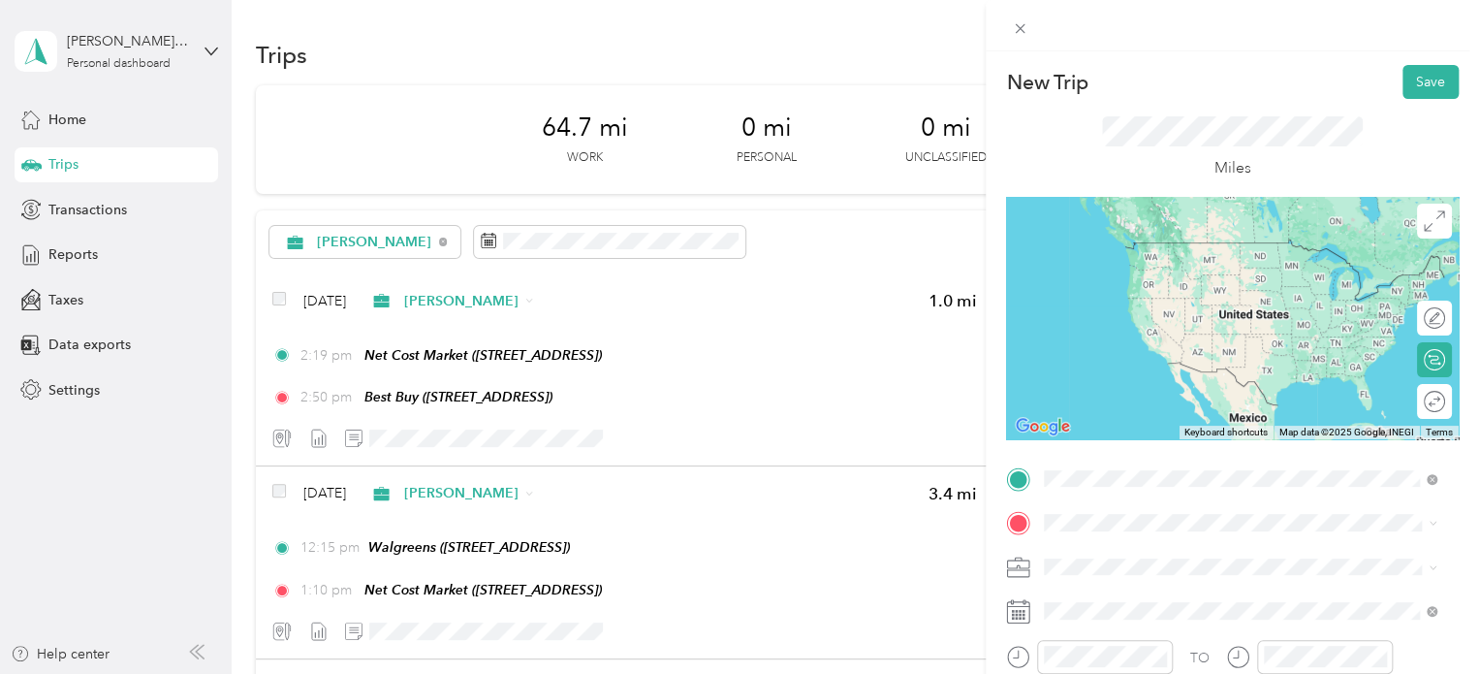
click at [1204, 331] on div "TEAM Best Buy [STREET_ADDRESS]" at bounding box center [1142, 331] width 123 height 47
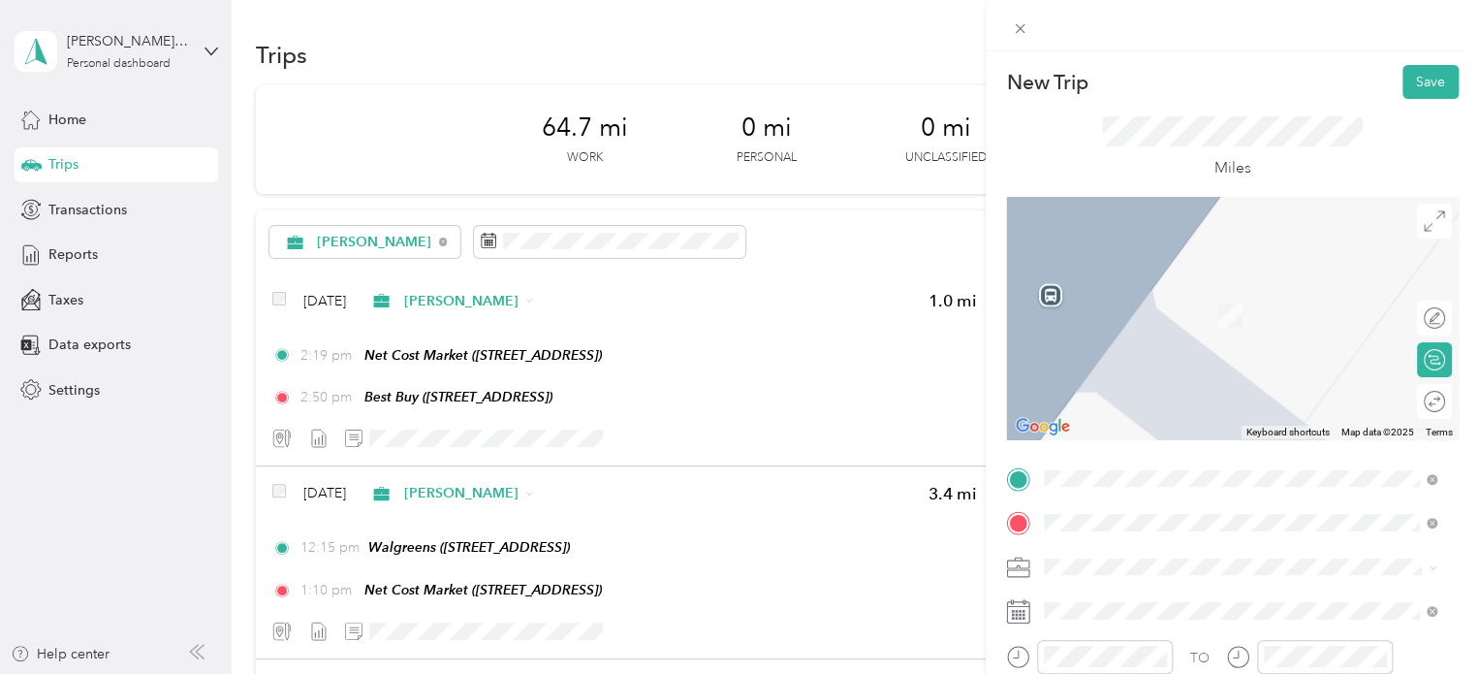
click at [1224, 299] on div "Home [STREET_ADDRESS][PERSON_NAME]" at bounding box center [1196, 305] width 231 height 41
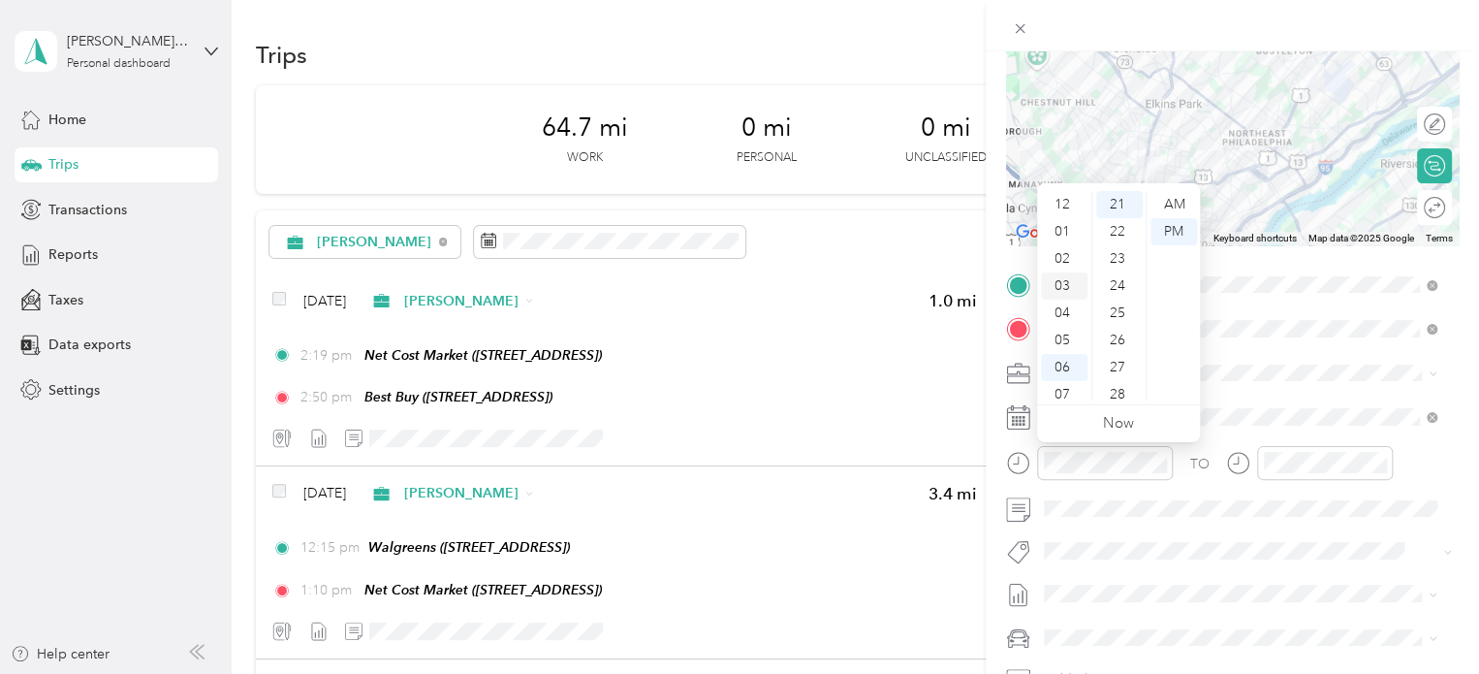
click at [1067, 293] on div "03" at bounding box center [1064, 285] width 47 height 27
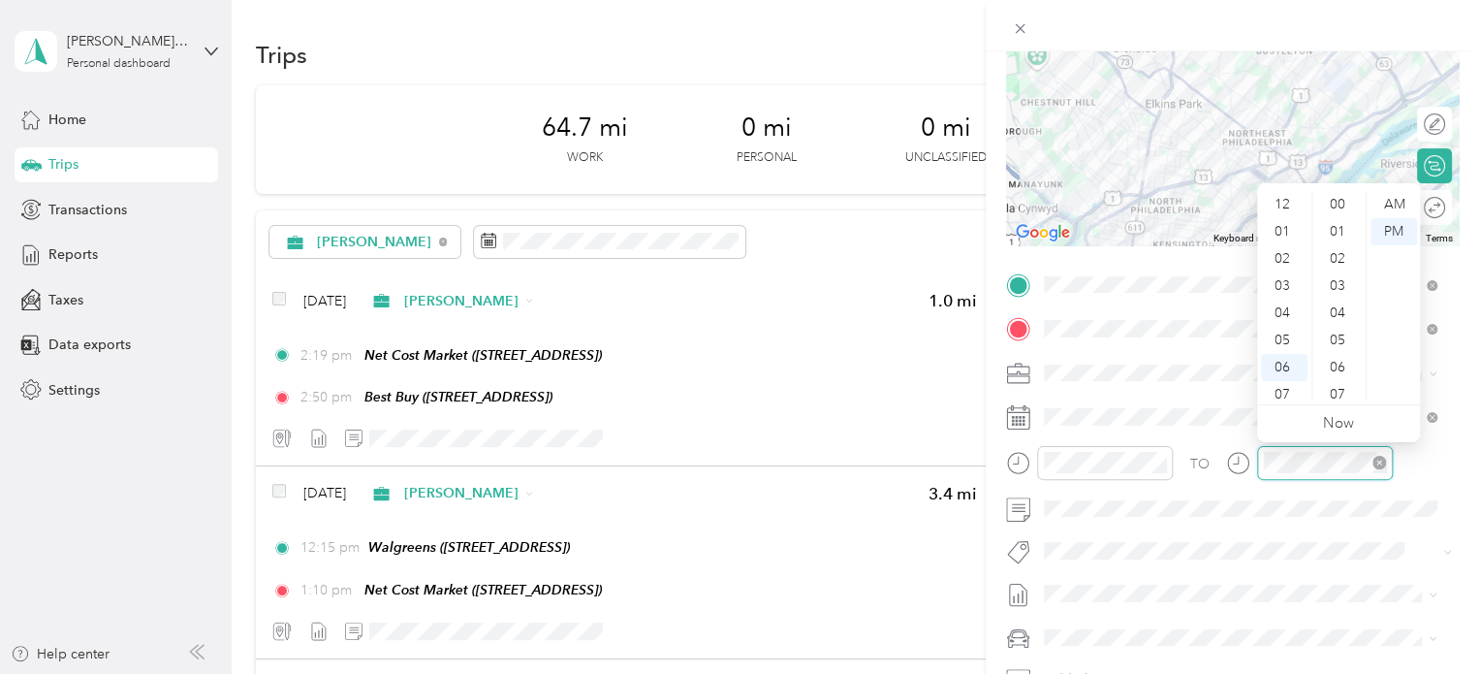
scroll to position [116, 0]
click at [1285, 205] on div "04" at bounding box center [1284, 196] width 47 height 27
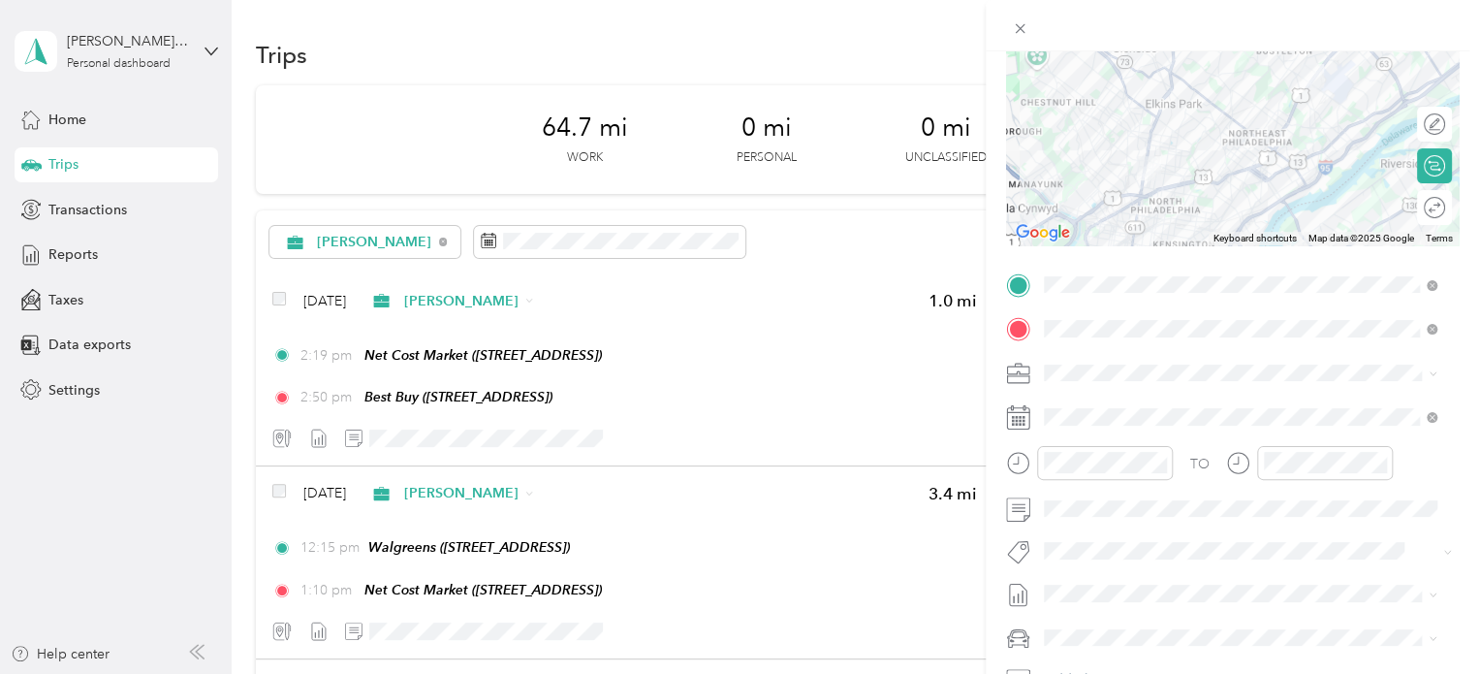
click at [1202, 251] on div "New Trip Save This trip cannot be edited because it is either under review, app…" at bounding box center [1232, 304] width 453 height 867
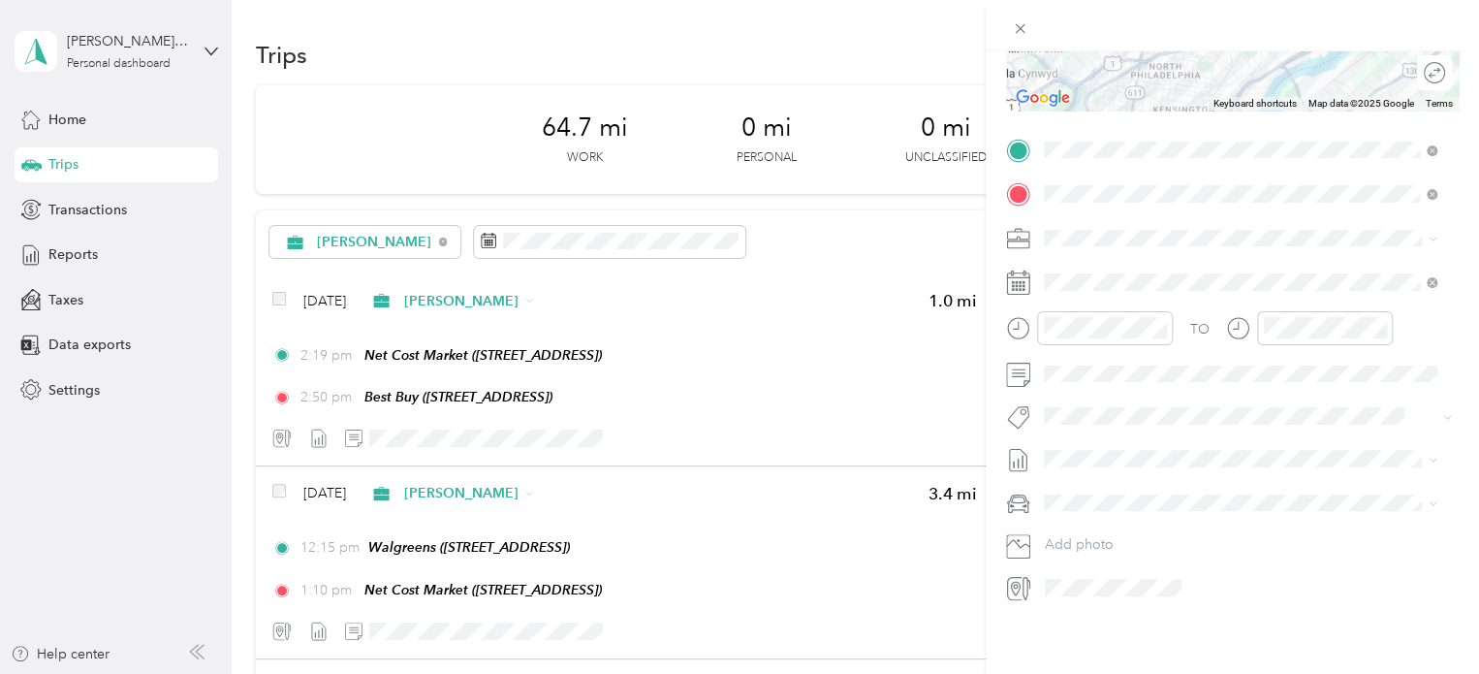
scroll to position [342, 0]
click at [1113, 531] on li "Nissan Xterra" at bounding box center [1240, 522] width 406 height 34
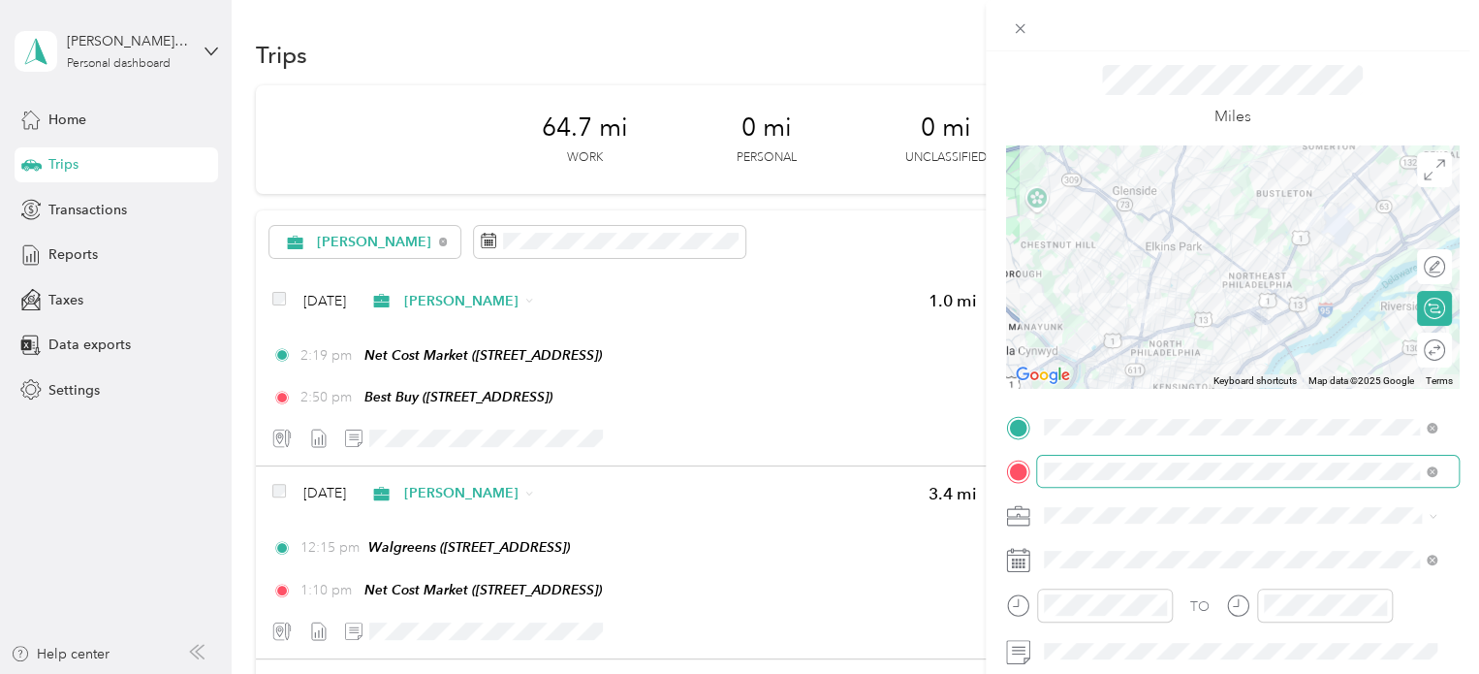
scroll to position [0, 0]
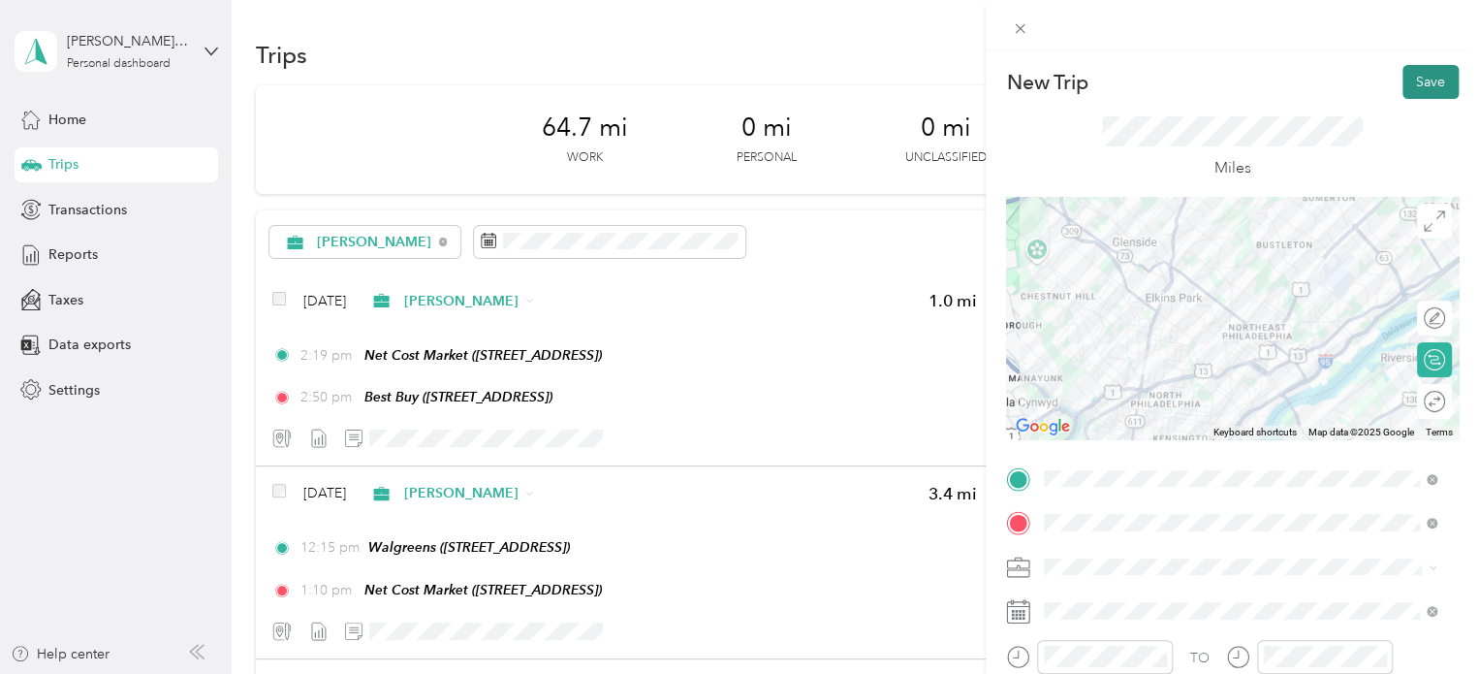
click at [1421, 86] on button "Save" at bounding box center [1431, 82] width 56 height 34
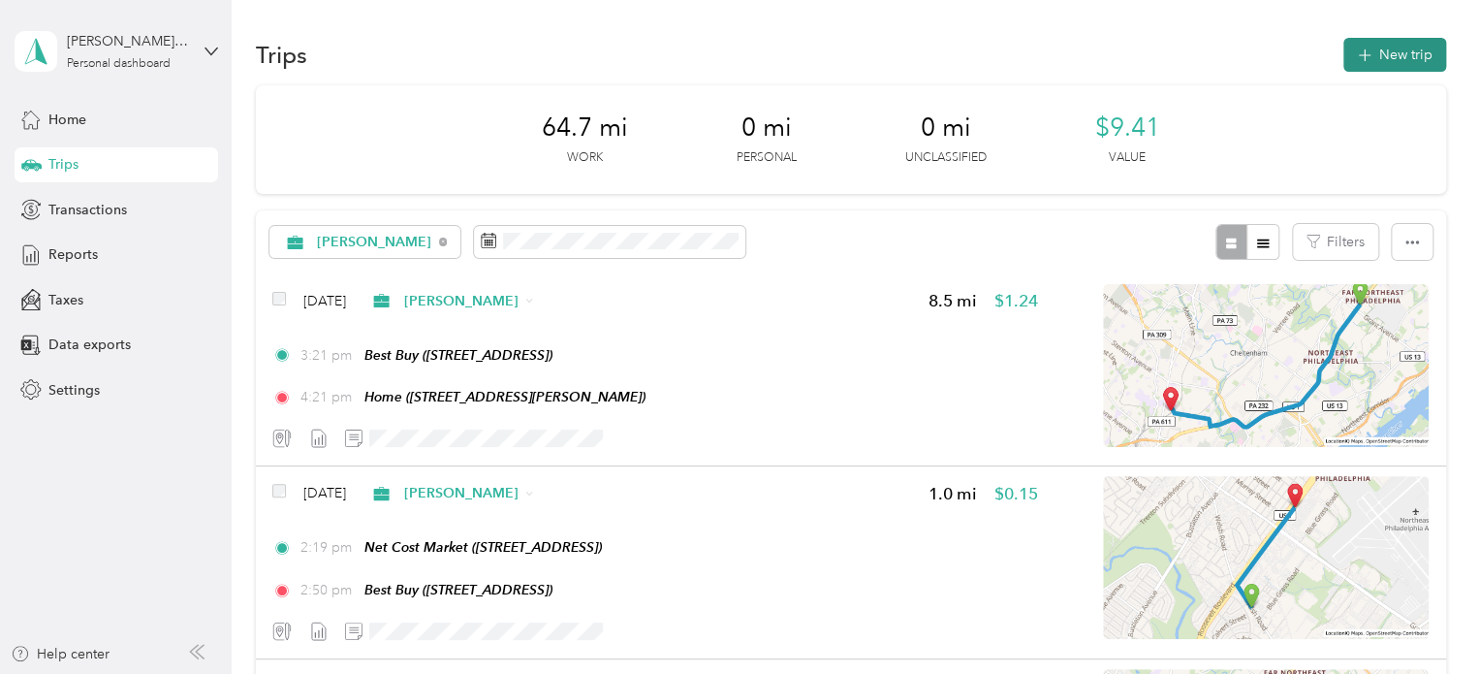
click at [1398, 65] on button "New trip" at bounding box center [1394, 55] width 103 height 34
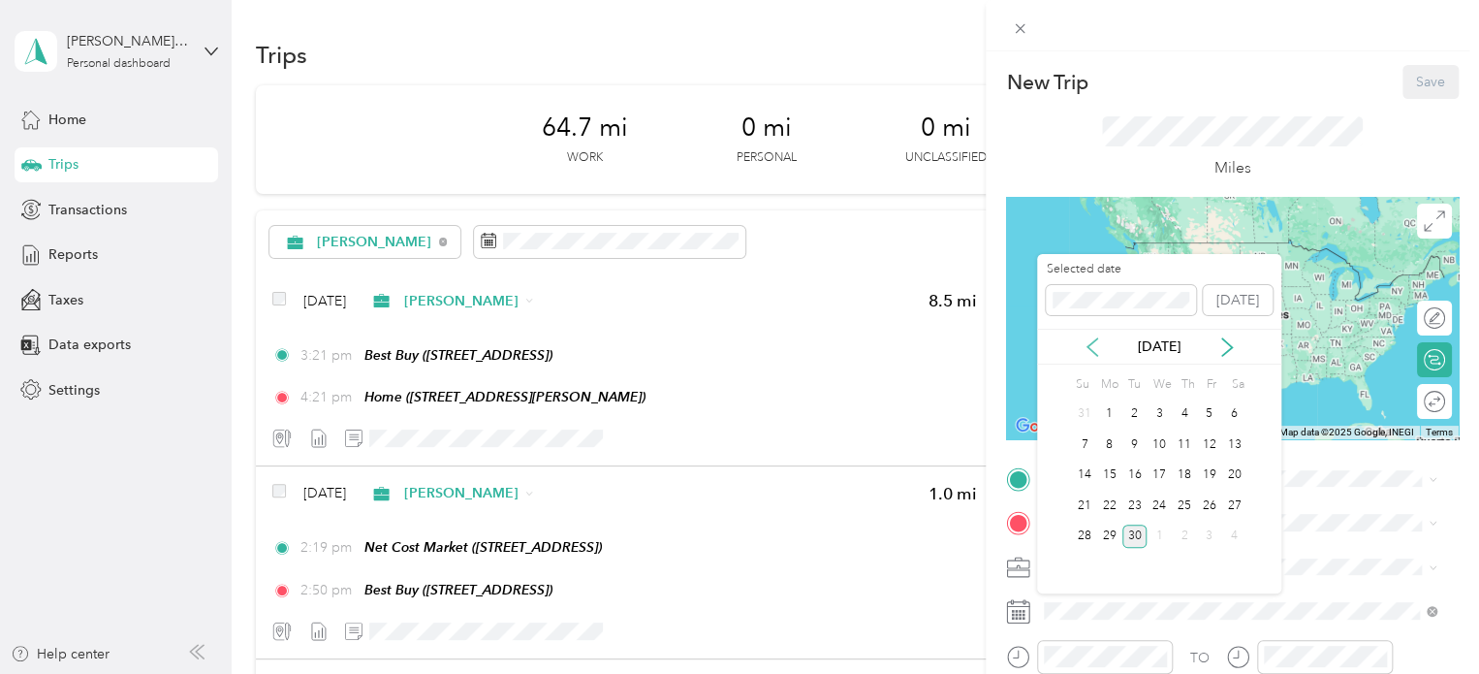
click at [1091, 343] on icon at bounding box center [1093, 346] width 10 height 17
click at [1189, 475] on div "19" at bounding box center [1184, 475] width 25 height 24
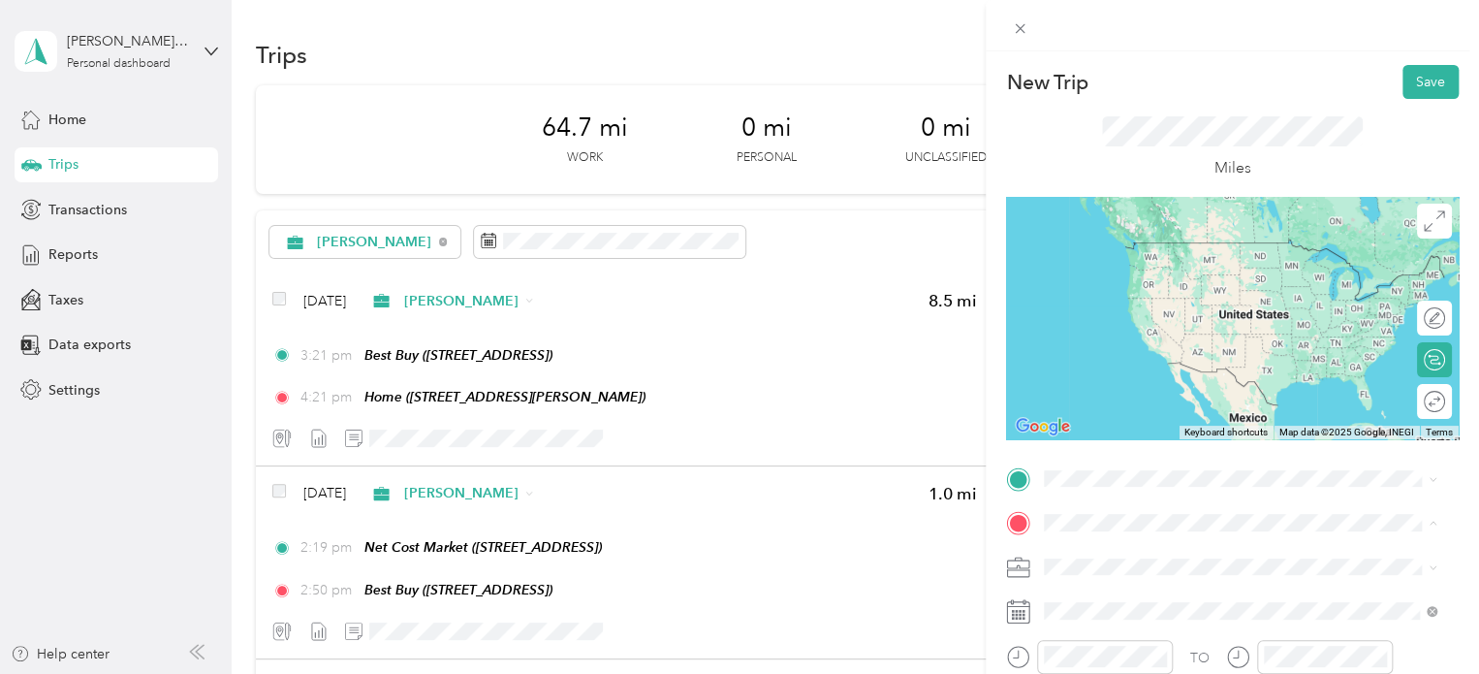
click at [994, 429] on form "New Trip Save This trip cannot be edited because it is either under review, app…" at bounding box center [1232, 498] width 493 height 867
click at [1206, 279] on span "[STREET_ADDRESS][PERSON_NAME]" at bounding box center [1196, 271] width 231 height 16
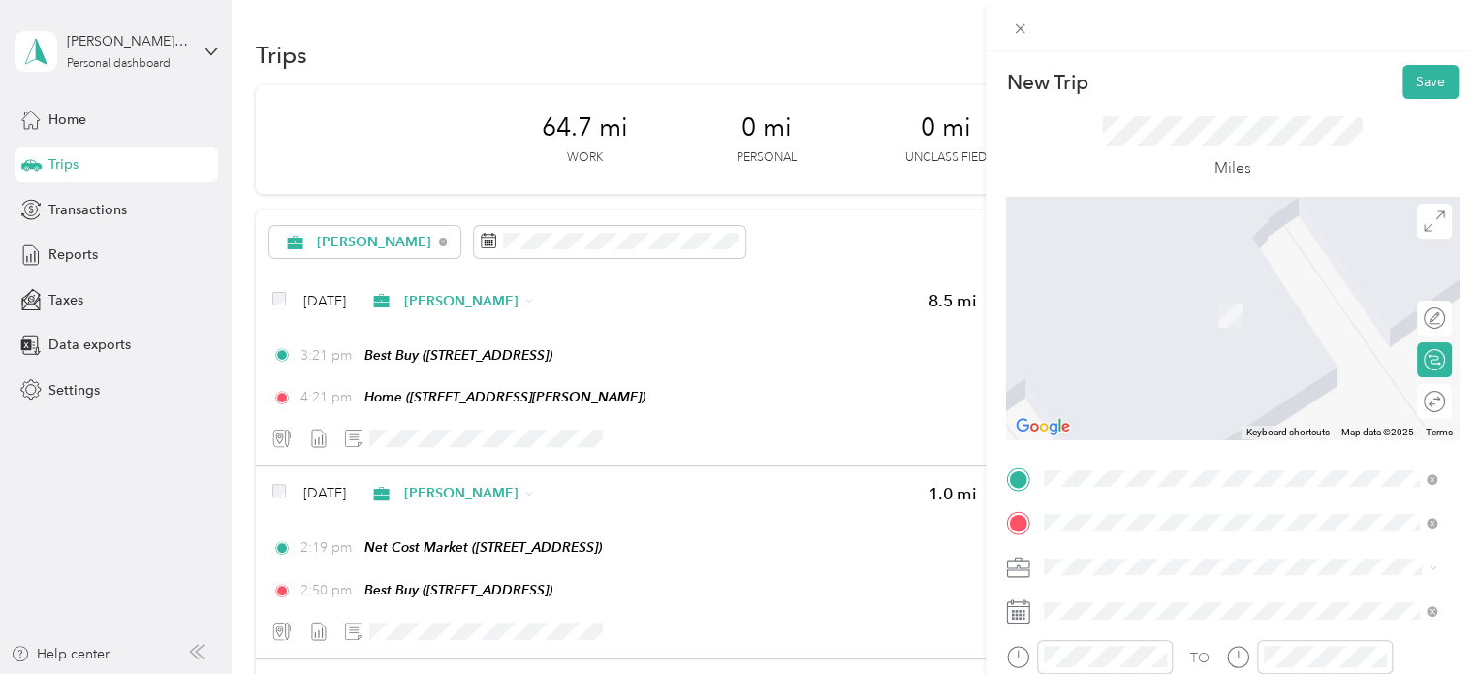
click at [1204, 383] on span "[STREET_ADDRESS]" at bounding box center [1142, 390] width 123 height 16
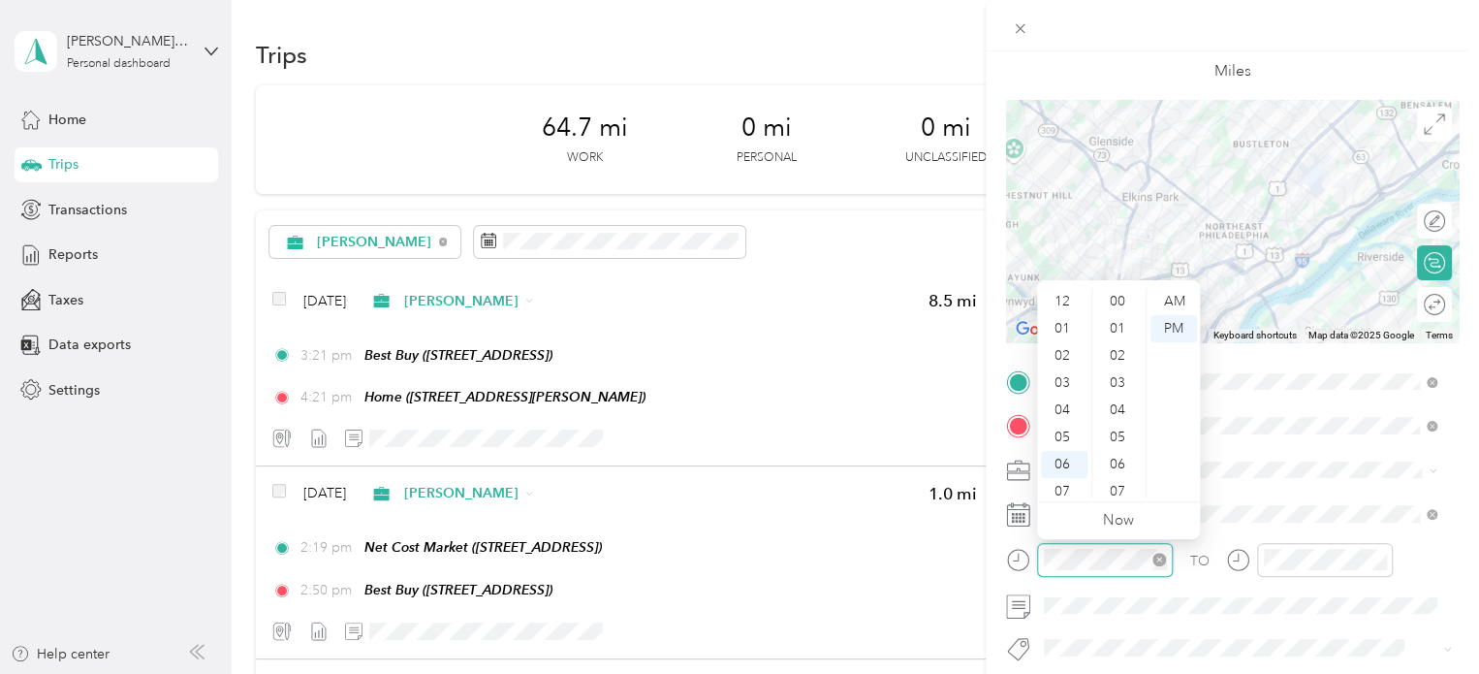
scroll to position [116, 0]
click at [1060, 425] on div "09" at bounding box center [1064, 429] width 47 height 27
click at [1176, 304] on div "AM" at bounding box center [1174, 301] width 47 height 27
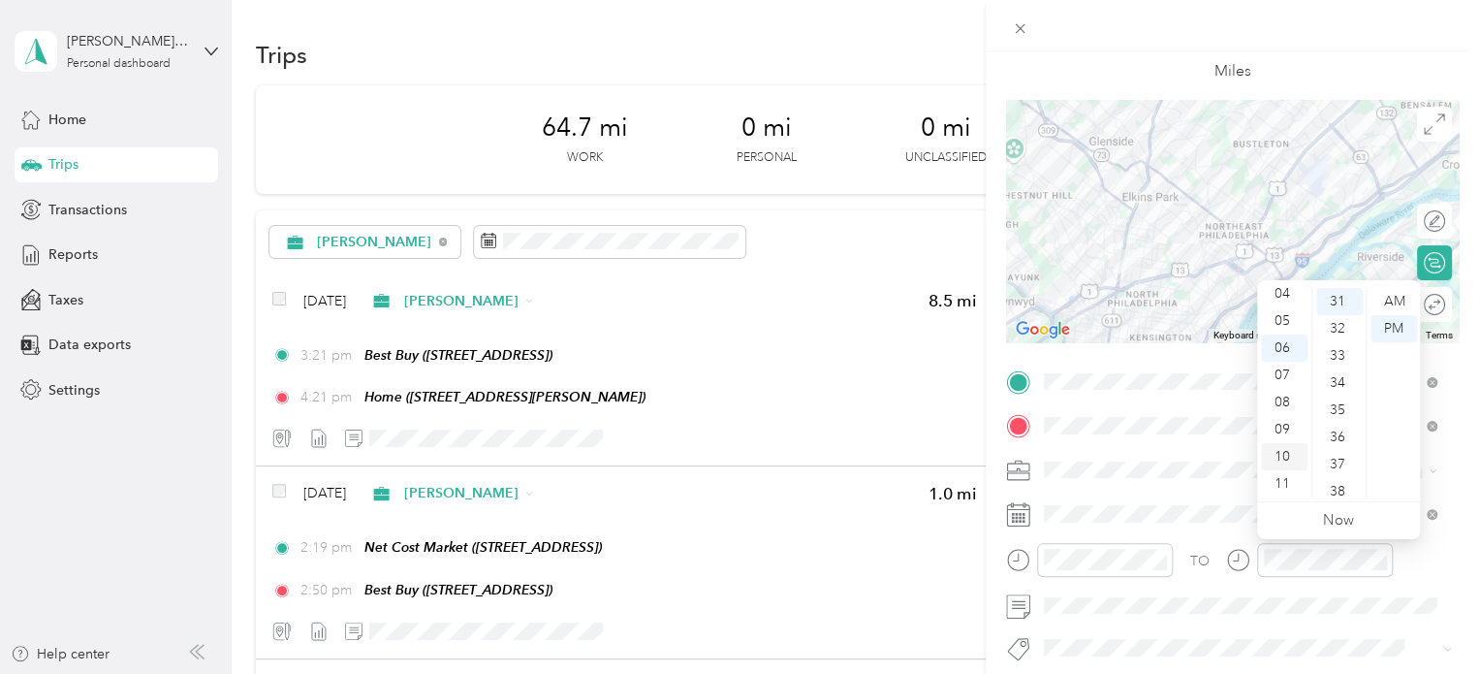
click at [1284, 459] on div "10" at bounding box center [1284, 456] width 47 height 27
click at [1346, 356] on div "15" at bounding box center [1339, 351] width 47 height 27
click at [1393, 298] on div "AM" at bounding box center [1394, 301] width 47 height 27
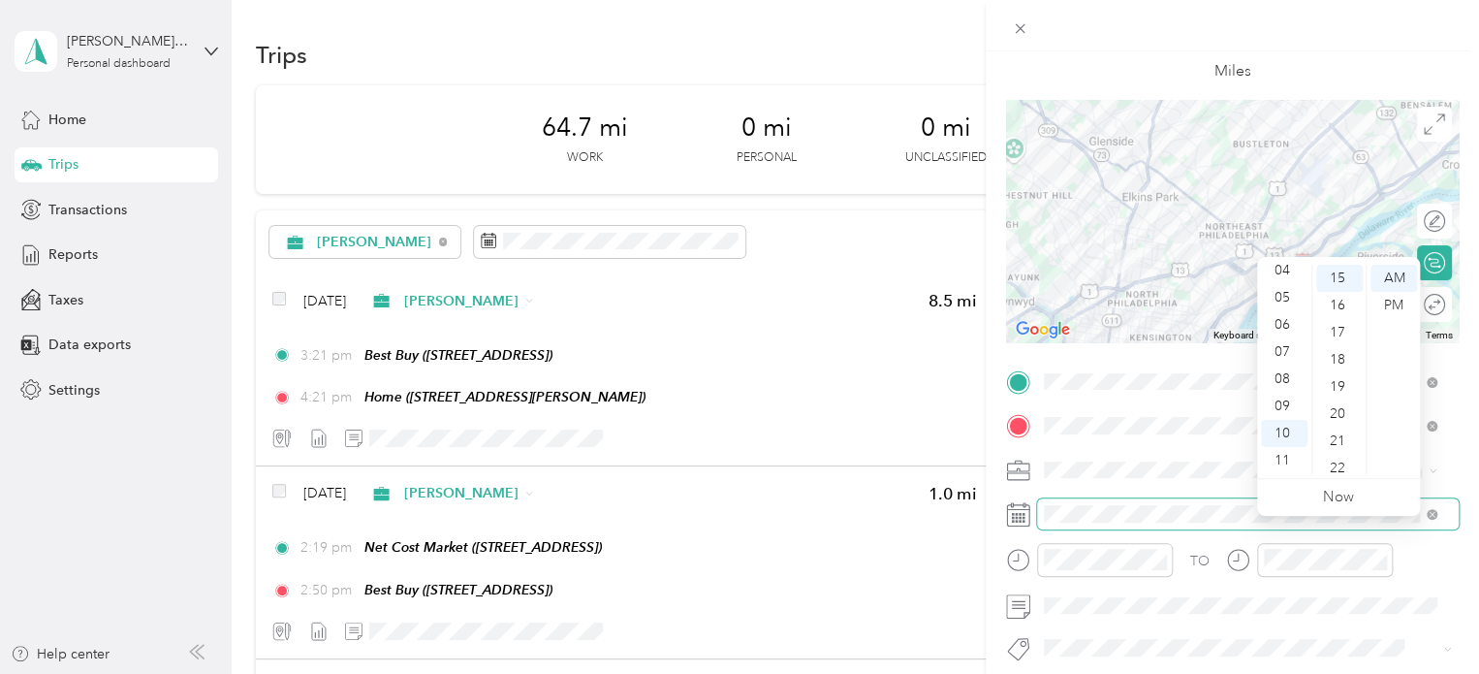
scroll to position [291, 0]
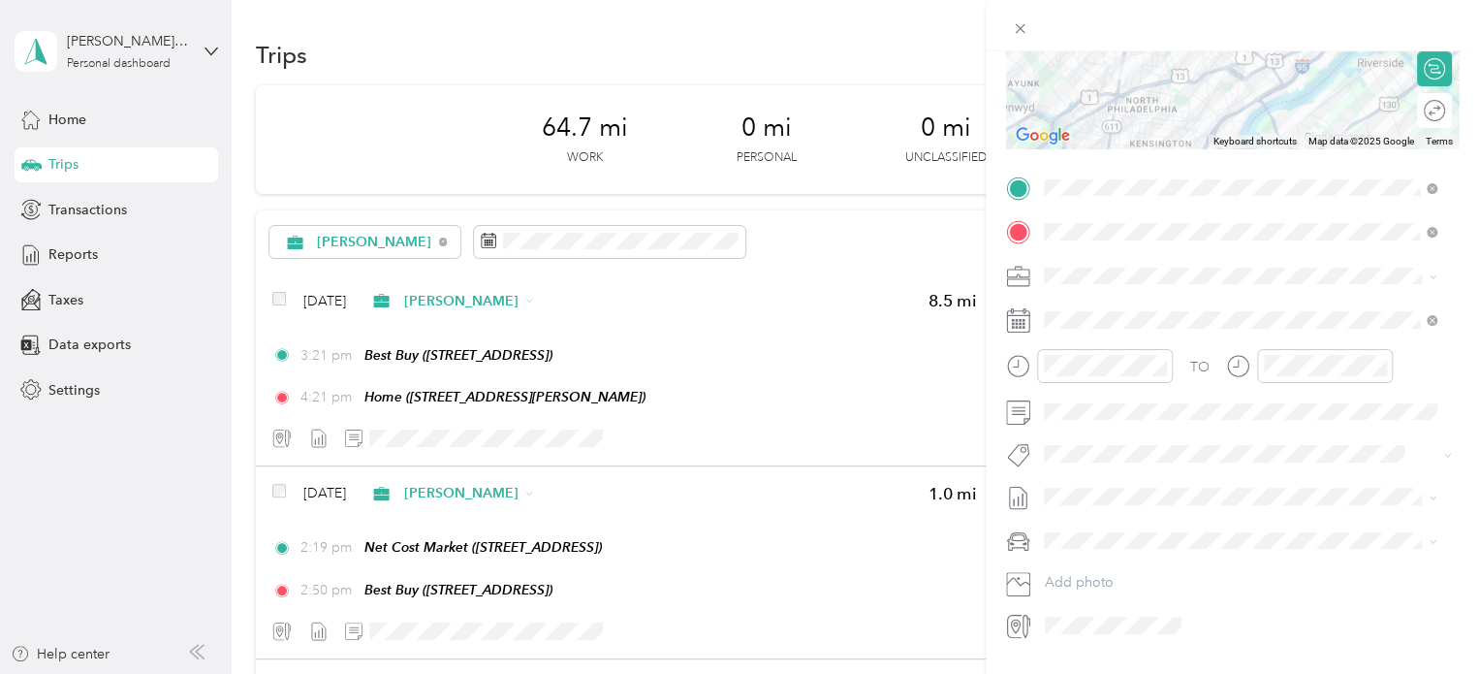
click at [1092, 575] on span "Nissan Xterra" at bounding box center [1091, 572] width 80 height 16
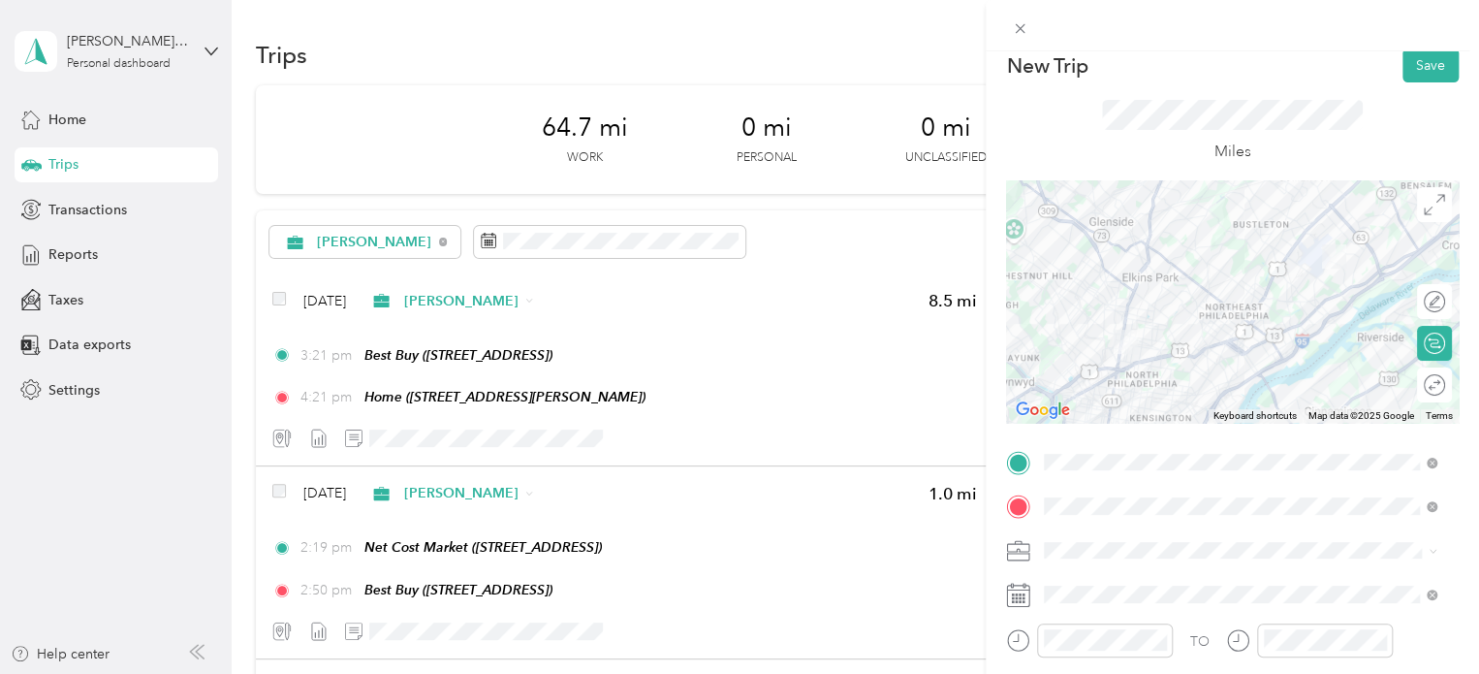
scroll to position [0, 0]
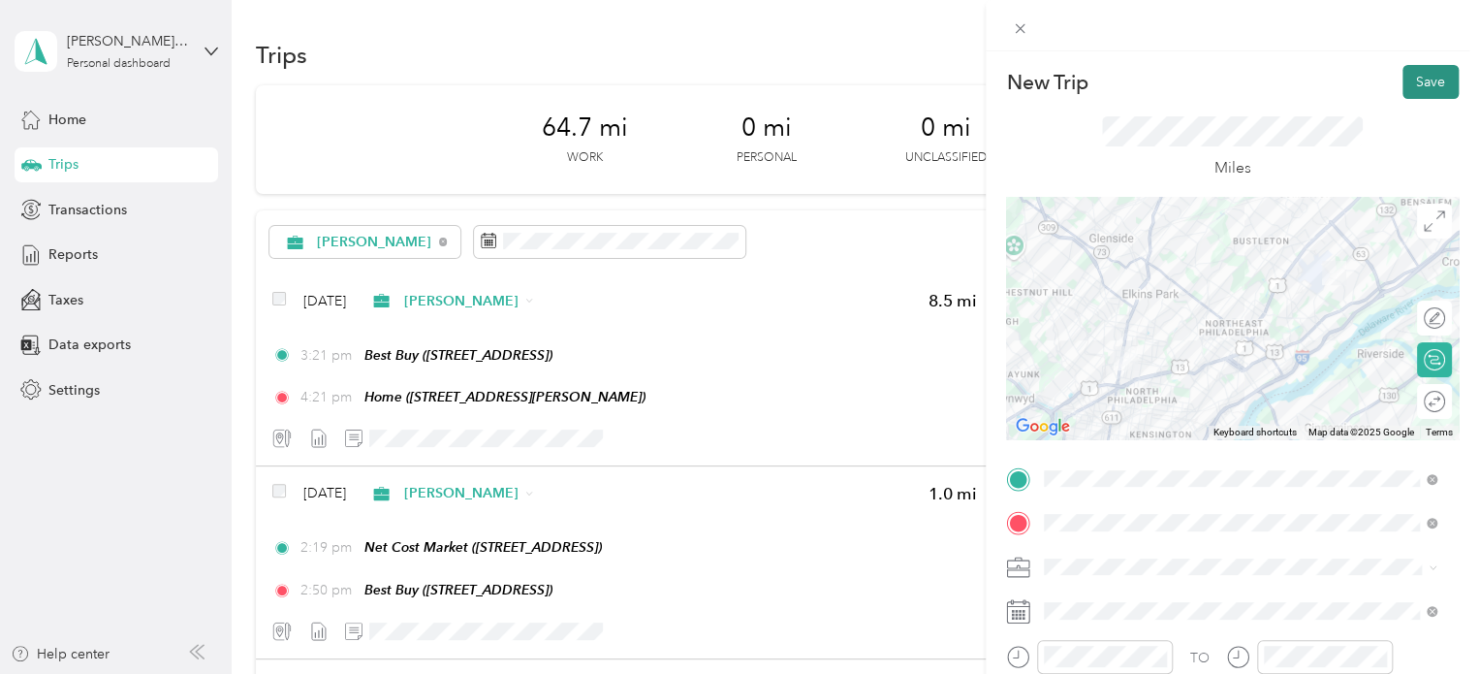
click at [1424, 84] on button "Save" at bounding box center [1431, 82] width 56 height 34
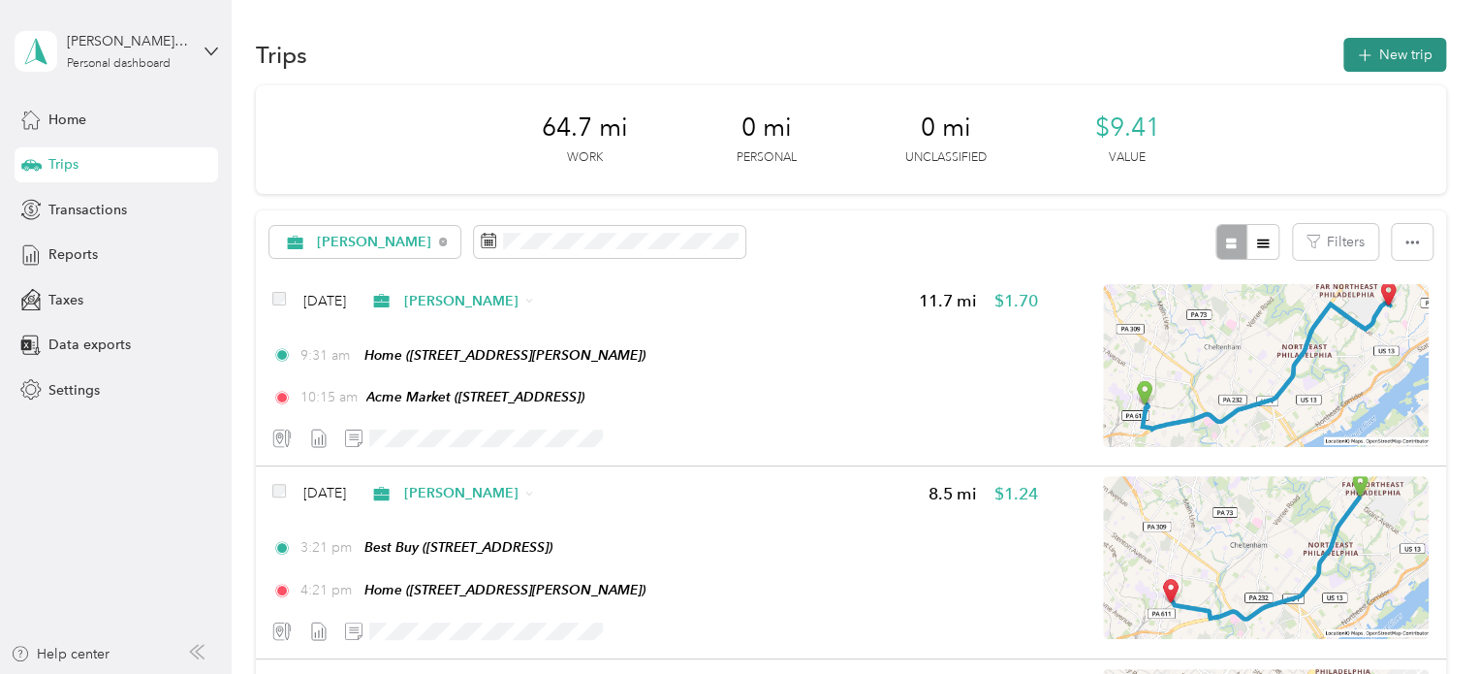
click at [1383, 52] on button "New trip" at bounding box center [1394, 55] width 103 height 34
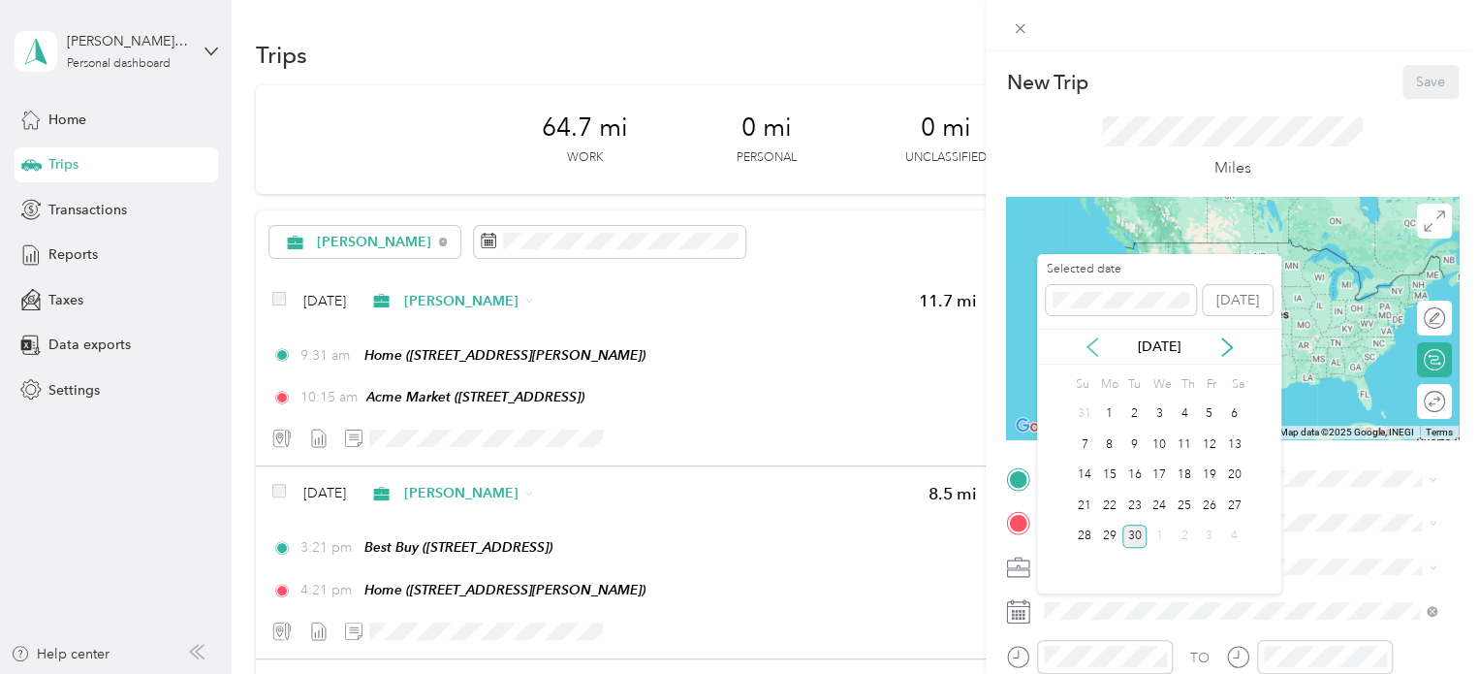
click at [1097, 345] on icon at bounding box center [1092, 346] width 19 height 19
click at [1097, 346] on icon at bounding box center [1092, 346] width 19 height 19
click at [1087, 344] on icon at bounding box center [1092, 346] width 19 height 19
click at [1183, 472] on div "19" at bounding box center [1184, 475] width 25 height 24
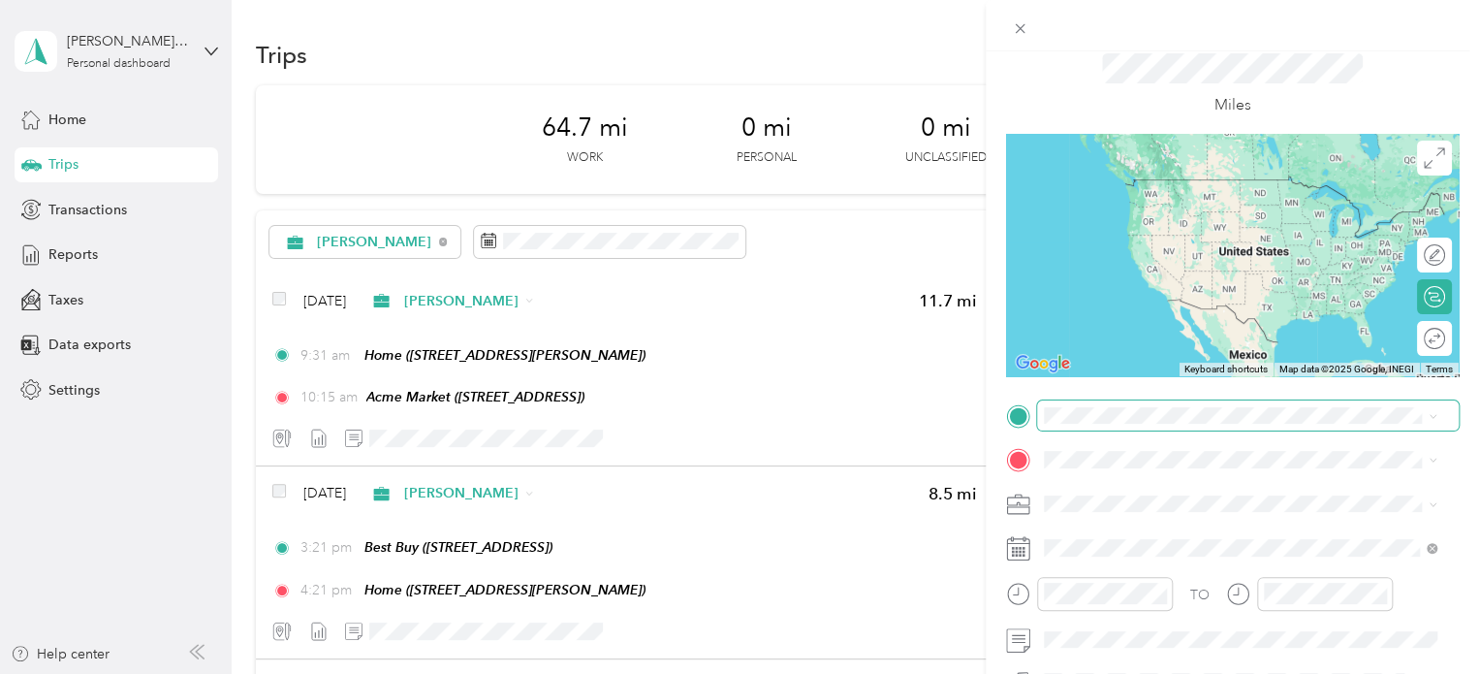
scroll to position [97, 0]
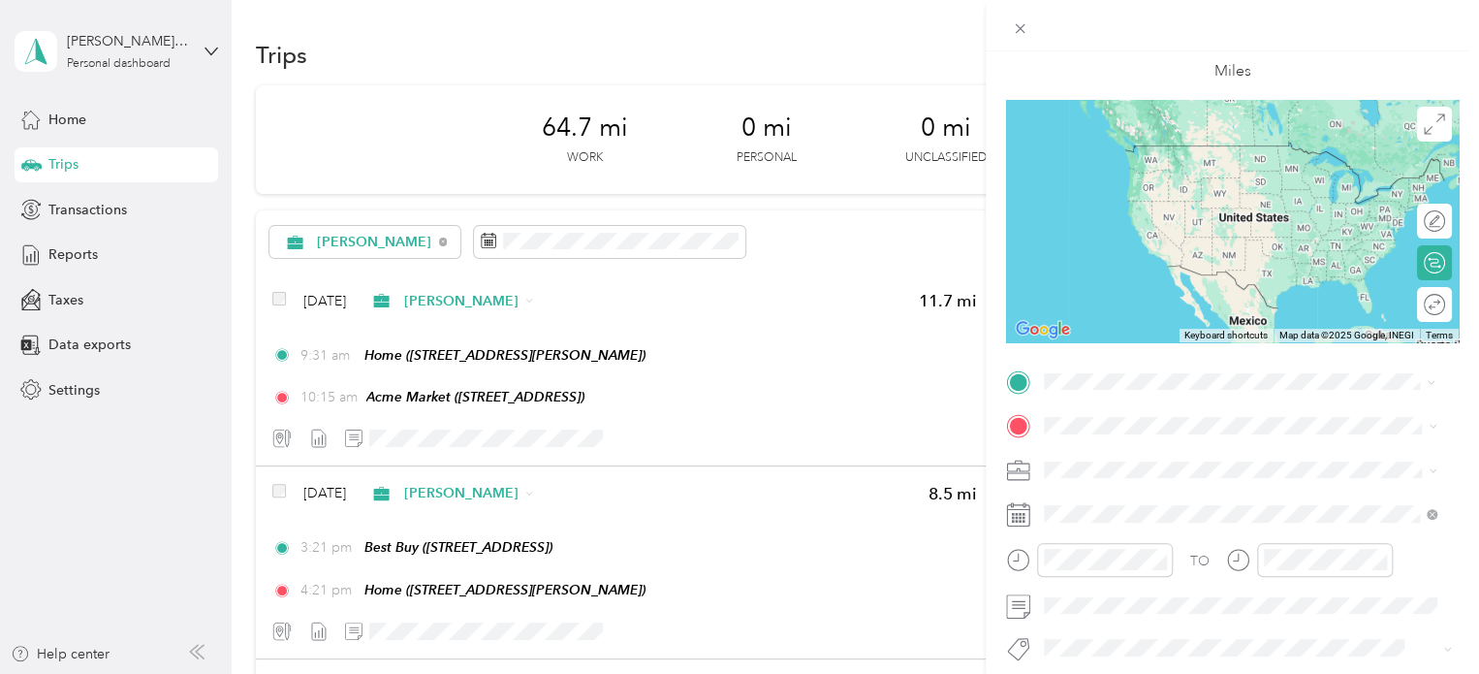
click at [1180, 551] on span "[STREET_ADDRESS]" at bounding box center [1142, 554] width 123 height 16
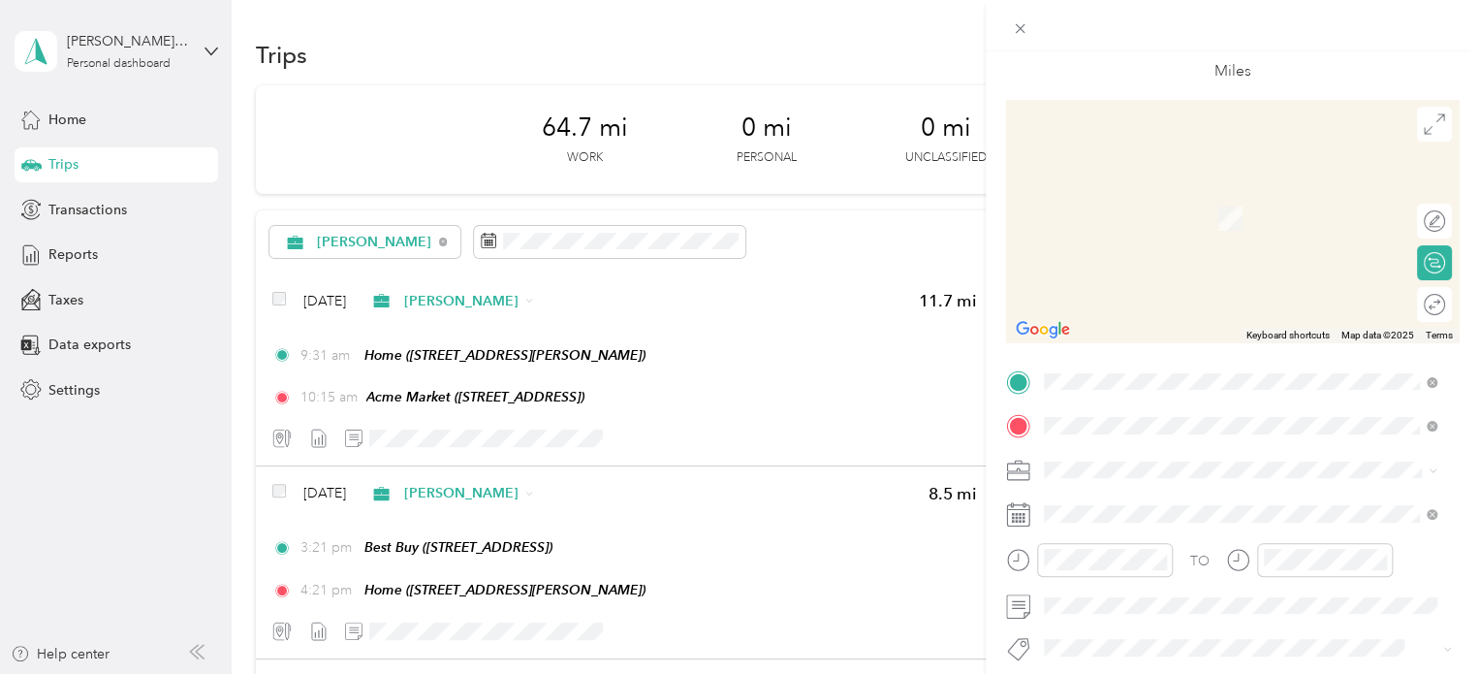
click at [1221, 214] on div "TEAM Redners Warehouse Market" at bounding box center [1202, 207] width 242 height 24
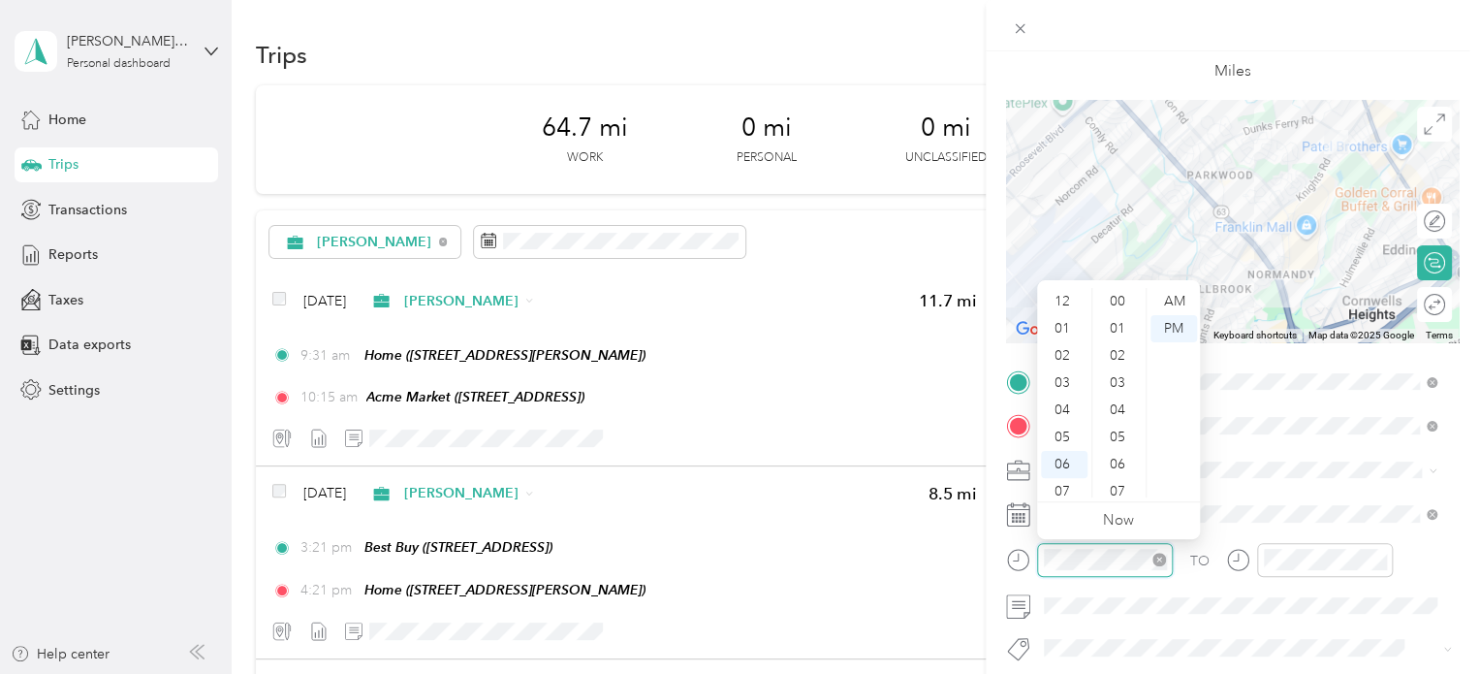
scroll to position [116, 0]
click at [1063, 488] on div "11" at bounding box center [1064, 483] width 47 height 27
click at [1175, 303] on div "AM" at bounding box center [1174, 301] width 47 height 27
click at [1295, 569] on div at bounding box center [1325, 560] width 136 height 34
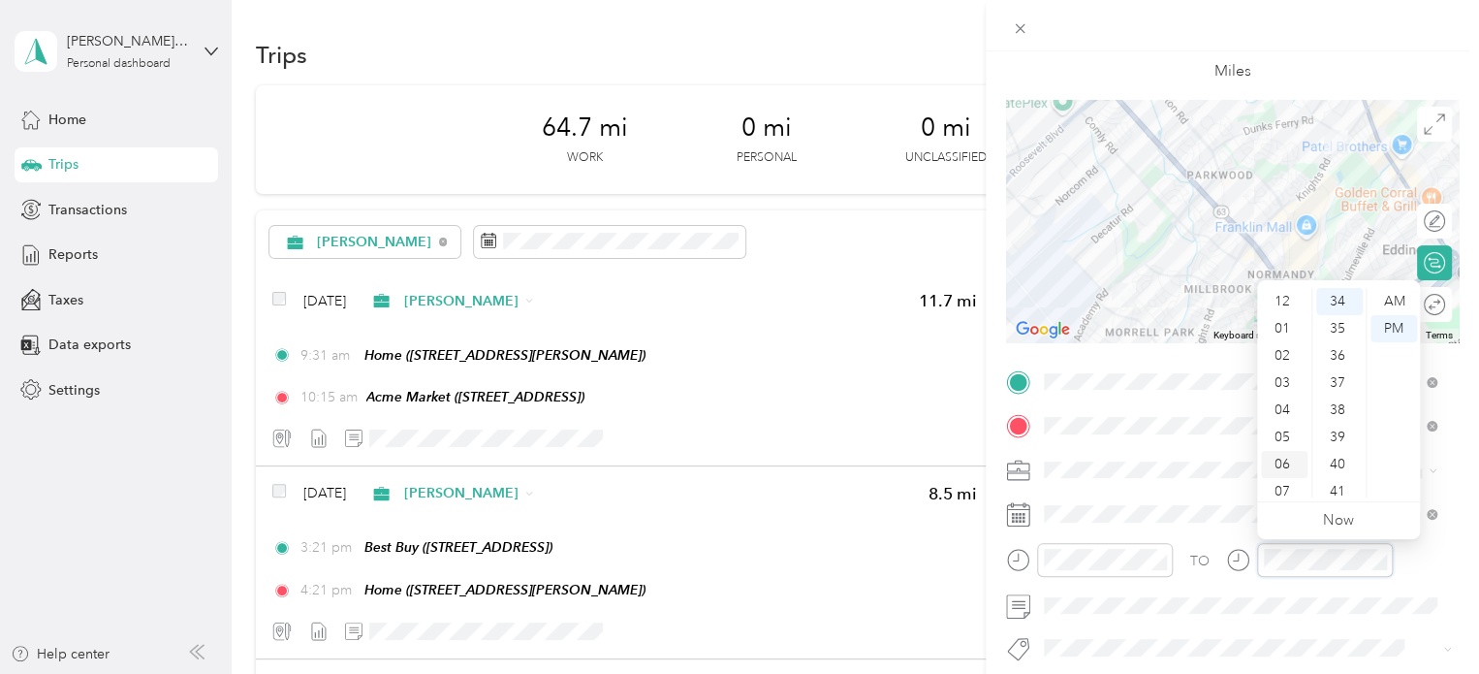
scroll to position [0, 0]
click at [1295, 292] on div "12" at bounding box center [1284, 301] width 47 height 27
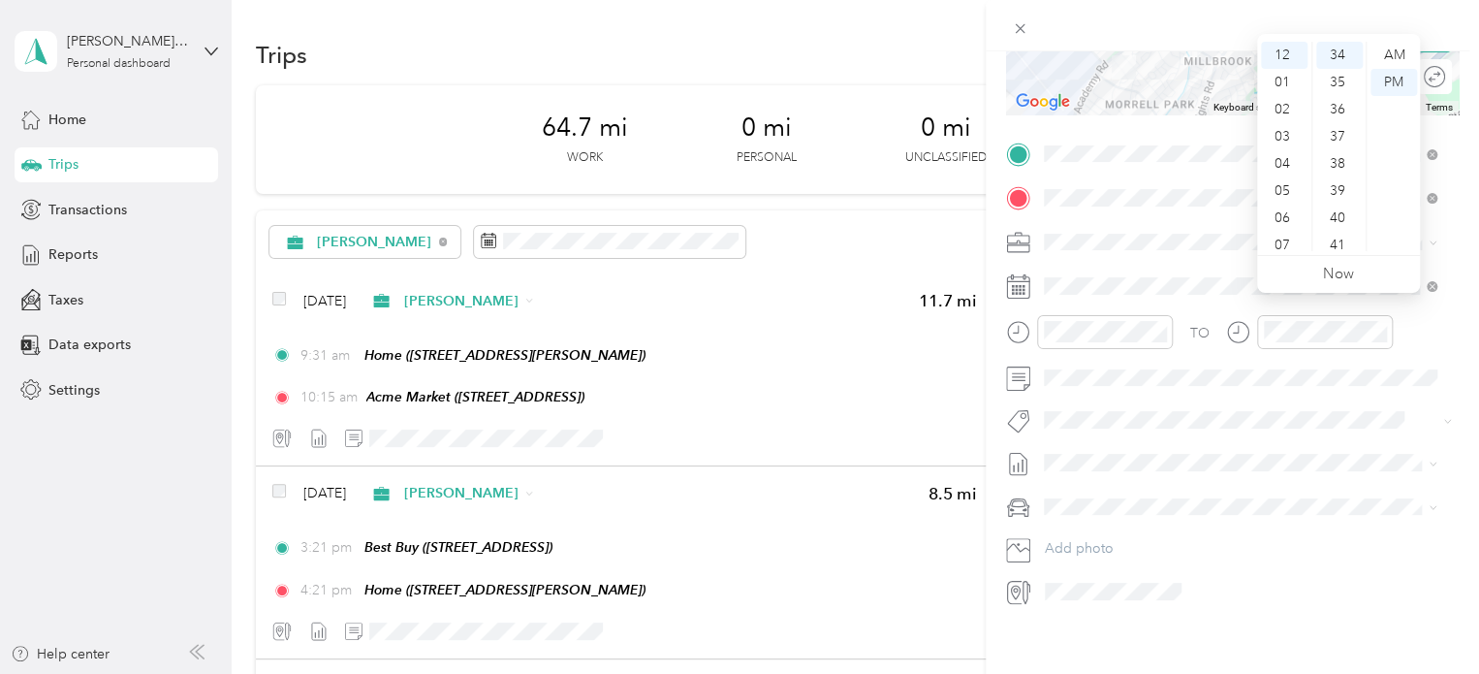
scroll to position [342, 0]
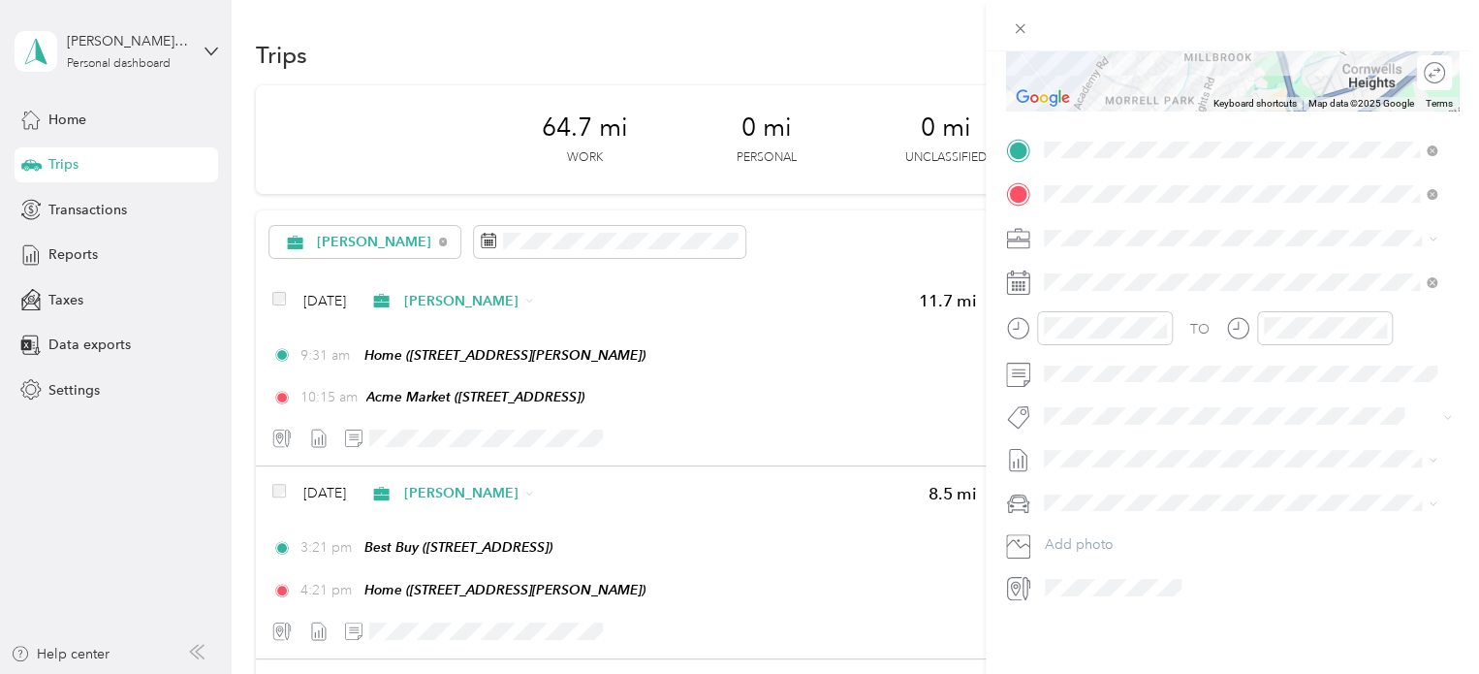
click at [1105, 515] on span "Nissan Xterra" at bounding box center [1091, 522] width 80 height 16
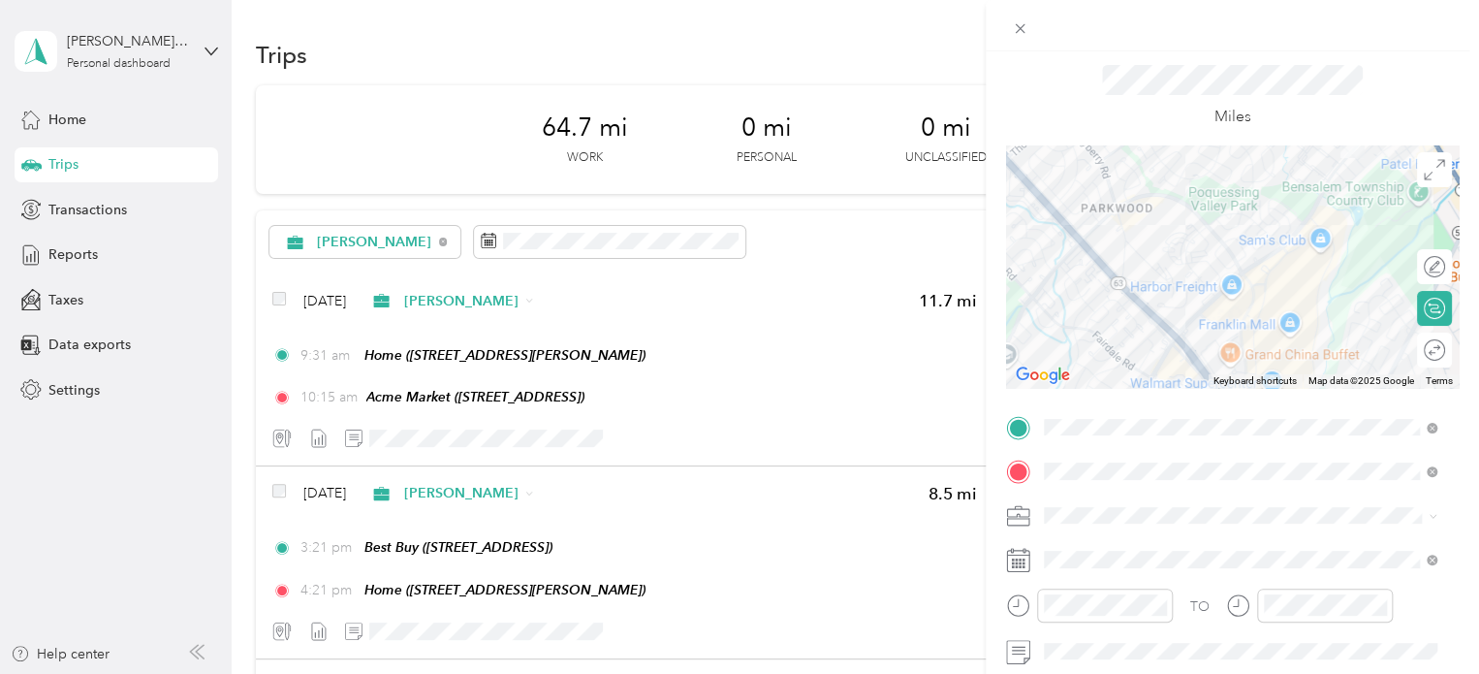
scroll to position [0, 0]
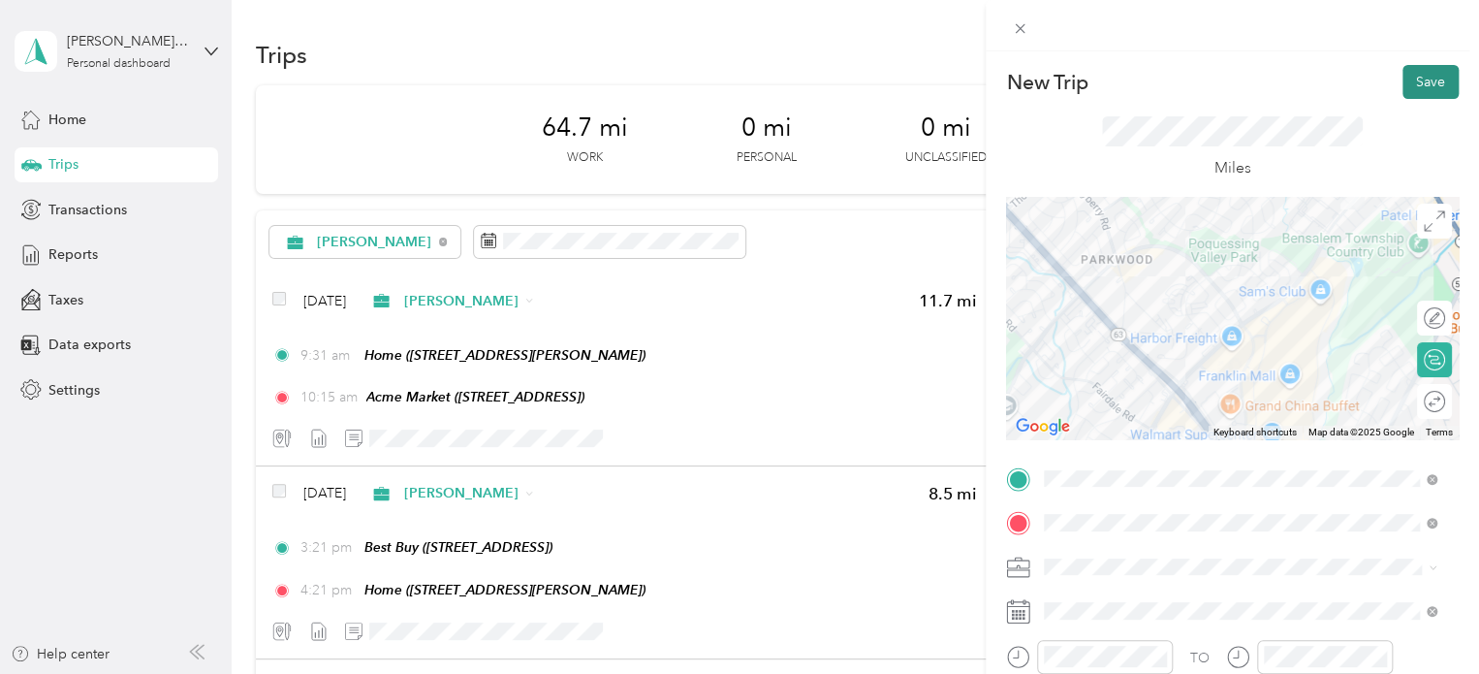
click at [1423, 80] on button "Save" at bounding box center [1431, 82] width 56 height 34
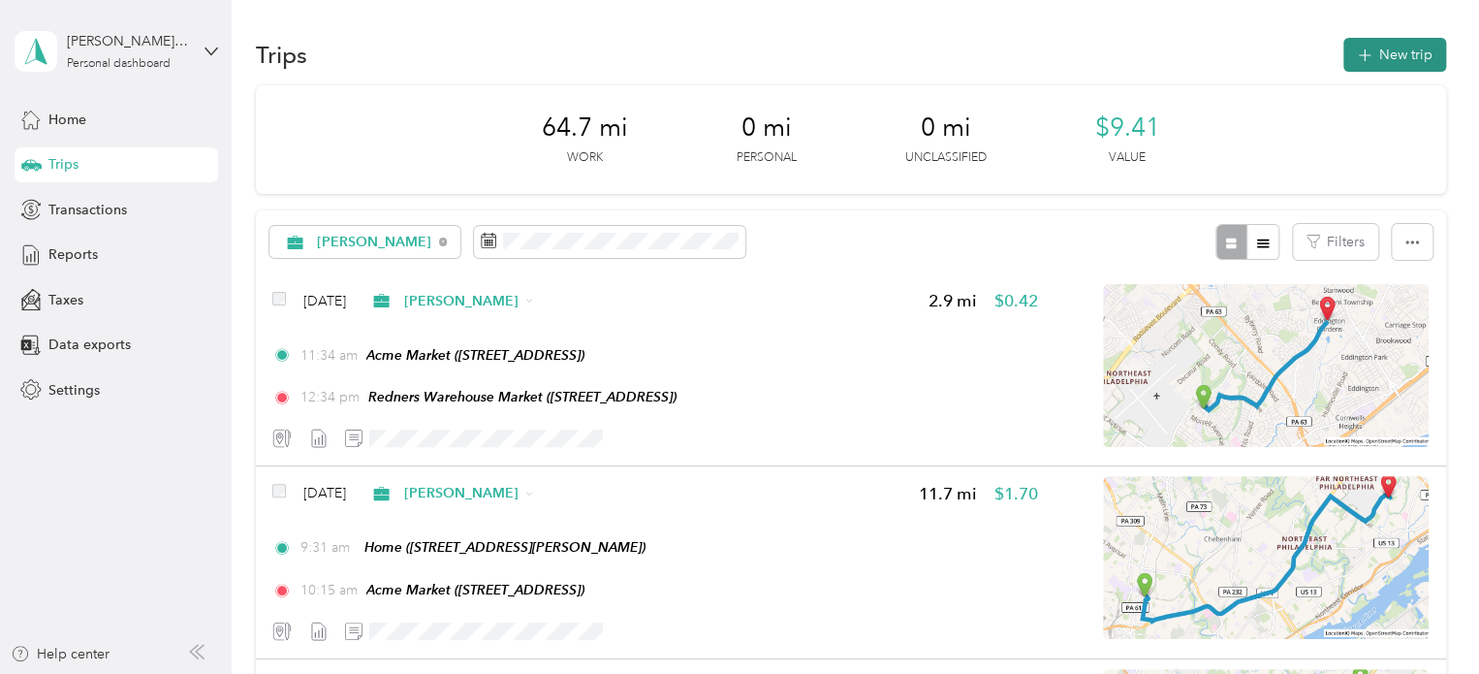
click at [1377, 49] on button "New trip" at bounding box center [1394, 55] width 103 height 34
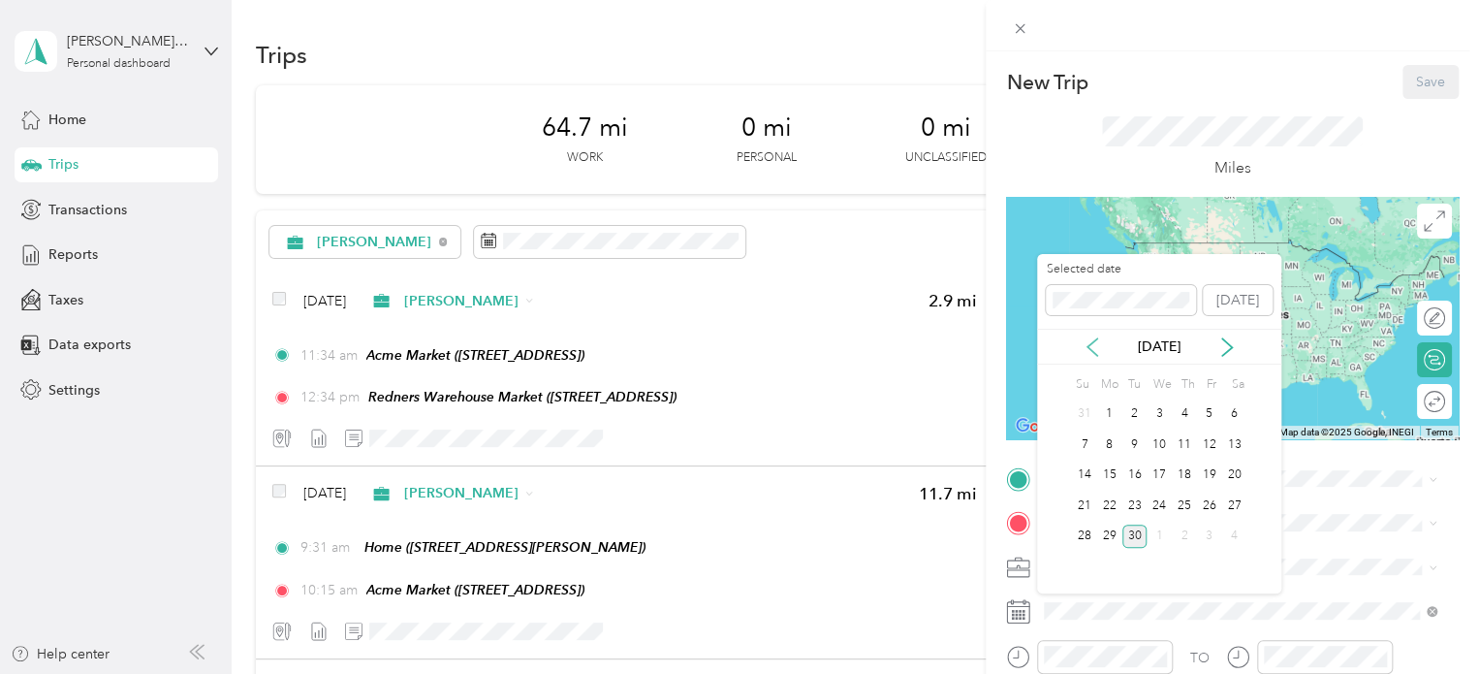
click at [1083, 351] on icon at bounding box center [1092, 346] width 19 height 19
click at [1088, 348] on icon at bounding box center [1093, 346] width 10 height 17
click at [1185, 473] on div "19" at bounding box center [1184, 475] width 25 height 24
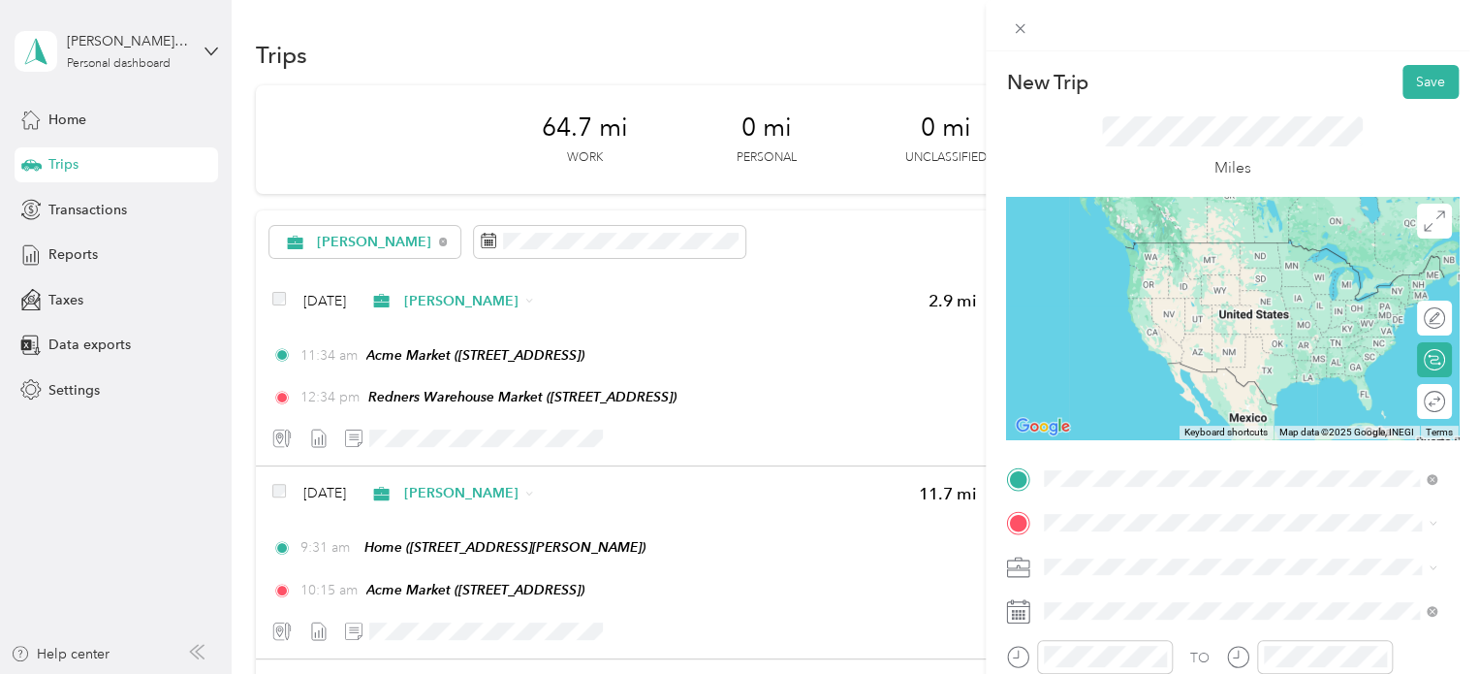
click at [1198, 288] on span "[STREET_ADDRESS]" at bounding box center [1142, 284] width 123 height 16
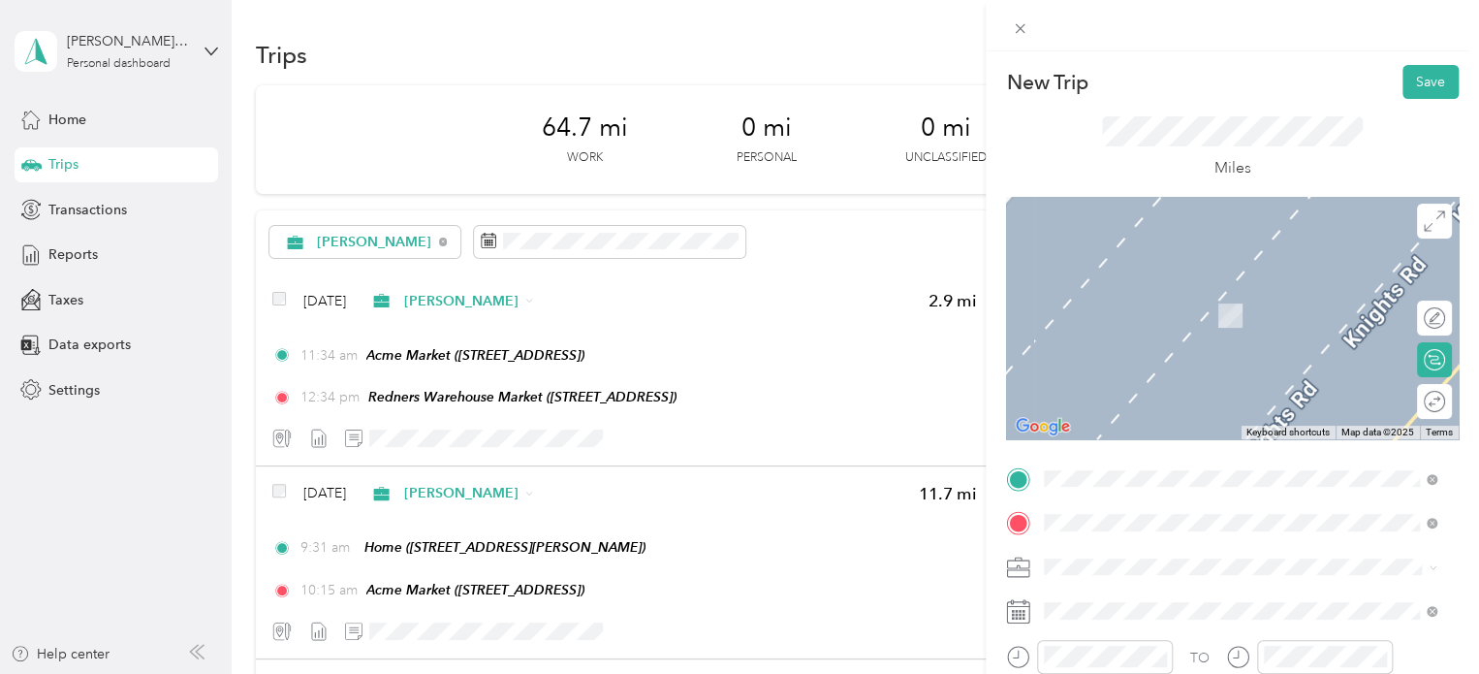
click at [1206, 300] on div "TEAM ShopRite" at bounding box center [1143, 297] width 125 height 24
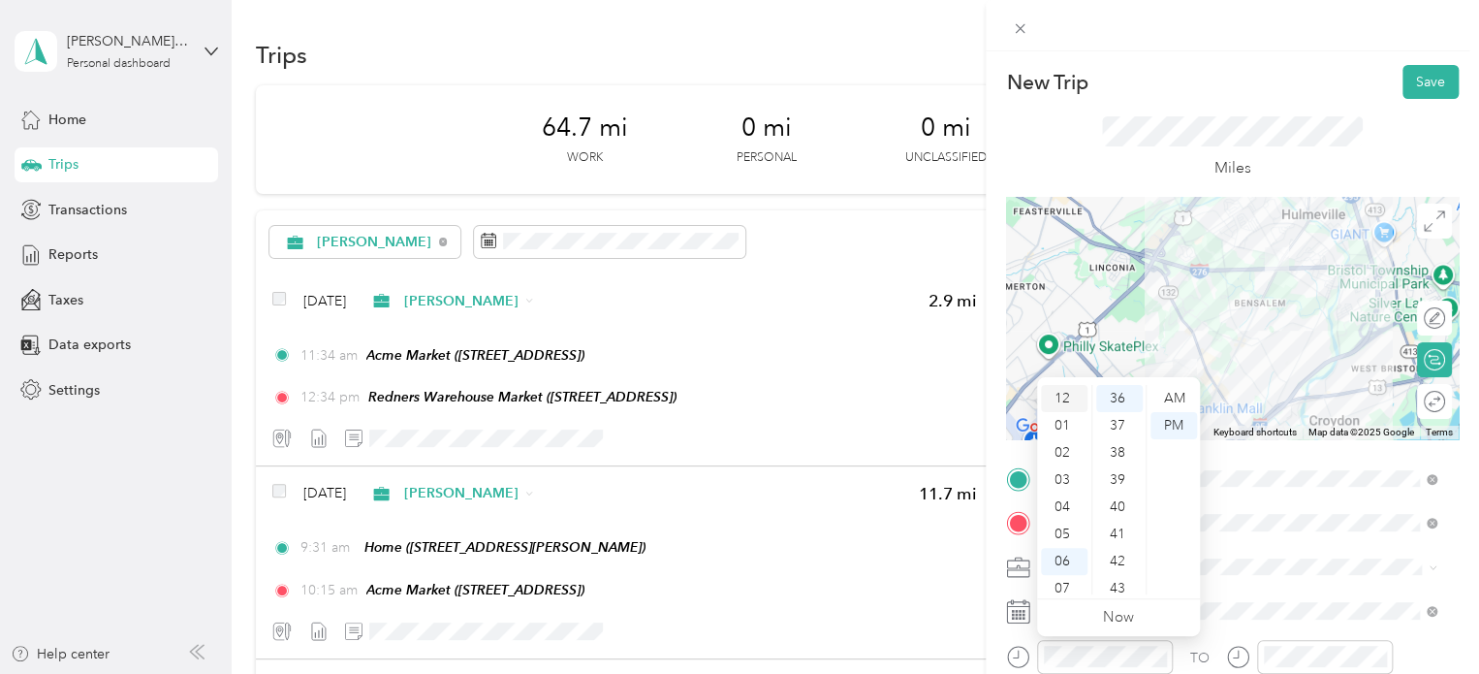
click at [1062, 396] on div "12" at bounding box center [1064, 398] width 47 height 27
click at [1057, 426] on div "01" at bounding box center [1064, 425] width 47 height 27
click at [1062, 423] on div "02" at bounding box center [1064, 425] width 47 height 27
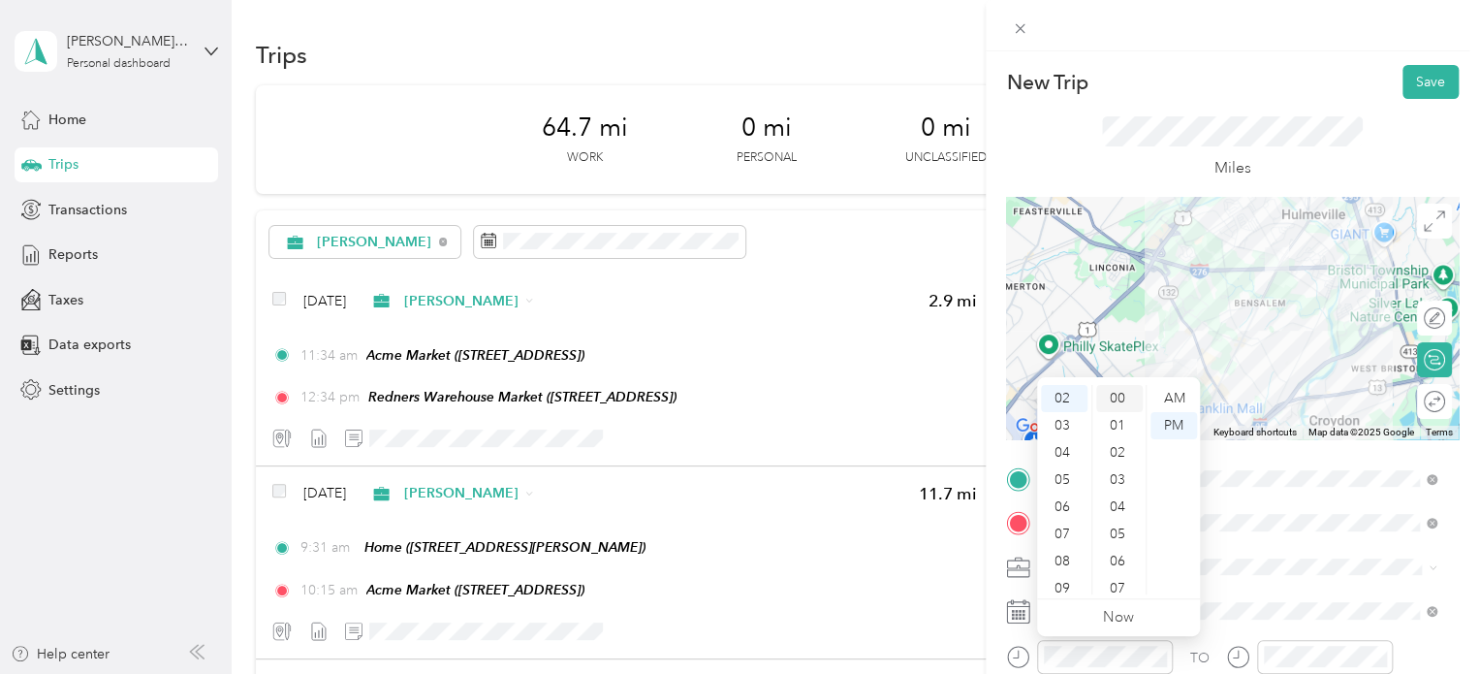
click at [1117, 395] on div "00" at bounding box center [1119, 398] width 47 height 27
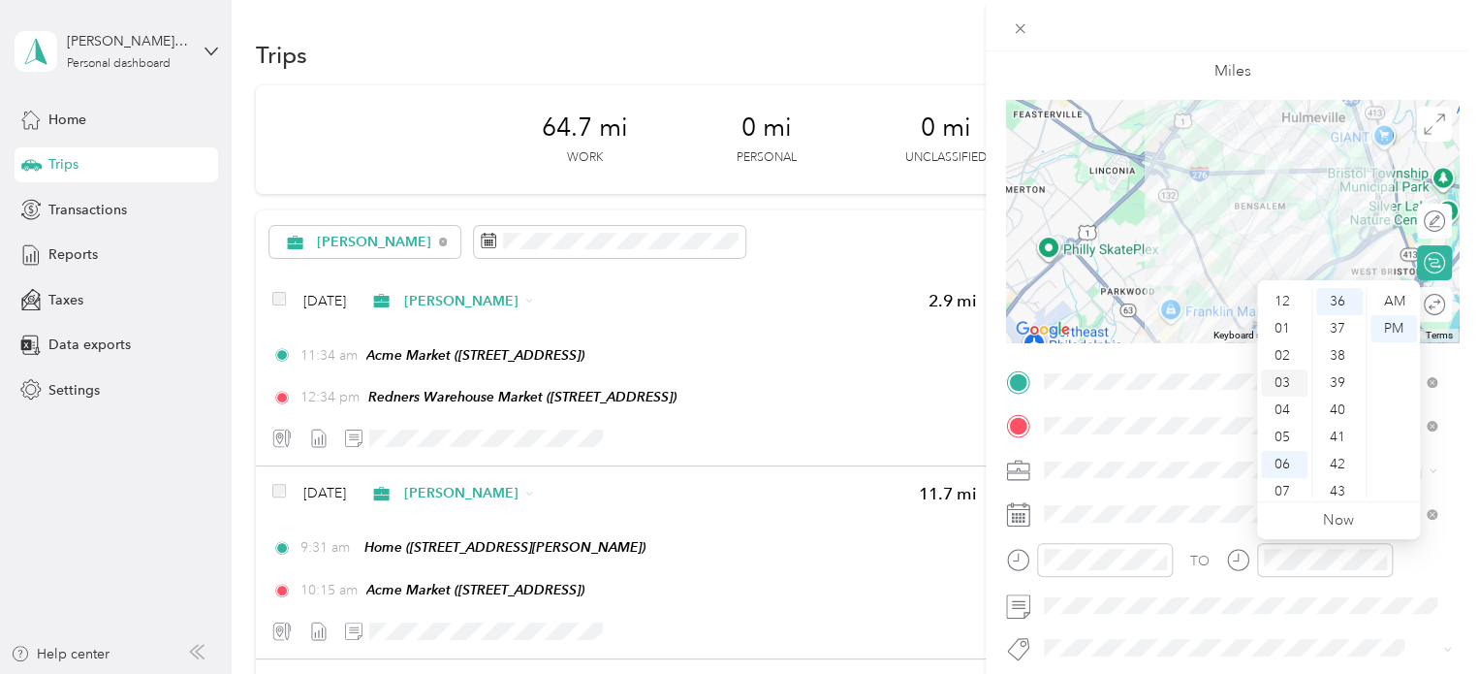
click at [1288, 383] on div "03" at bounding box center [1284, 382] width 47 height 27
click at [1286, 355] on div "02" at bounding box center [1284, 355] width 47 height 27
click at [1346, 344] on div "45" at bounding box center [1339, 351] width 47 height 27
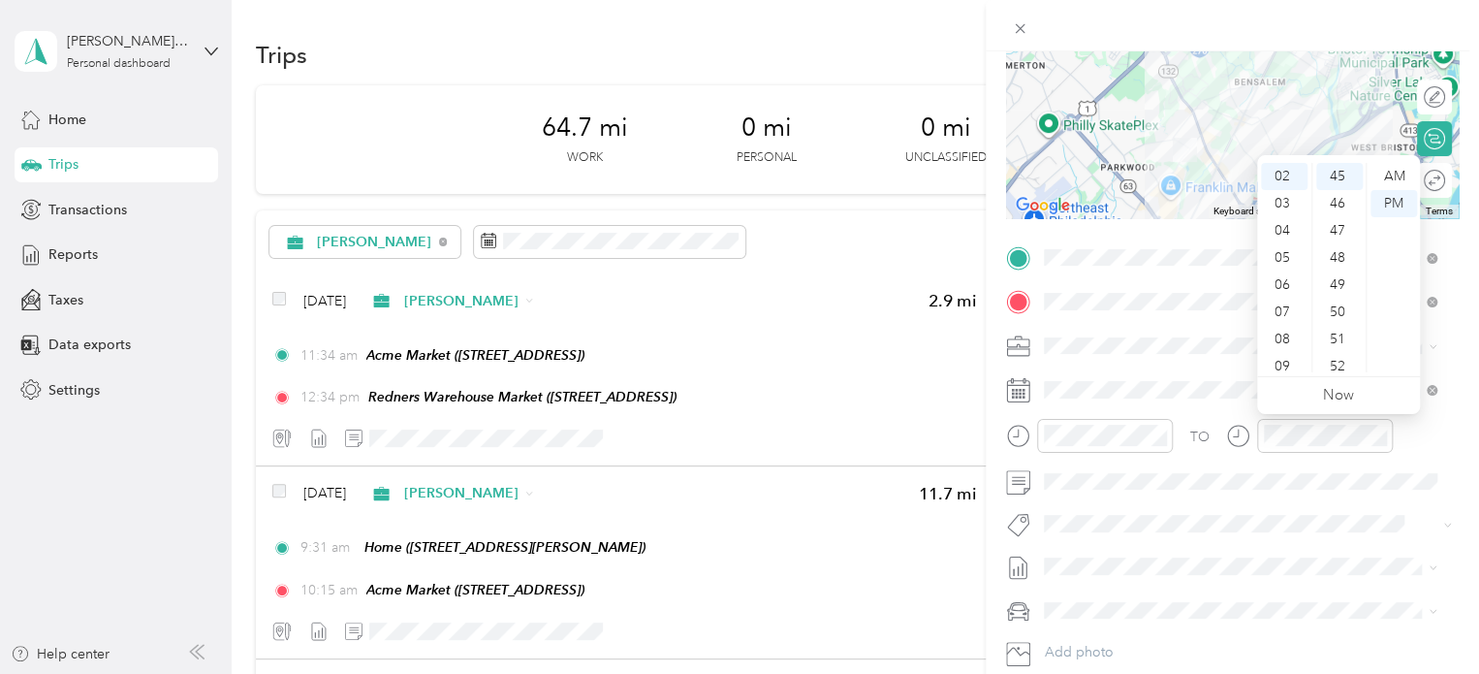
scroll to position [342, 0]
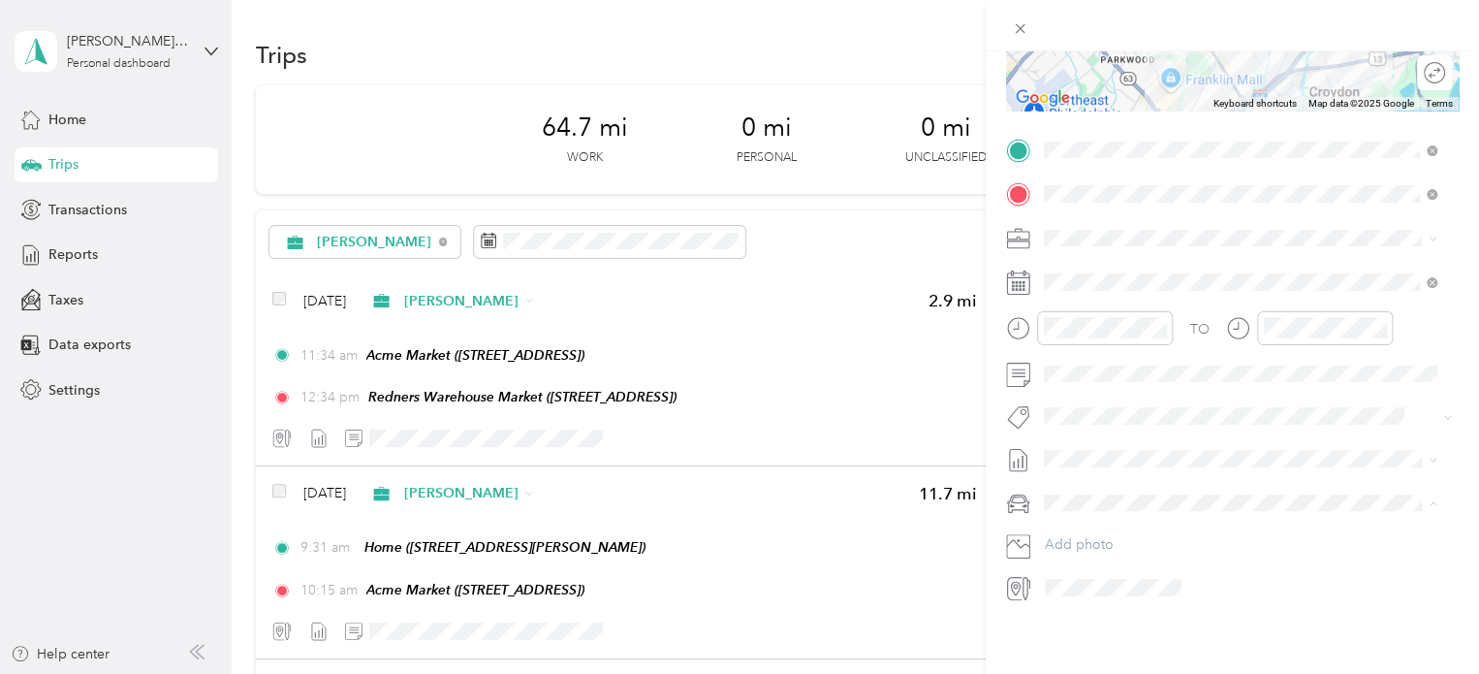
click at [1070, 521] on span "Nissan Xterra" at bounding box center [1091, 522] width 80 height 16
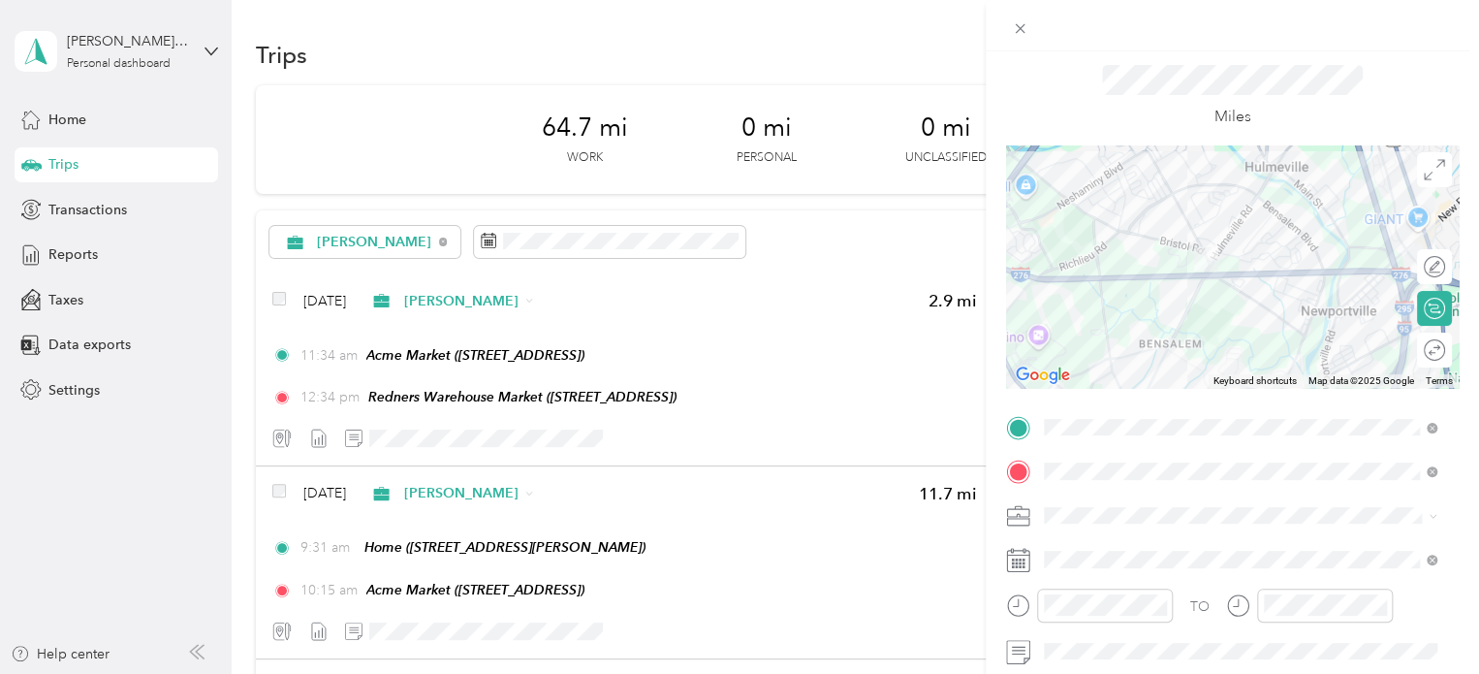
scroll to position [0, 0]
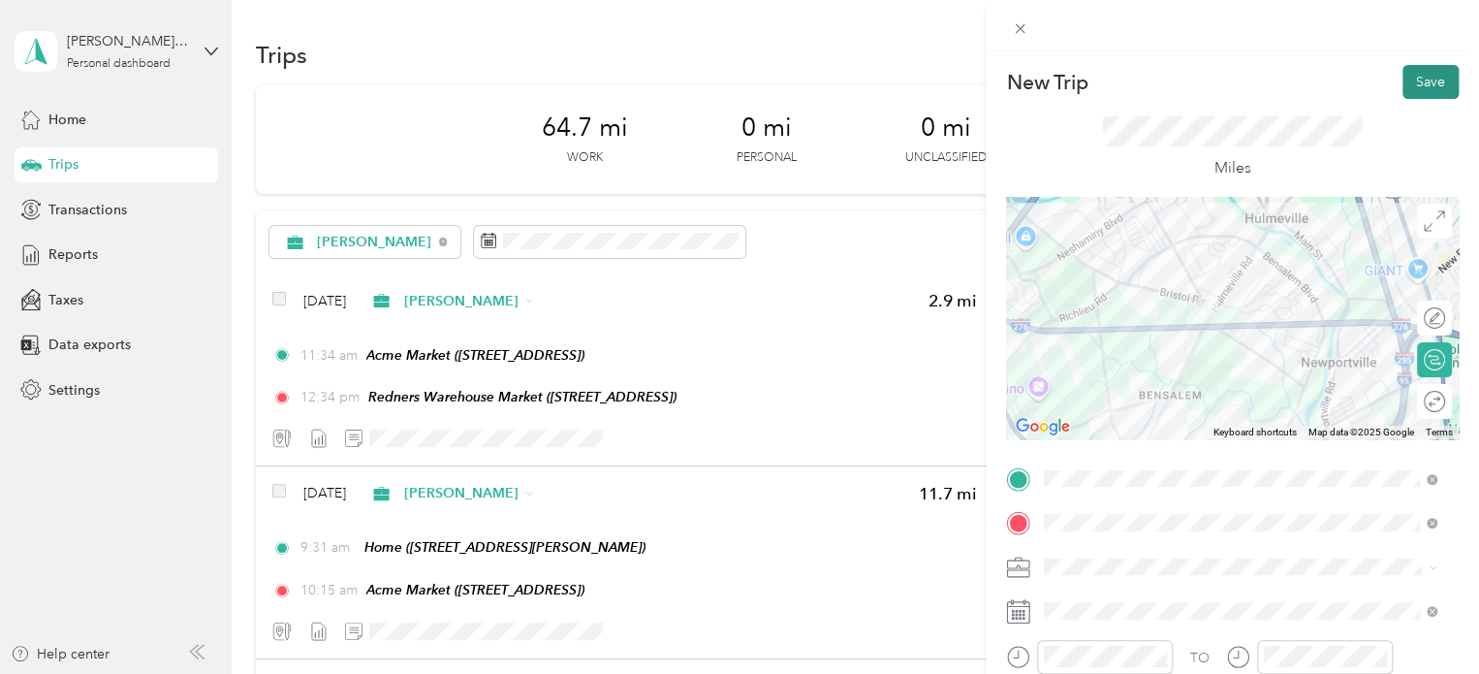
click at [1422, 84] on button "Save" at bounding box center [1431, 82] width 56 height 34
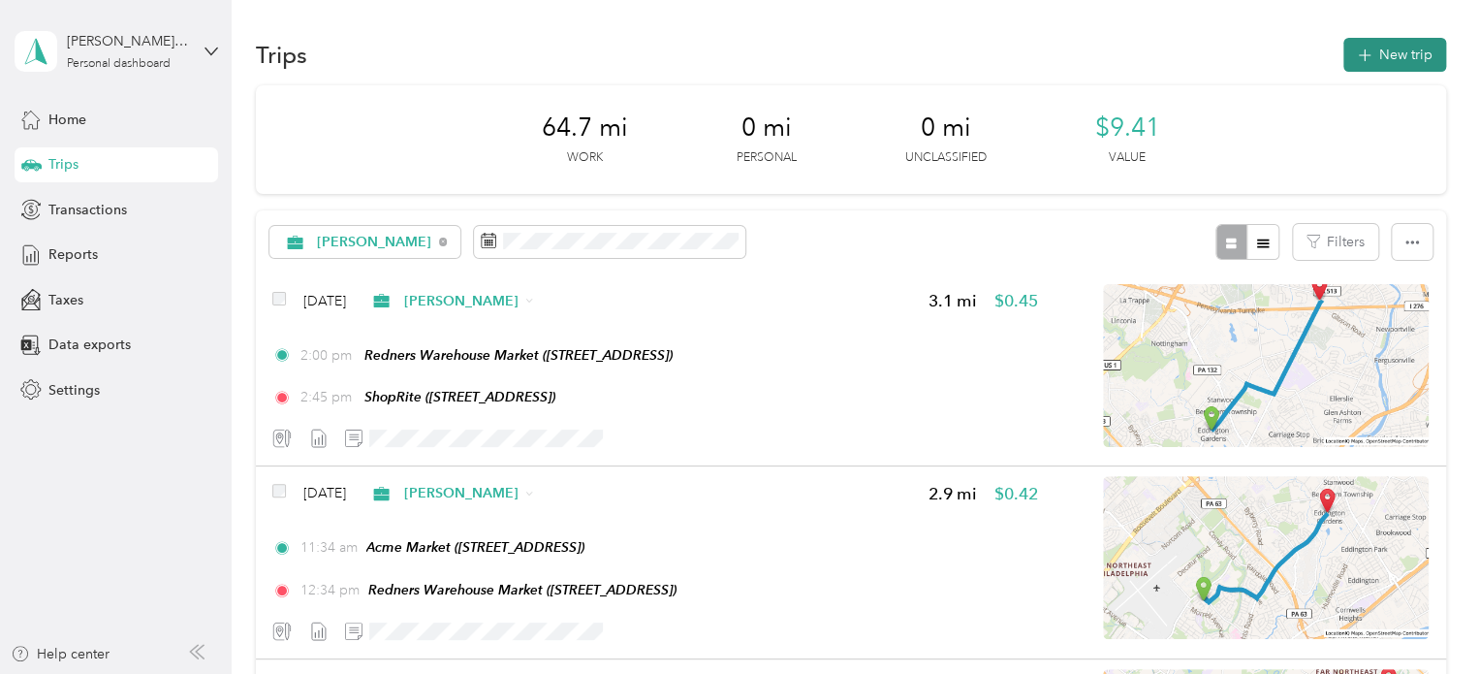
click at [1395, 59] on button "New trip" at bounding box center [1394, 55] width 103 height 34
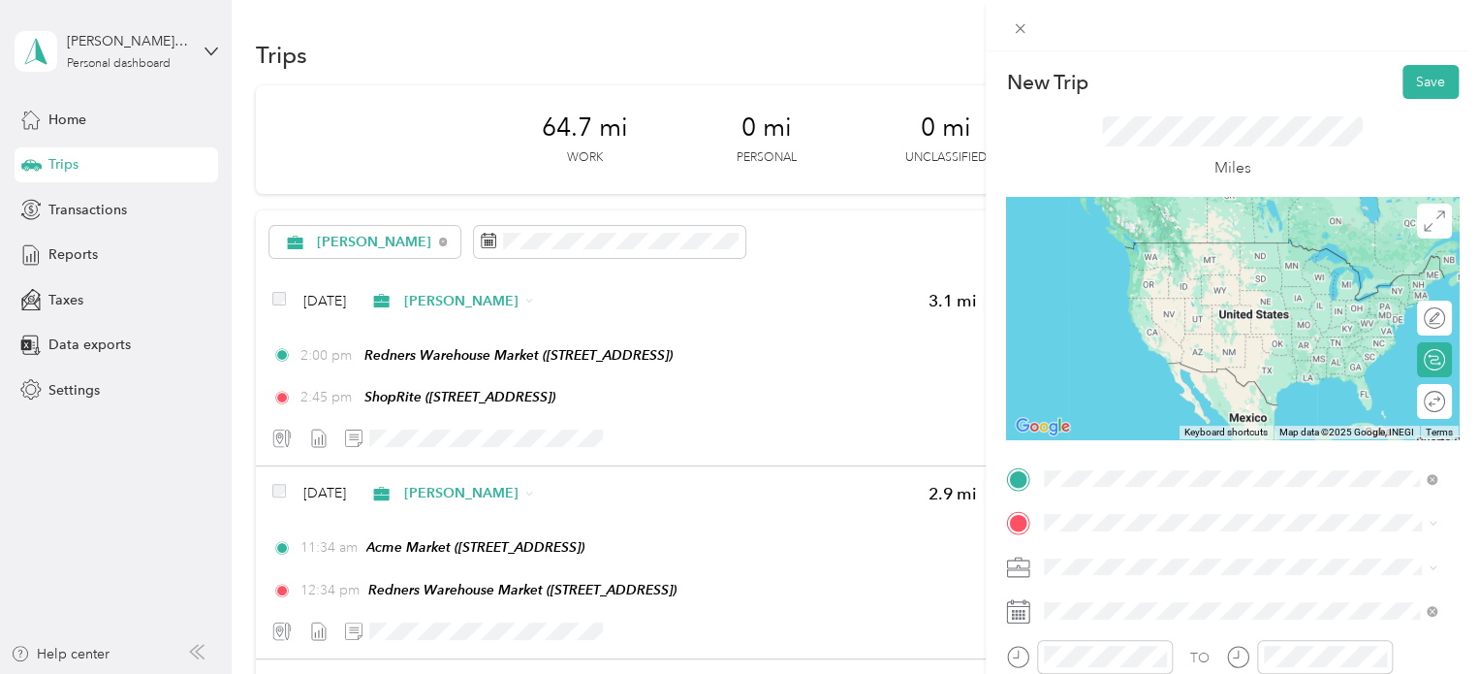
click at [1206, 263] on div "TEAM ShopRite [STREET_ADDRESS]" at bounding box center [1143, 263] width 125 height 47
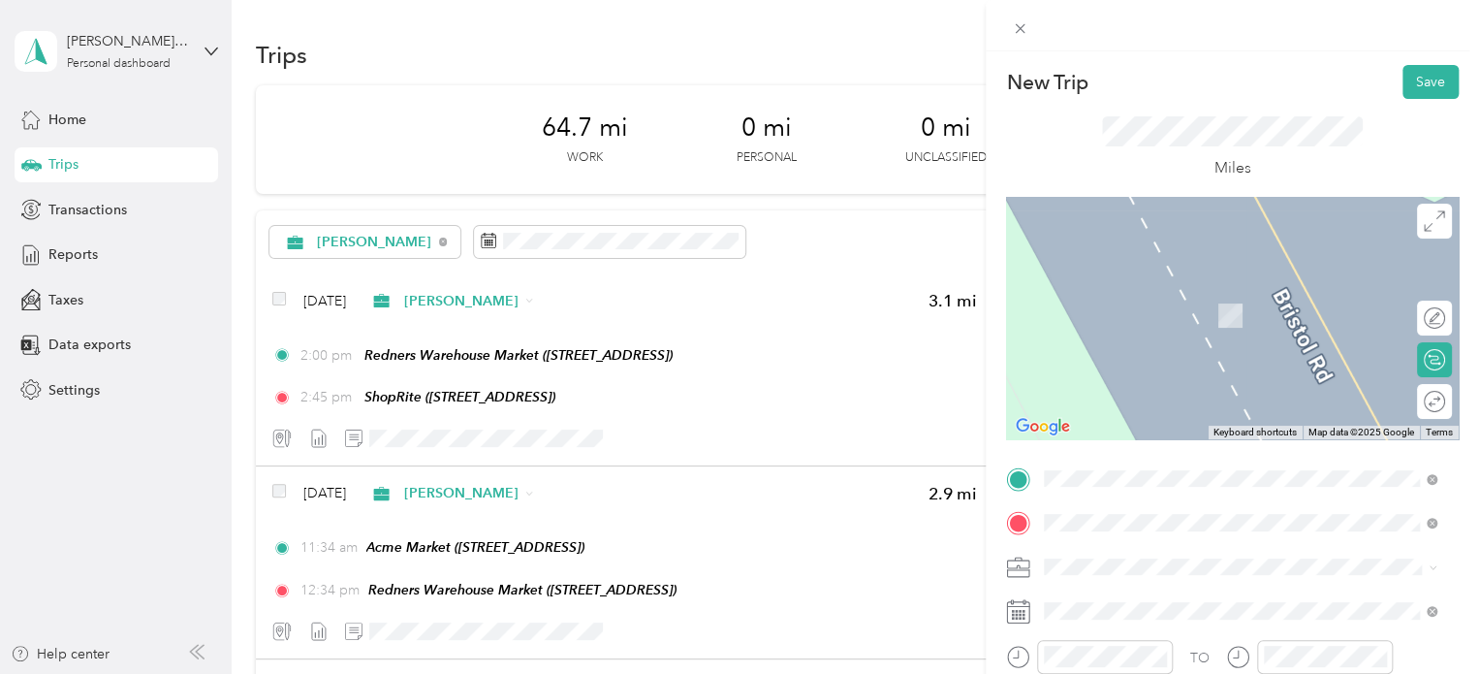
click at [1285, 324] on span "[STREET_ADDRESS][PERSON_NAME]" at bounding box center [1196, 315] width 231 height 16
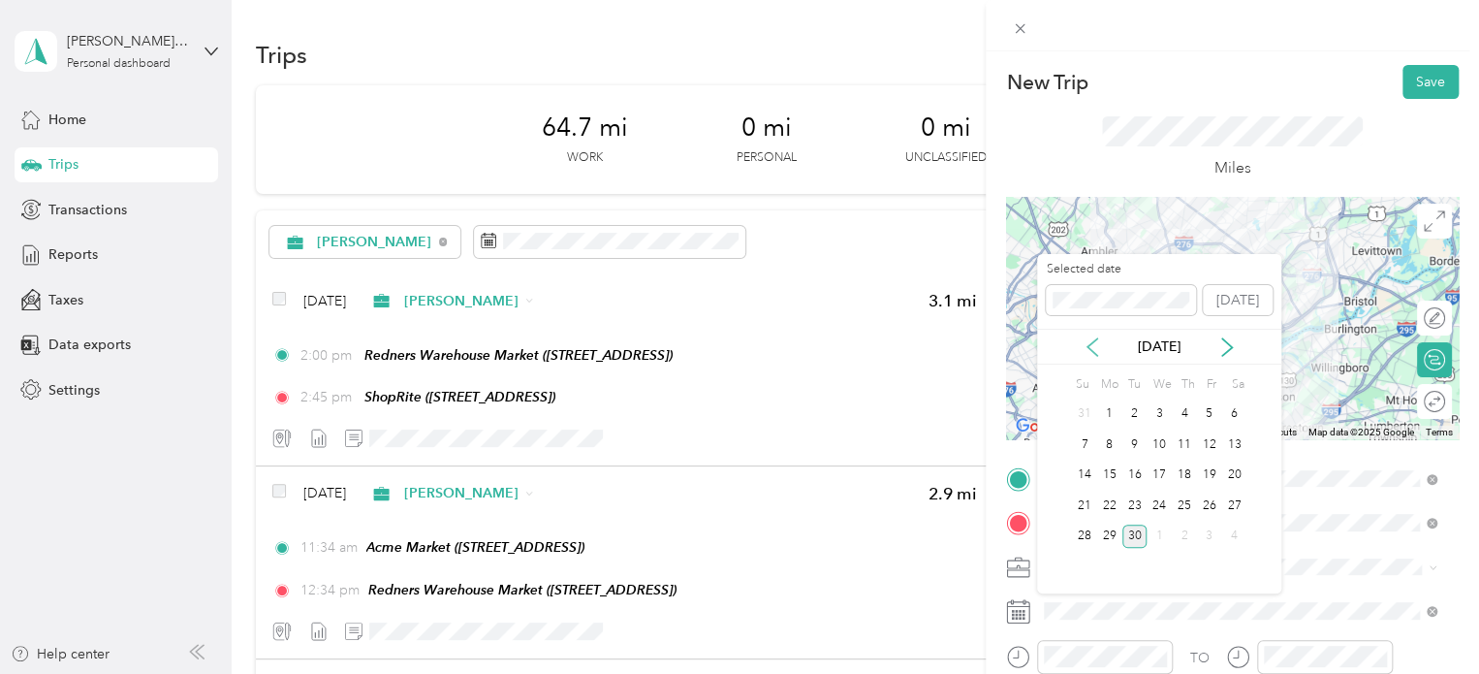
click at [1086, 344] on icon at bounding box center [1092, 346] width 19 height 19
click at [1189, 476] on div "19" at bounding box center [1184, 475] width 25 height 24
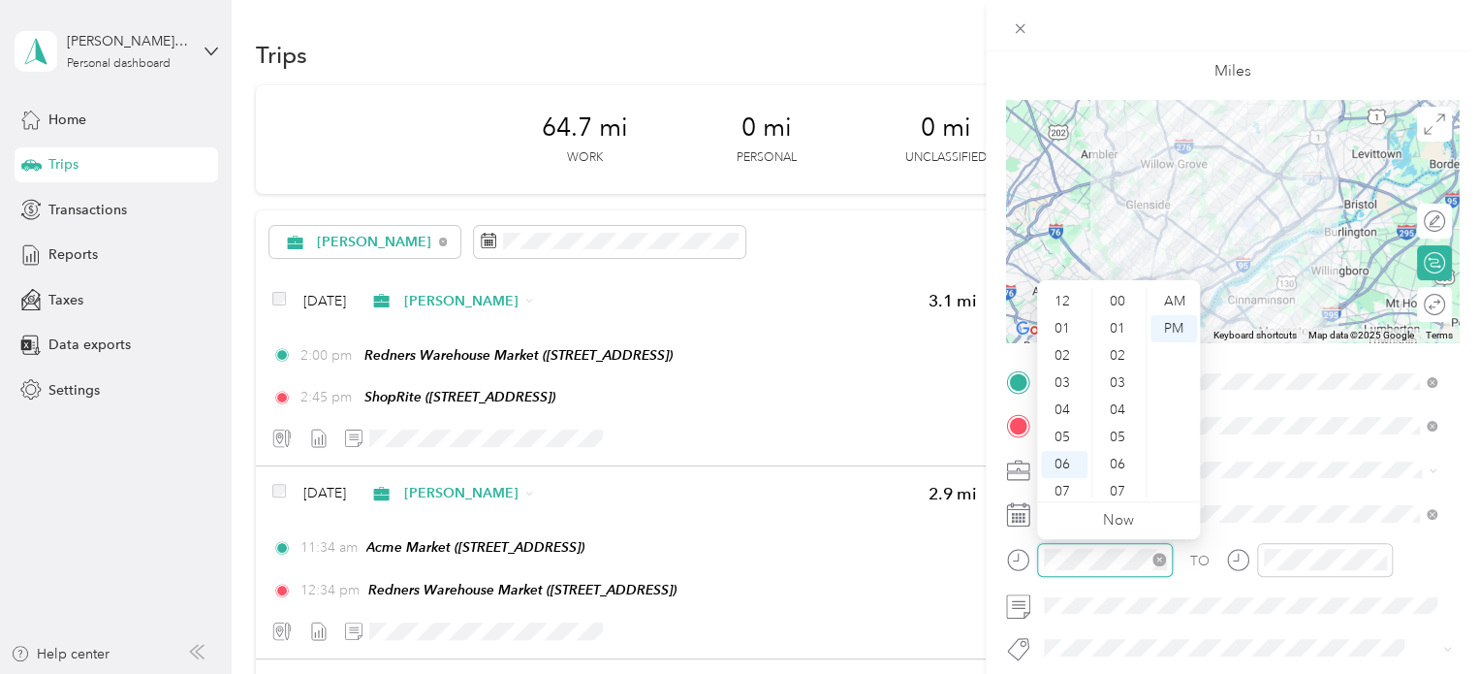
scroll to position [116, 0]
click at [1065, 286] on div "12 01 02 03 04 05 06 07 08 09 10 11 00 01 02 03 04 05 06 07 08 09 10 11 12 13 1…" at bounding box center [1118, 392] width 163 height 217
click at [1064, 298] on div "04" at bounding box center [1064, 293] width 47 height 27
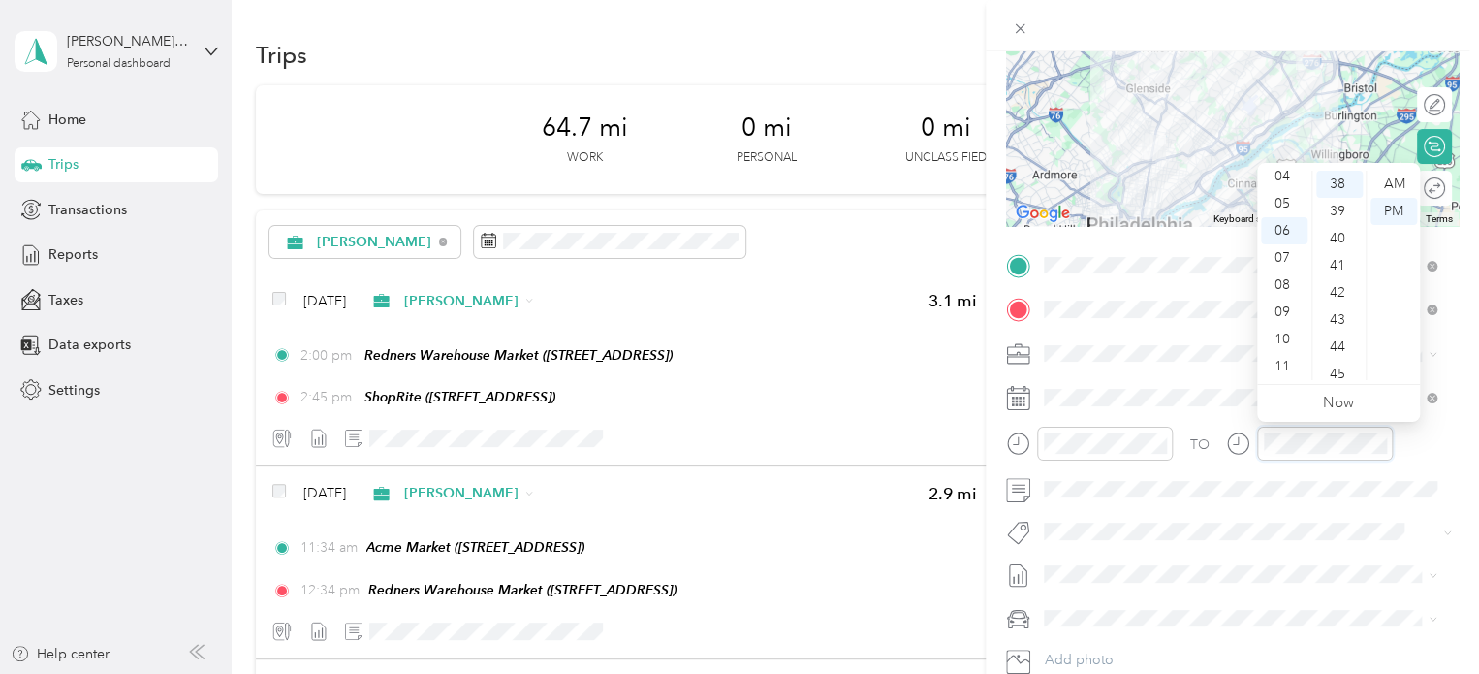
scroll to position [342, 0]
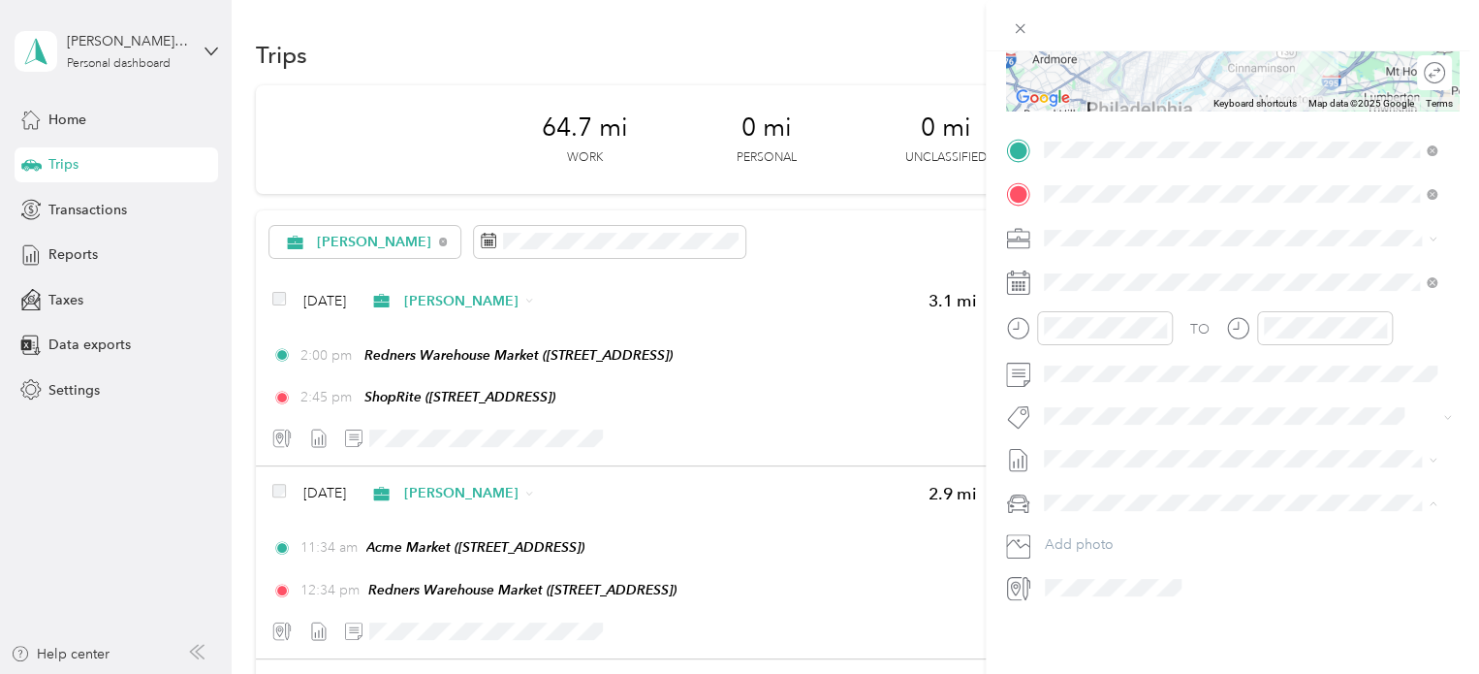
click at [1100, 519] on span "Nissan Xterra" at bounding box center [1091, 522] width 80 height 16
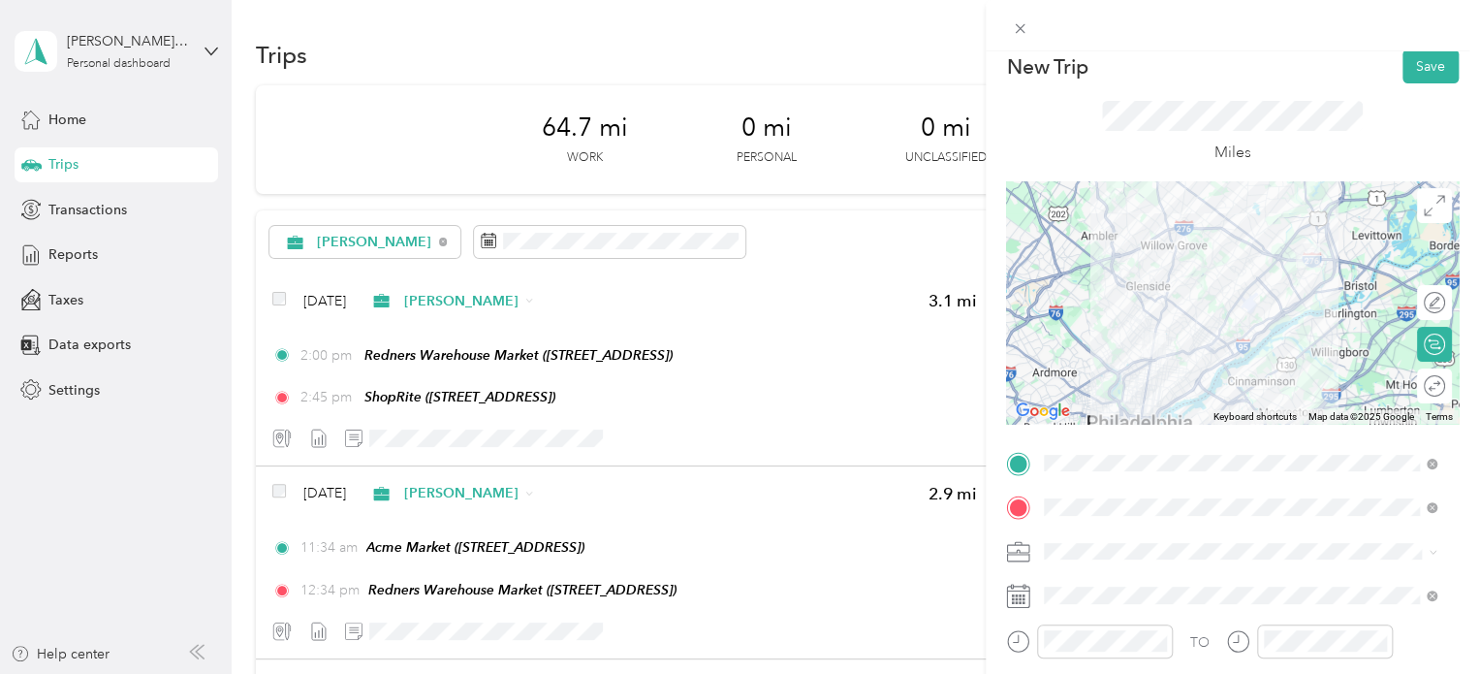
scroll to position [0, 0]
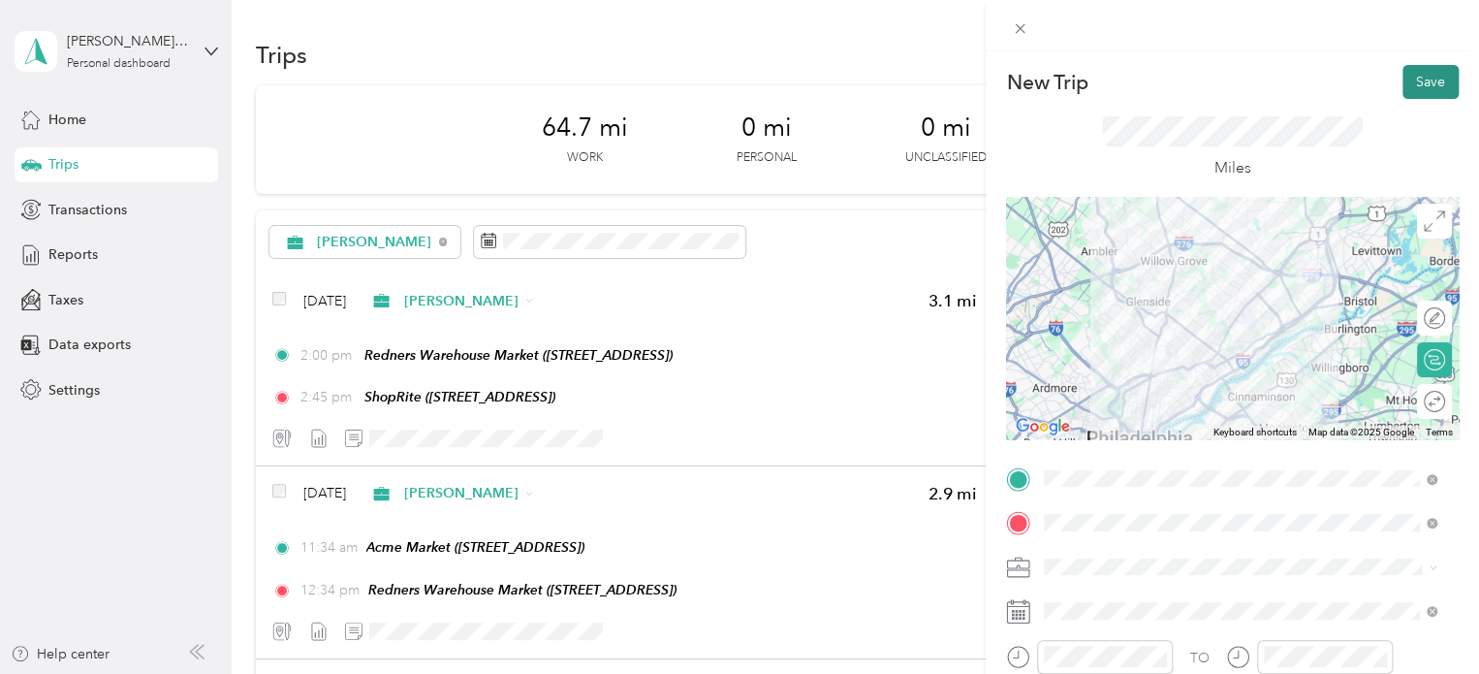
click at [1431, 80] on button "Save" at bounding box center [1431, 82] width 56 height 34
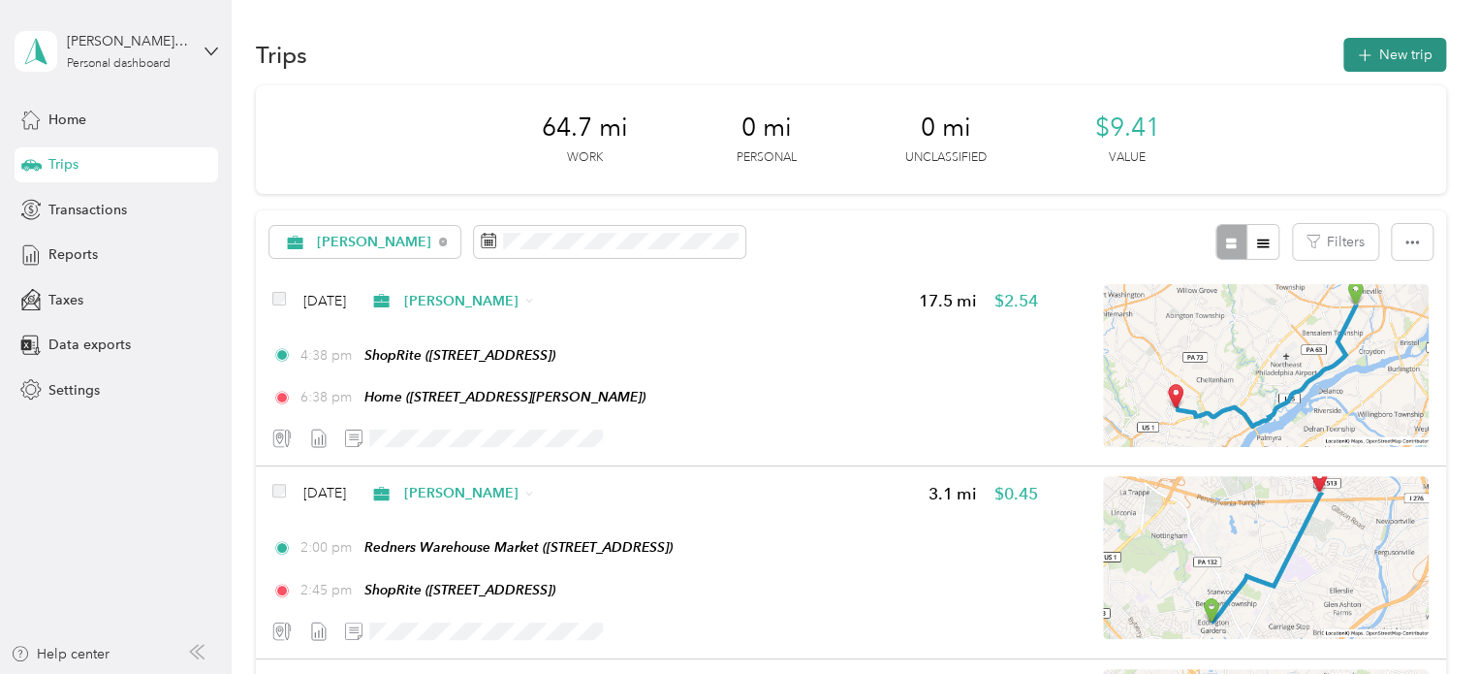
click at [1403, 50] on button "New trip" at bounding box center [1394, 55] width 103 height 34
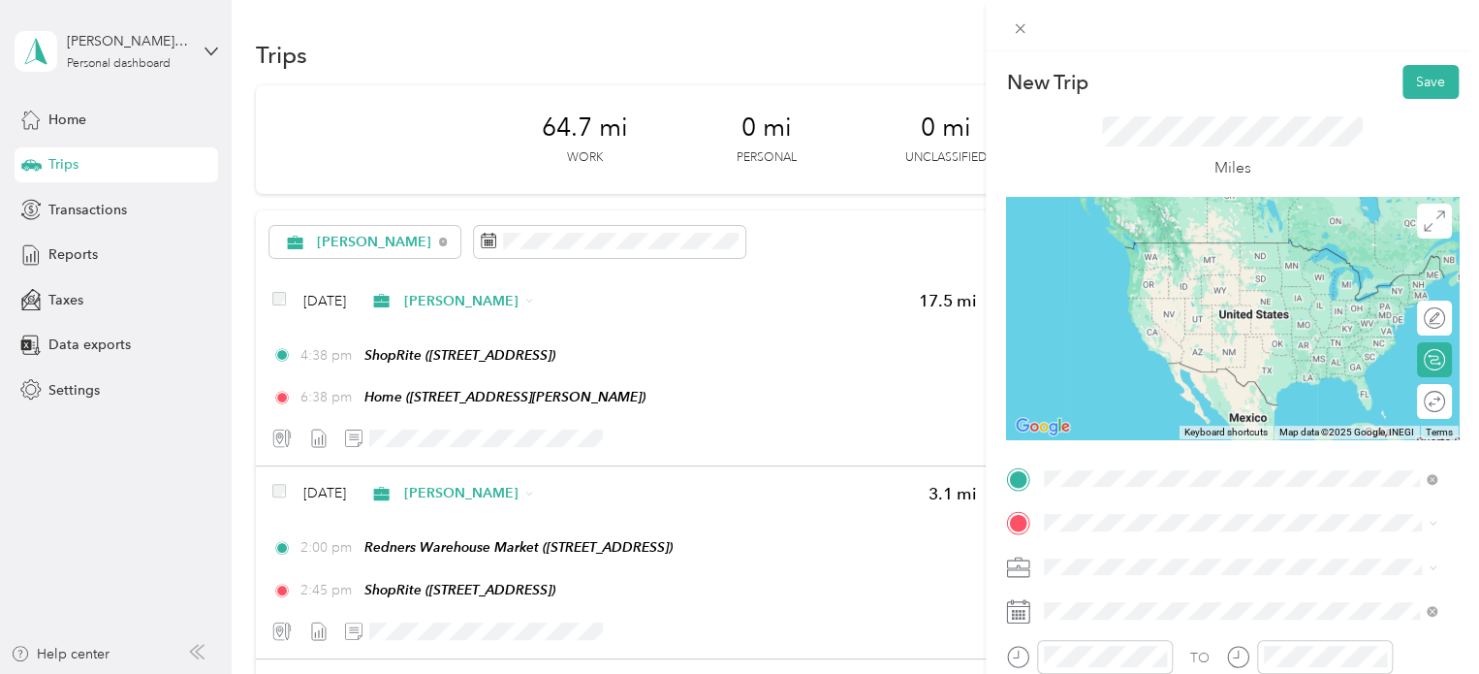
click at [1199, 274] on span "[STREET_ADDRESS][PERSON_NAME]" at bounding box center [1196, 271] width 231 height 16
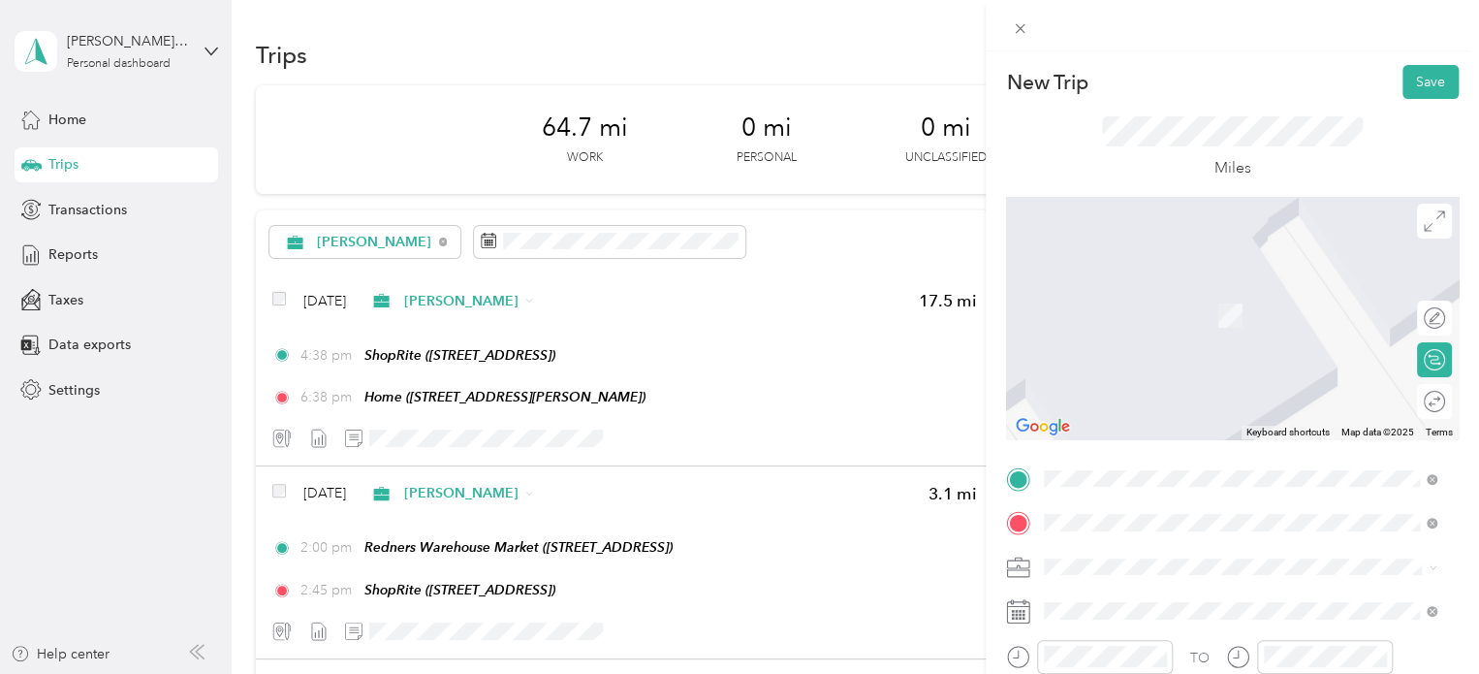
click at [1246, 375] on div "TEAM Acme Market" at bounding box center [1196, 372] width 231 height 24
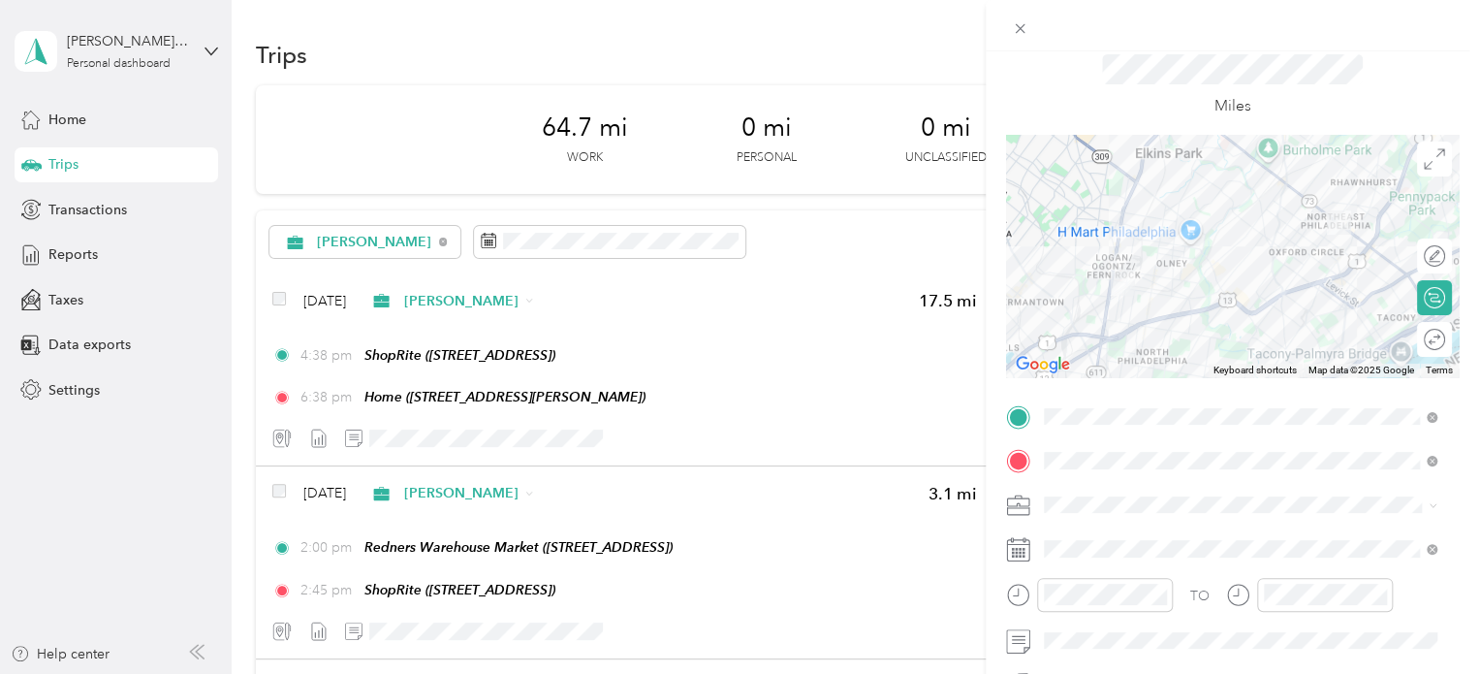
scroll to position [97, 0]
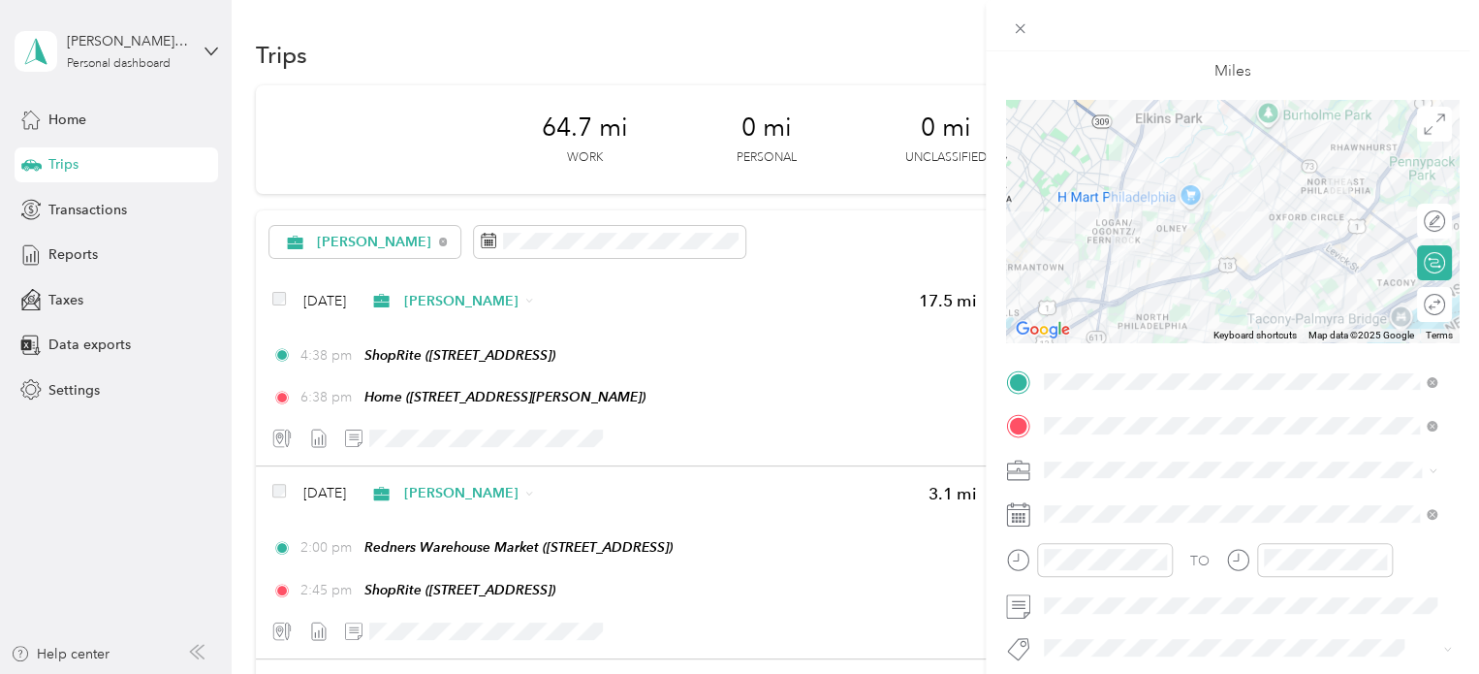
click at [1341, 240] on div at bounding box center [1232, 221] width 453 height 242
click at [1333, 239] on div at bounding box center [1232, 221] width 453 height 242
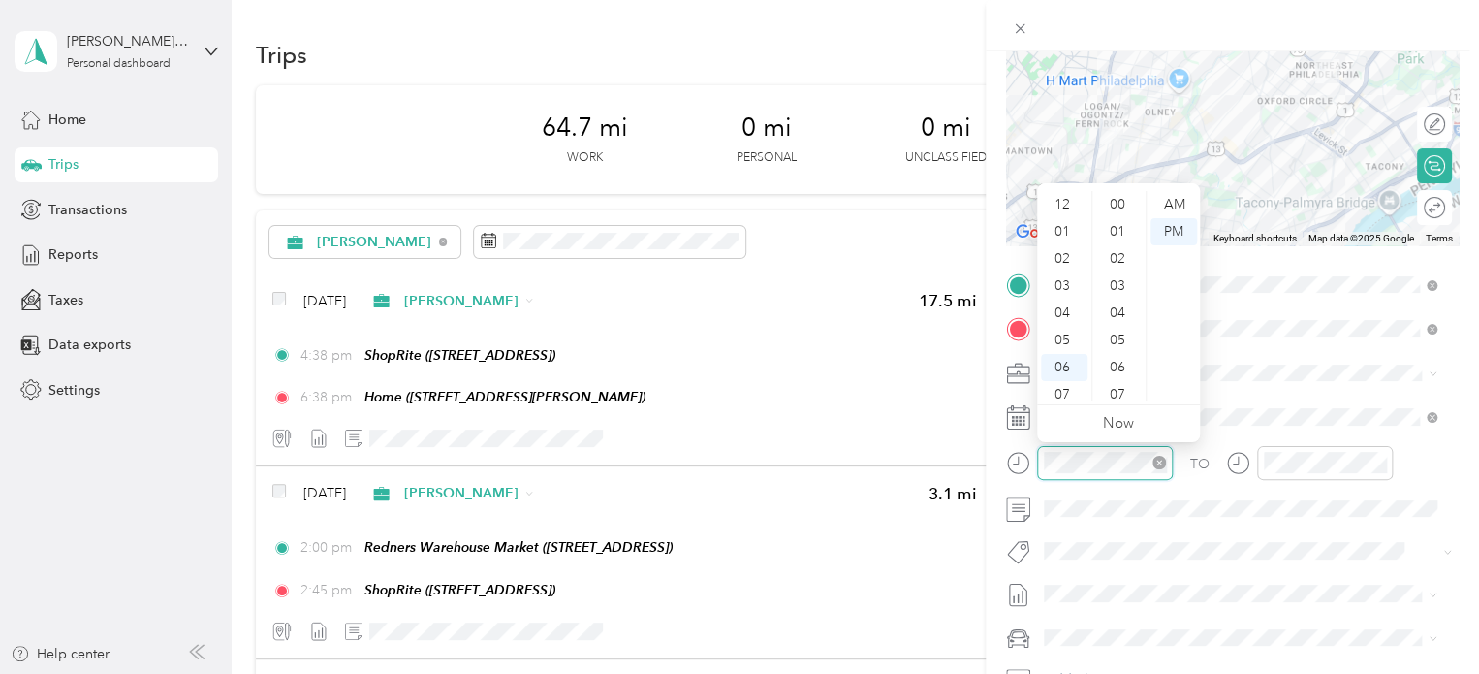
scroll to position [116, 0]
click at [1065, 356] on div "10" at bounding box center [1064, 359] width 47 height 27
click at [1118, 197] on div "00" at bounding box center [1119, 204] width 47 height 27
click at [1166, 197] on div "AM" at bounding box center [1174, 204] width 47 height 27
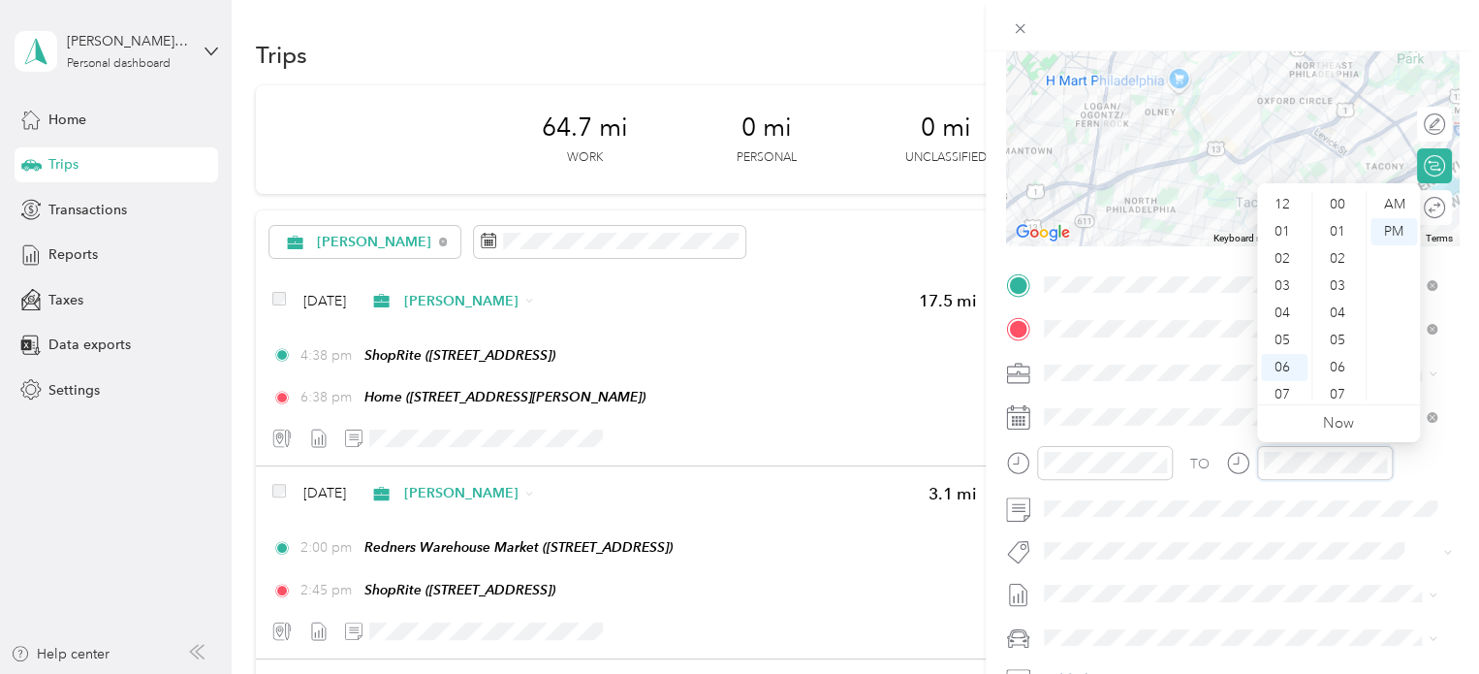
scroll to position [116, 0]
click at [1290, 378] on div "11" at bounding box center [1284, 386] width 47 height 27
click at [1396, 201] on div "AM" at bounding box center [1394, 204] width 47 height 27
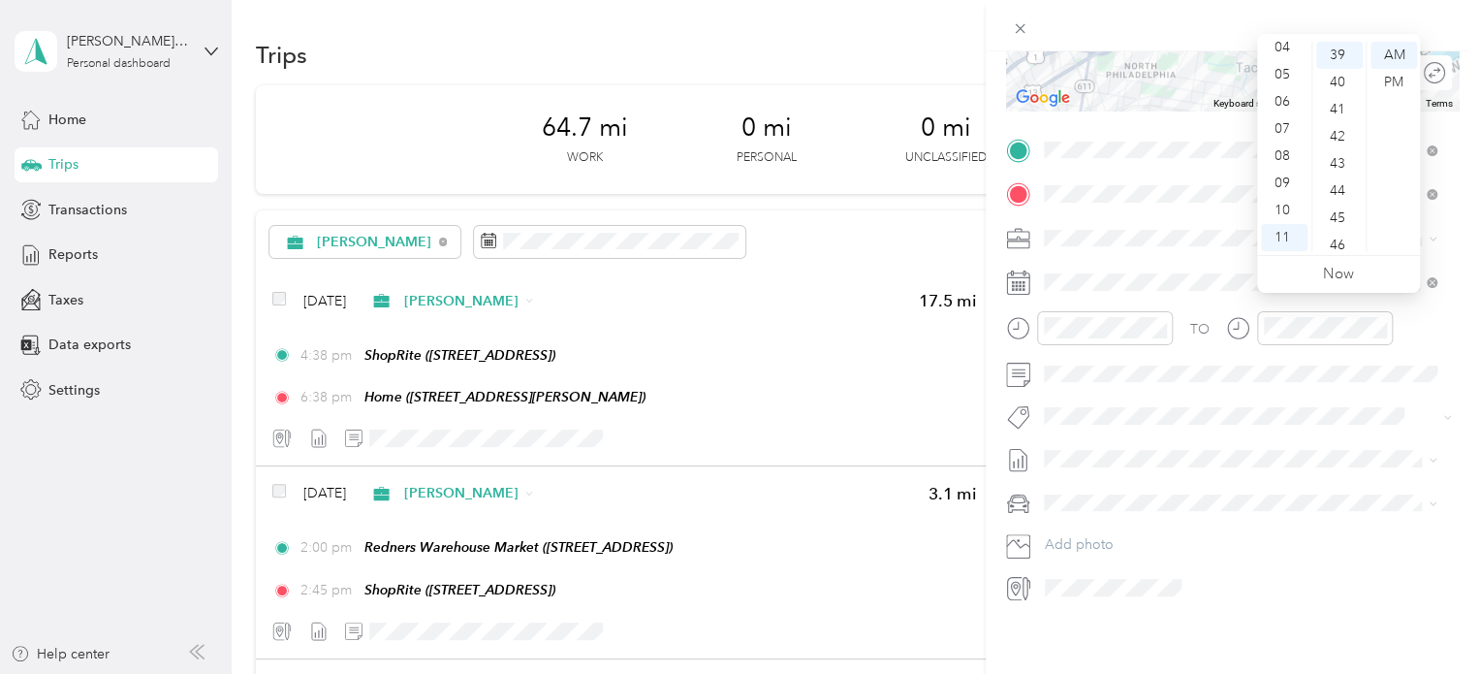
scroll to position [342, 0]
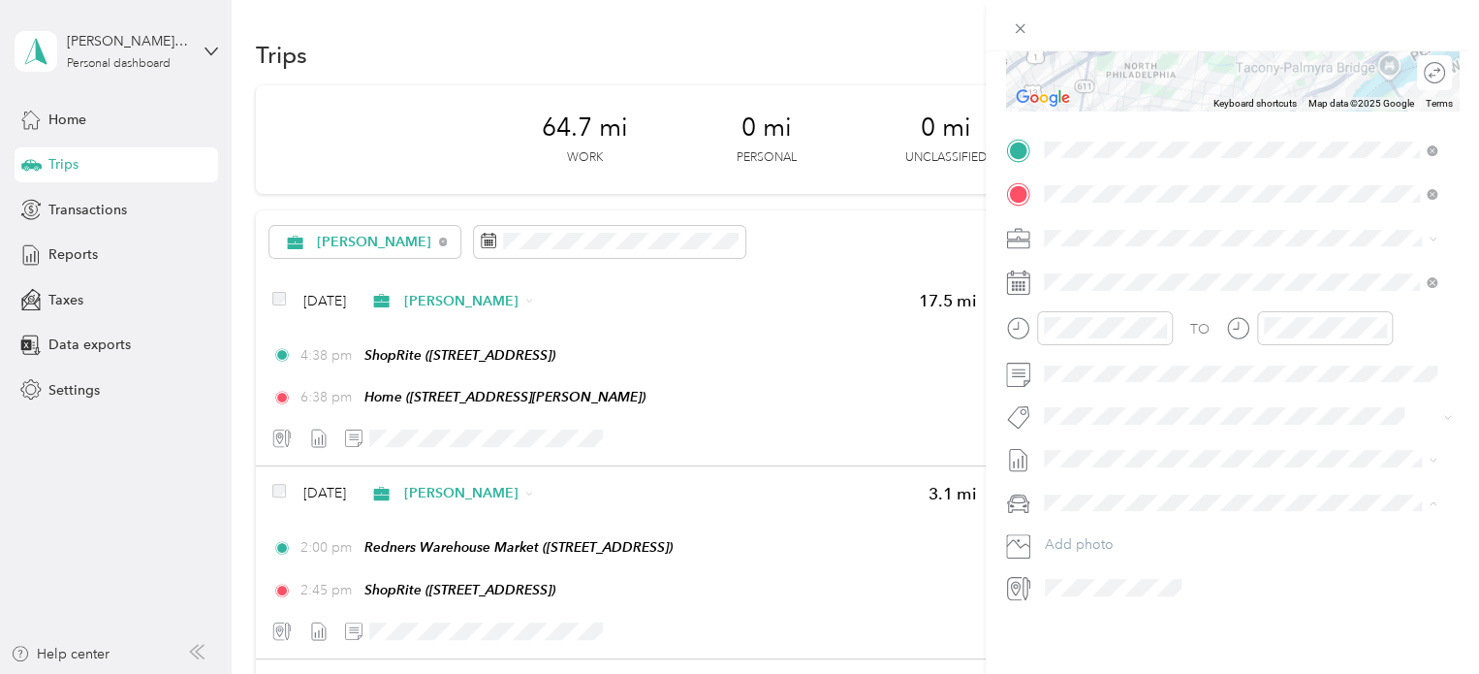
click at [1088, 520] on span "Nissan Xterra" at bounding box center [1091, 522] width 80 height 16
click at [1089, 371] on icon at bounding box center [1092, 377] width 19 height 19
click at [1211, 501] on div "20" at bounding box center [1209, 506] width 25 height 24
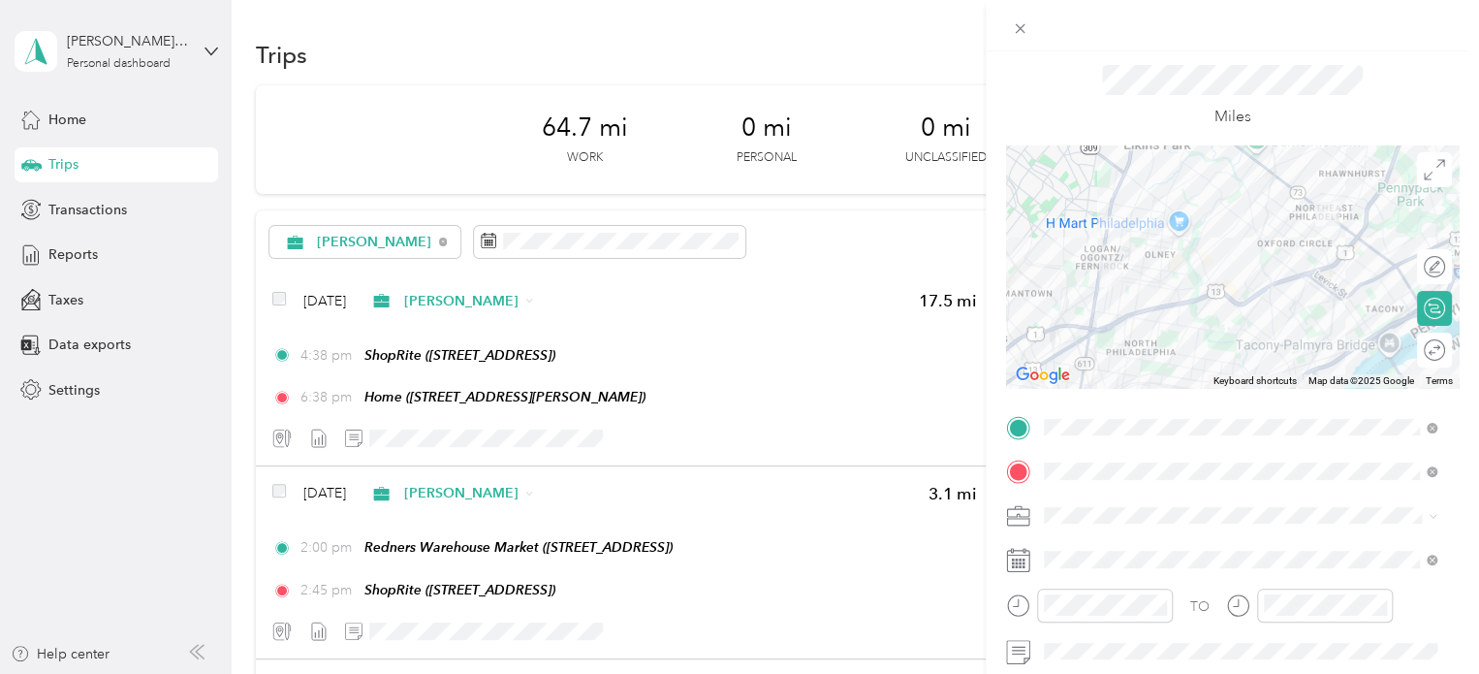
scroll to position [0, 0]
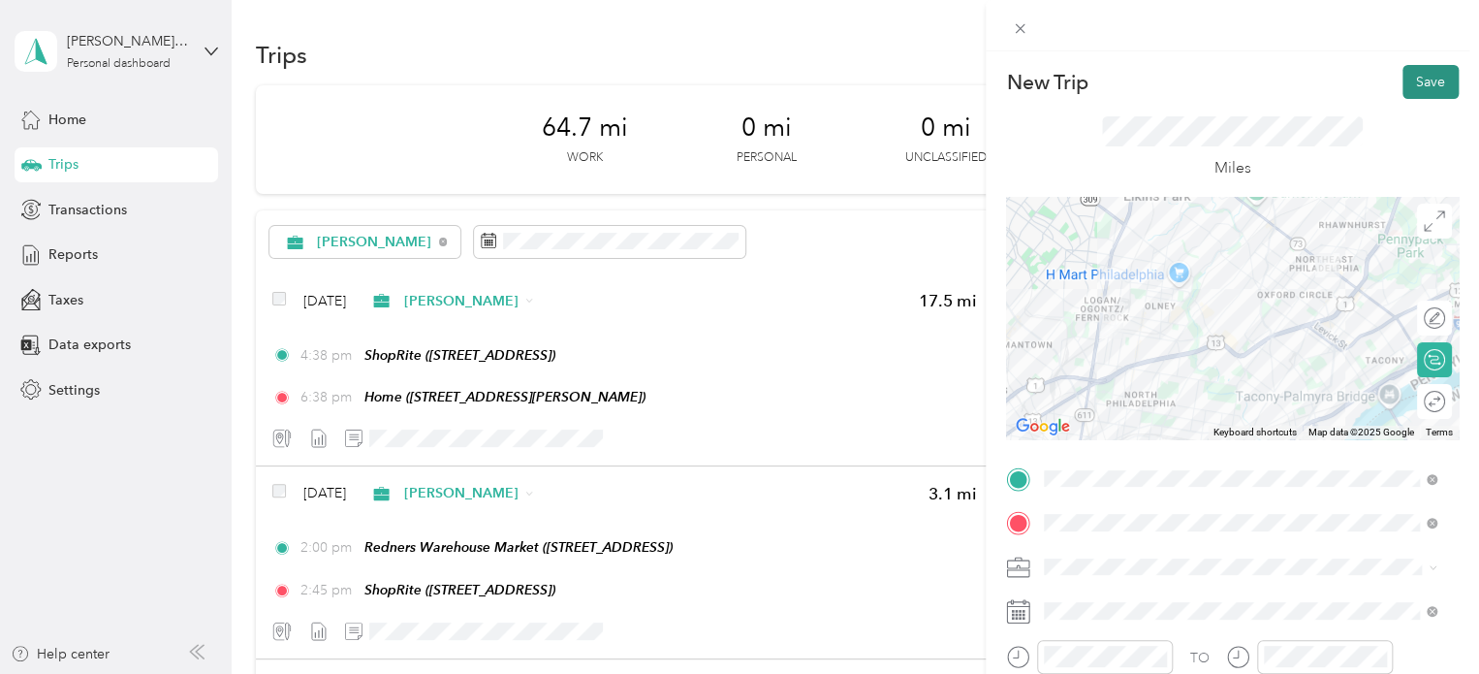
click at [1421, 92] on button "Save" at bounding box center [1431, 82] width 56 height 34
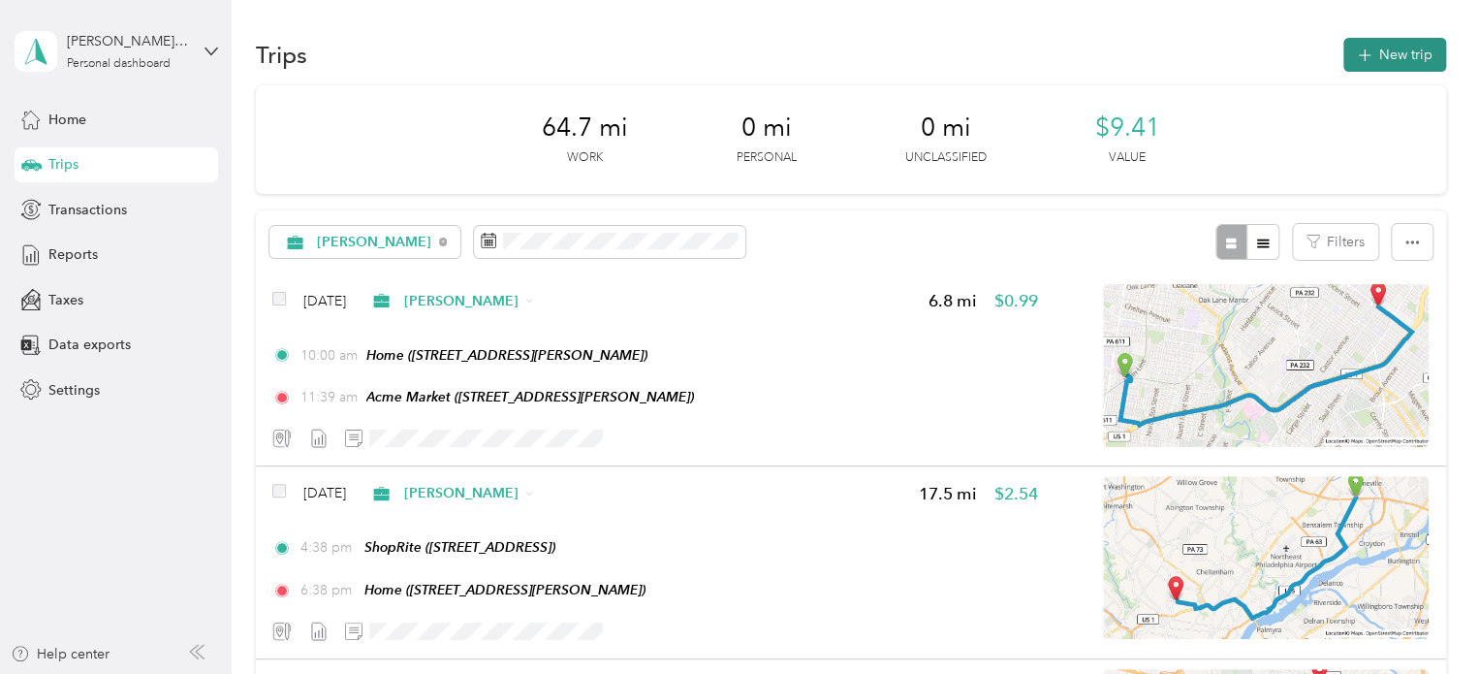
click at [1414, 46] on button "New trip" at bounding box center [1394, 55] width 103 height 34
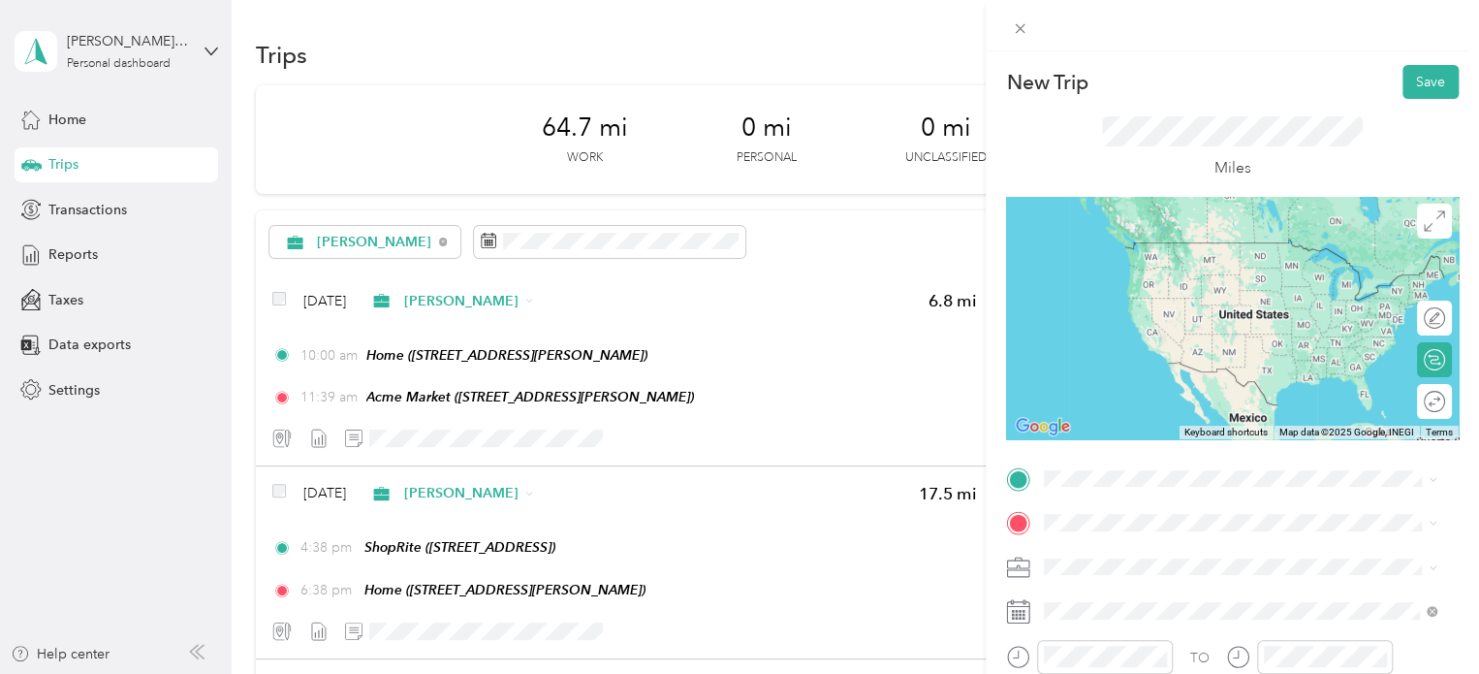
click at [1205, 332] on div "TEAM Acme Market" at bounding box center [1196, 327] width 231 height 24
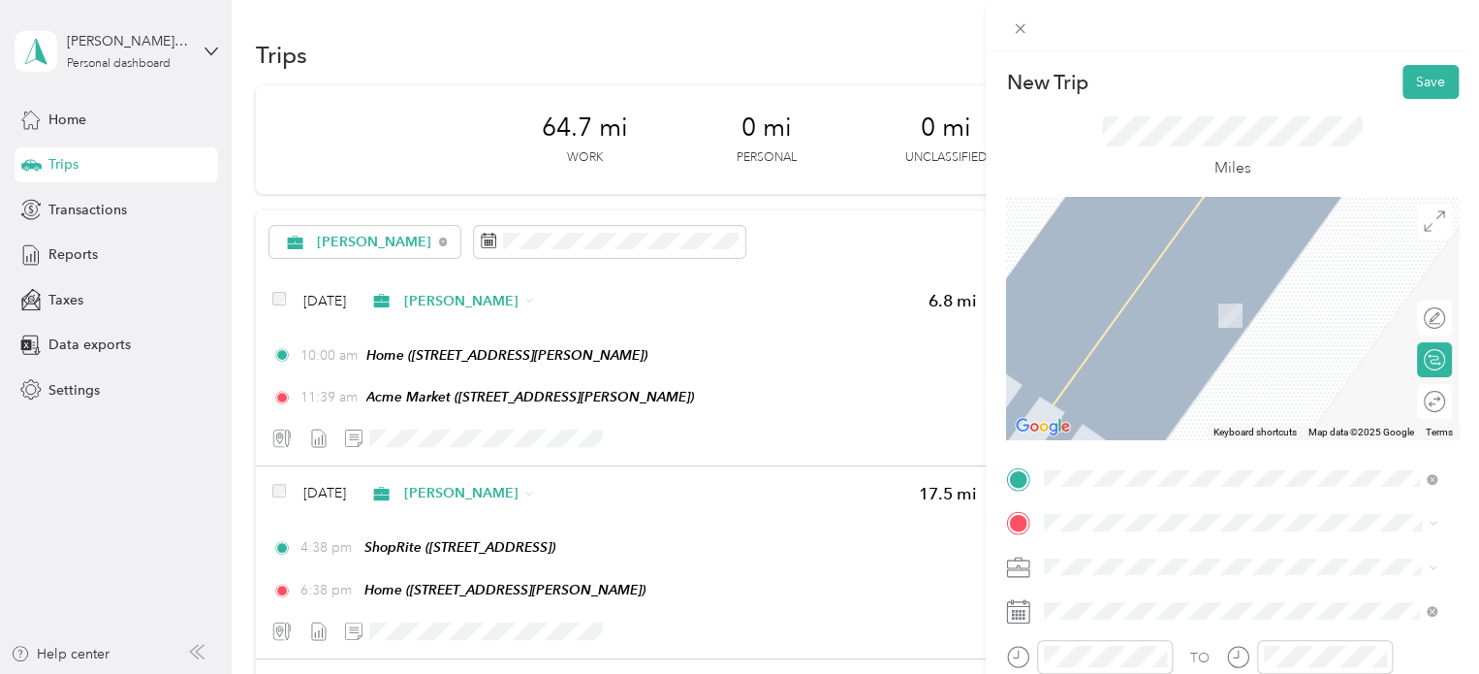
click at [1204, 314] on span "[STREET_ADDRESS]" at bounding box center [1142, 320] width 123 height 16
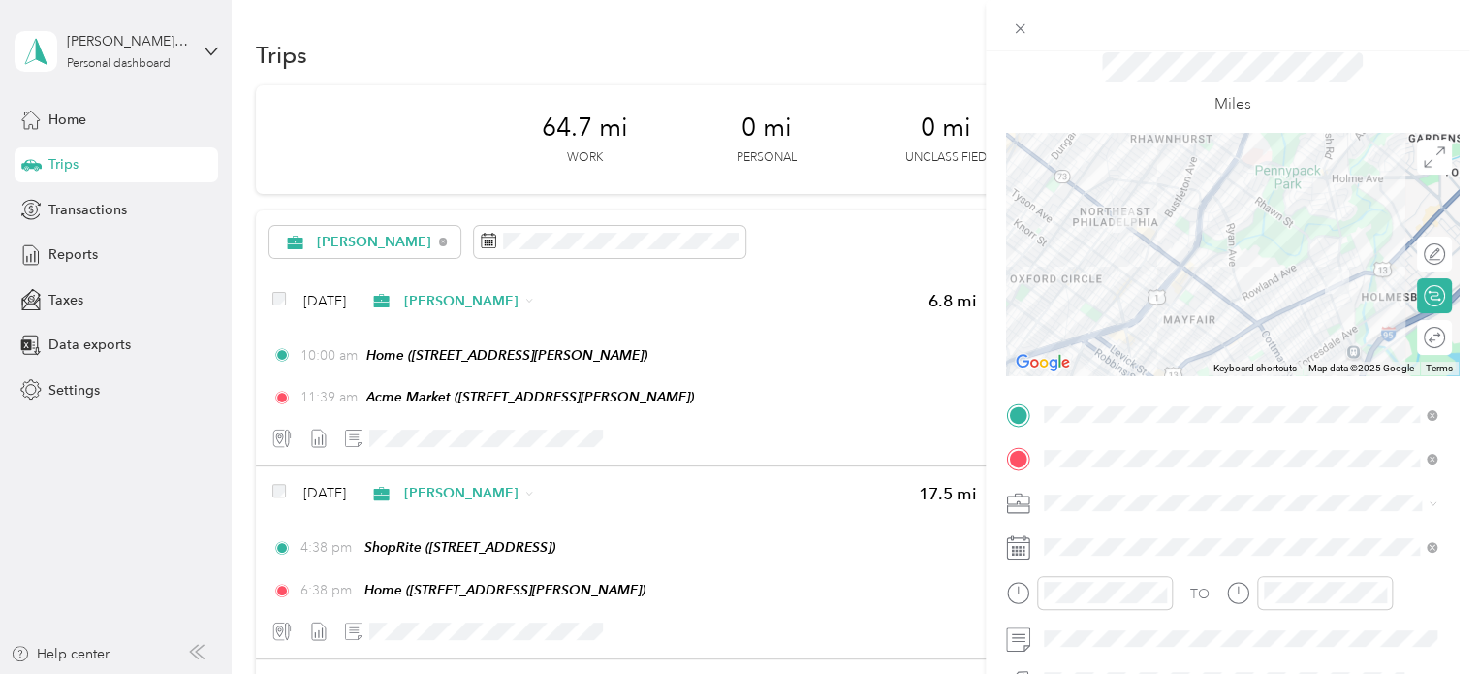
scroll to position [97, 0]
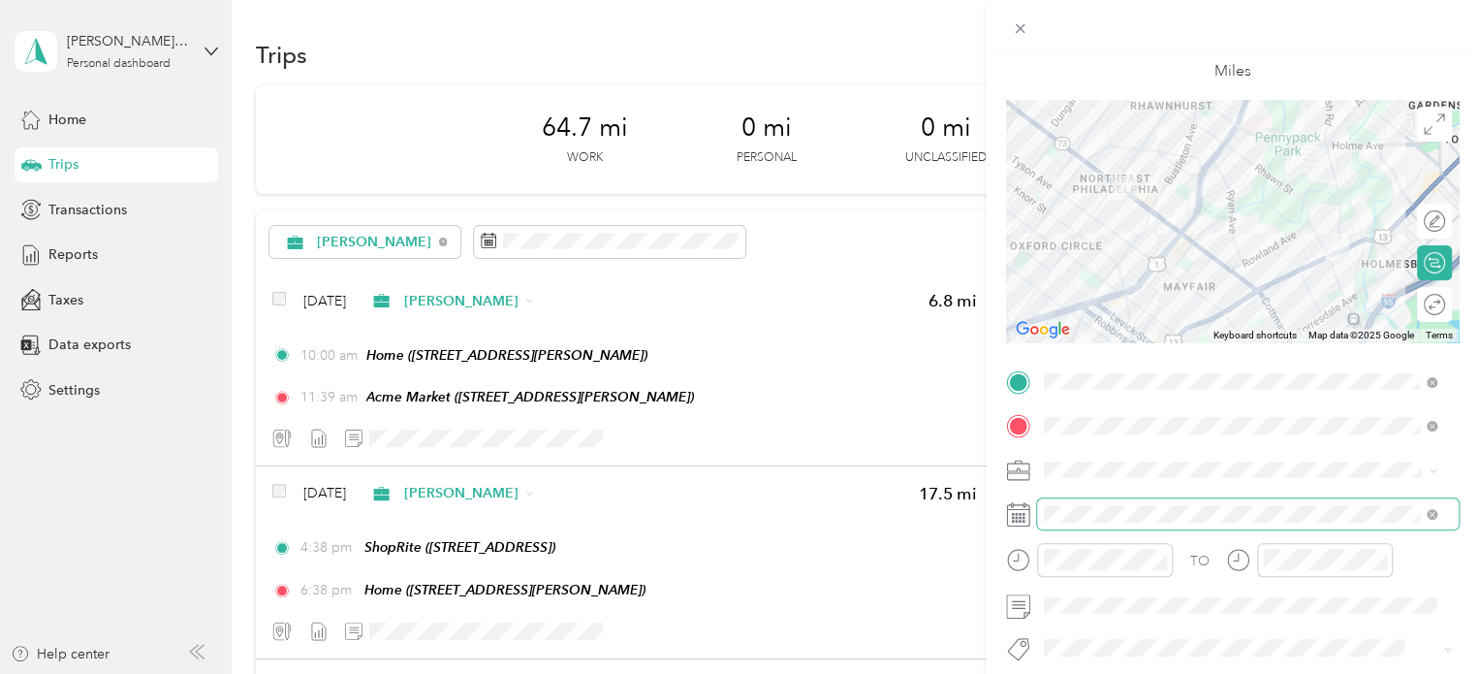
click at [1062, 523] on span at bounding box center [1248, 513] width 422 height 31
click at [1021, 520] on icon at bounding box center [1018, 514] width 24 height 24
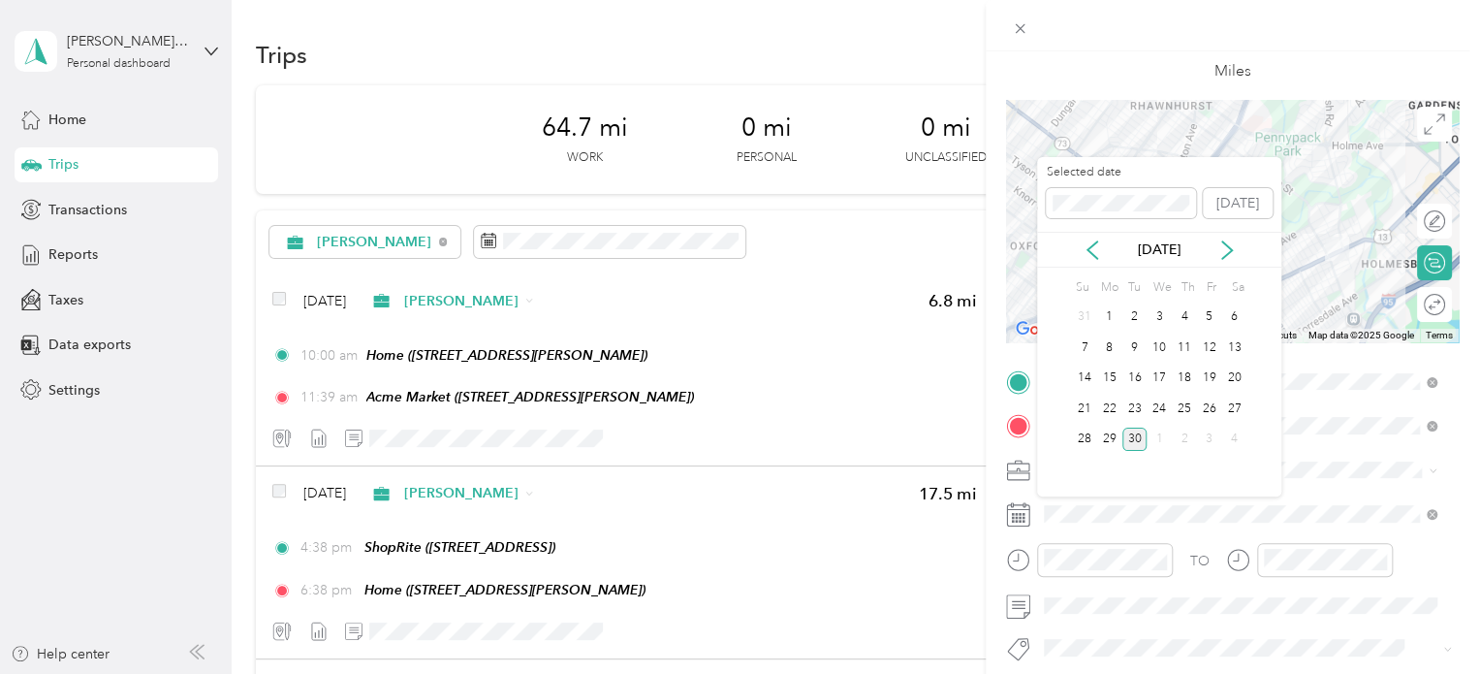
click at [1097, 261] on div "[DATE]" at bounding box center [1159, 250] width 244 height 36
click at [1094, 246] on icon at bounding box center [1092, 249] width 19 height 19
click at [1216, 383] on div "20" at bounding box center [1209, 378] width 25 height 24
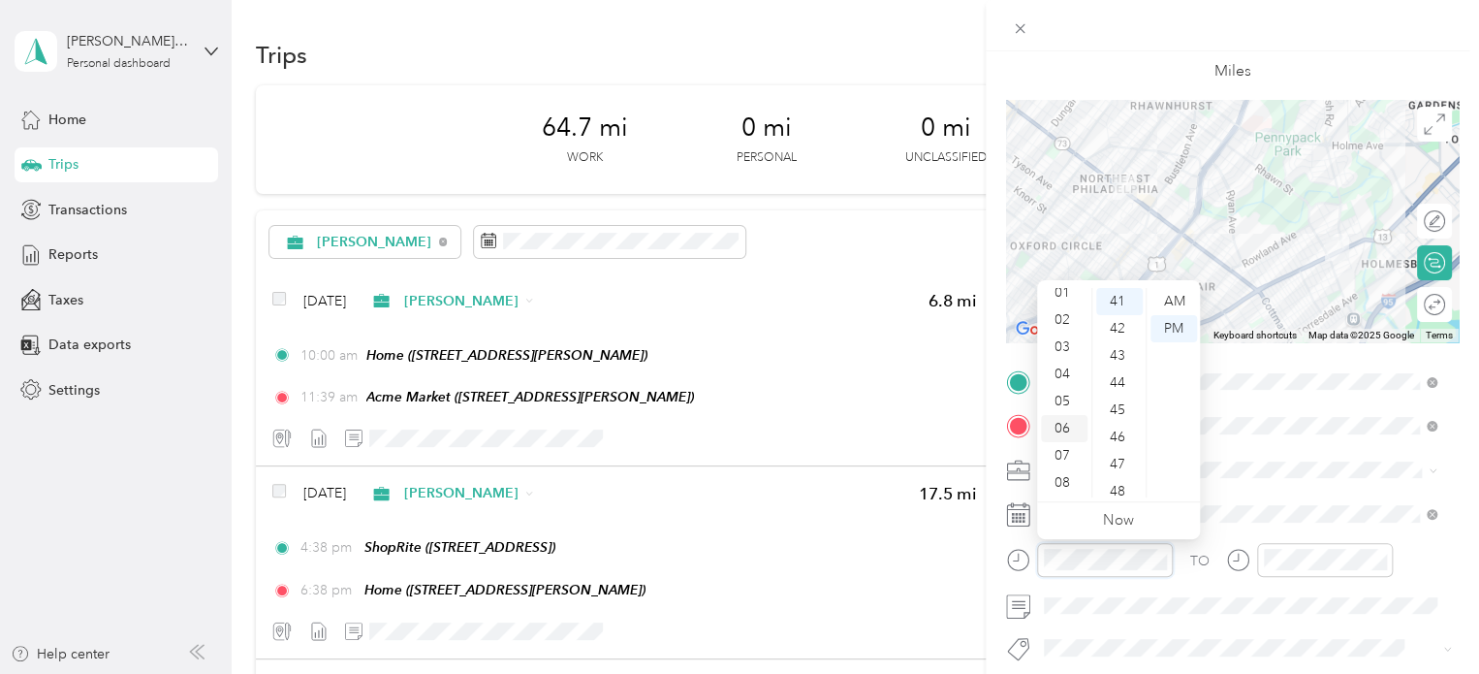
scroll to position [0, 0]
click at [1066, 325] on div "01" at bounding box center [1064, 328] width 47 height 27
click at [1297, 488] on div "TO Add photo" at bounding box center [1232, 600] width 453 height 468
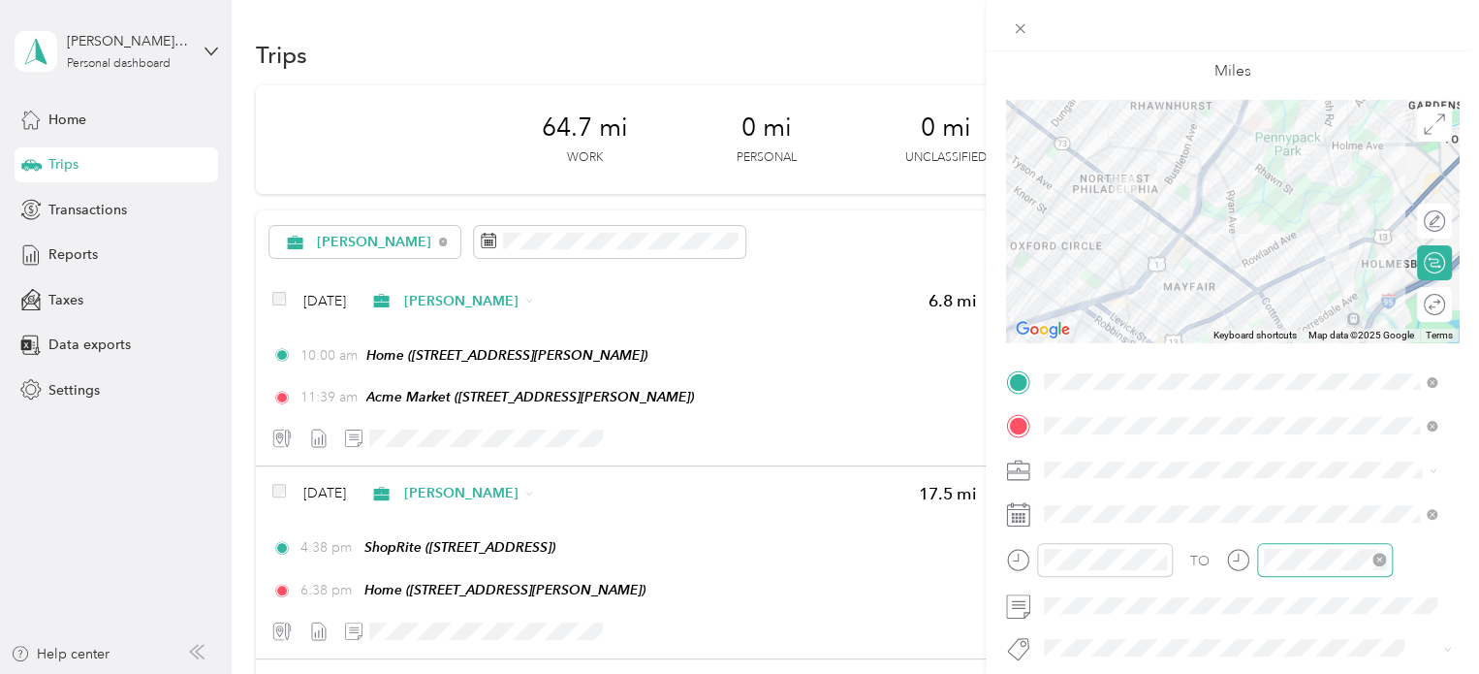
click at [1278, 545] on div at bounding box center [1325, 560] width 136 height 34
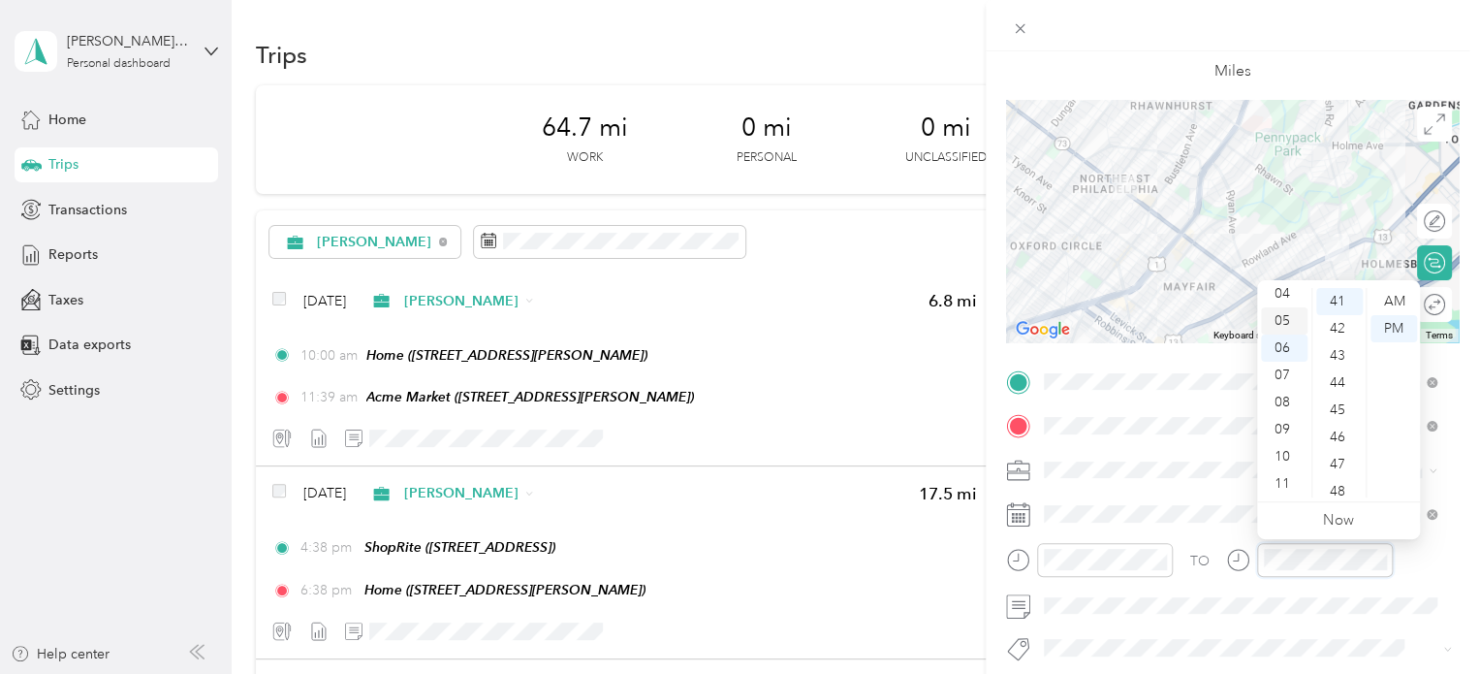
scroll to position [0, 0]
click at [1283, 347] on div "02" at bounding box center [1284, 355] width 47 height 27
click at [1341, 391] on div "30" at bounding box center [1339, 390] width 47 height 27
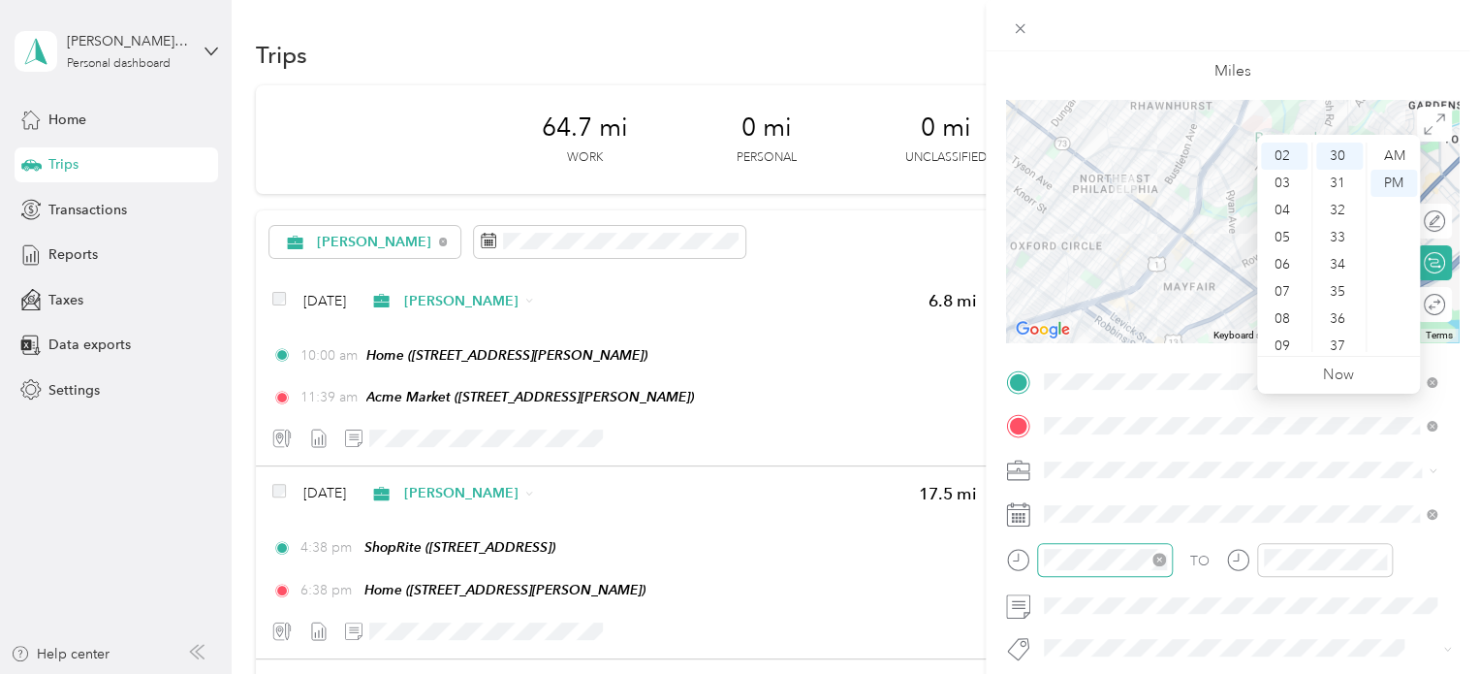
scroll to position [342, 0]
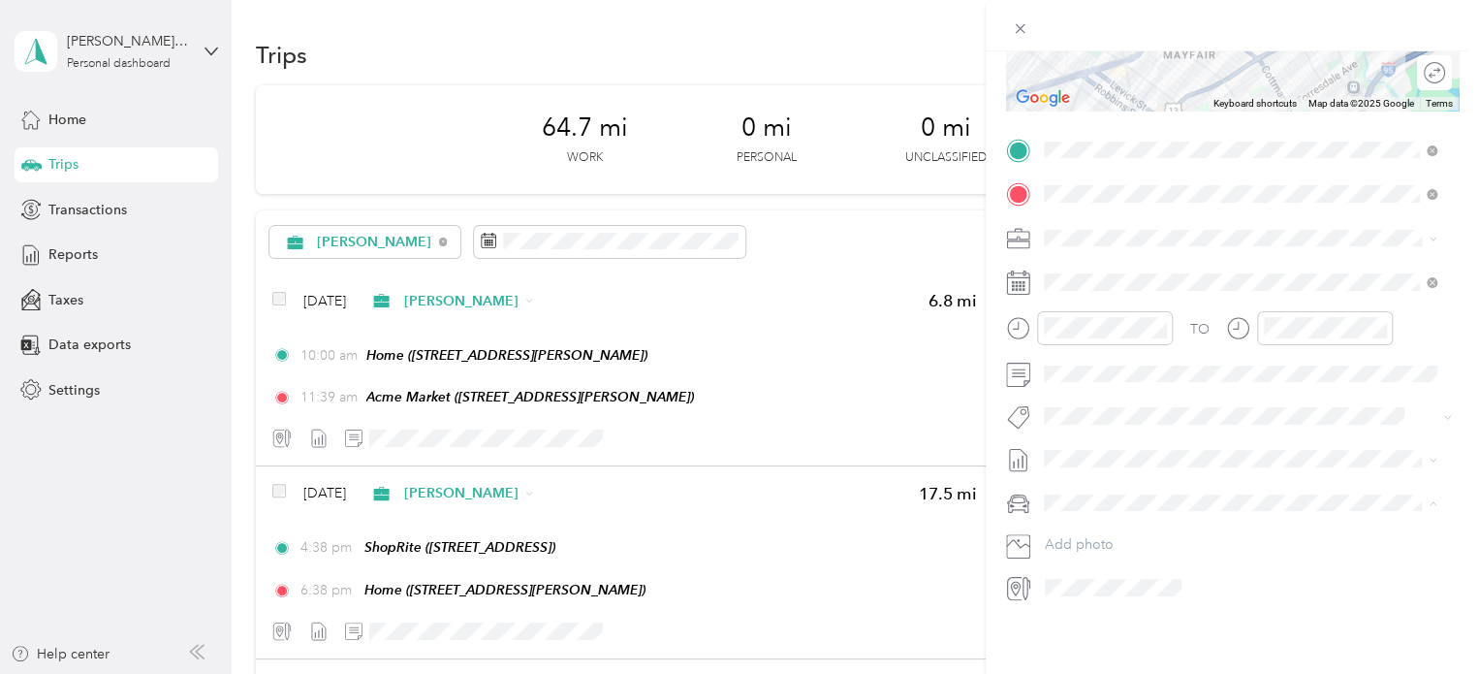
click at [1129, 521] on span "Nissan Xterra" at bounding box center [1091, 522] width 80 height 16
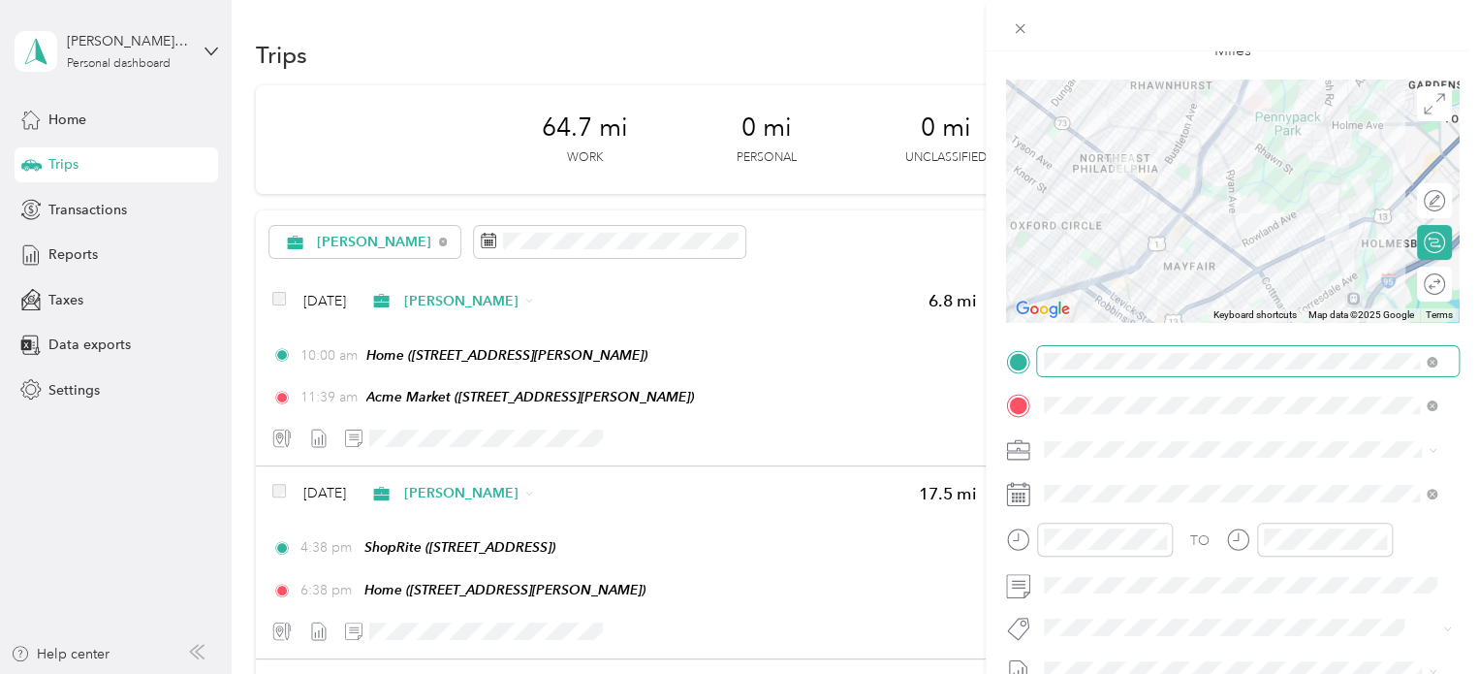
scroll to position [0, 0]
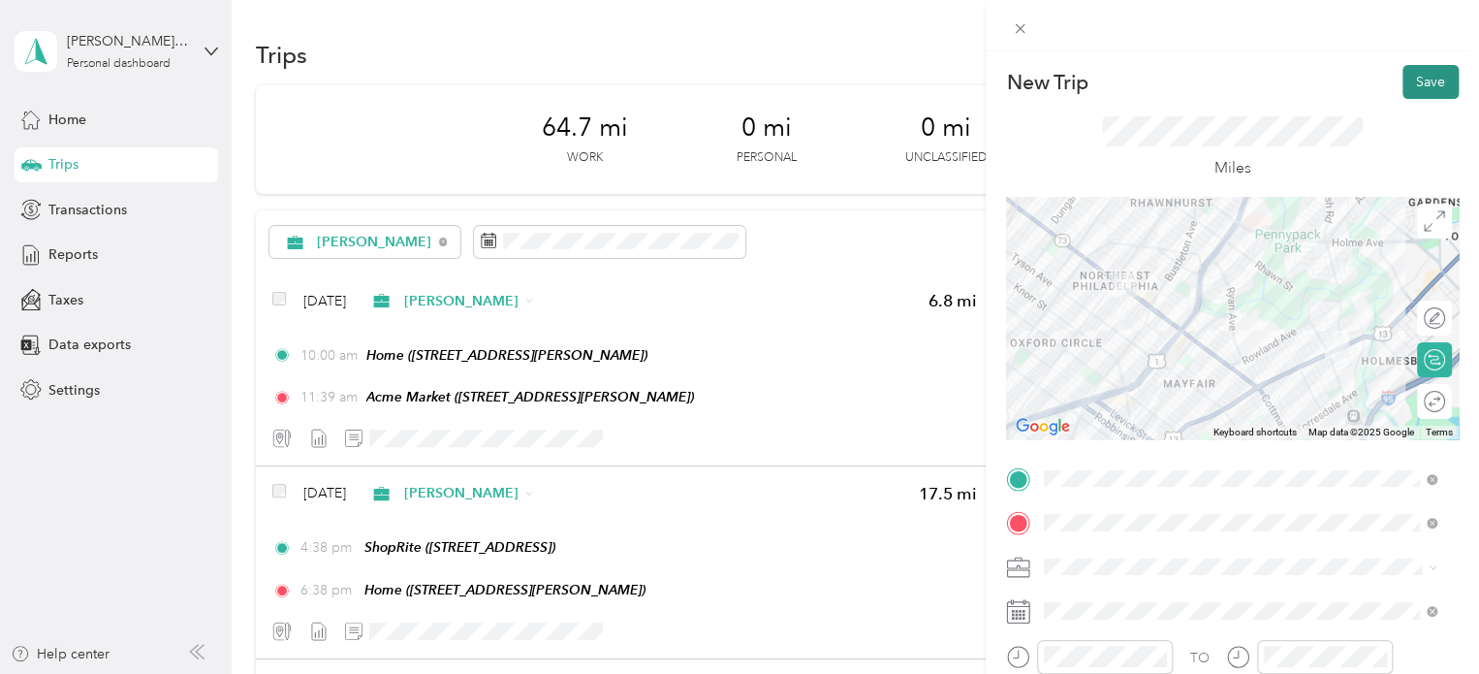
click at [1423, 83] on button "Save" at bounding box center [1431, 82] width 56 height 34
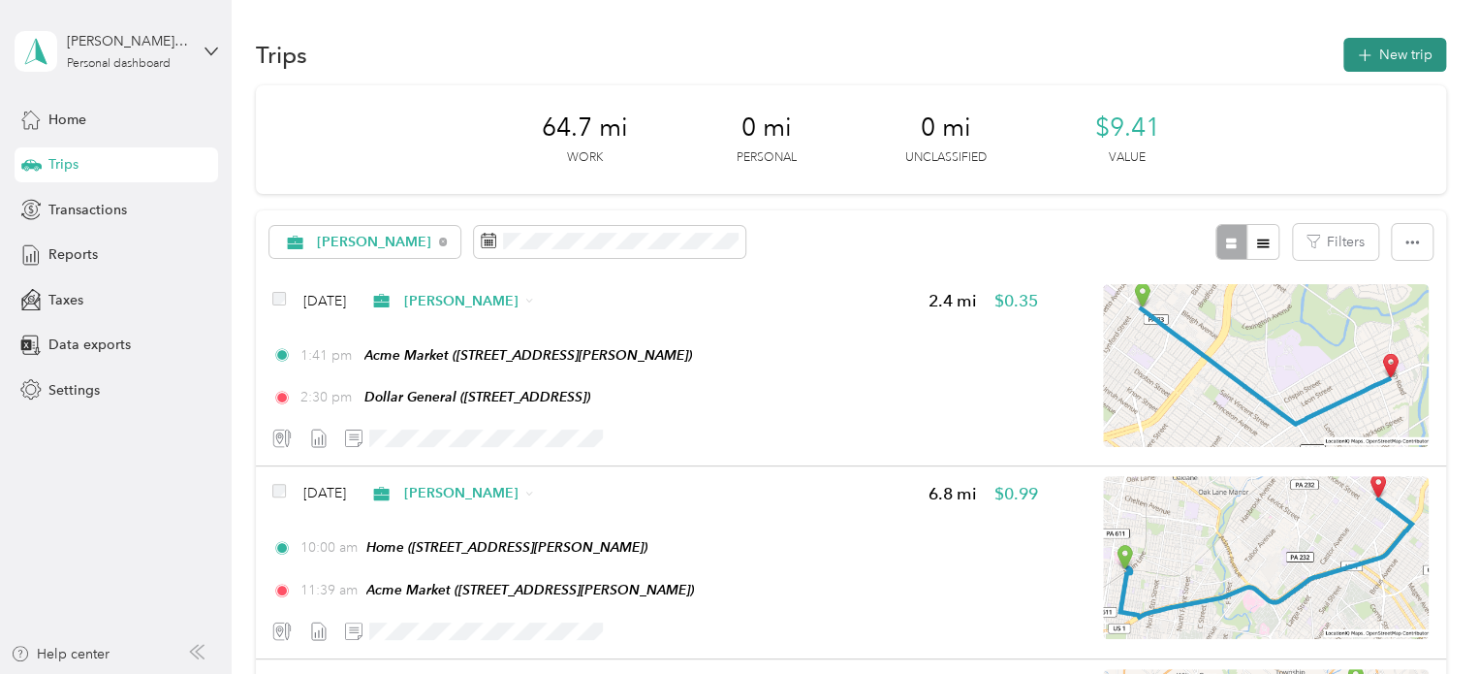
click at [1361, 55] on icon "button" at bounding box center [1364, 55] width 13 height 13
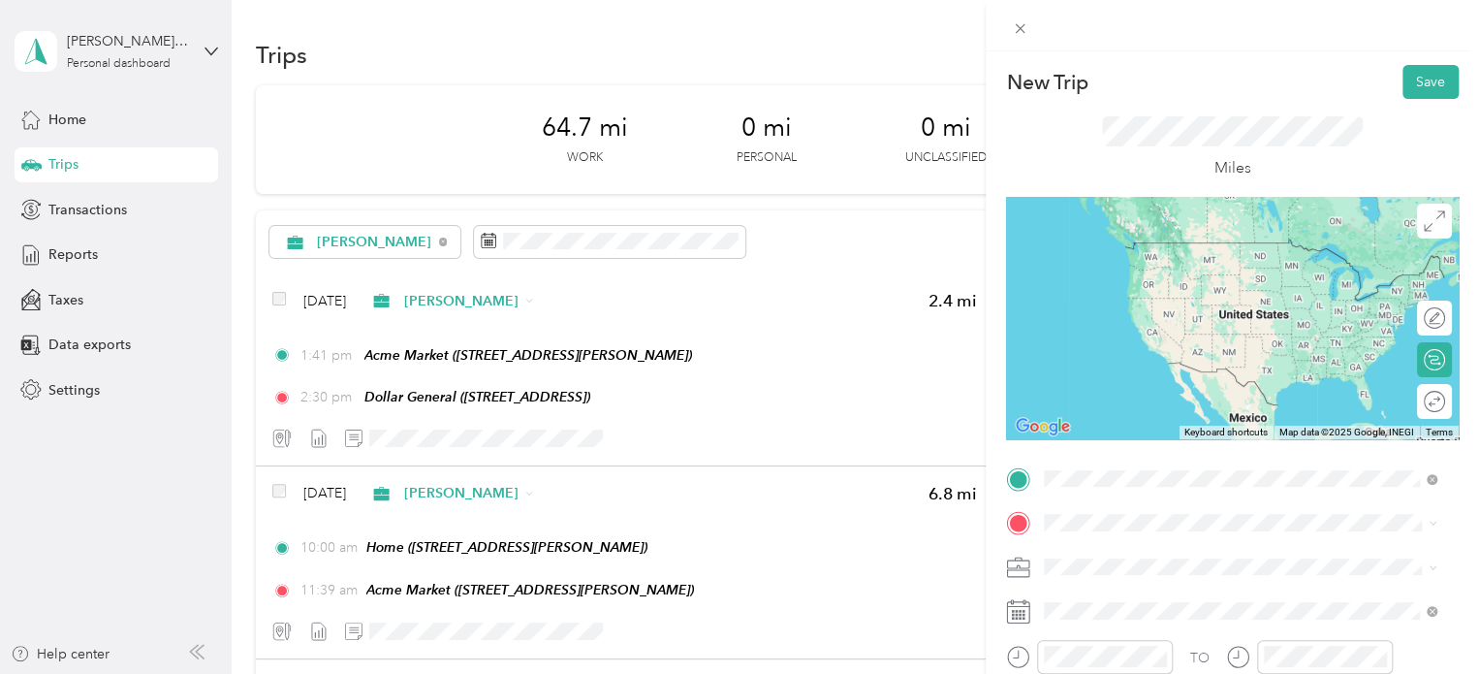
click at [1194, 277] on span "[STREET_ADDRESS]" at bounding box center [1142, 277] width 123 height 16
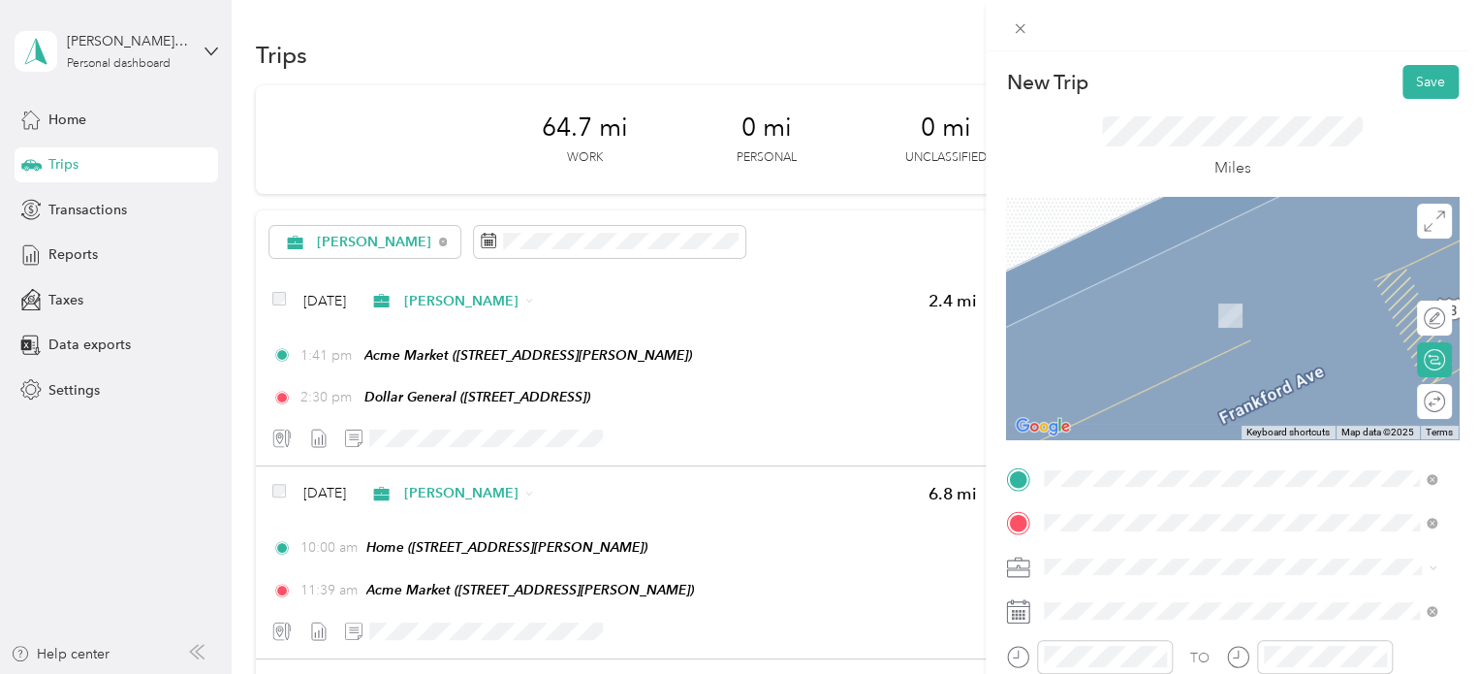
click at [1194, 293] on div "Home" at bounding box center [1196, 293] width 231 height 17
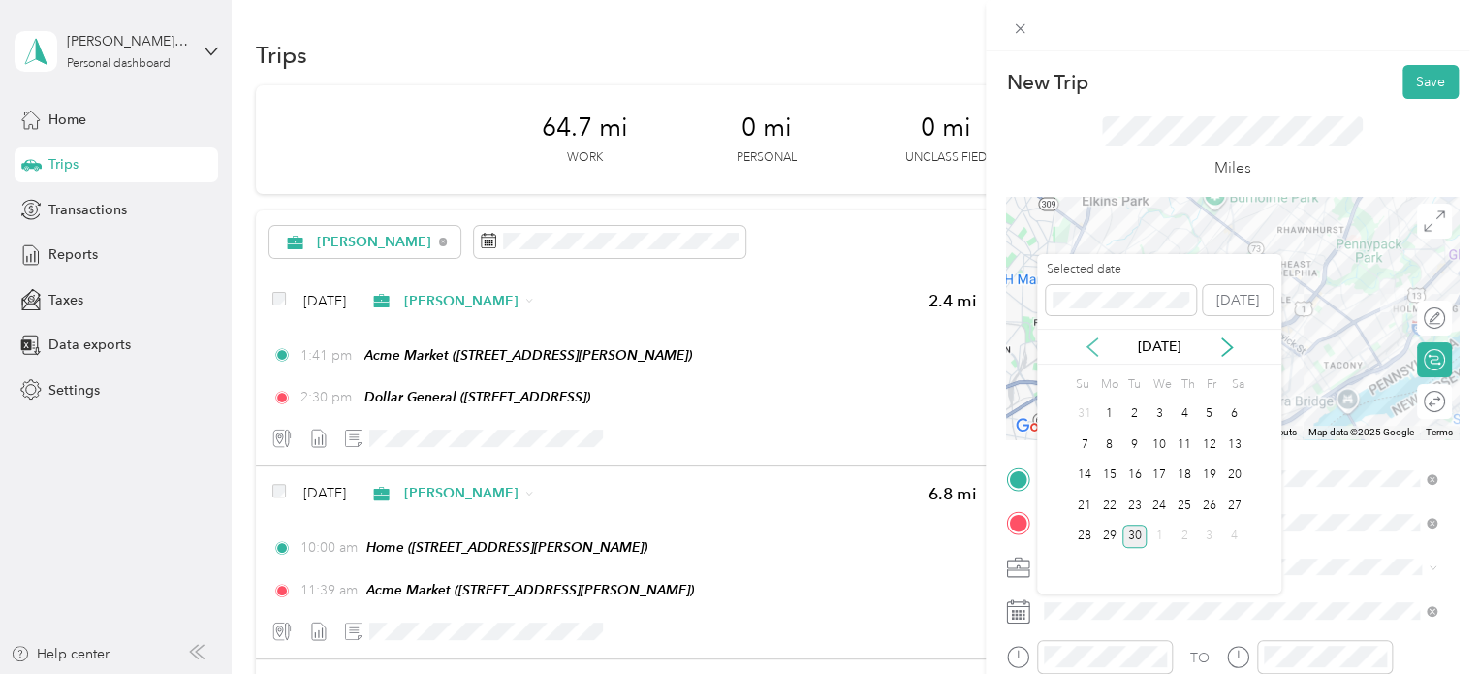
click at [1096, 346] on icon at bounding box center [1092, 346] width 19 height 19
click at [1097, 346] on icon at bounding box center [1092, 346] width 19 height 19
click at [1209, 474] on div "20" at bounding box center [1209, 475] width 25 height 24
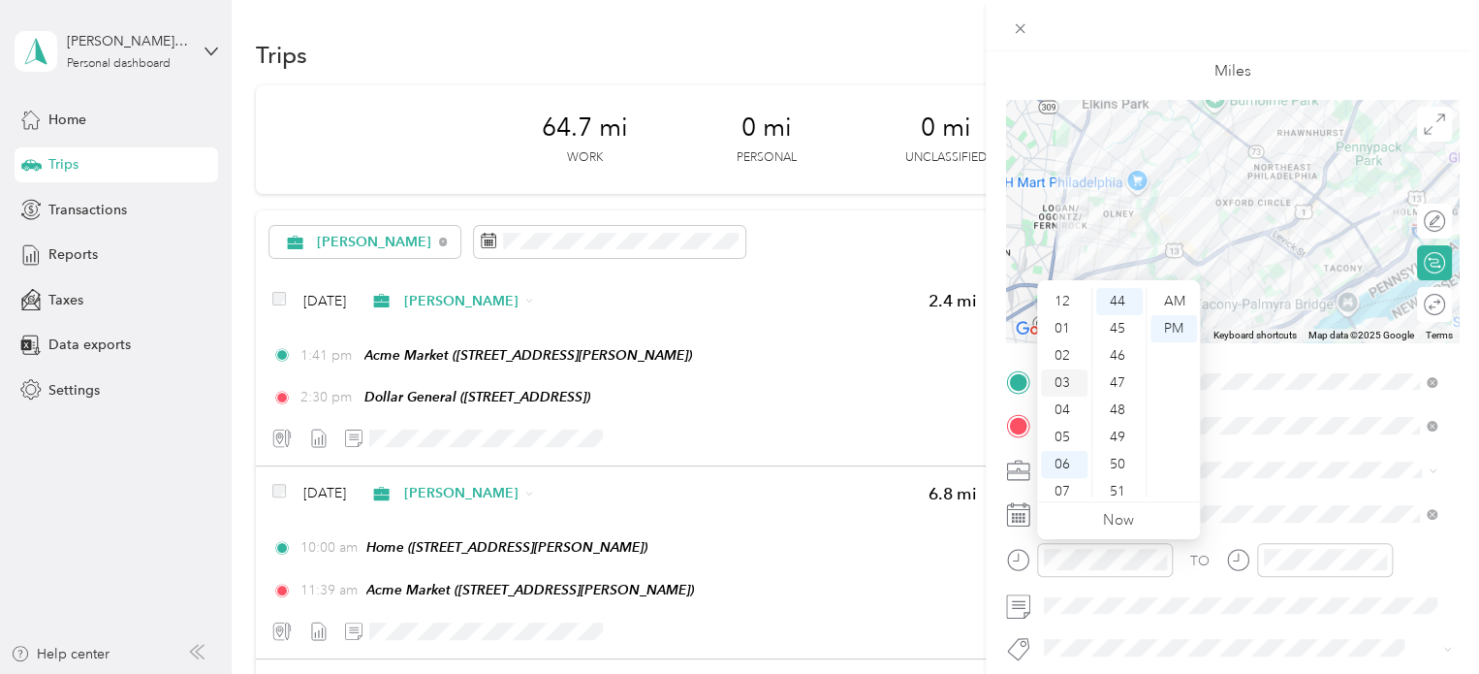
click at [1060, 385] on div "03" at bounding box center [1064, 382] width 47 height 27
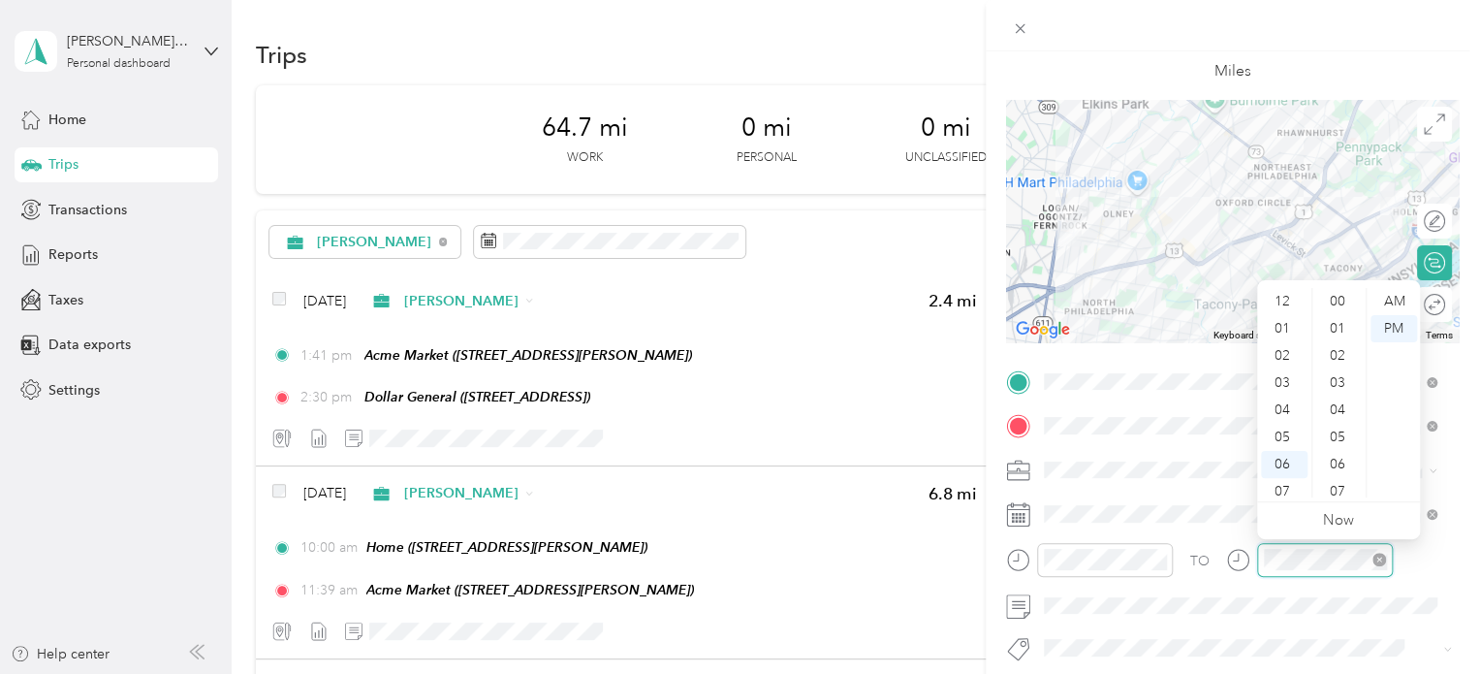
scroll to position [116, 0]
click at [1284, 300] on div "04" at bounding box center [1284, 293] width 47 height 27
click at [1335, 449] on div "53" at bounding box center [1339, 448] width 47 height 27
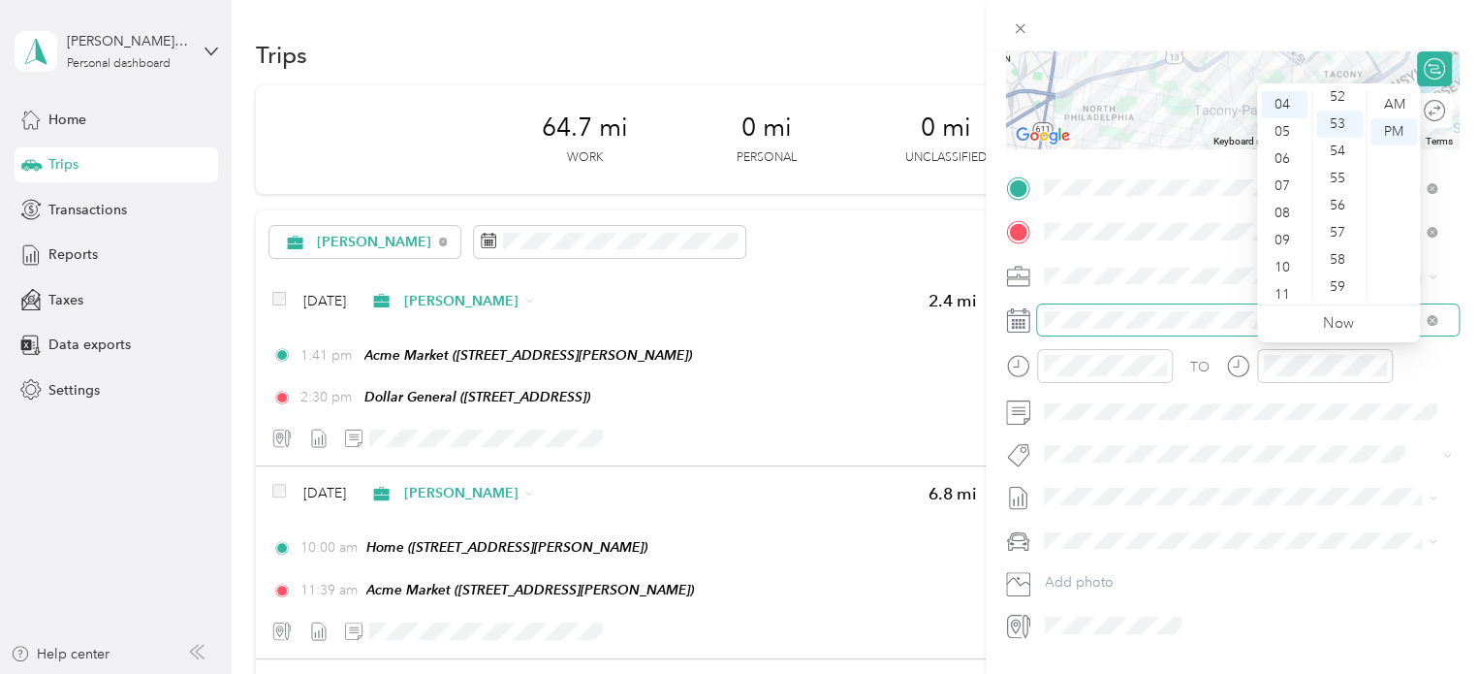
scroll to position [342, 0]
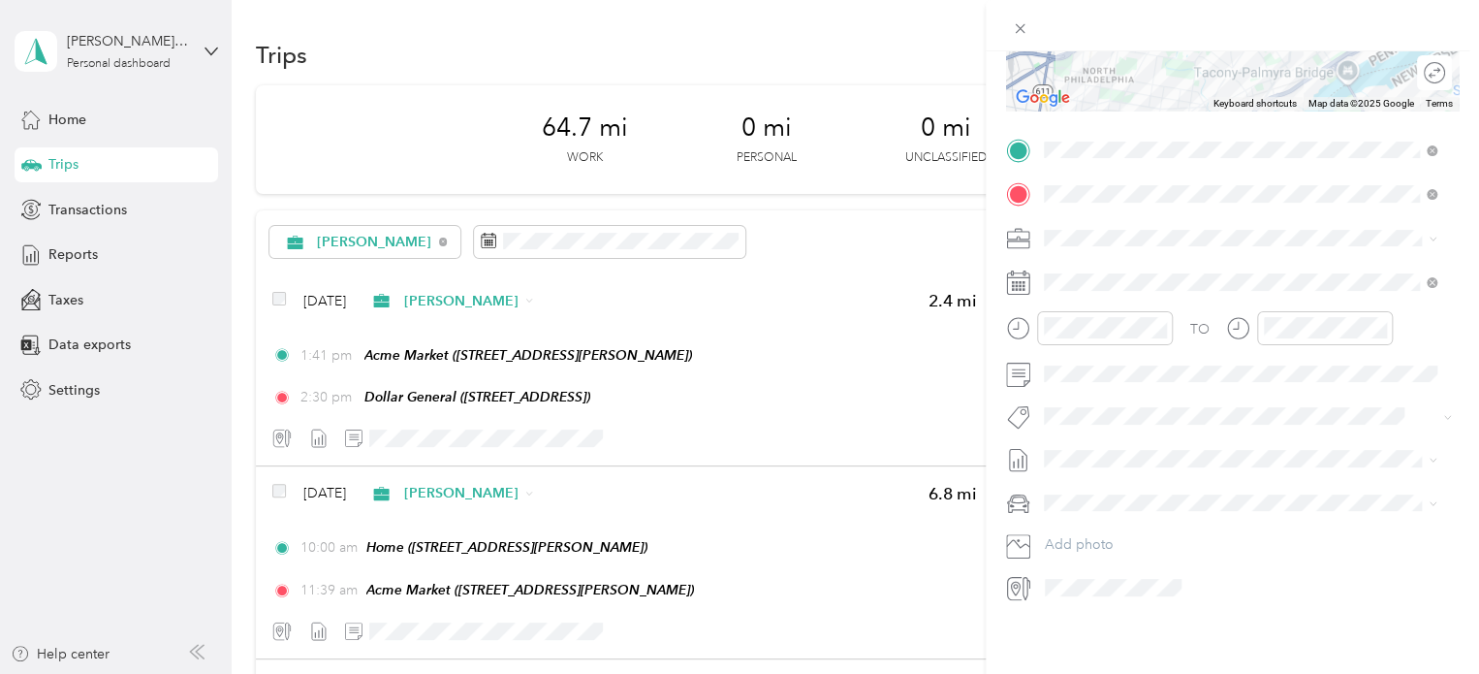
click at [1139, 520] on div "Nissan Xterra" at bounding box center [1240, 522] width 379 height 20
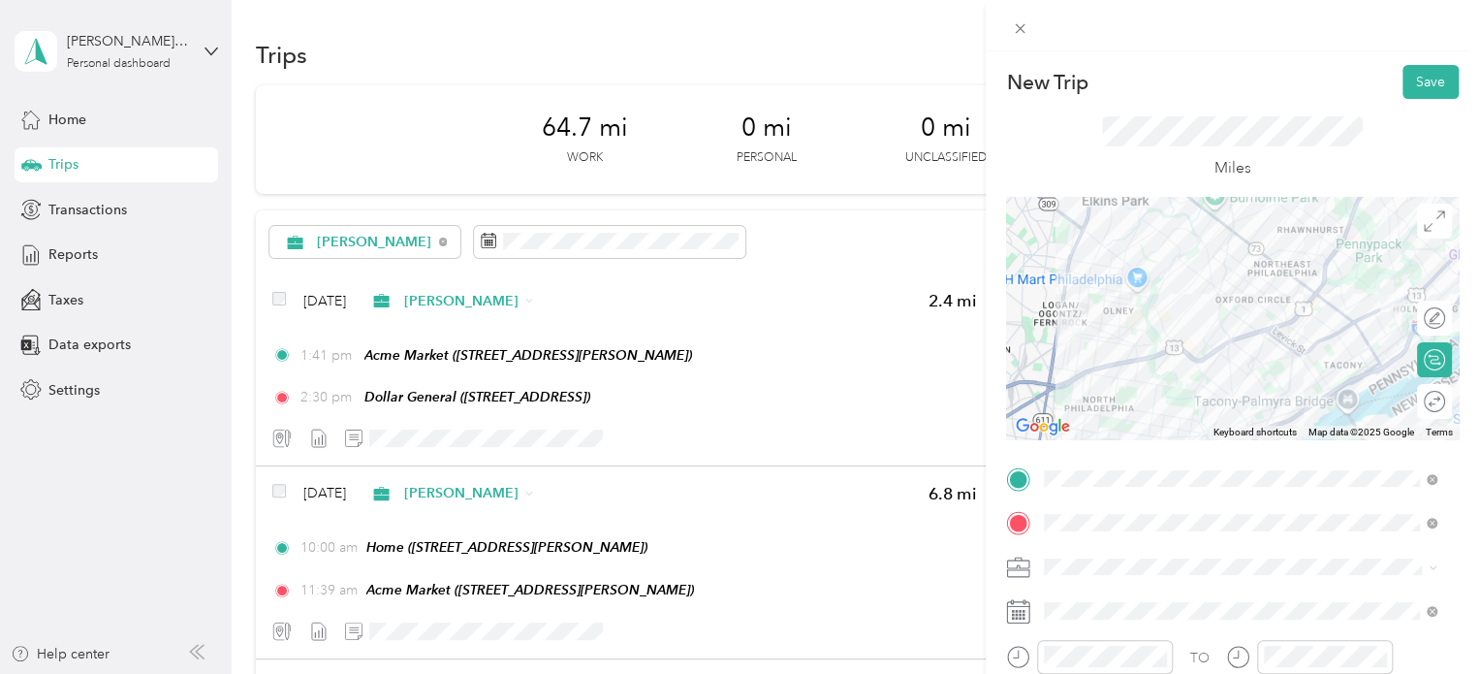
scroll to position [0, 0]
click at [1416, 88] on button "Save" at bounding box center [1431, 82] width 56 height 34
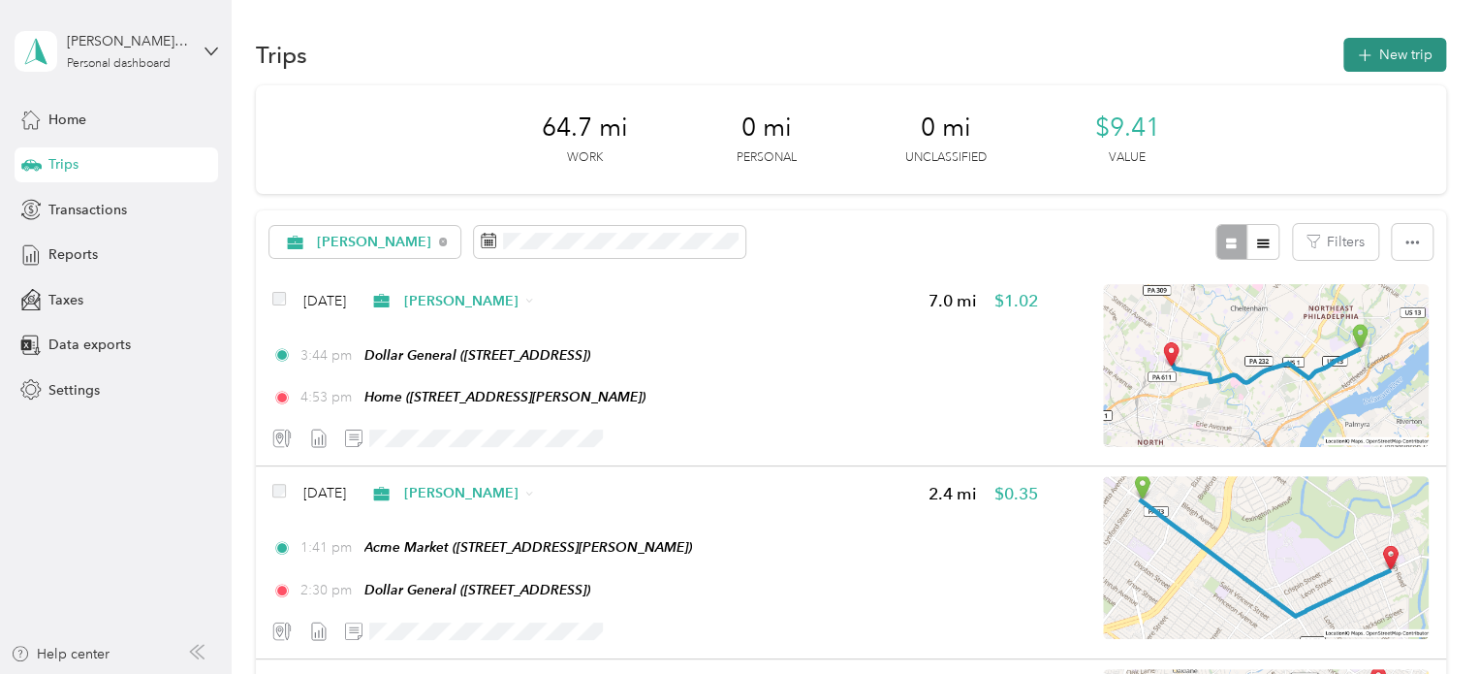
click at [1374, 55] on button "New trip" at bounding box center [1394, 55] width 103 height 34
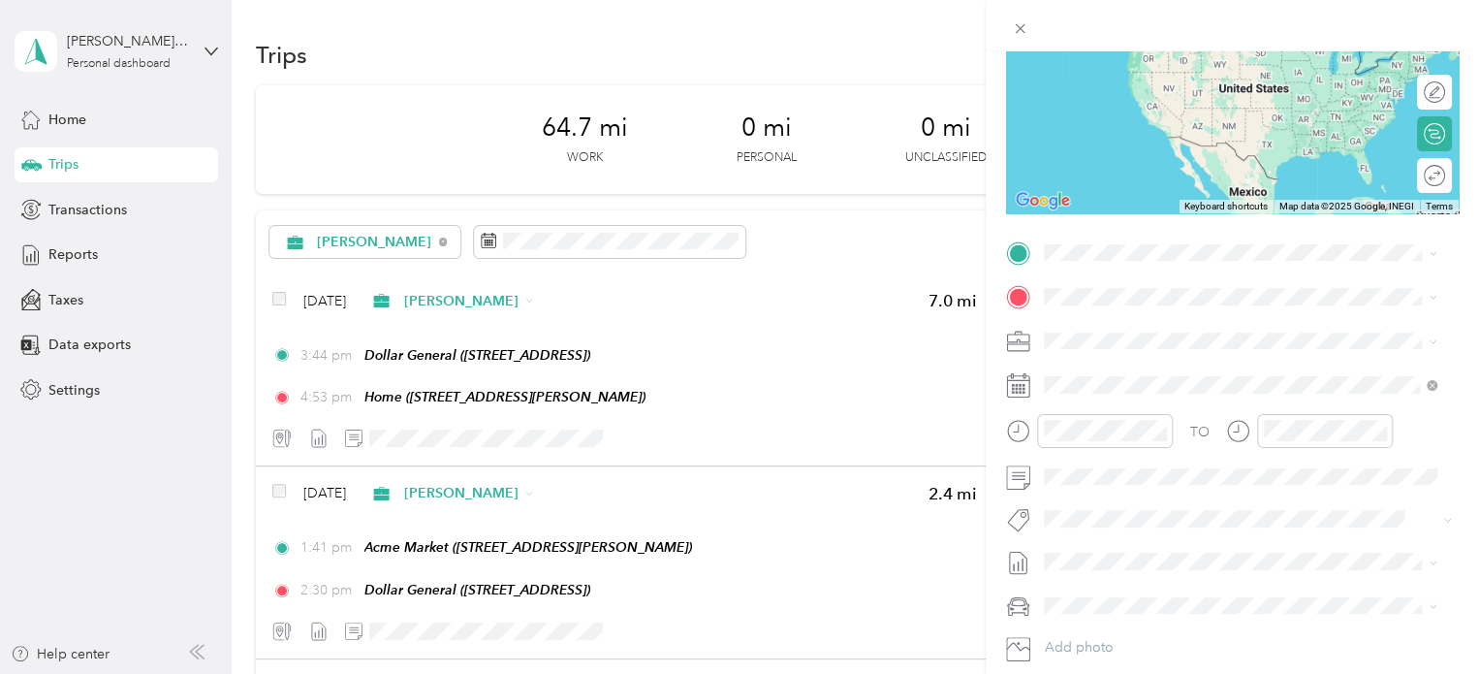
scroll to position [342, 0]
